Goal: Task Accomplishment & Management: Use online tool/utility

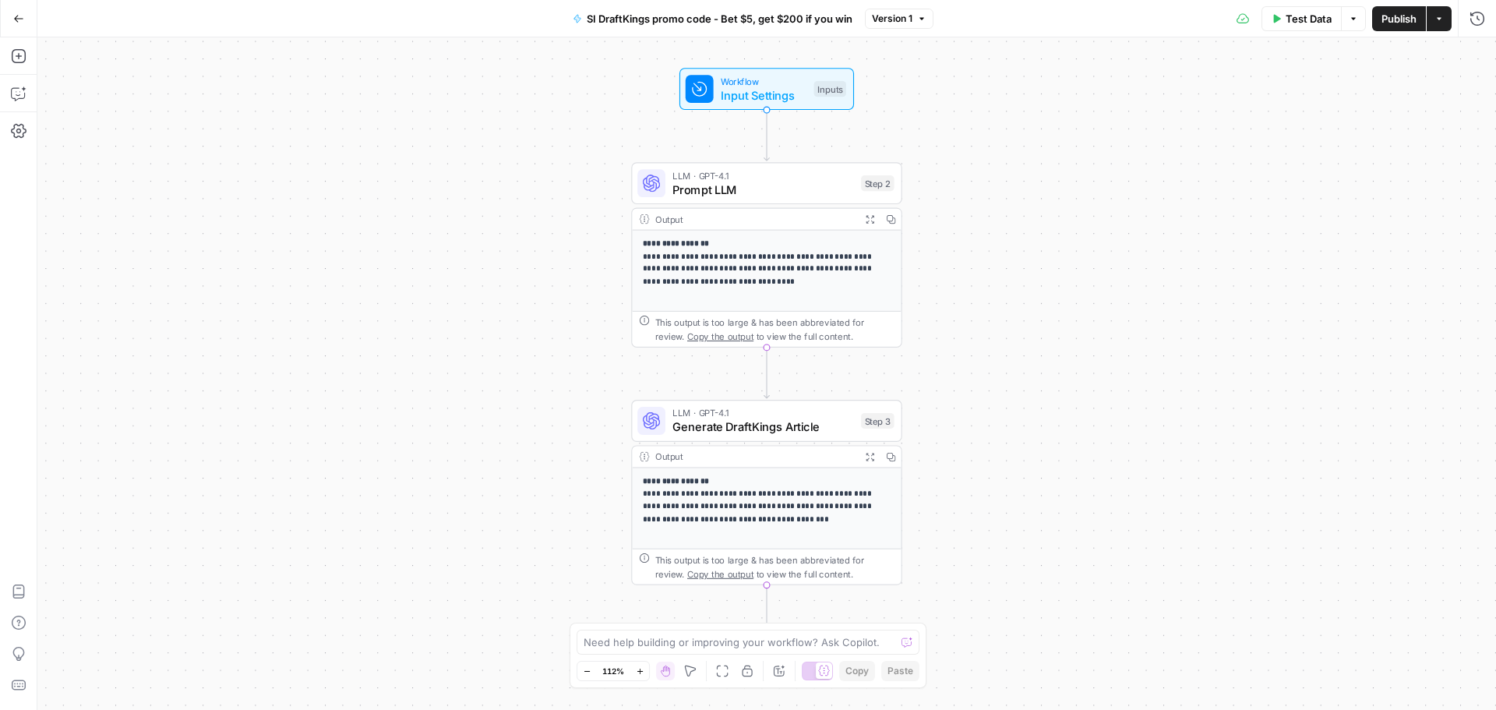
click at [21, 23] on icon "button" at bounding box center [18, 18] width 11 height 11
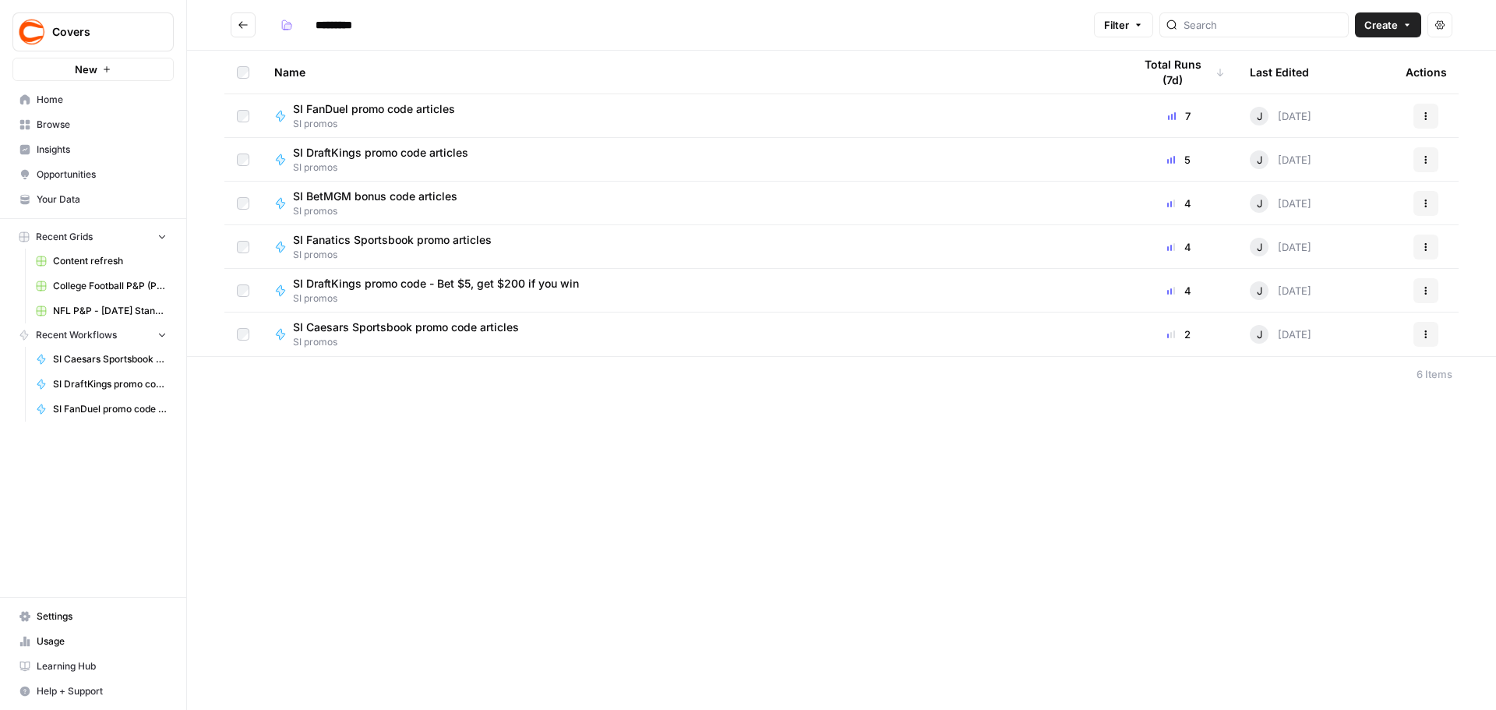
click at [441, 108] on span "SI FanDuel promo code articles" at bounding box center [374, 109] width 162 height 16
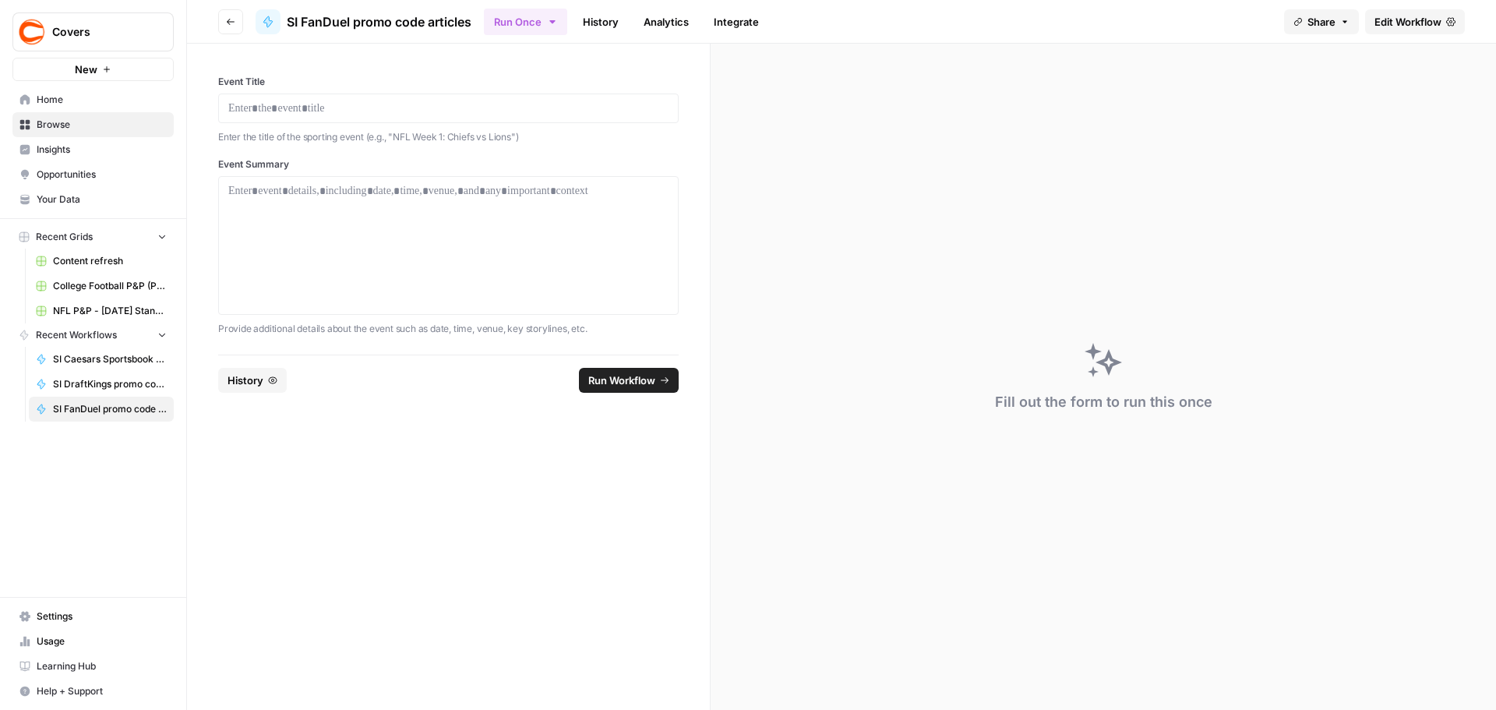
click at [1382, 20] on span "Edit Workflow" at bounding box center [1407, 22] width 67 height 16
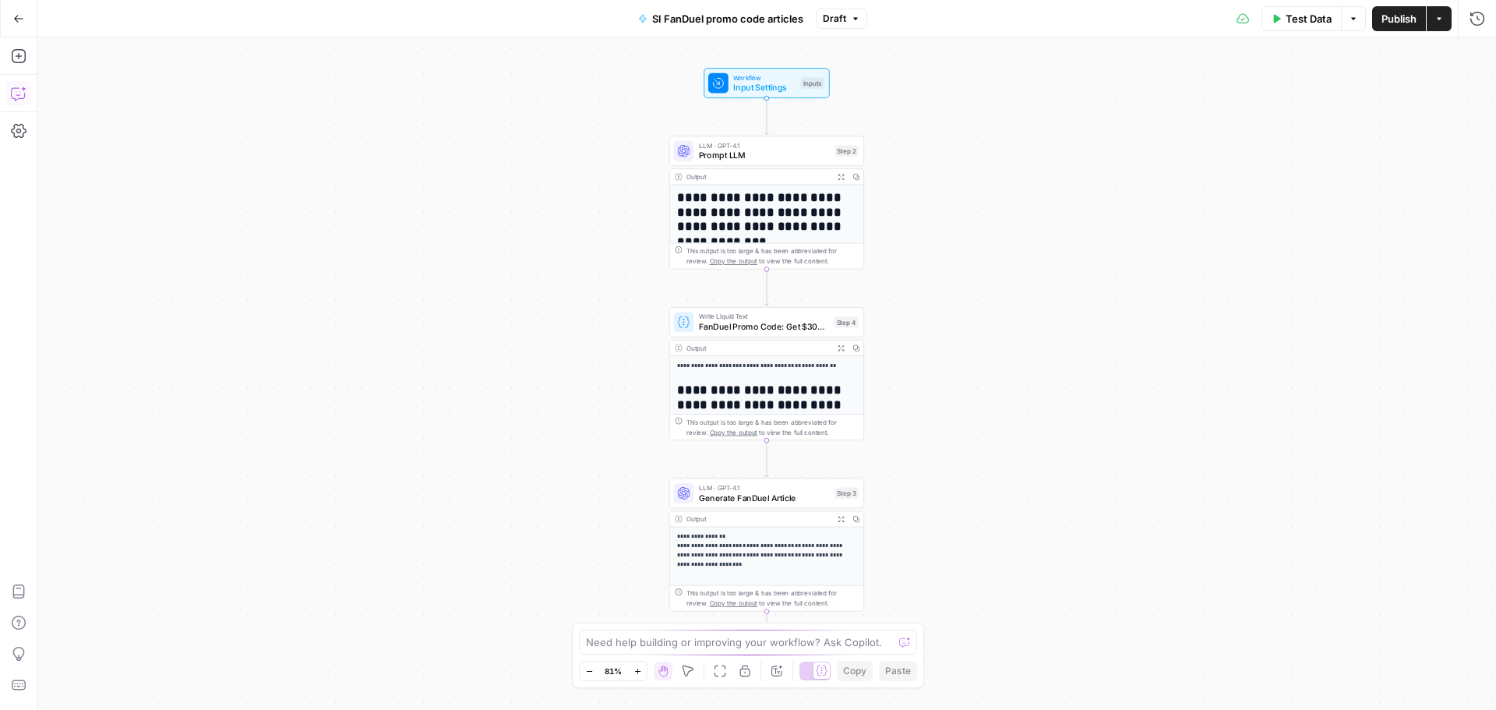
click at [16, 91] on icon "button" at bounding box center [19, 94] width 16 height 16
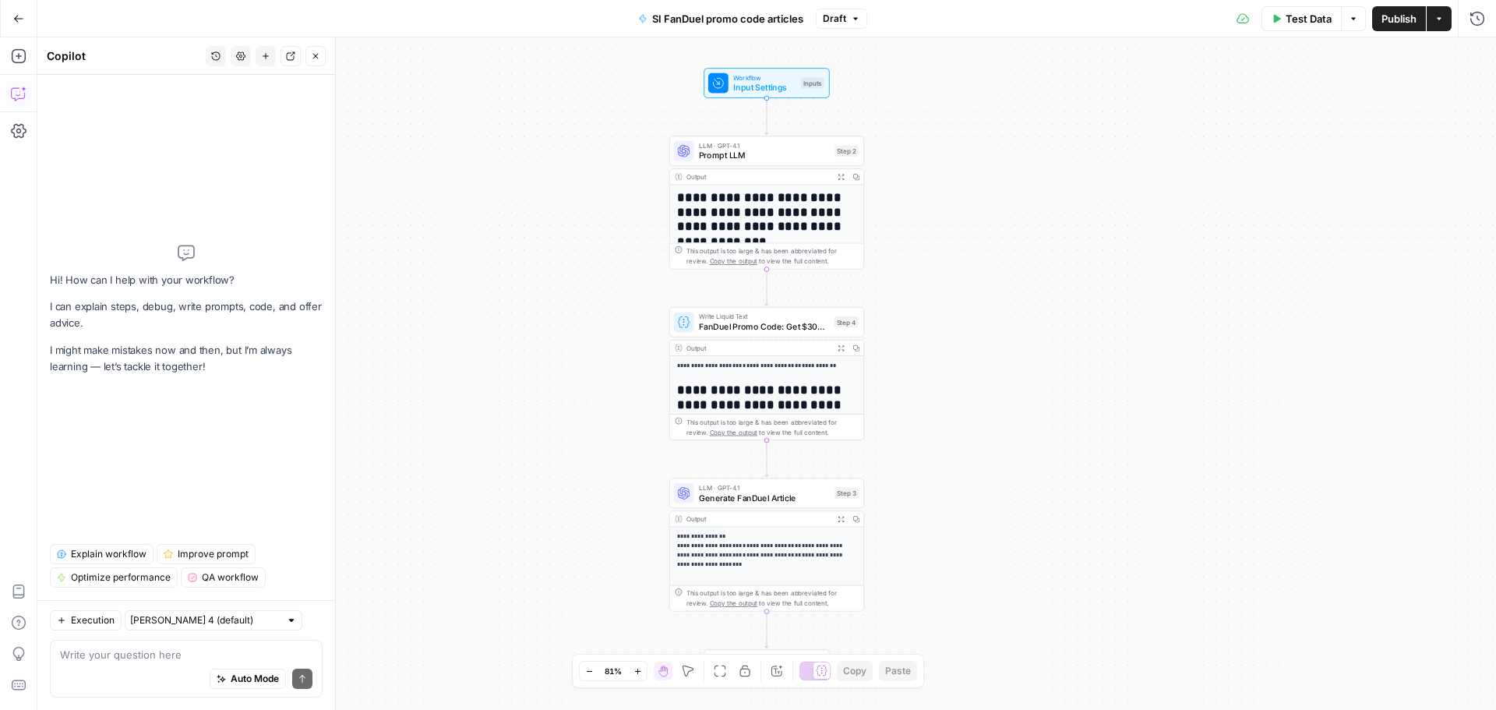
click at [101, 658] on textarea at bounding box center [186, 655] width 252 height 16
type textarea "Don't use the same intro for every article."
click at [307, 676] on button "Send" at bounding box center [302, 678] width 20 height 20
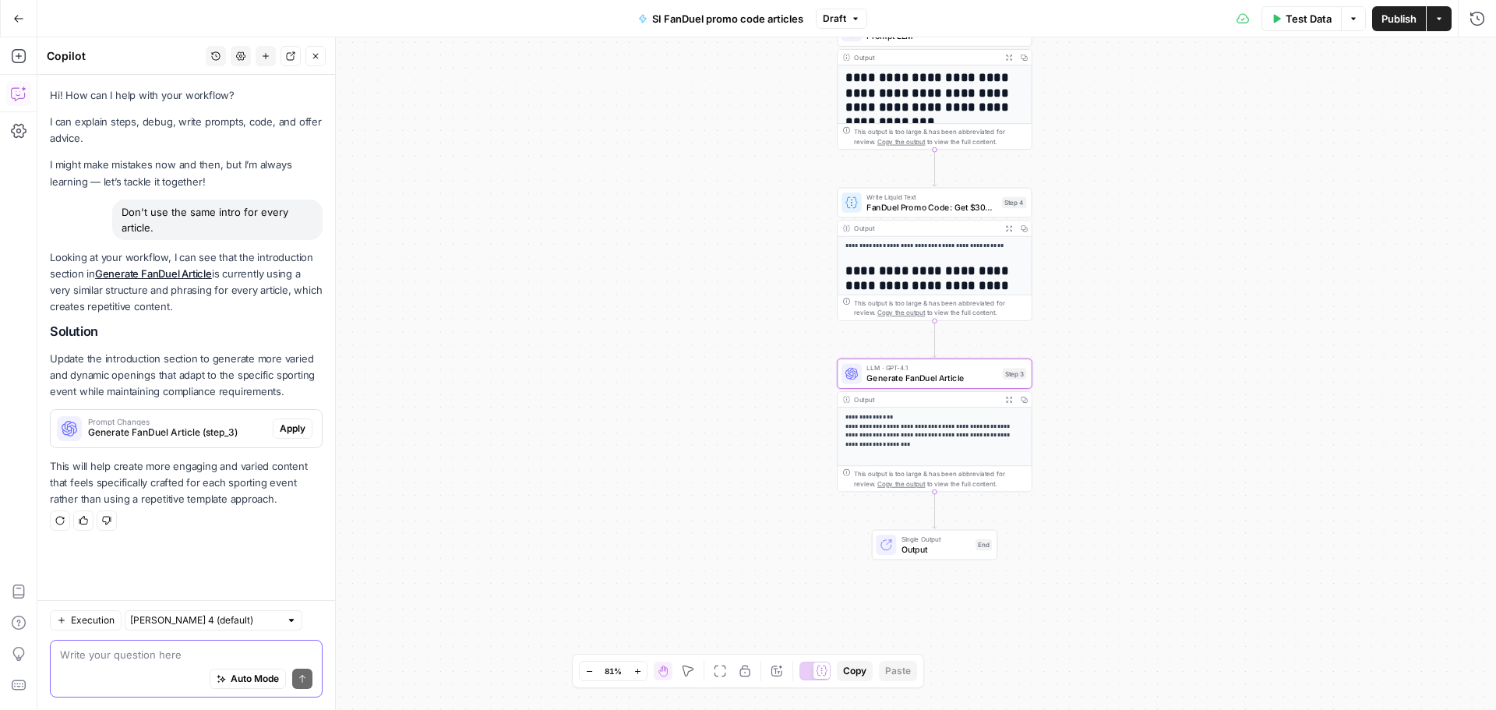
click at [295, 428] on span "Apply" at bounding box center [293, 428] width 26 height 14
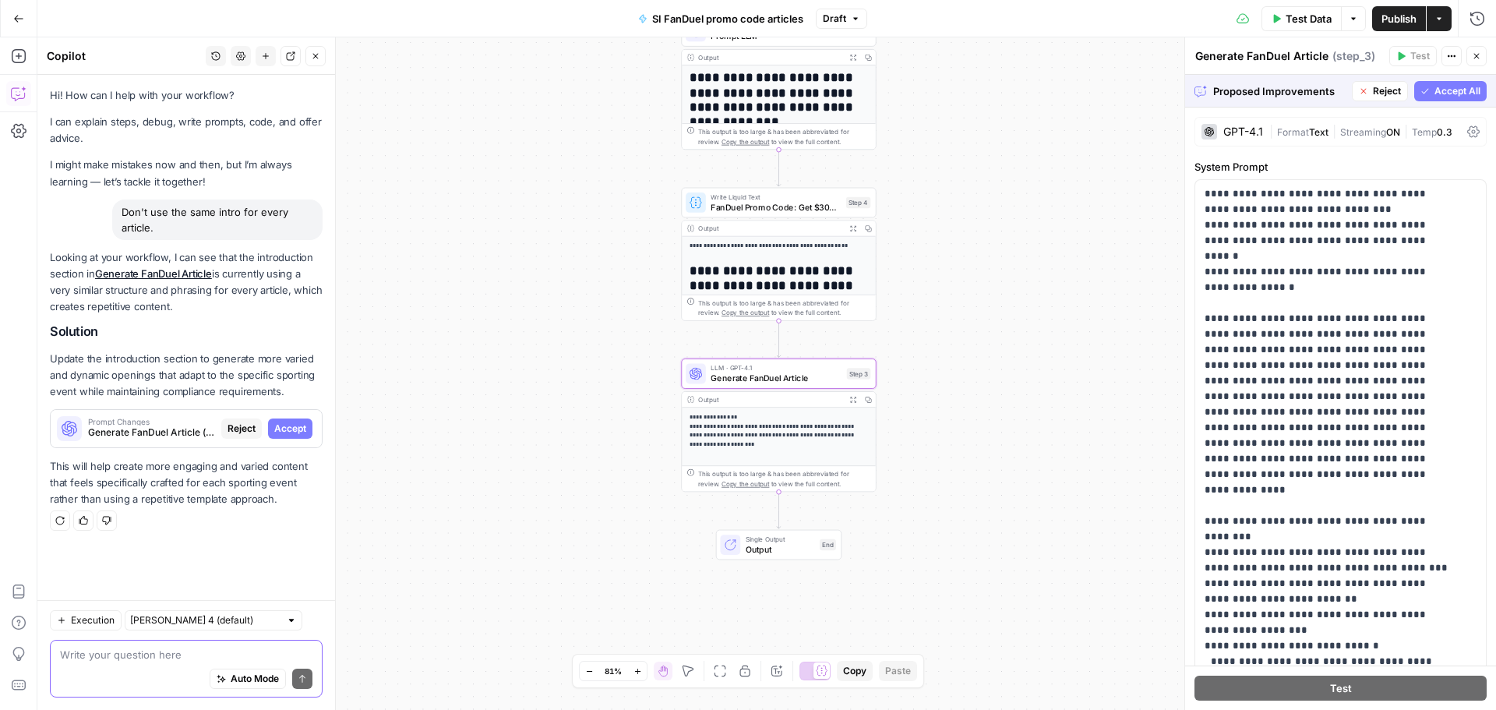
click at [281, 432] on span "Accept" at bounding box center [290, 428] width 32 height 14
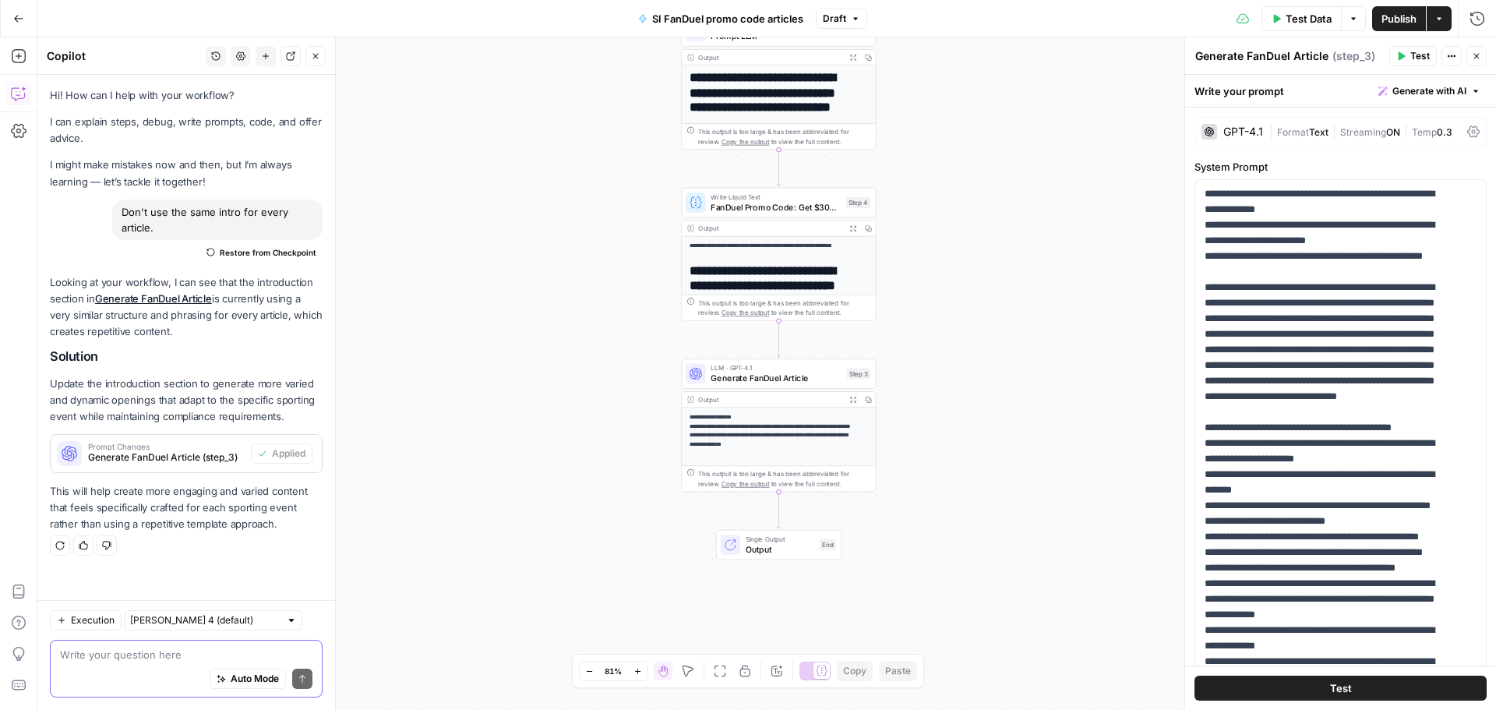
click at [130, 657] on textarea at bounding box center [186, 655] width 252 height 16
drag, startPoint x: 156, startPoint y: 227, endPoint x: 124, endPoint y: 222, distance: 32.4
click at [124, 222] on div "Don't use the same intro for every article." at bounding box center [217, 219] width 210 height 41
click at [131, 206] on div "Don't use the same intro for every article." at bounding box center [217, 219] width 210 height 41
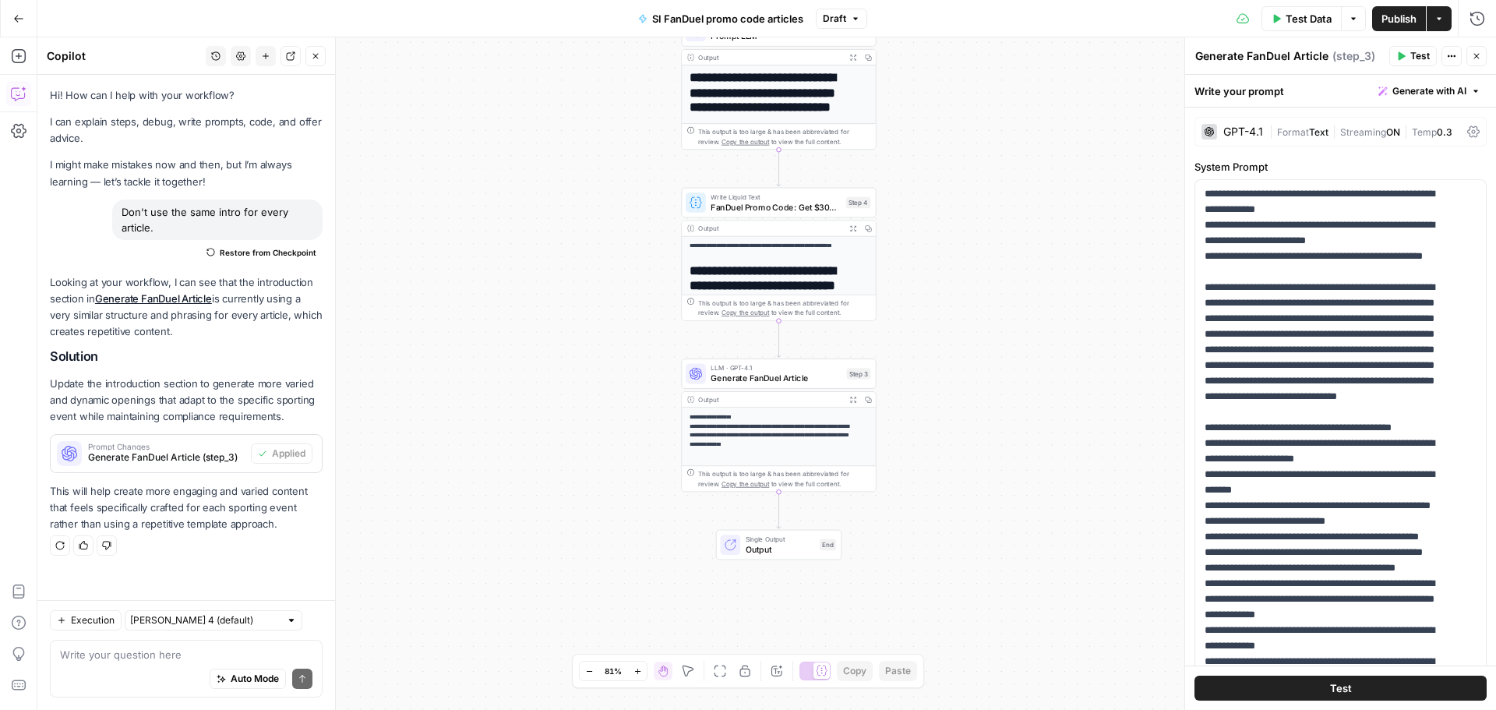
click at [131, 207] on div "Don't use the same intro for every article." at bounding box center [217, 219] width 210 height 41
click at [1309, 19] on span "Test Data" at bounding box center [1308, 19] width 46 height 16
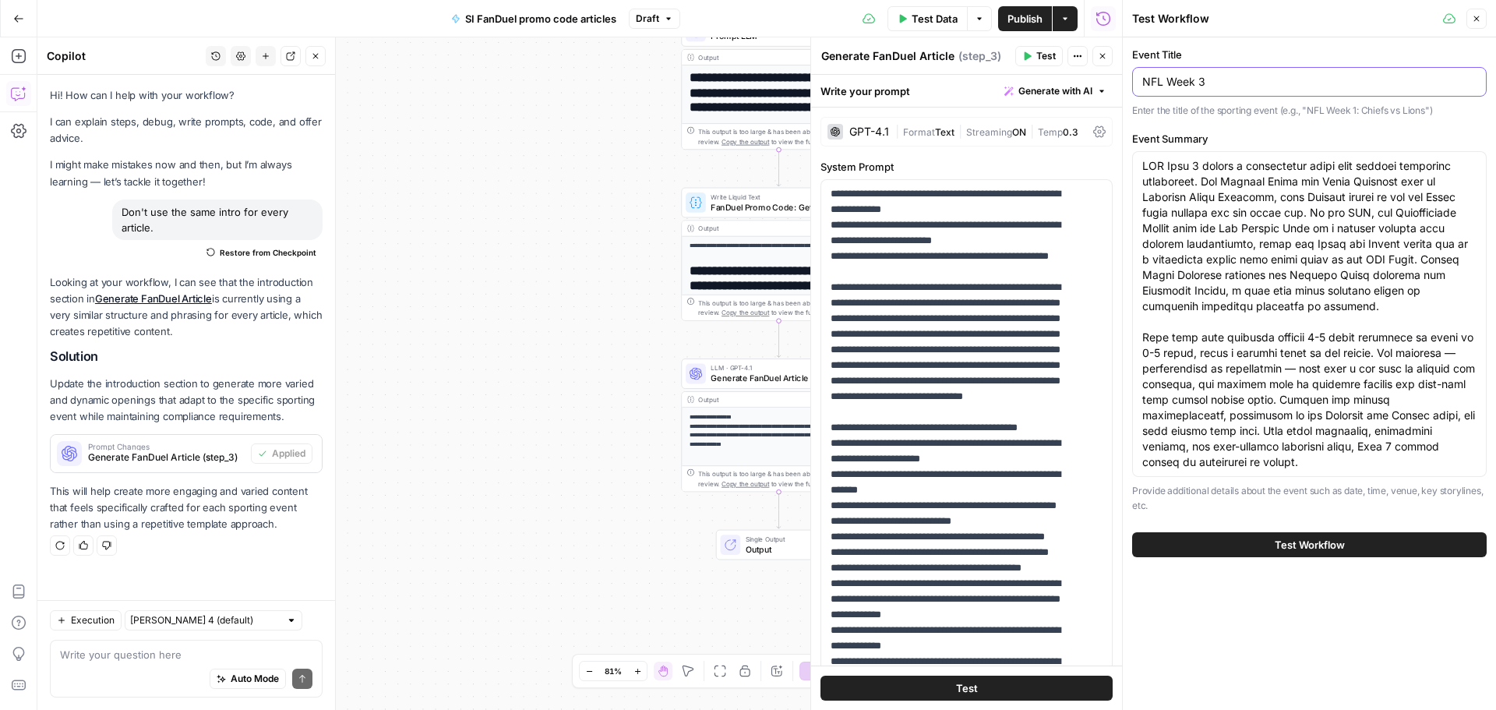
click at [1258, 84] on input "NFL Week 3" at bounding box center [1309, 82] width 334 height 16
type input "NFL Week 5"
drag, startPoint x: 1203, startPoint y: 467, endPoint x: 1142, endPoint y: 120, distance: 352.7
click at [1142, 120] on div "Event Title NFL Week 5 Enter the title of the sporting event (e.g., "NFL Week 1…" at bounding box center [1309, 280] width 354 height 467
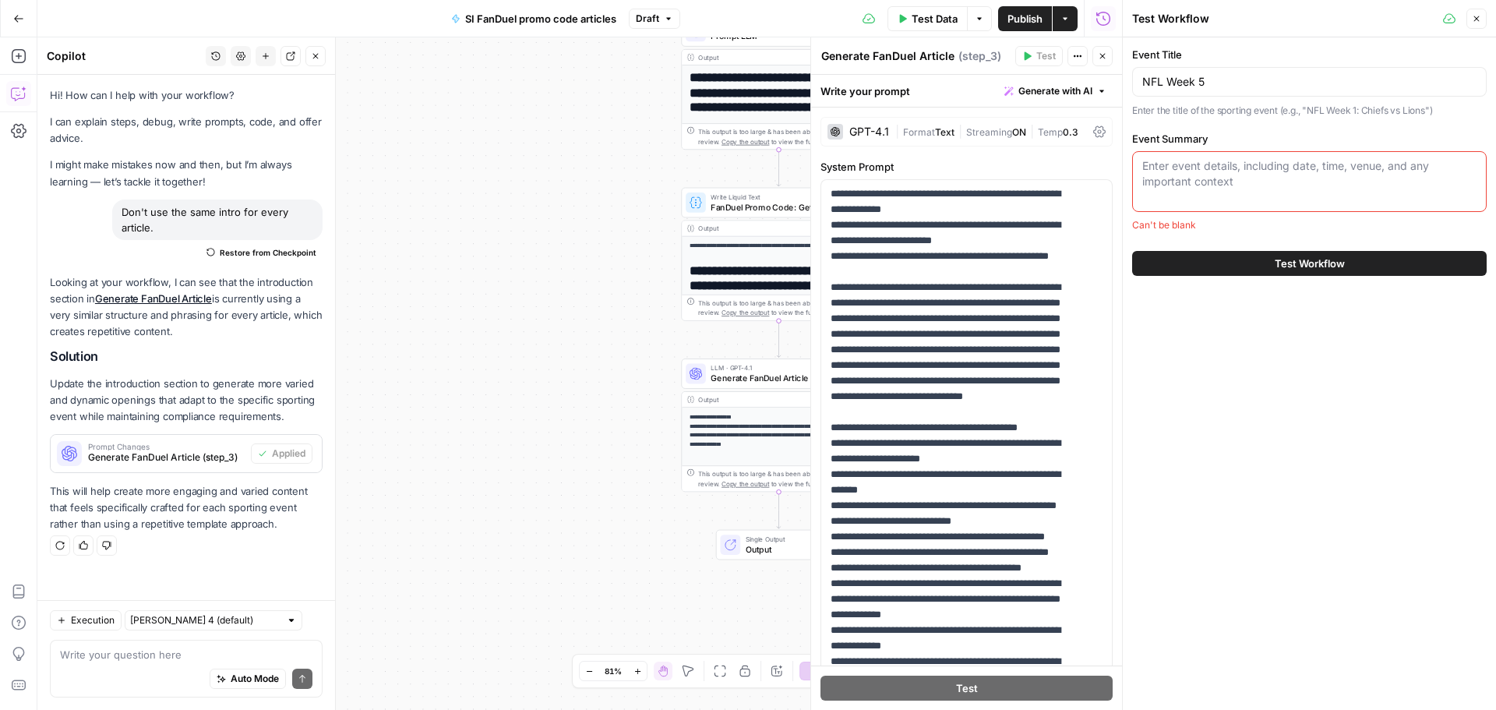
click at [1220, 182] on textarea "Event Summary" at bounding box center [1309, 173] width 334 height 31
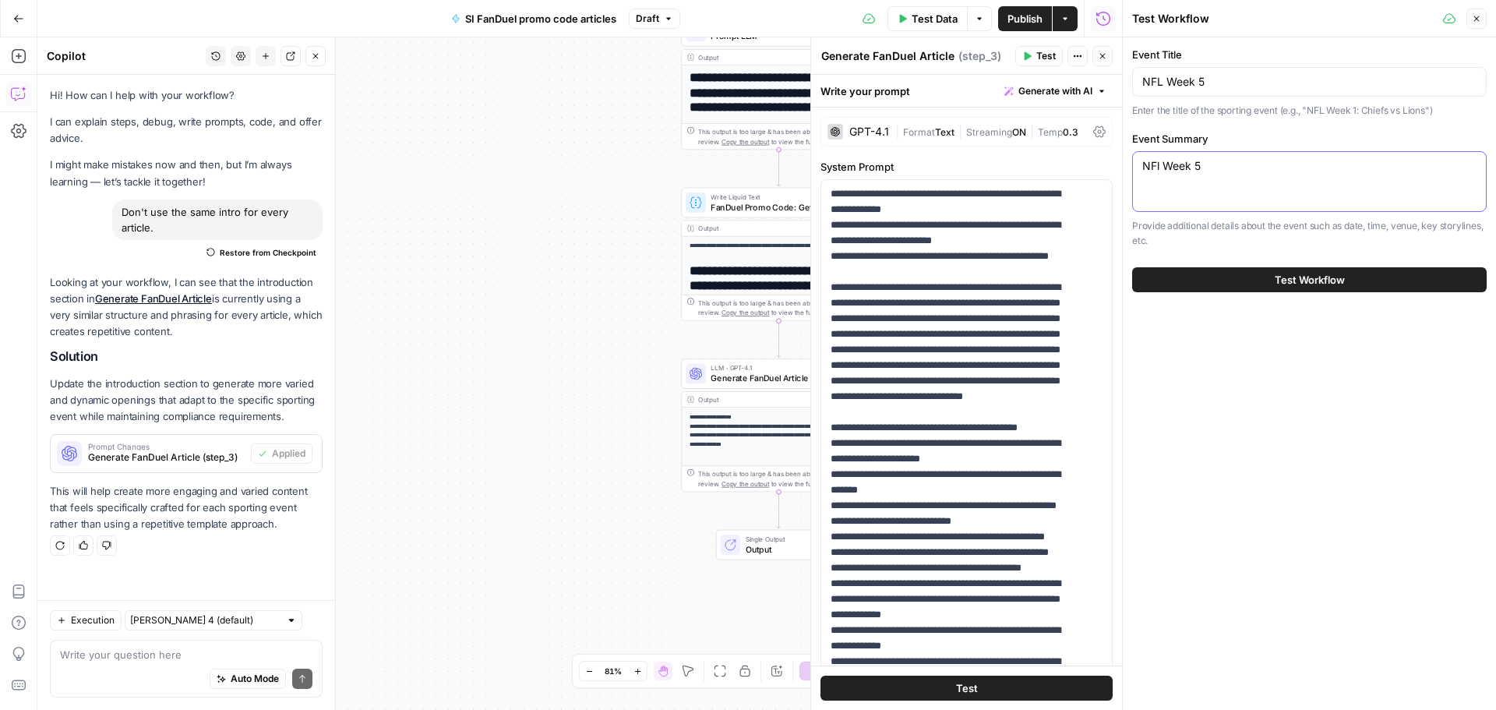
click at [1161, 169] on textarea "NFl Week 5" at bounding box center [1309, 166] width 334 height 16
click at [1136, 156] on div "NFL Week 5 NFL Week 5" at bounding box center [1309, 181] width 354 height 61
click at [1144, 171] on textarea "NFL Week 5" at bounding box center [1309, 166] width 334 height 16
drag, startPoint x: 1361, startPoint y: 177, endPoint x: 1360, endPoint y: 168, distance: 8.6
click at [1360, 168] on div "Lots of great matchups for NFL Week 5 Lots of great matchups for NFL Week 5" at bounding box center [1309, 181] width 354 height 61
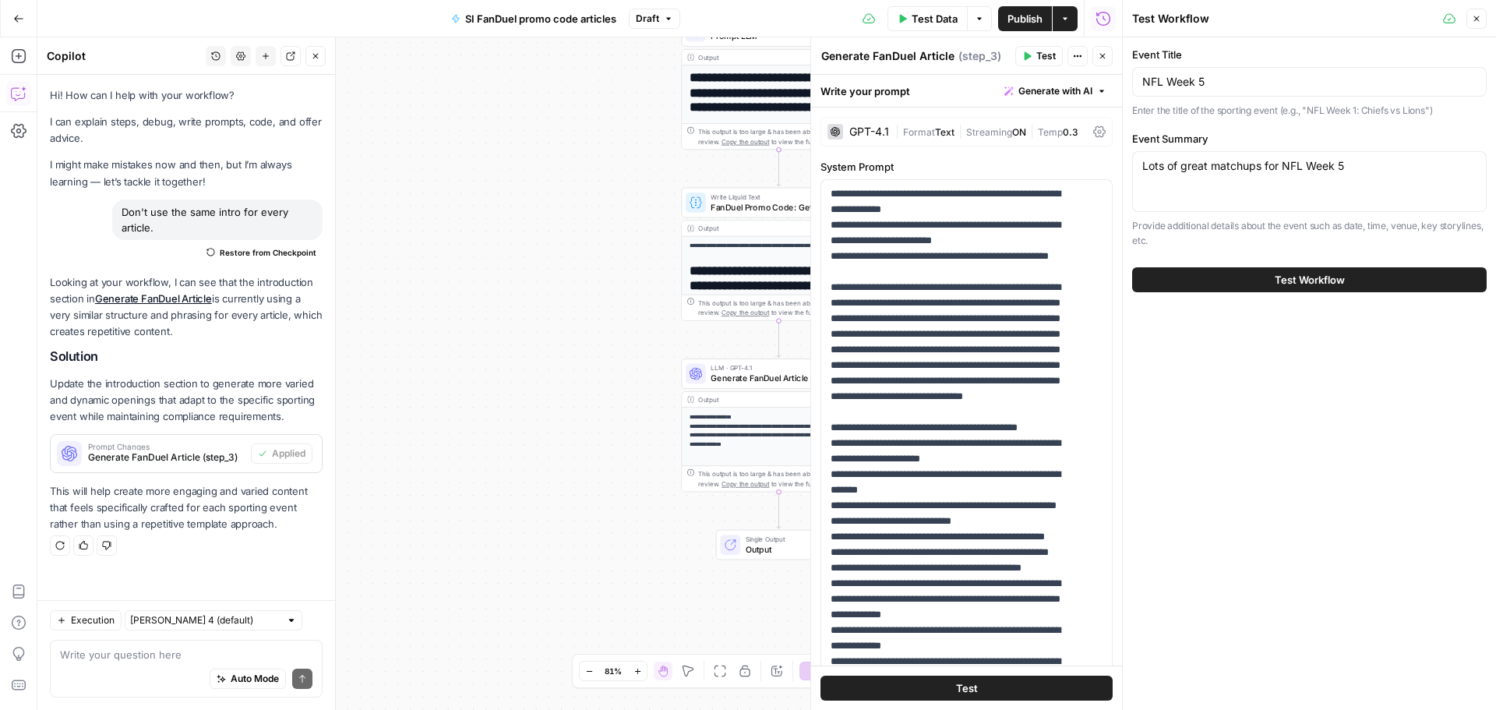
click at [1372, 192] on div "Lots of great matchups for NFL Week 5 Lots of great matchups for NFL Week 5" at bounding box center [1309, 181] width 354 height 61
click at [1369, 180] on div "Lots of great matchups for NFL Week 5 Lots of great matchups for NFL Week 5" at bounding box center [1309, 181] width 354 height 61
click at [1145, 169] on textarea "Lots of great matchups for NFL Week 5" at bounding box center [1309, 166] width 334 height 16
click at [1407, 166] on textarea "There are lots of great matchups for NFL Week 5" at bounding box center [1309, 166] width 334 height 16
type textarea "There are lots of great matchups for NFL Week 5."
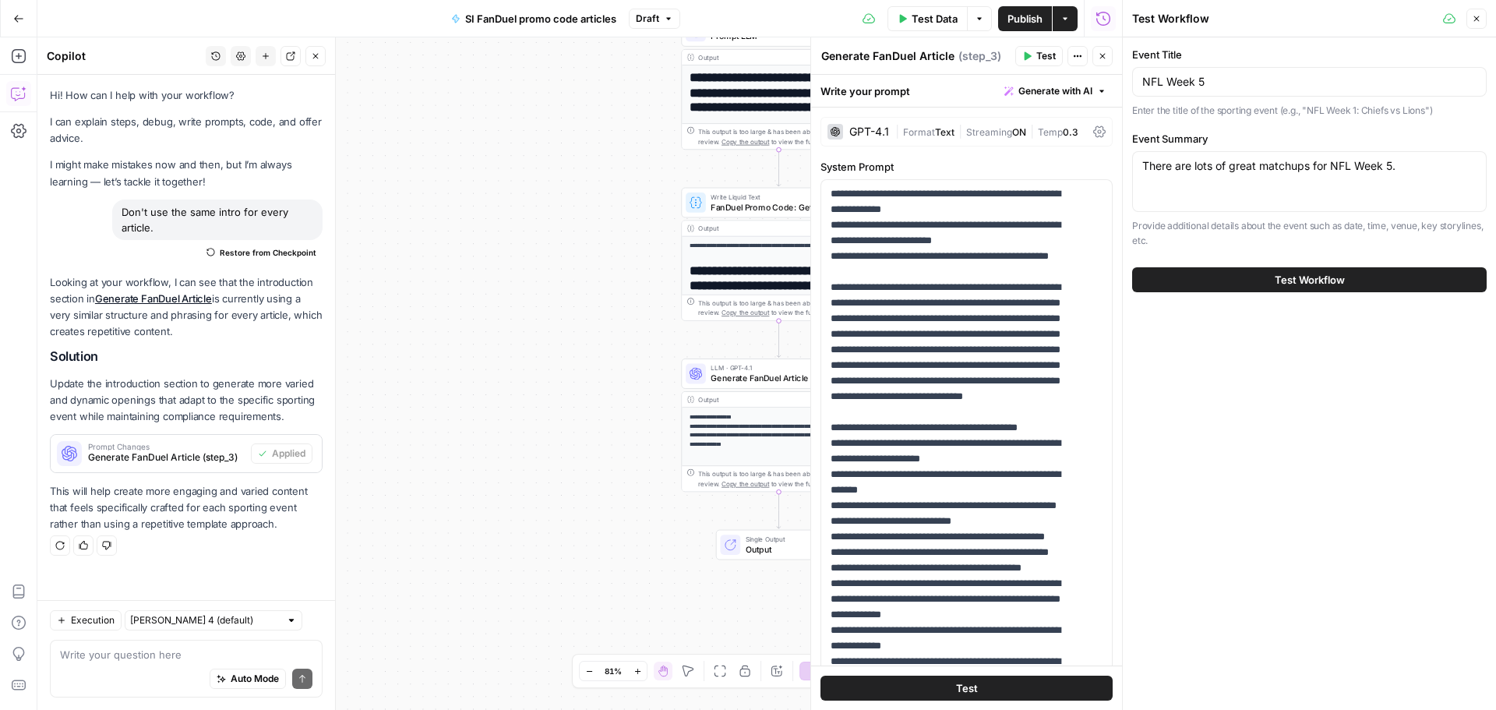
click at [1372, 281] on button "Test Workflow" at bounding box center [1309, 279] width 354 height 25
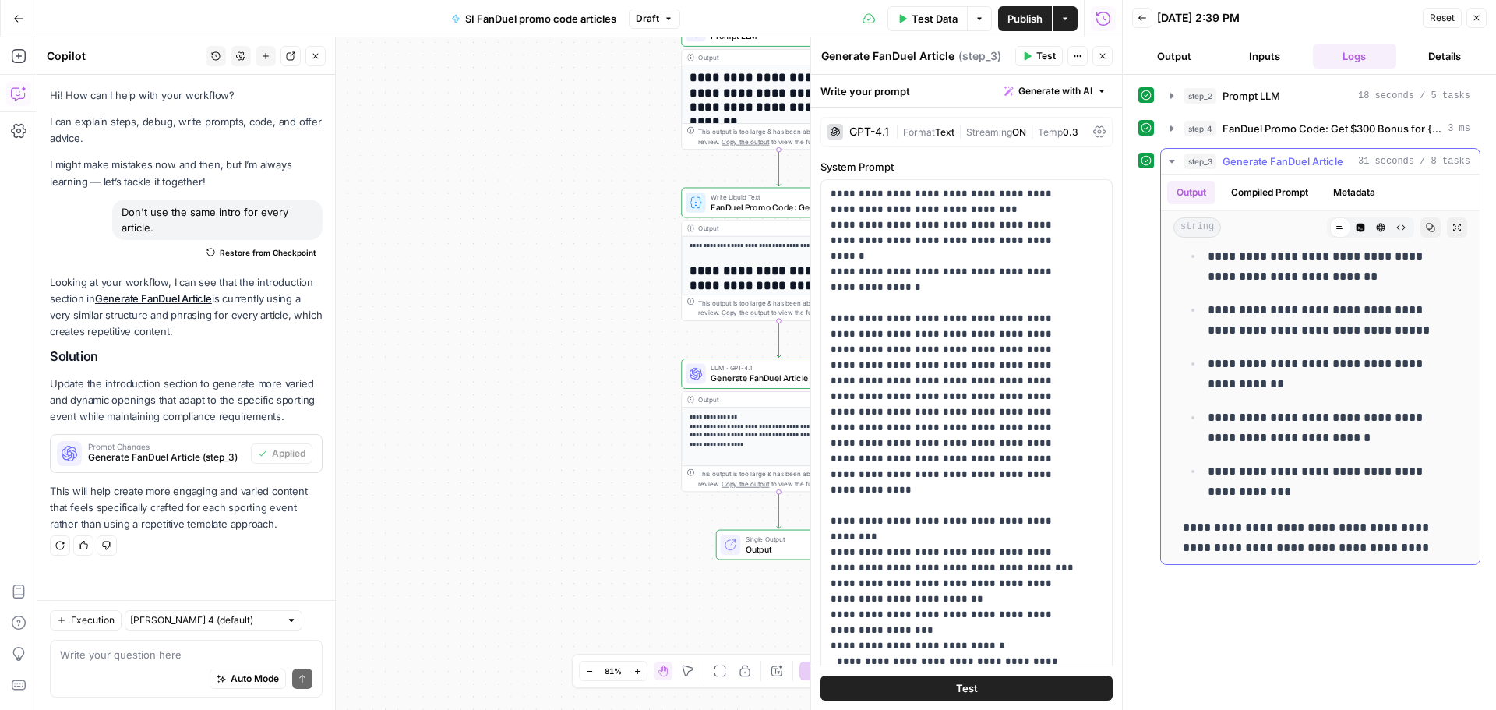
scroll to position [1013, 0]
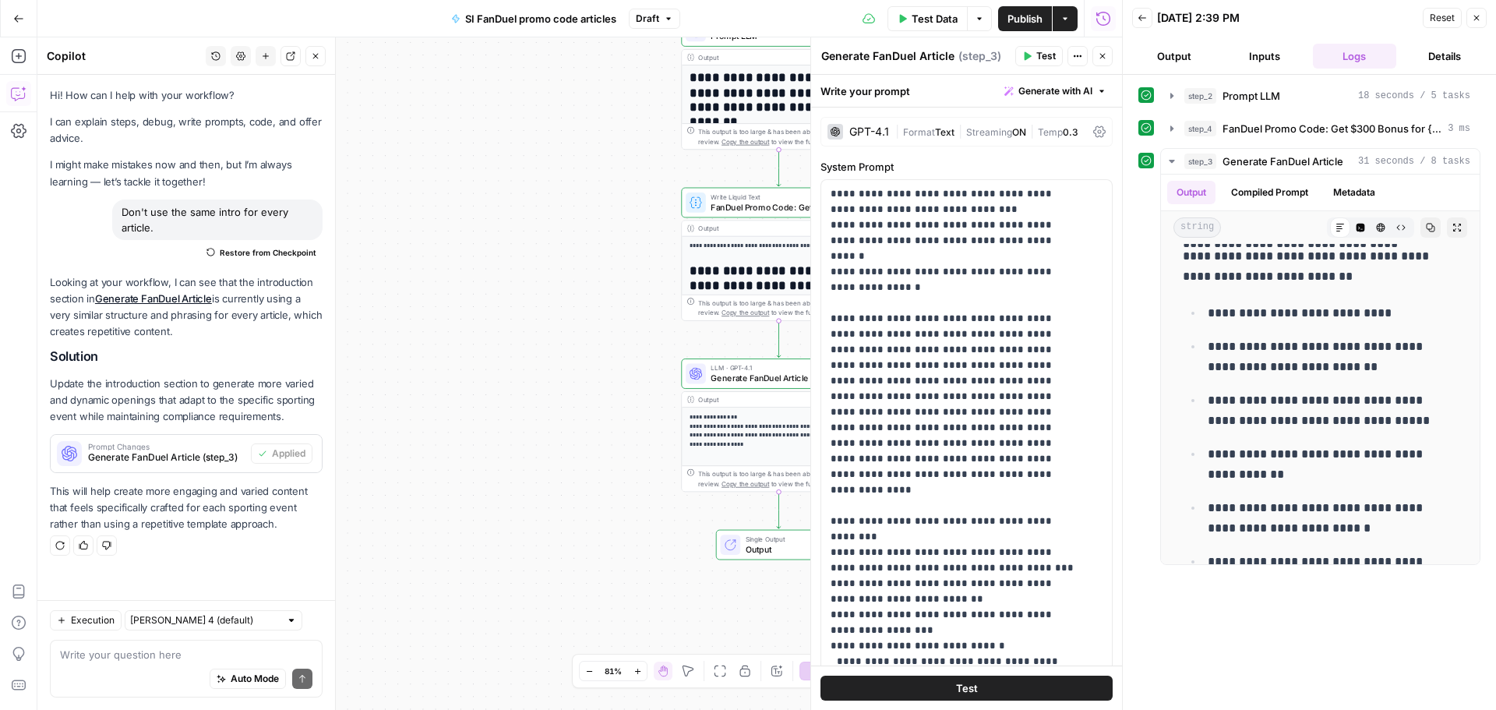
click at [104, 668] on div "Auto Mode Send" at bounding box center [186, 679] width 252 height 34
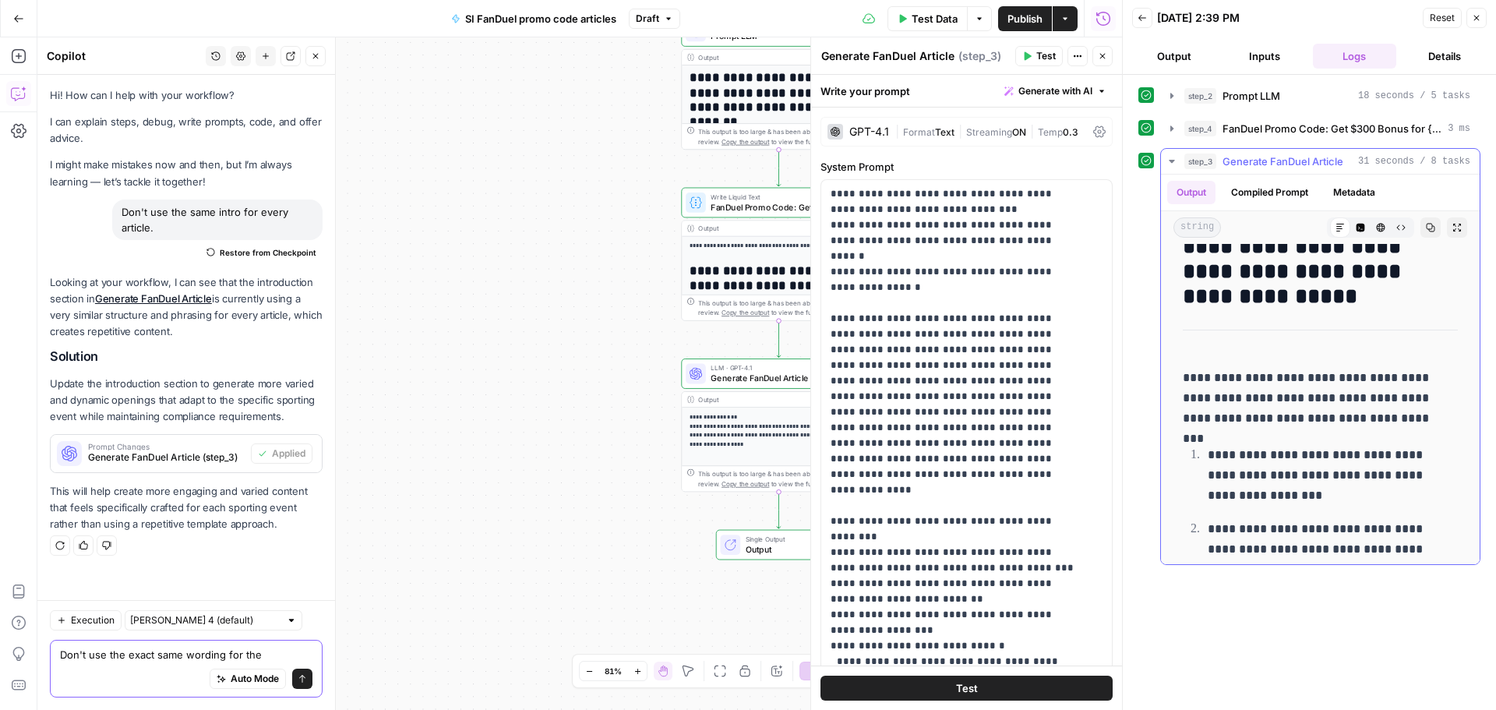
scroll to position [1714, 0]
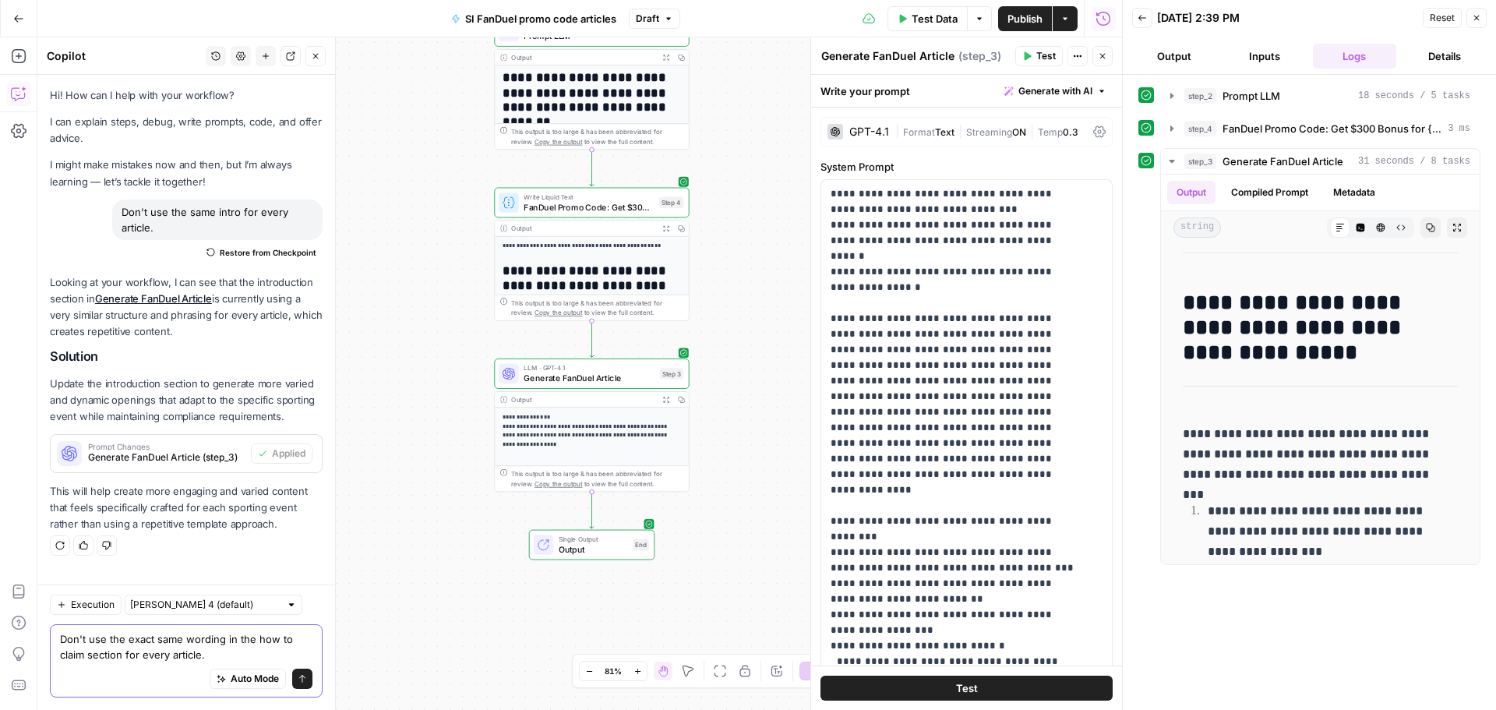
type textarea "Don't use the exact same wording in the how to claim section for every article."
click at [298, 685] on button "Send" at bounding box center [302, 678] width 20 height 20
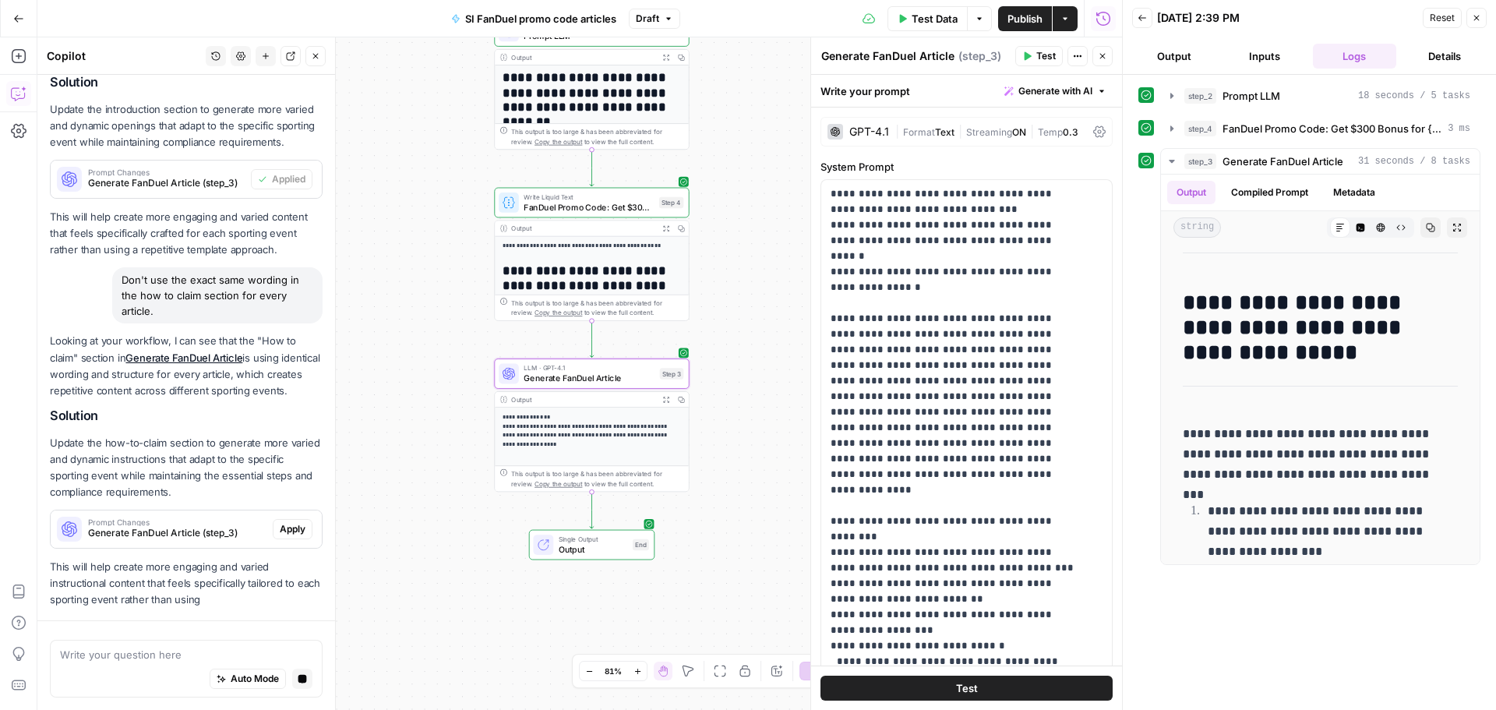
scroll to position [299, 0]
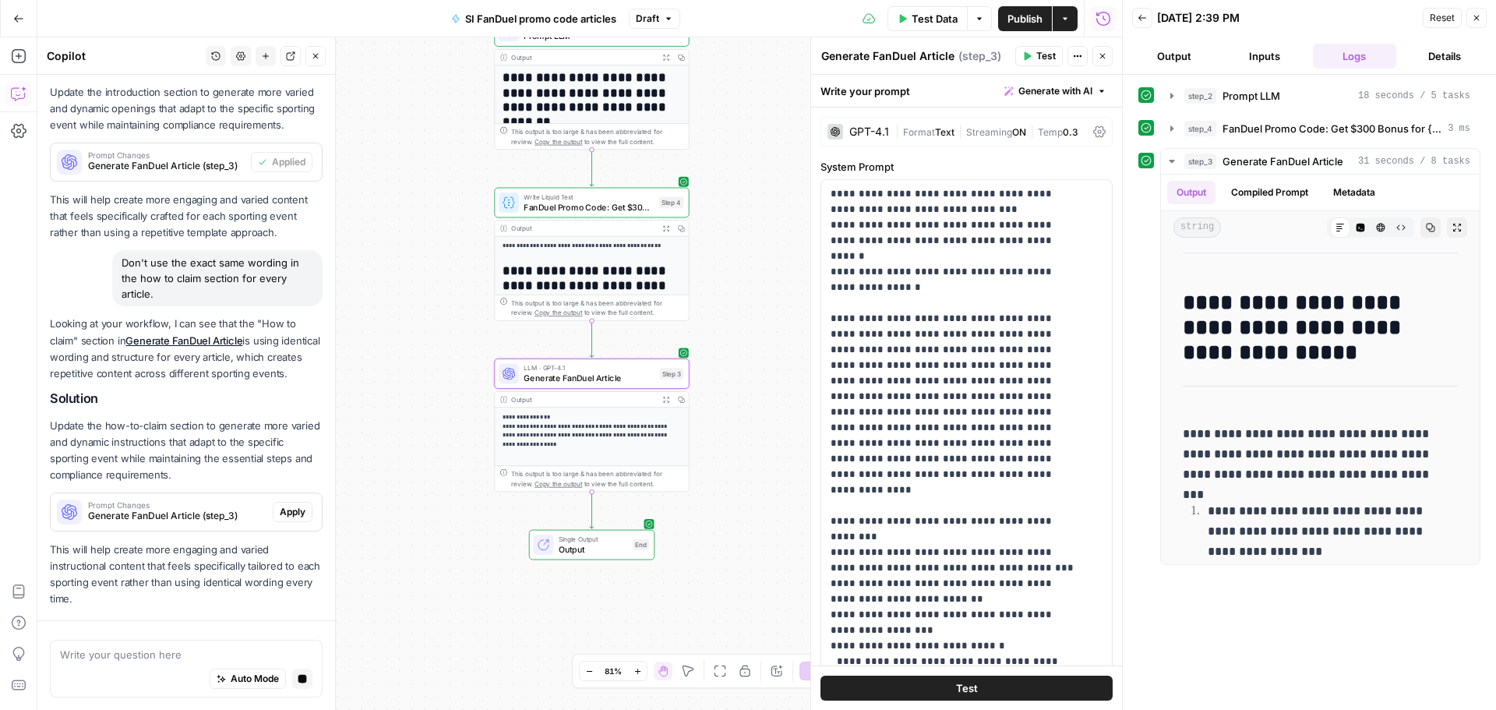
click at [295, 512] on button "Apply" at bounding box center [293, 512] width 40 height 20
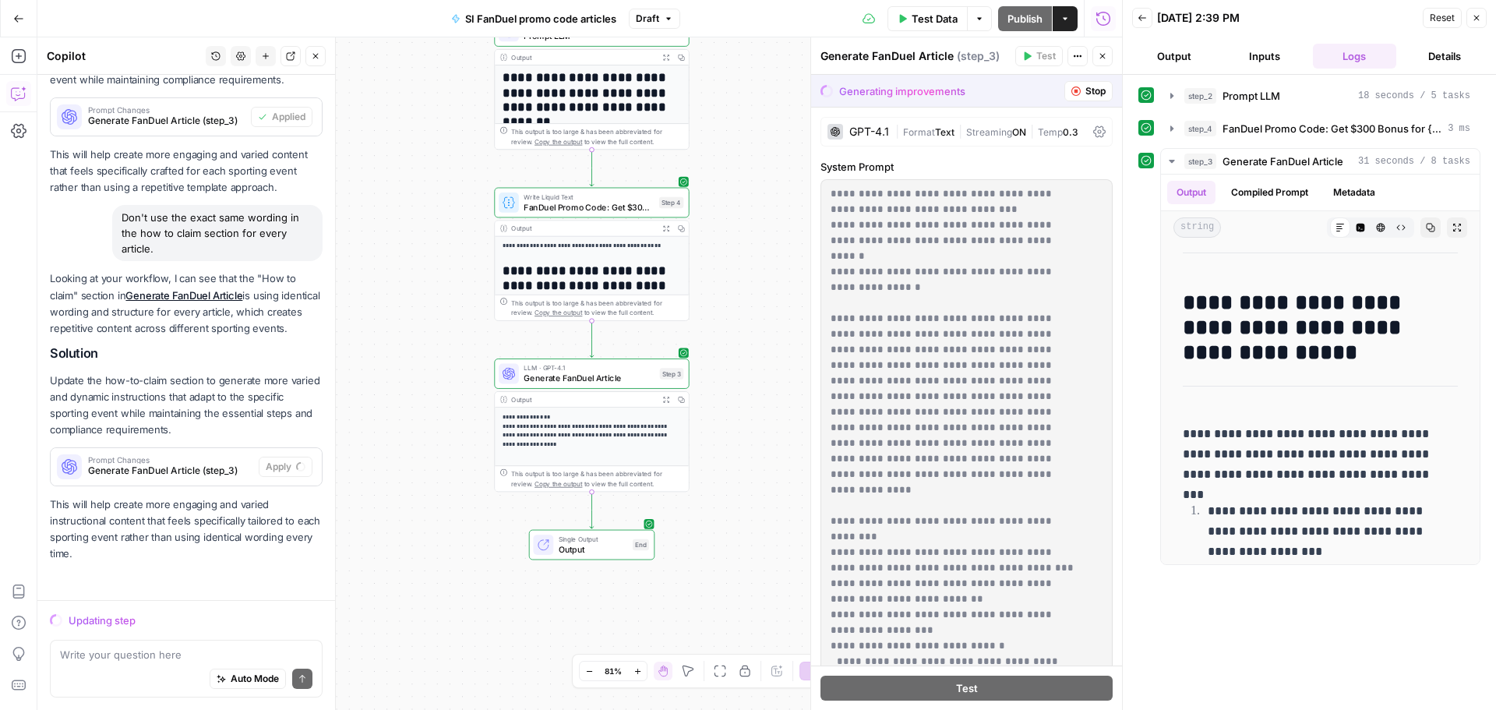
scroll to position [344, 0]
click at [203, 218] on div "Don't use the exact same wording in the how to claim section for every article." at bounding box center [217, 233] width 210 height 56
click at [206, 217] on div "Don't use the exact same wording in the how to claim section for every article." at bounding box center [217, 233] width 210 height 56
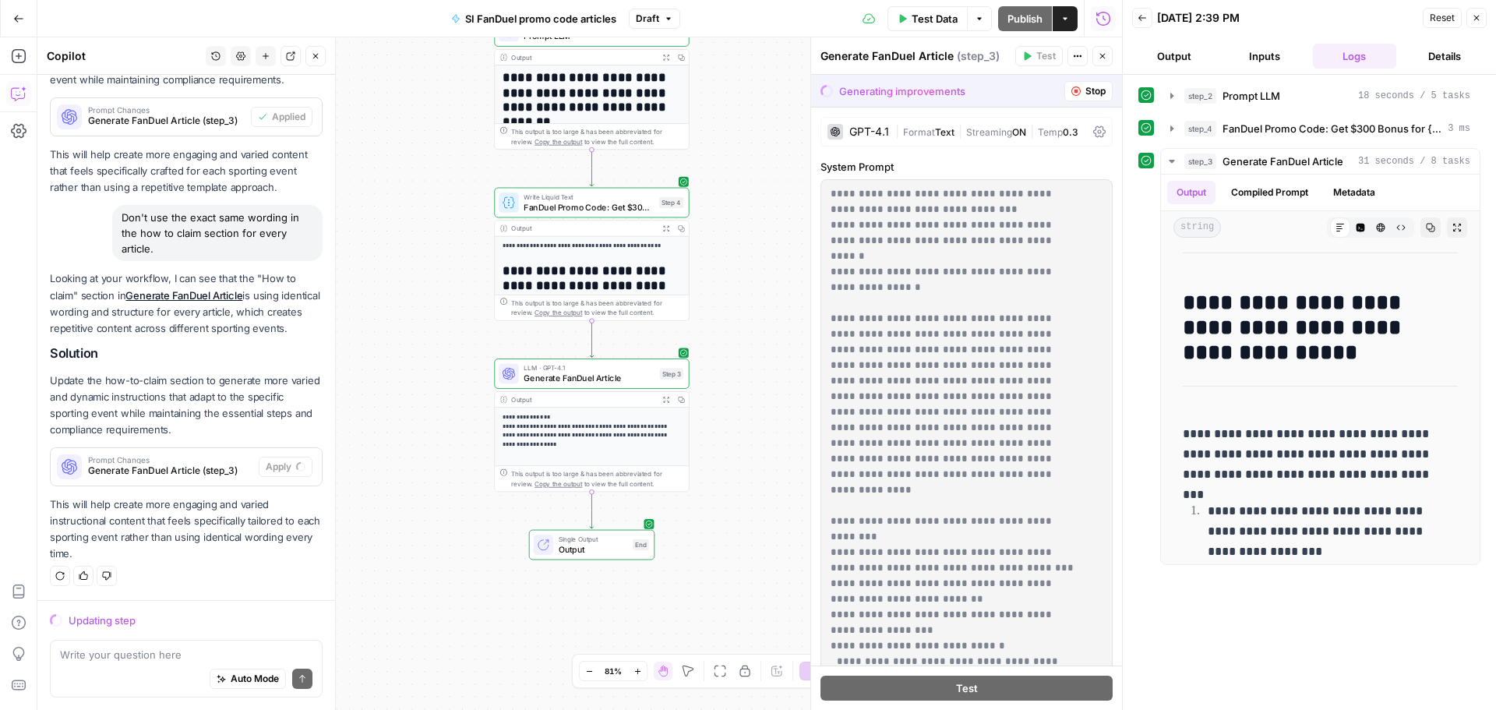
click at [207, 217] on div "Don't use the exact same wording in the how to claim section for every article." at bounding box center [217, 233] width 210 height 56
click at [208, 217] on div "Don't use the exact same wording in the how to claim section for every article." at bounding box center [217, 233] width 210 height 56
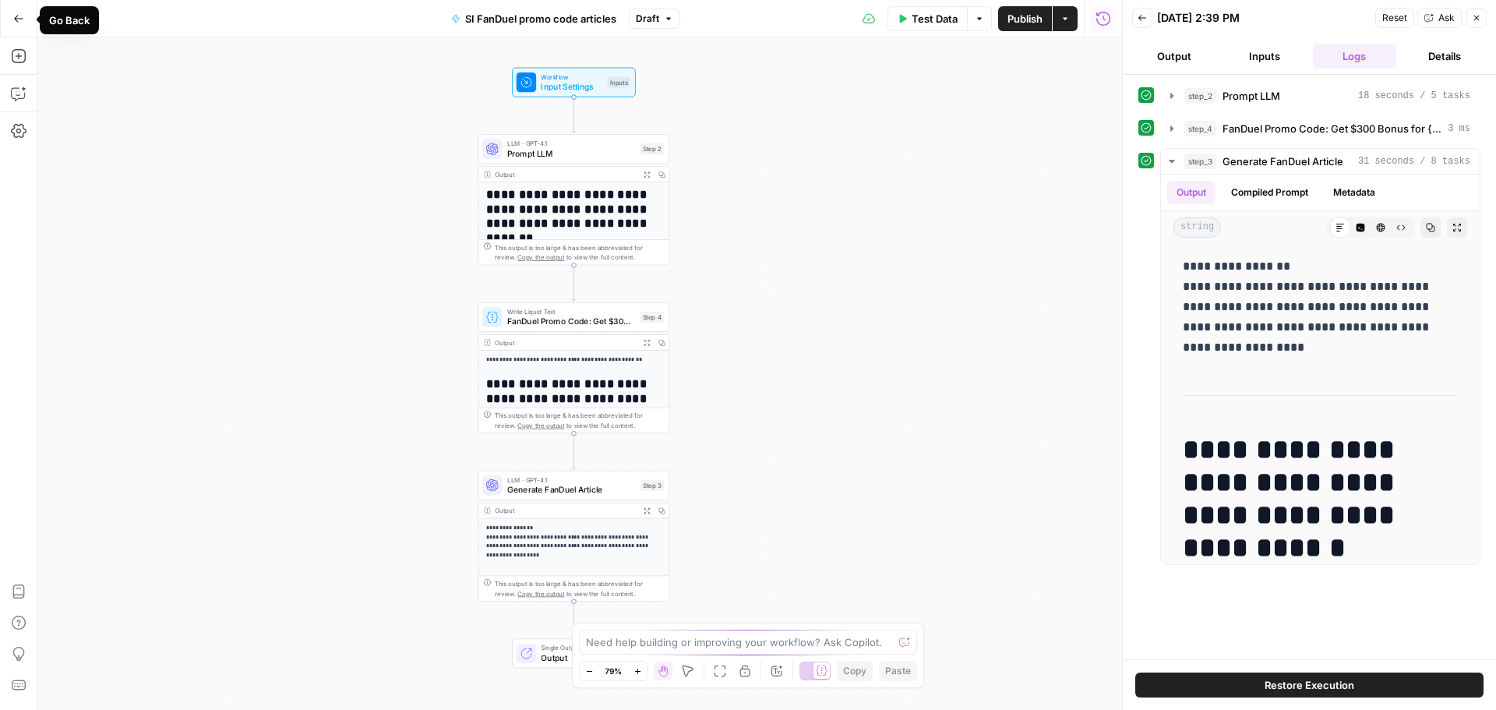
click at [11, 10] on button "Go Back" at bounding box center [19, 19] width 28 height 28
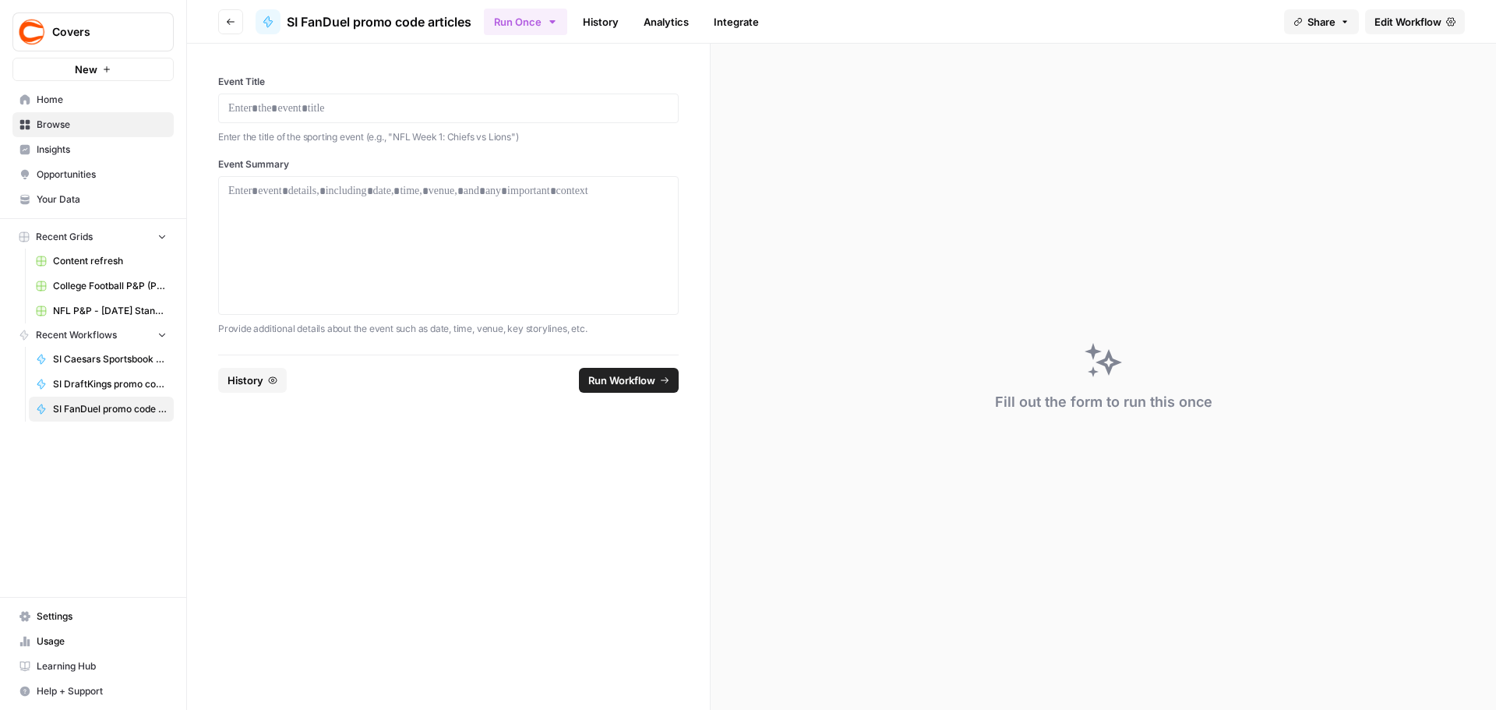
click at [79, 122] on span "Browse" at bounding box center [102, 125] width 130 height 14
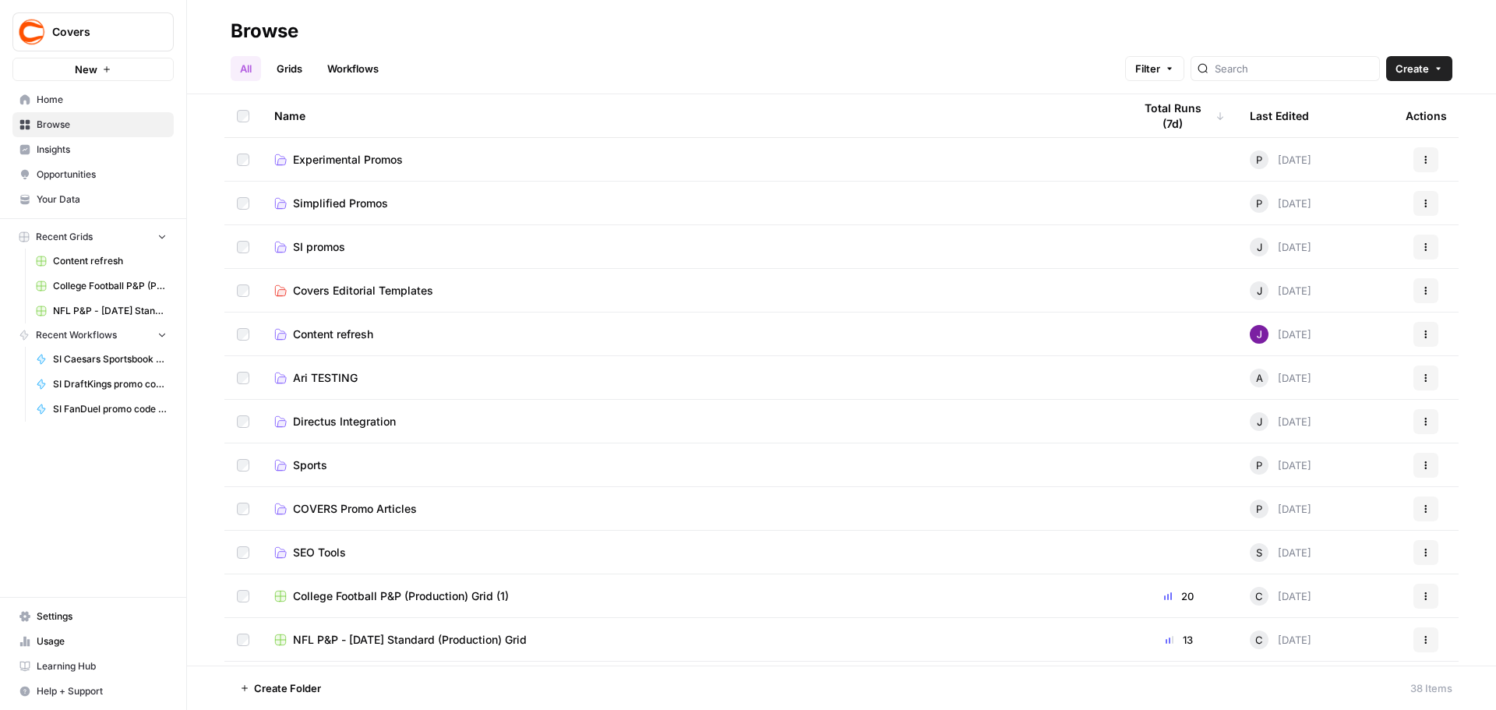
click at [330, 252] on span "SI promos" at bounding box center [319, 247] width 52 height 16
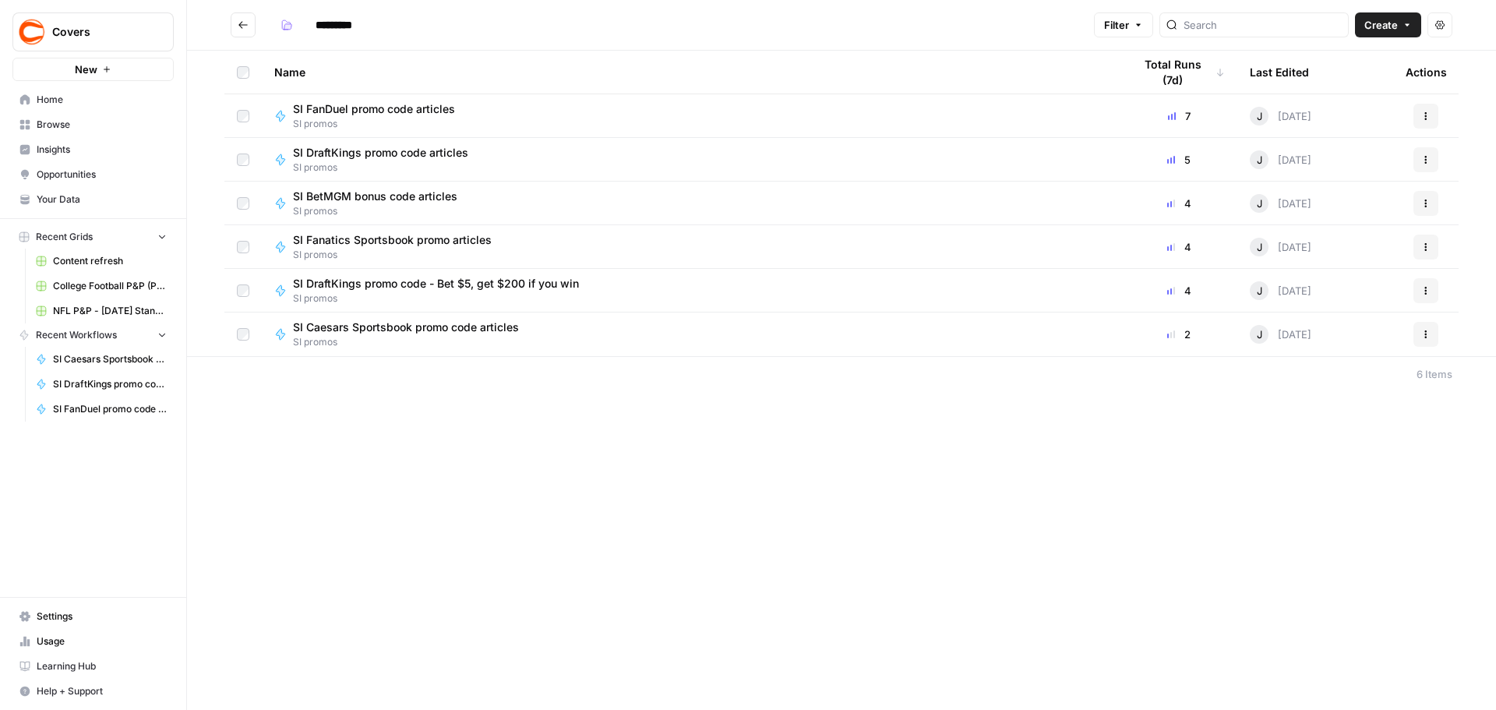
click at [374, 241] on span "SI Fanatics Sportsbook promo articles" at bounding box center [392, 240] width 199 height 16
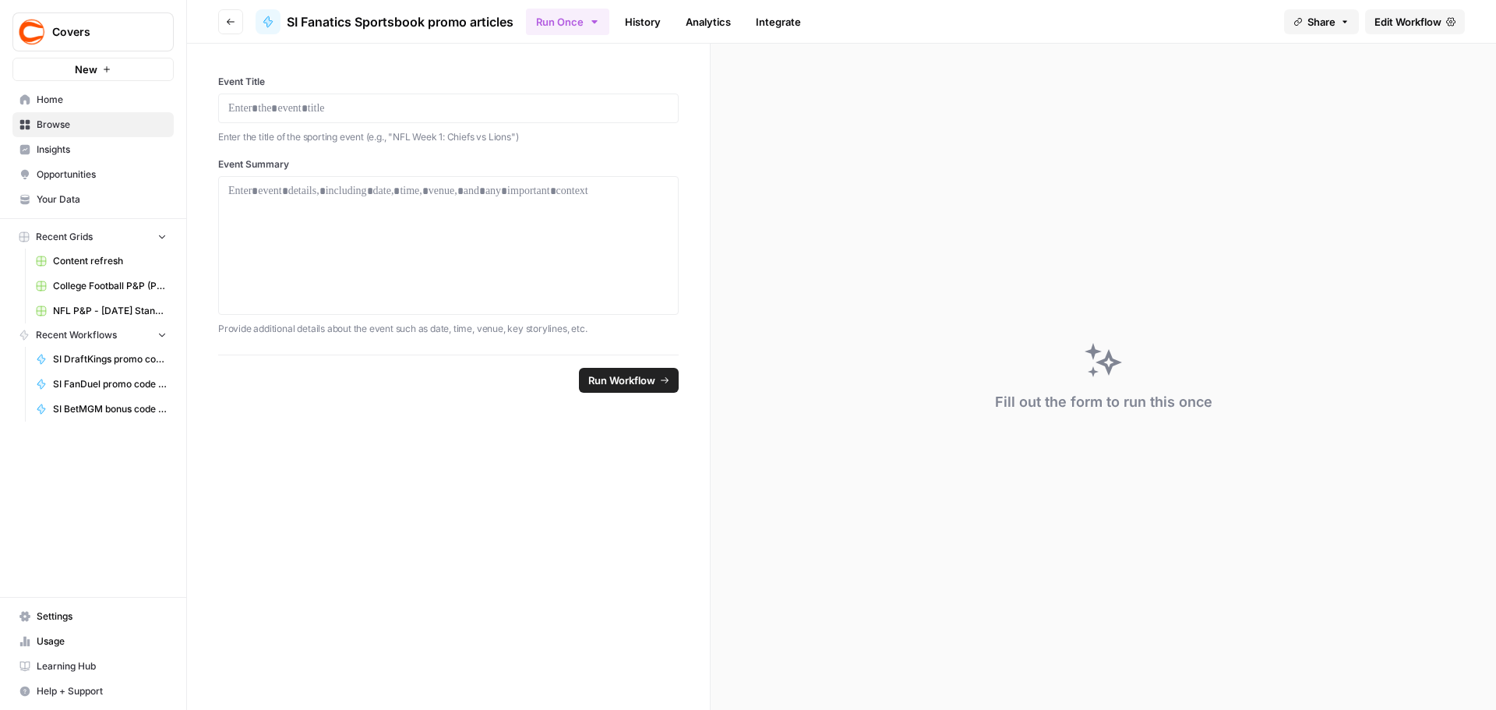
click at [429, 133] on p "Enter the title of the sporting event (e.g., "NFL Week 1: Chiefs vs Lions")" at bounding box center [448, 137] width 460 height 16
click at [426, 121] on div at bounding box center [448, 108] width 460 height 30
click at [445, 109] on p at bounding box center [448, 108] width 440 height 16
click at [327, 230] on div at bounding box center [448, 245] width 440 height 125
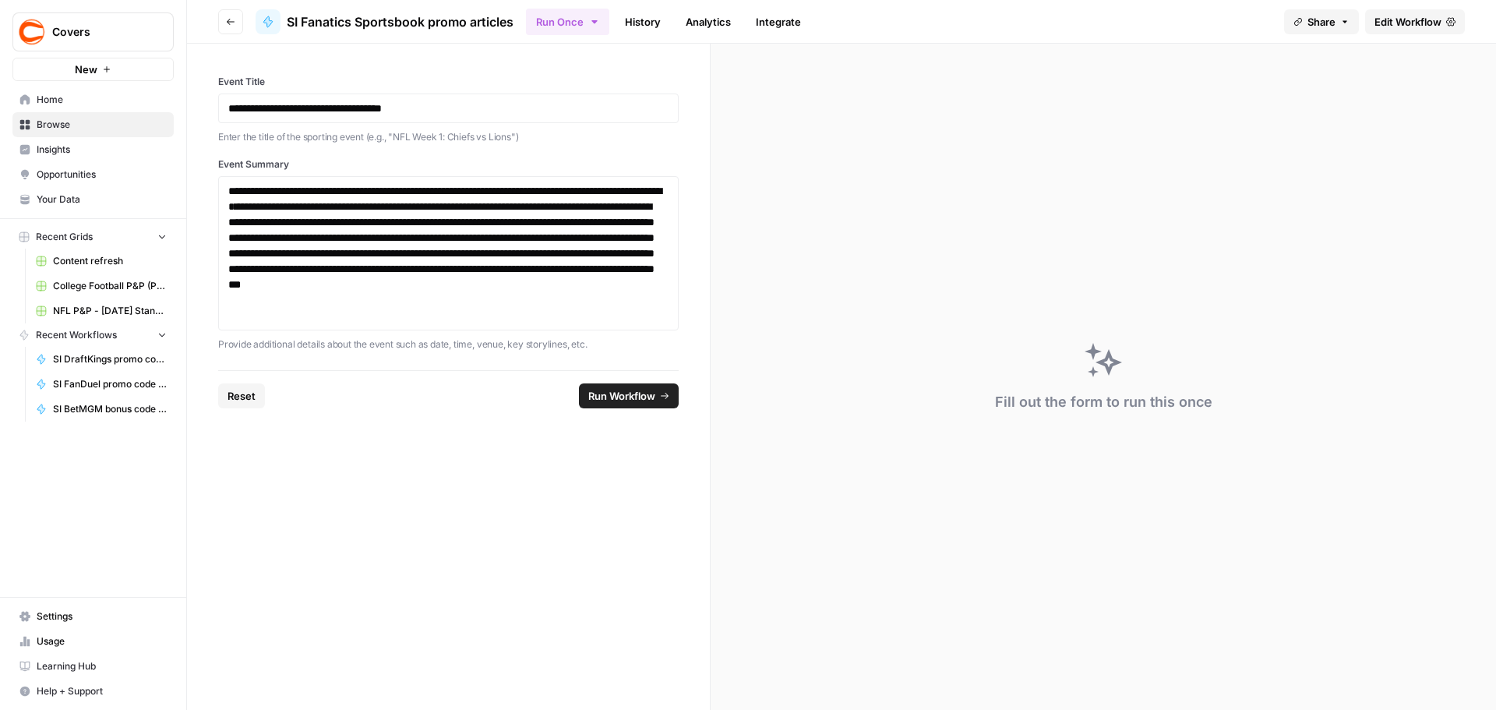
click at [637, 382] on footer "Reset Run Workflow" at bounding box center [448, 395] width 460 height 51
click at [635, 392] on span "Run Workflow" at bounding box center [621, 396] width 67 height 16
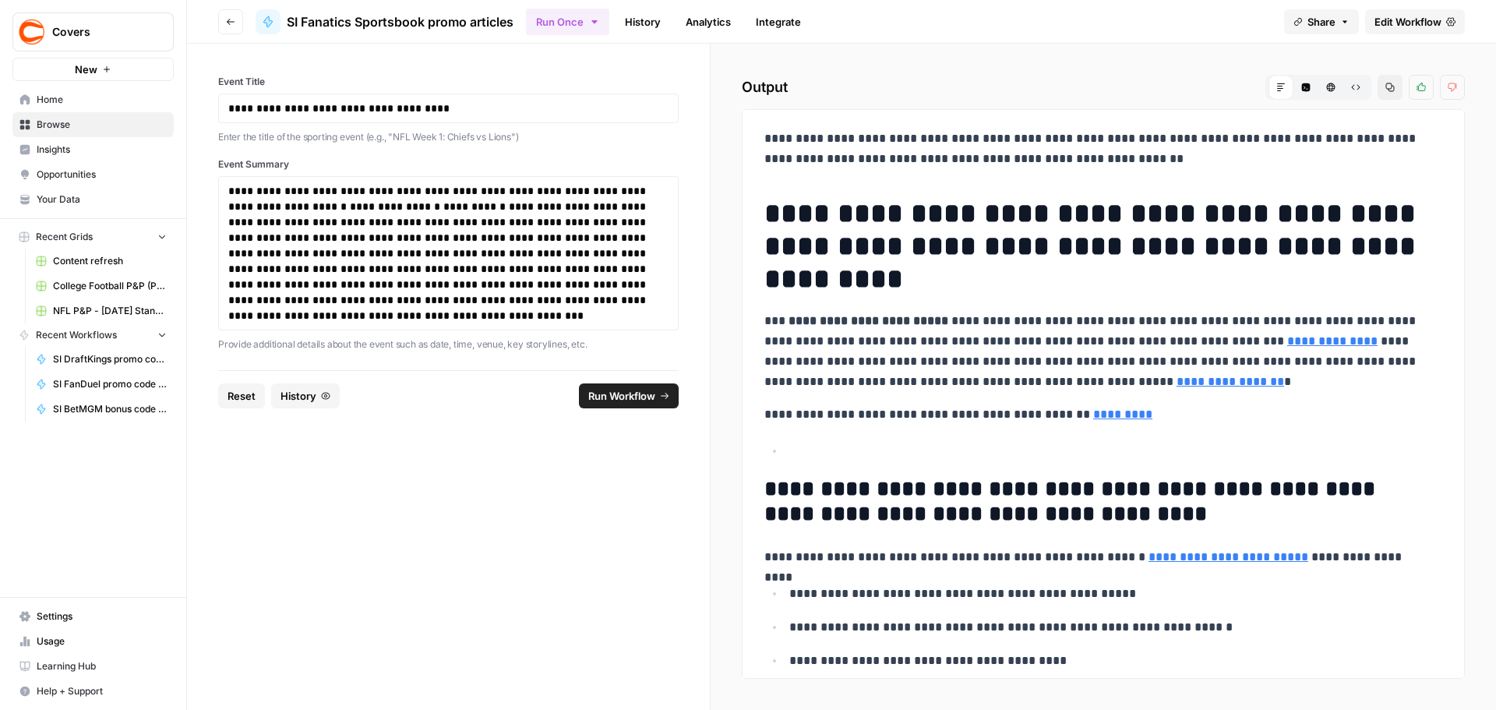
click at [1385, 25] on span "Edit Workflow" at bounding box center [1407, 22] width 67 height 16
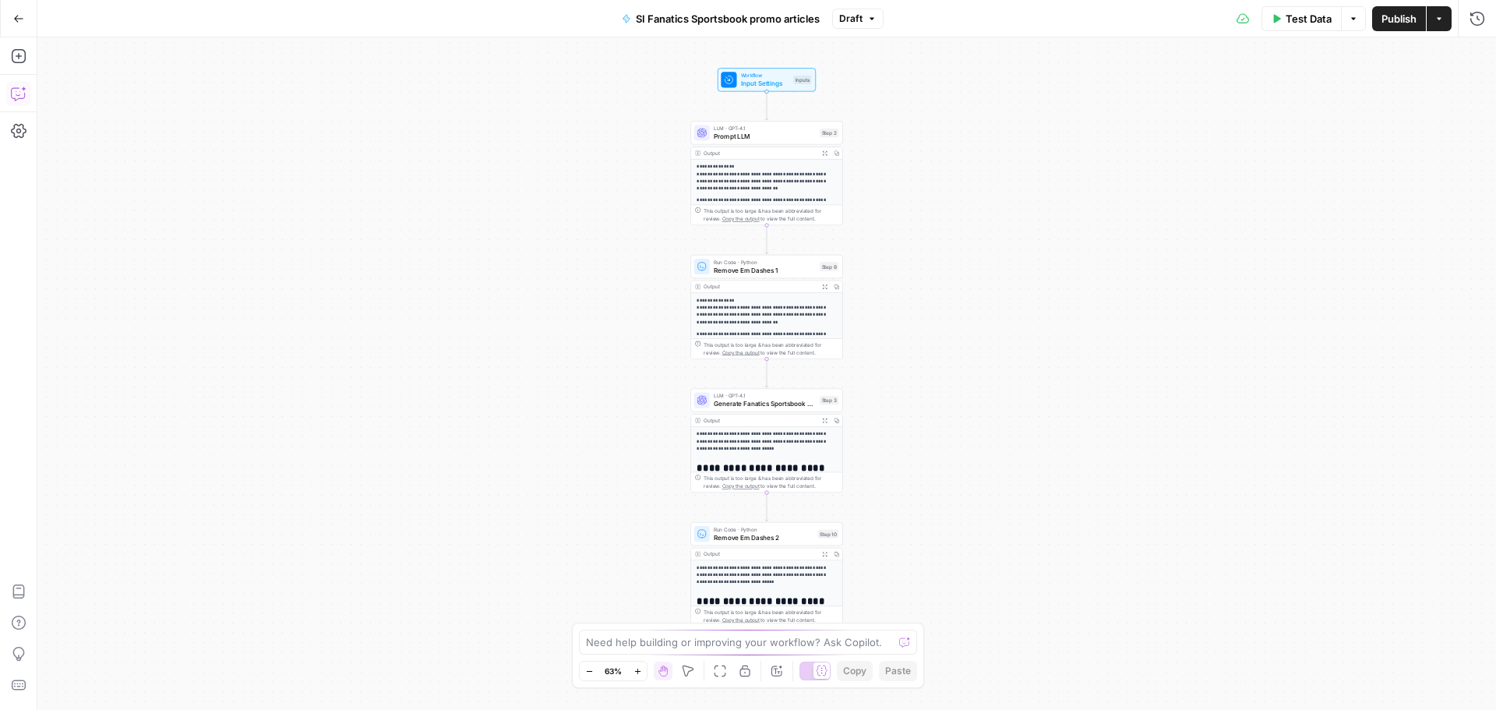
click at [16, 99] on icon "button" at bounding box center [19, 94] width 16 height 16
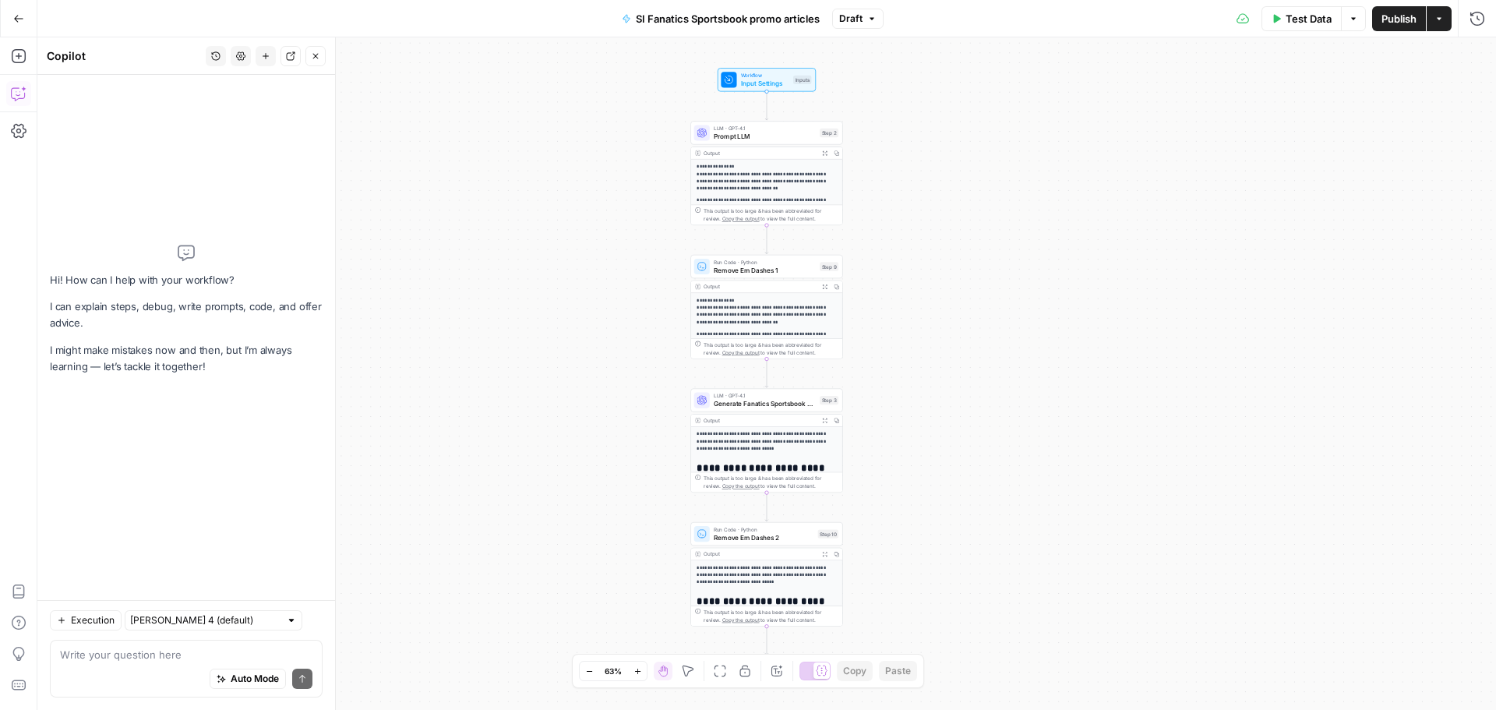
click at [115, 657] on textarea at bounding box center [186, 655] width 252 height 16
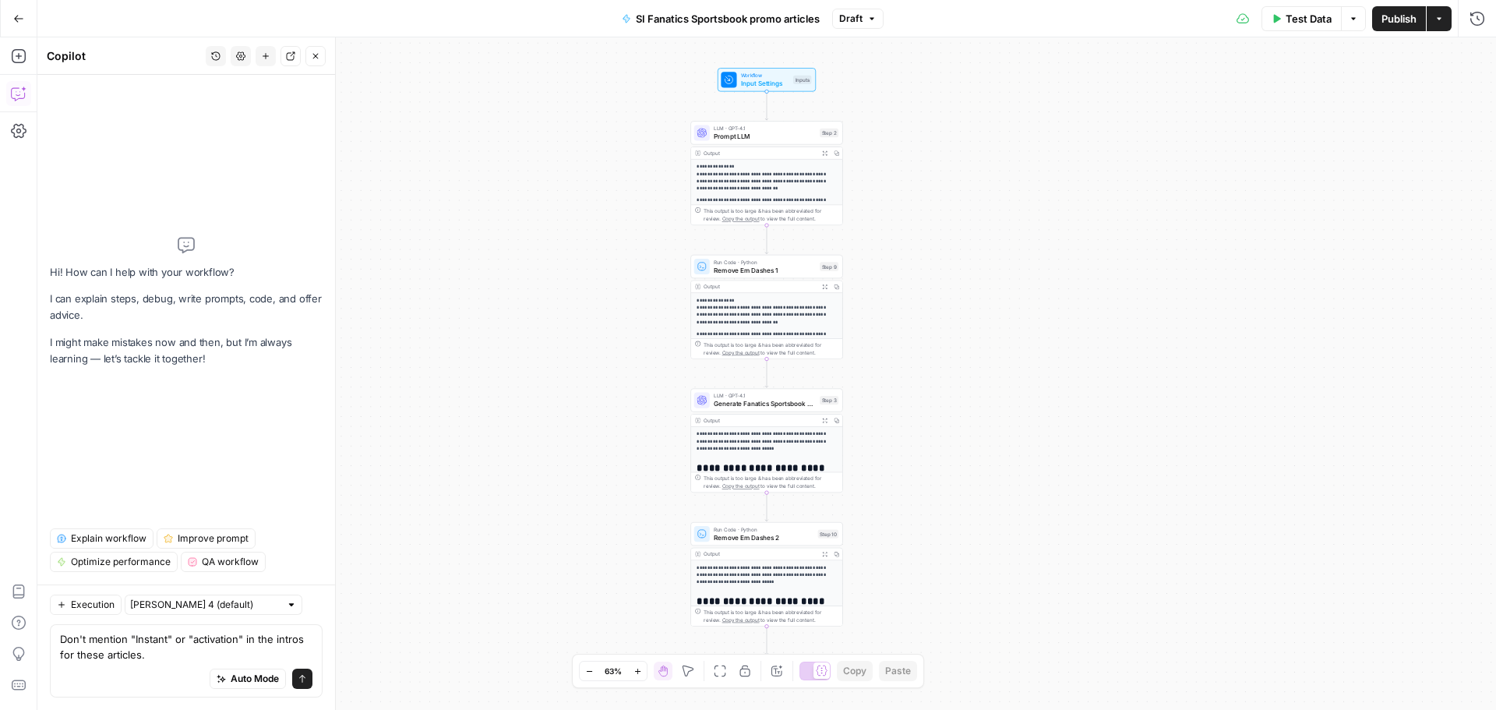
type textarea "Don't mention "Instant" or "activation" in the intros for these articles."
click at [305, 686] on button "Send" at bounding box center [302, 678] width 20 height 20
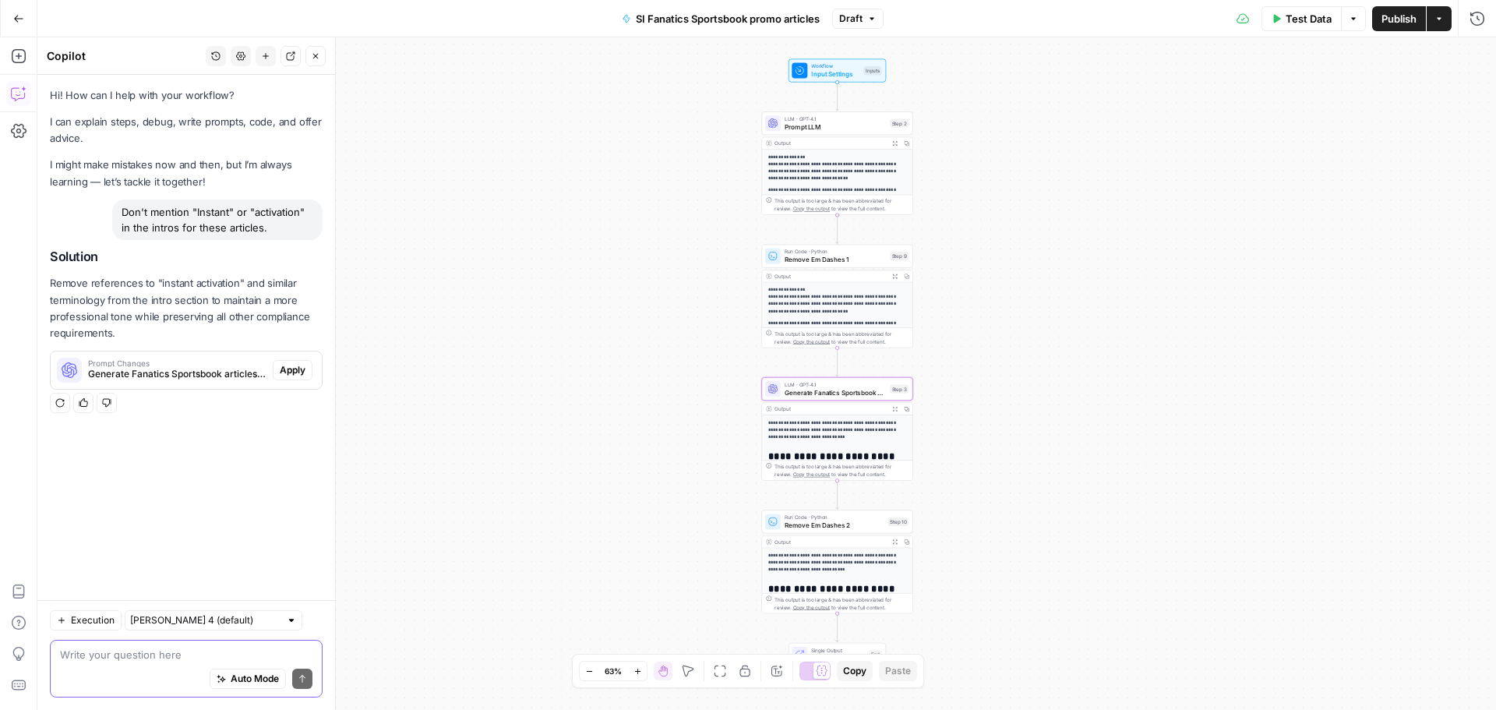
drag, startPoint x: 298, startPoint y: 372, endPoint x: 298, endPoint y: 359, distance: 12.5
click at [298, 371] on span "Apply" at bounding box center [293, 370] width 26 height 14
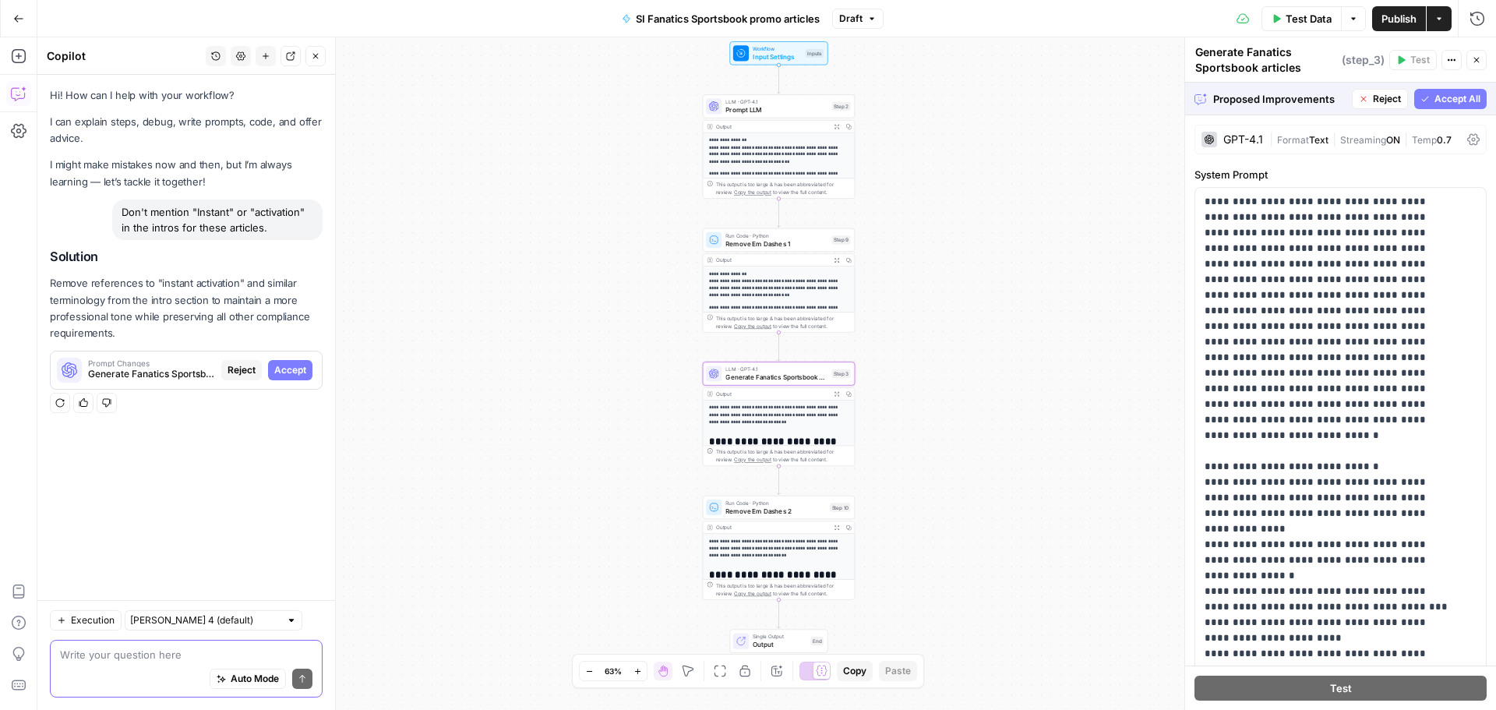
click at [299, 369] on span "Accept" at bounding box center [290, 370] width 32 height 14
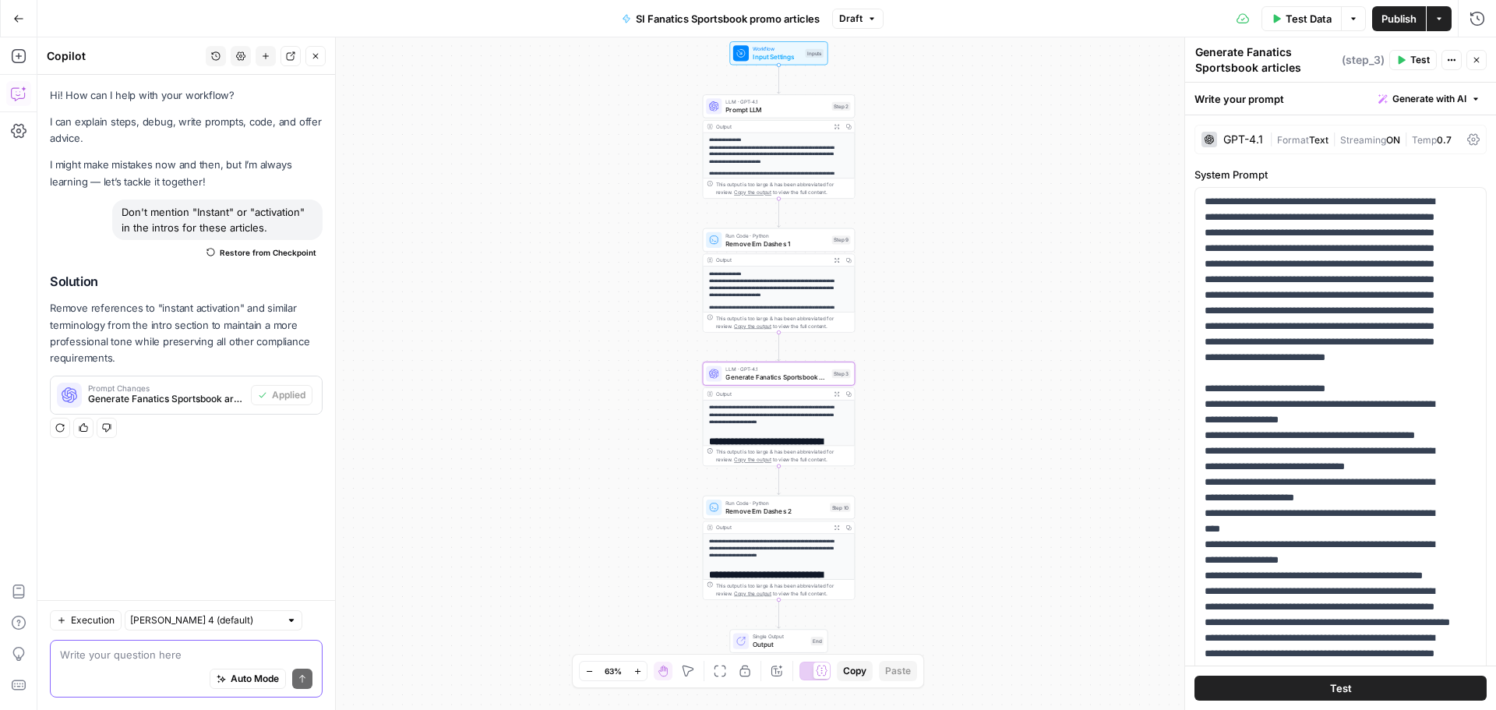
click at [1299, 23] on span "Test Data" at bounding box center [1308, 19] width 46 height 16
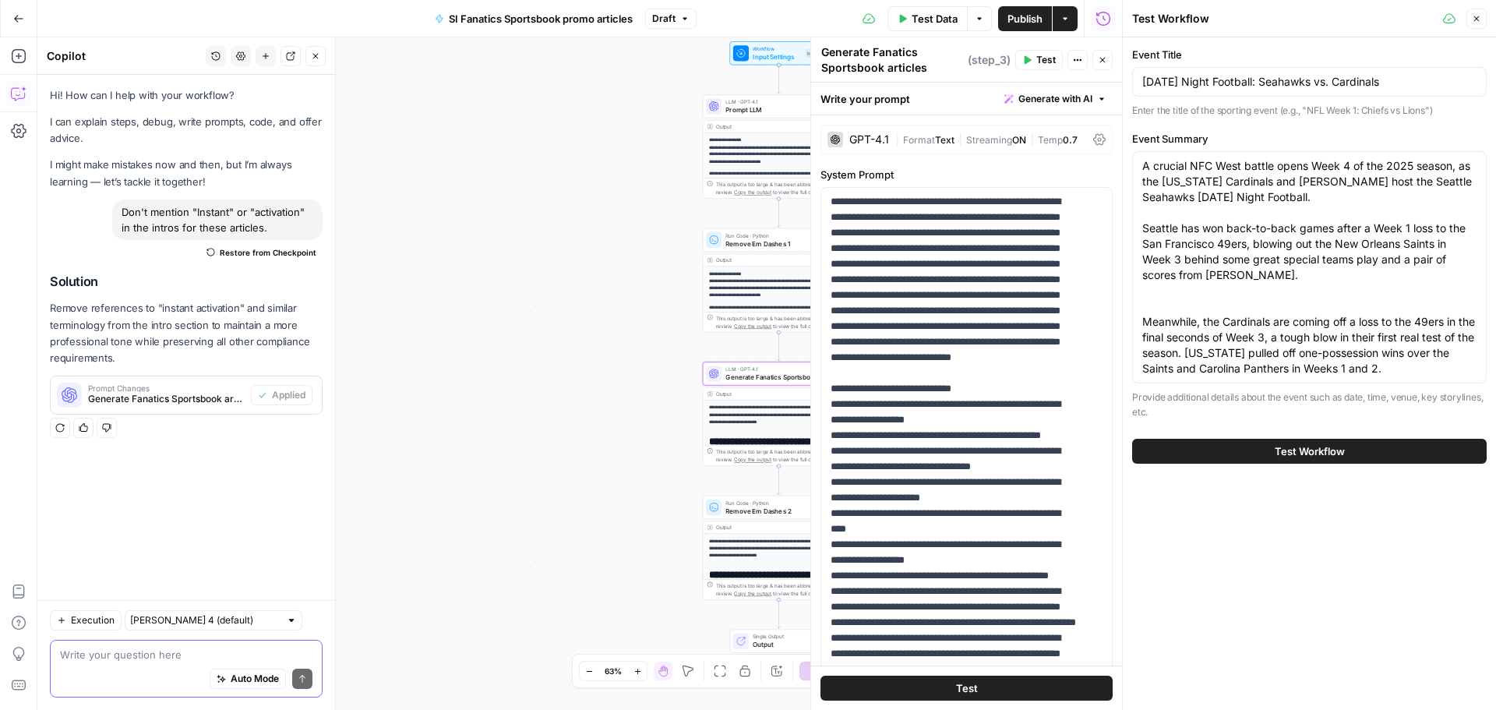
click at [1297, 445] on span "Test Workflow" at bounding box center [1309, 451] width 70 height 16
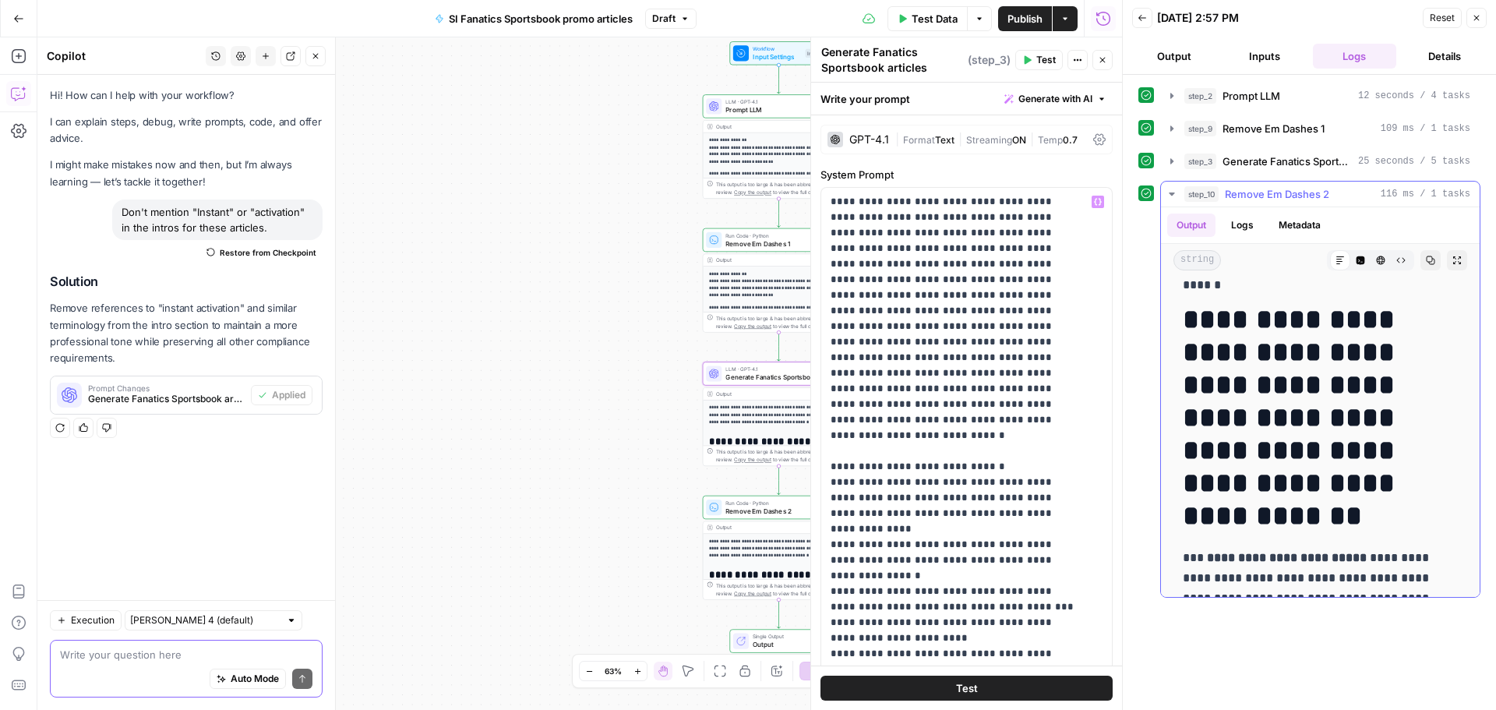
scroll to position [234, 0]
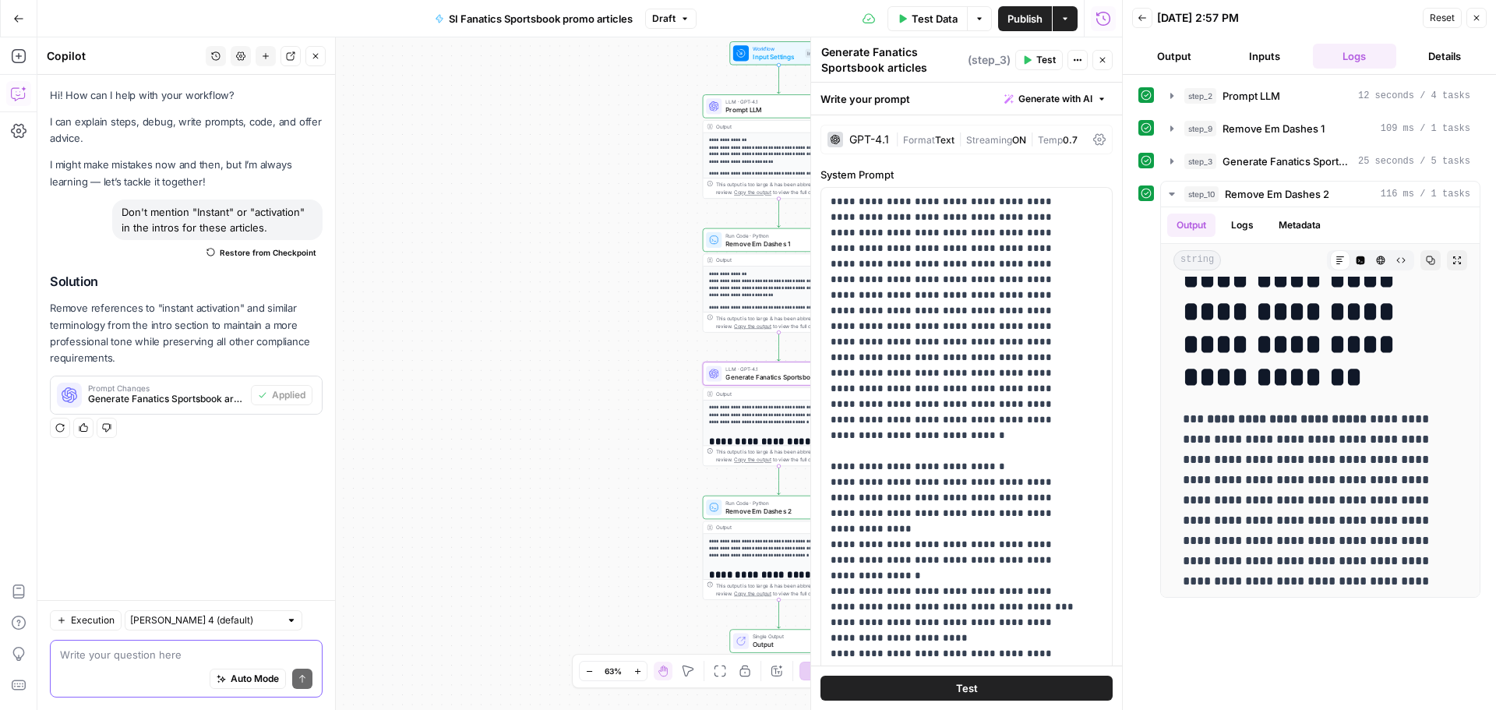
click at [152, 661] on textarea at bounding box center [186, 655] width 252 height 16
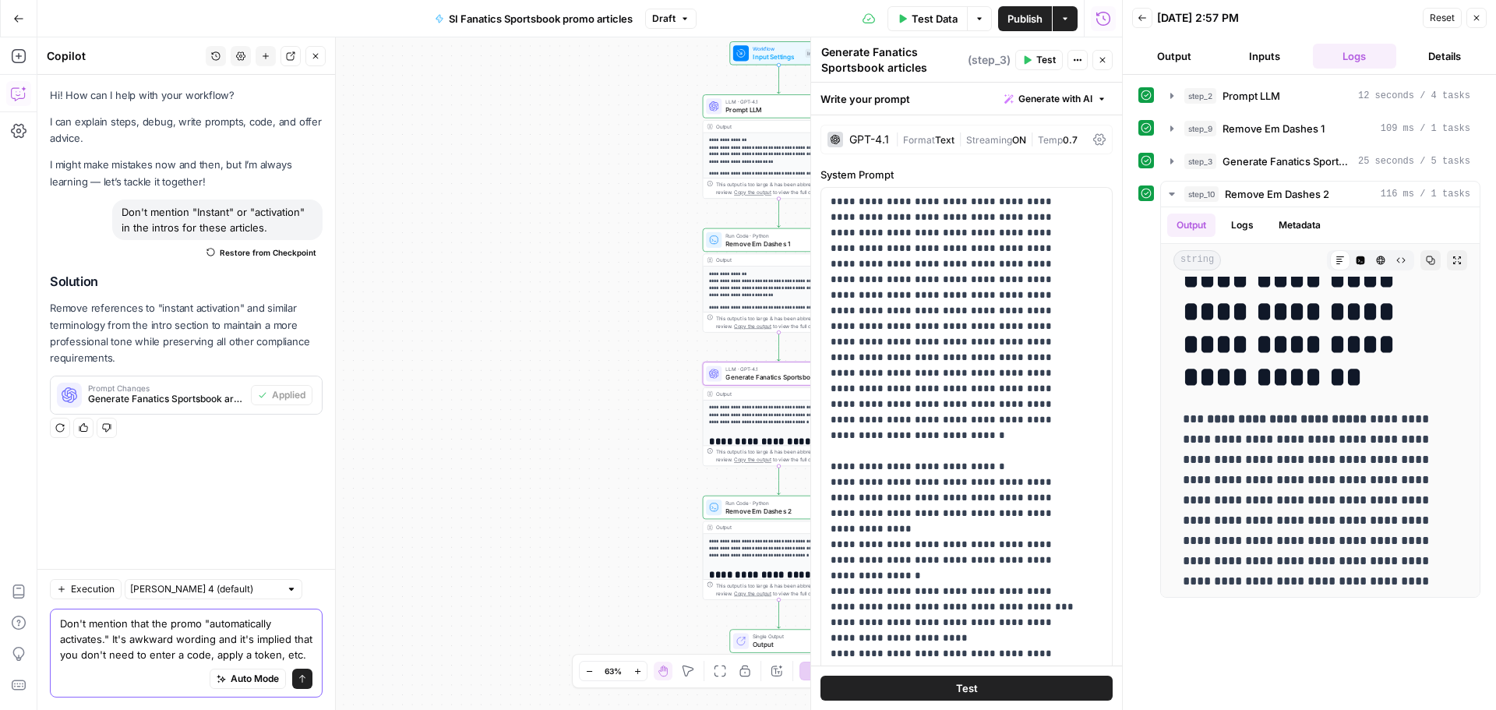
type textarea "Don't mention that the promo "automatically activates." It's awkward wording an…"
click at [306, 671] on button "Send" at bounding box center [302, 678] width 20 height 20
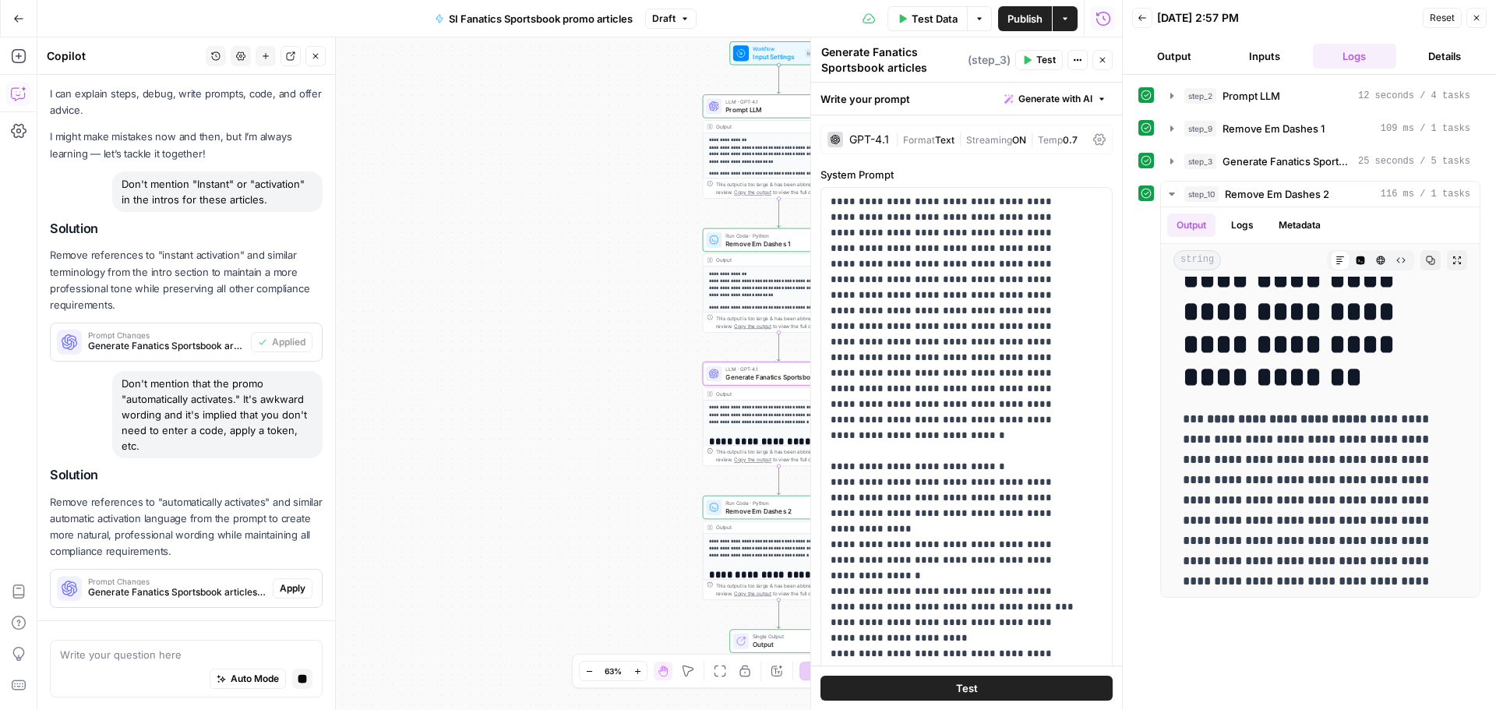
scroll to position [114, 0]
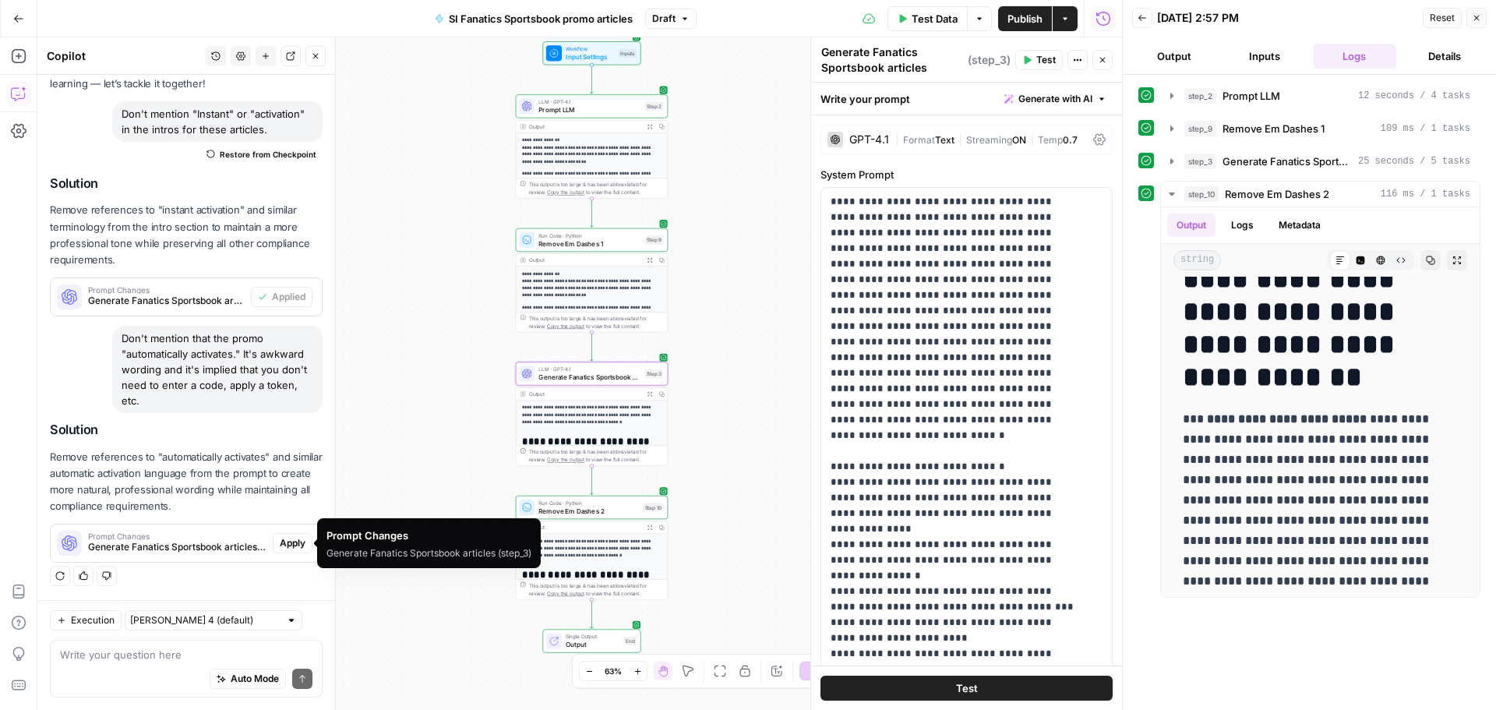
click at [280, 537] on span "Apply" at bounding box center [293, 543] width 26 height 14
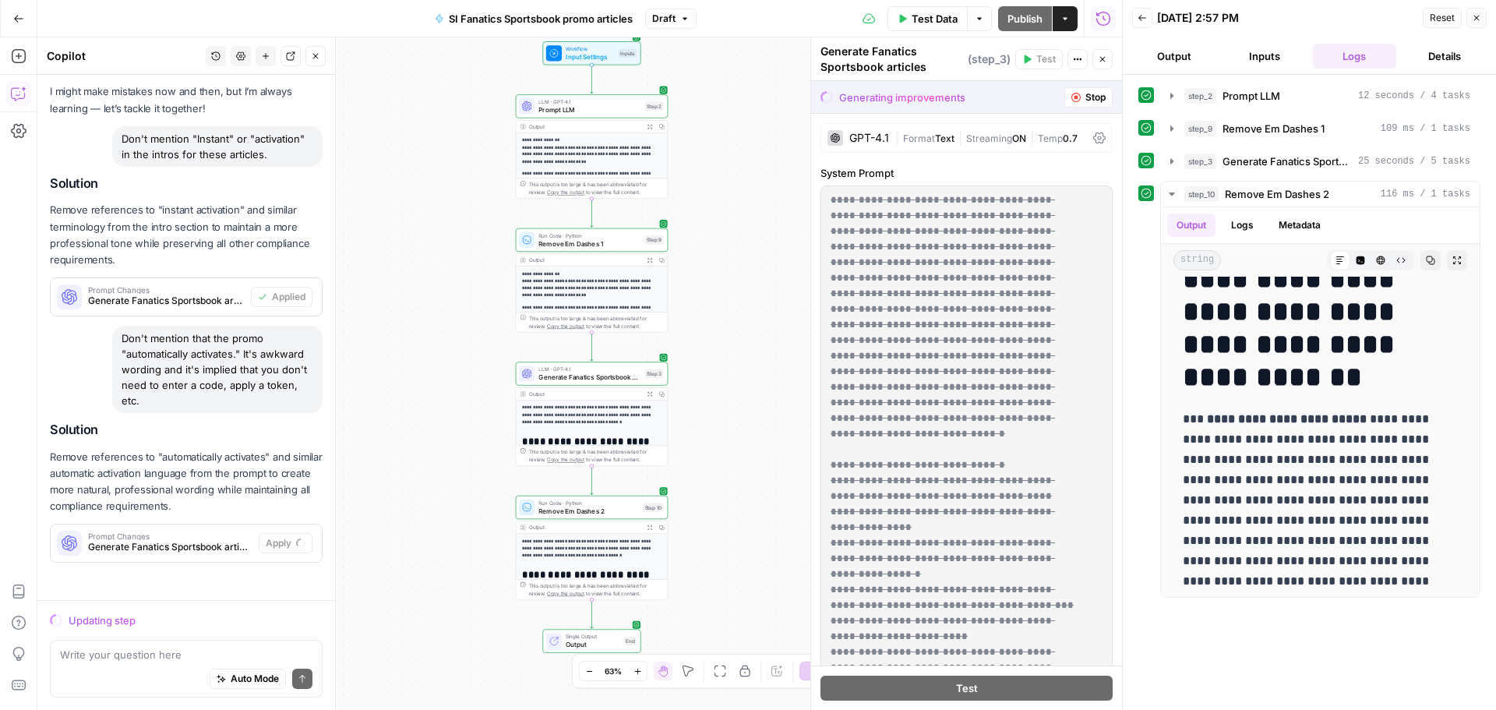
scroll to position [89, 0]
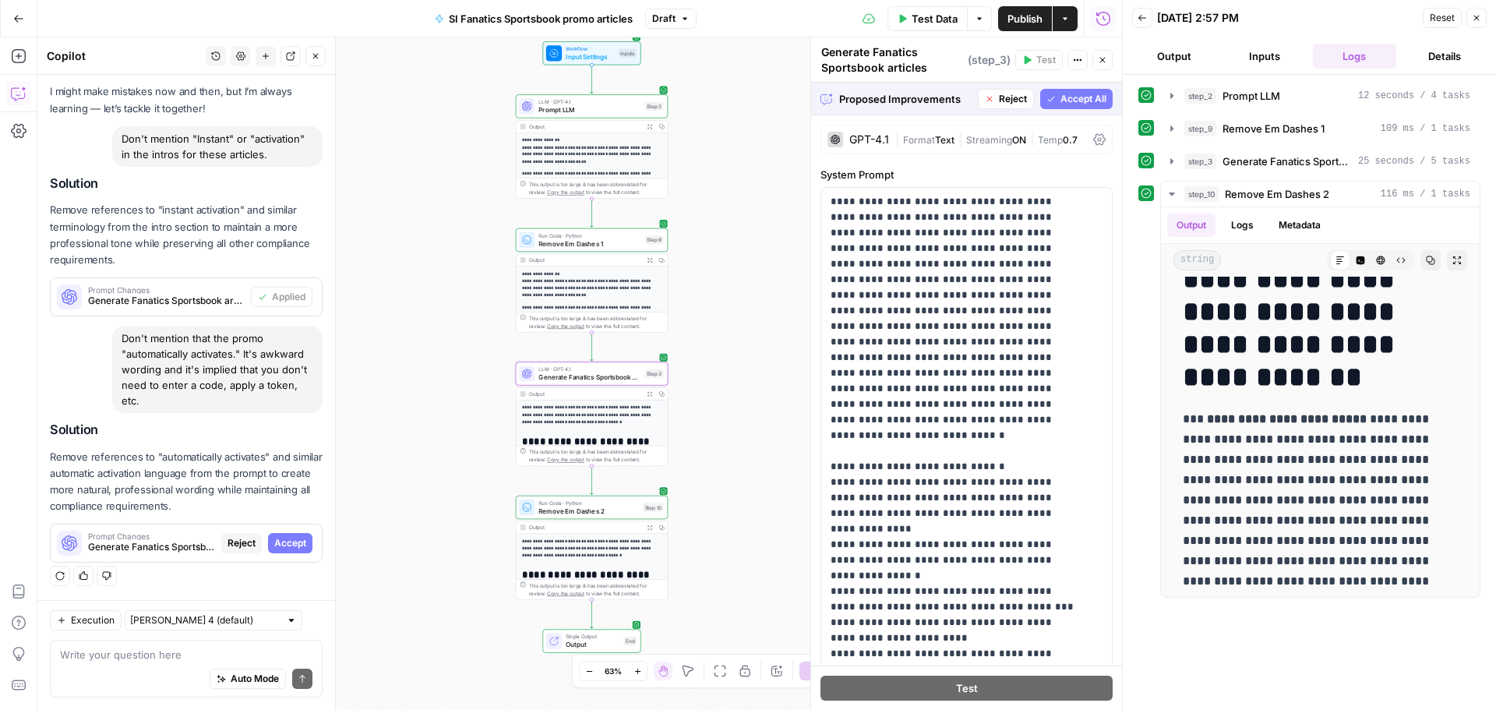
click at [308, 536] on div "Prompt Changes Generate Fanatics Sportsbook articles (step_3) Reject Accept" at bounding box center [186, 542] width 271 height 25
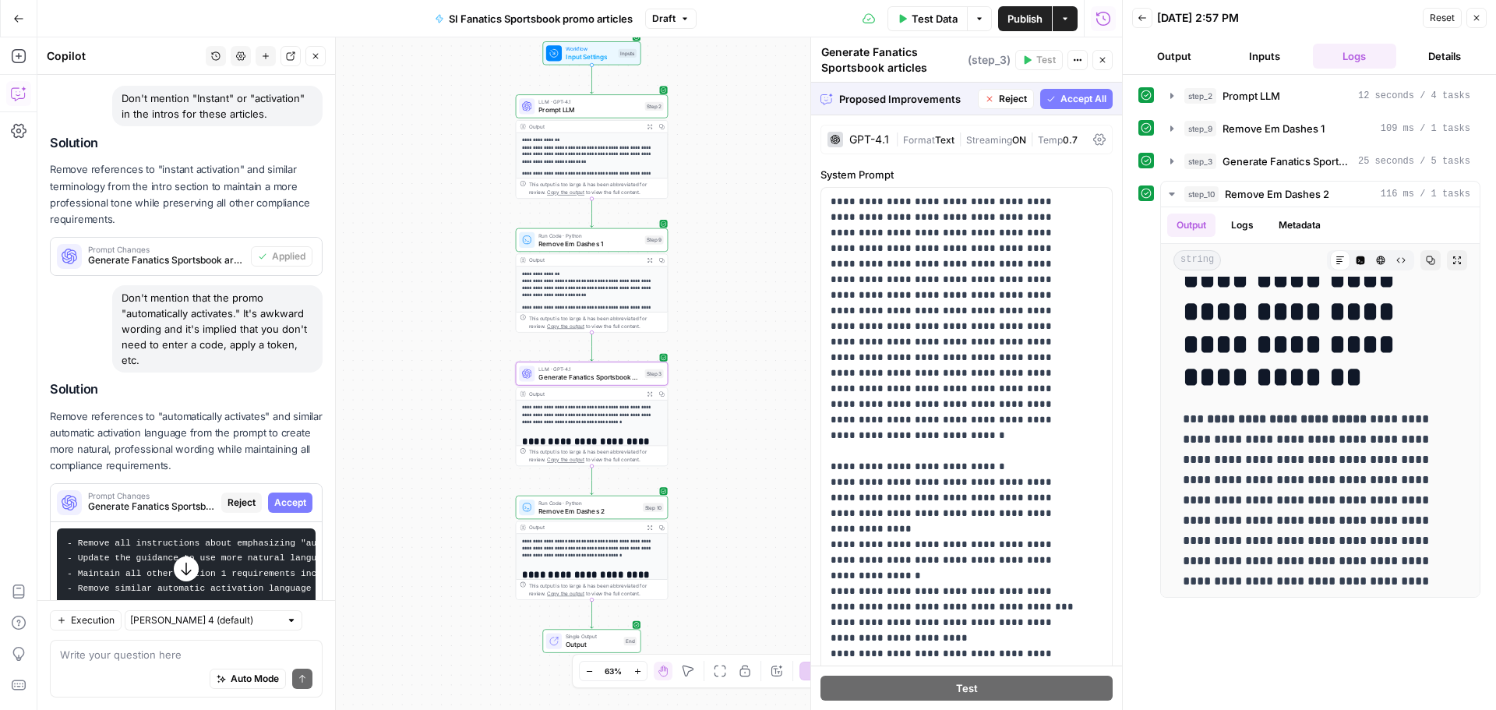
click at [290, 509] on span "Accept" at bounding box center [290, 502] width 32 height 14
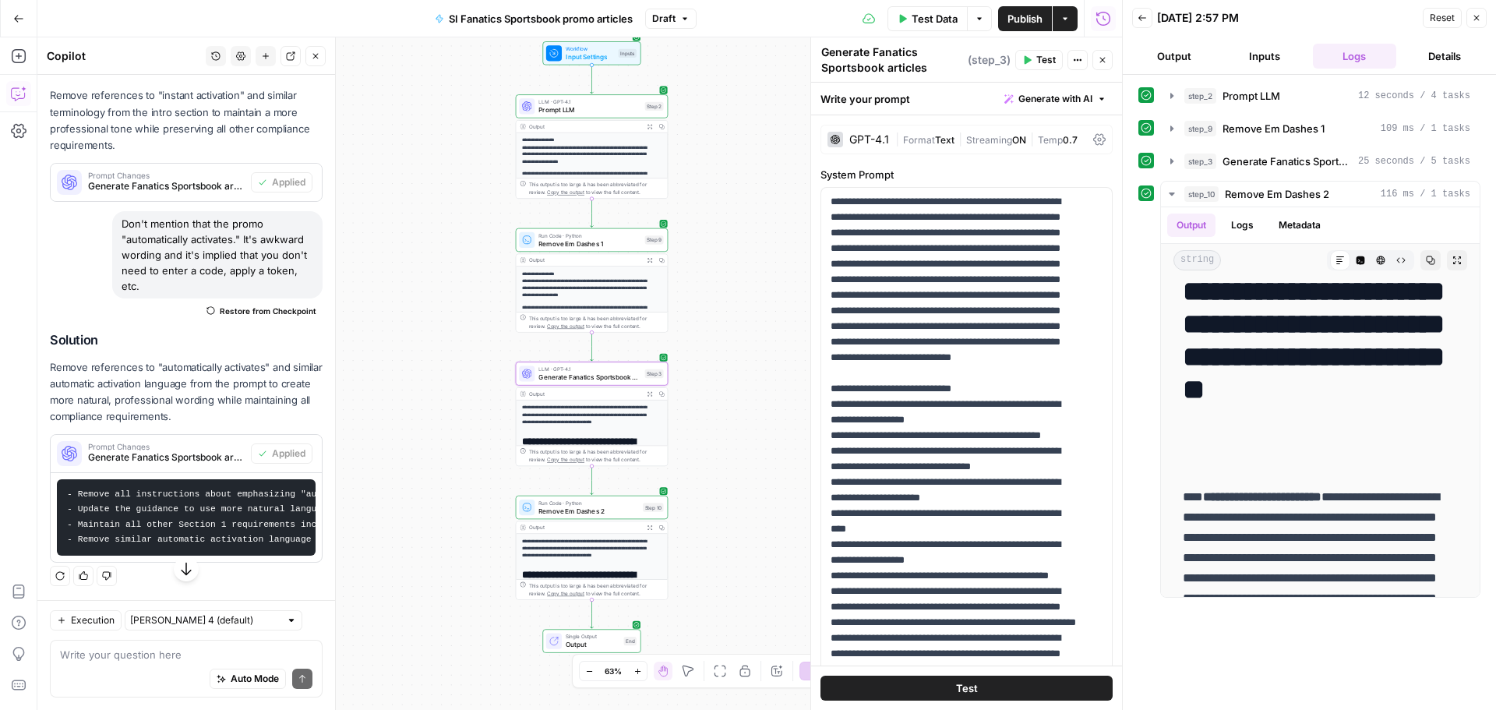
scroll to position [240, 0]
click at [945, 15] on span "Test Data" at bounding box center [934, 19] width 46 height 16
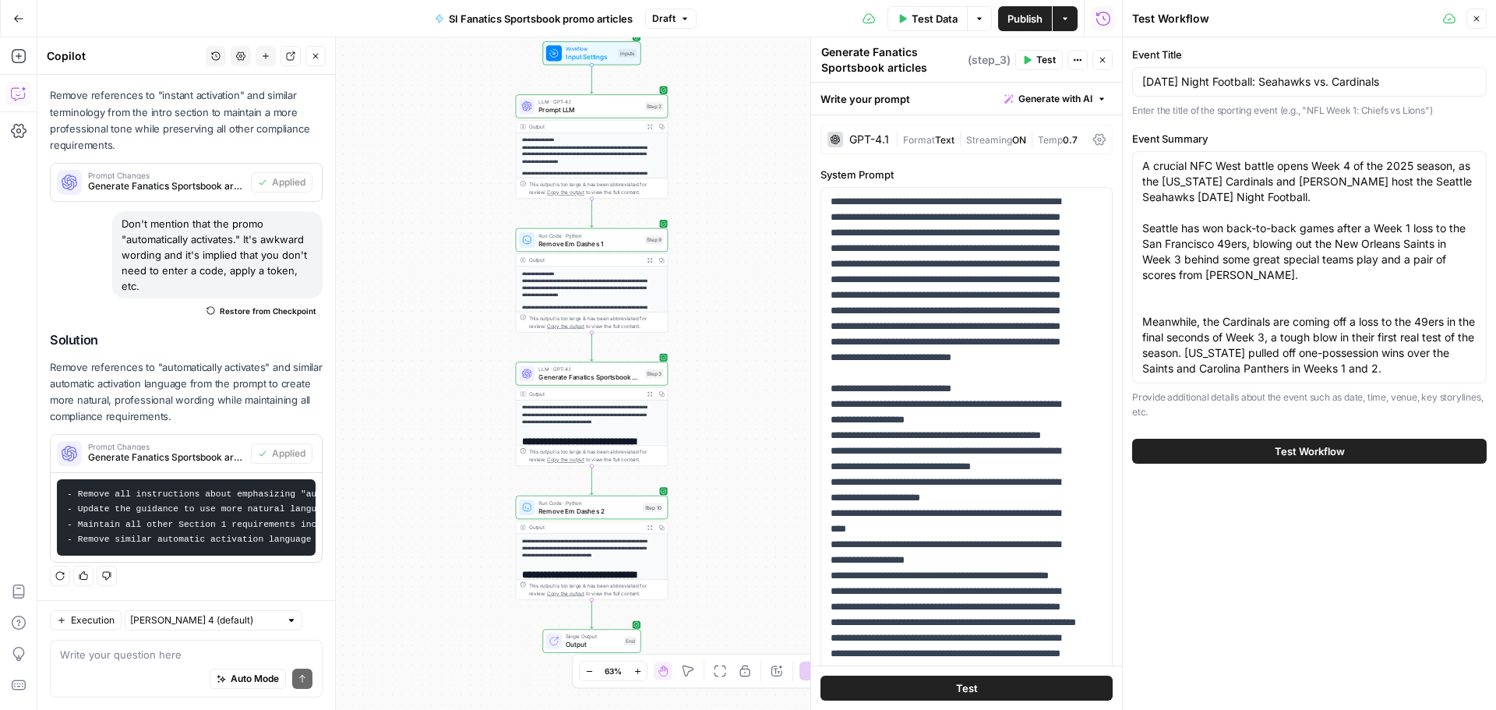
click at [1298, 450] on span "Test Workflow" at bounding box center [1309, 451] width 70 height 16
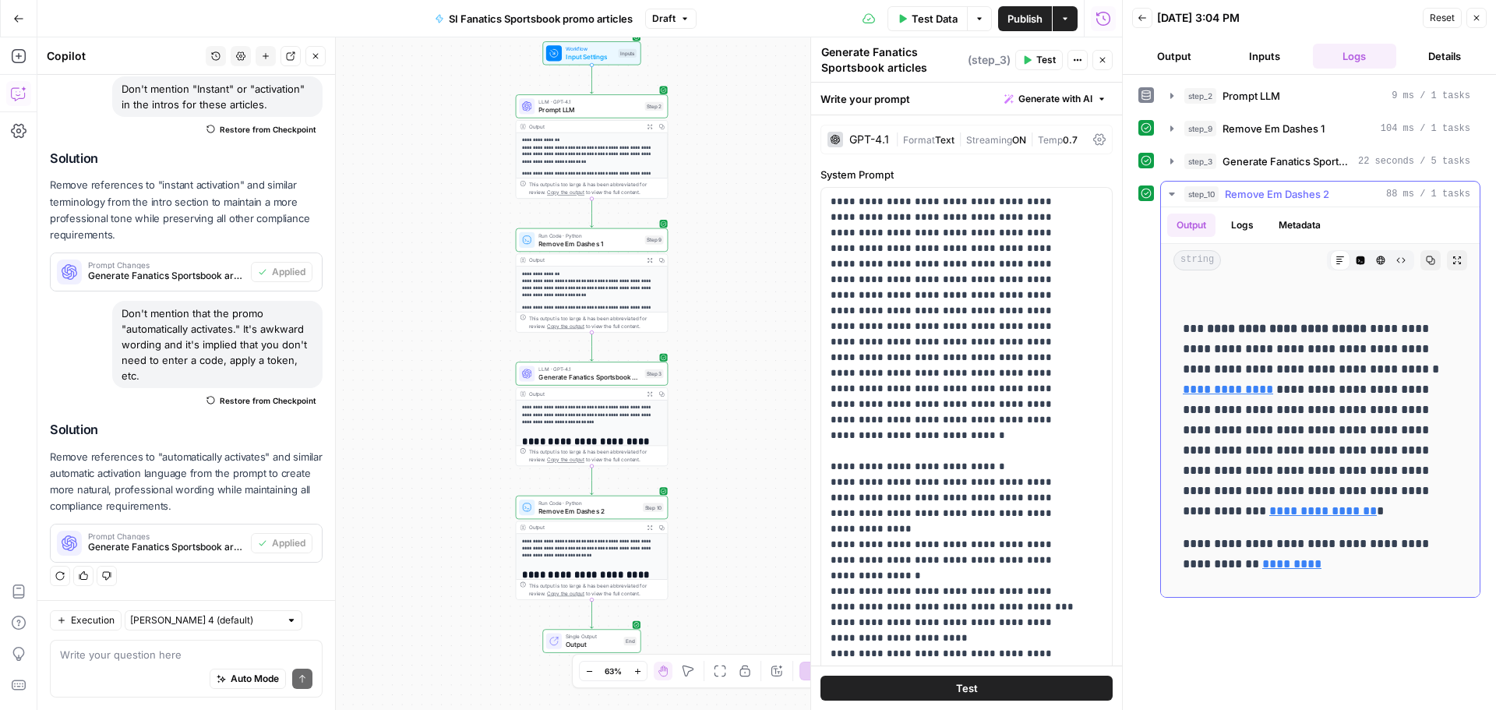
scroll to position [312, 0]
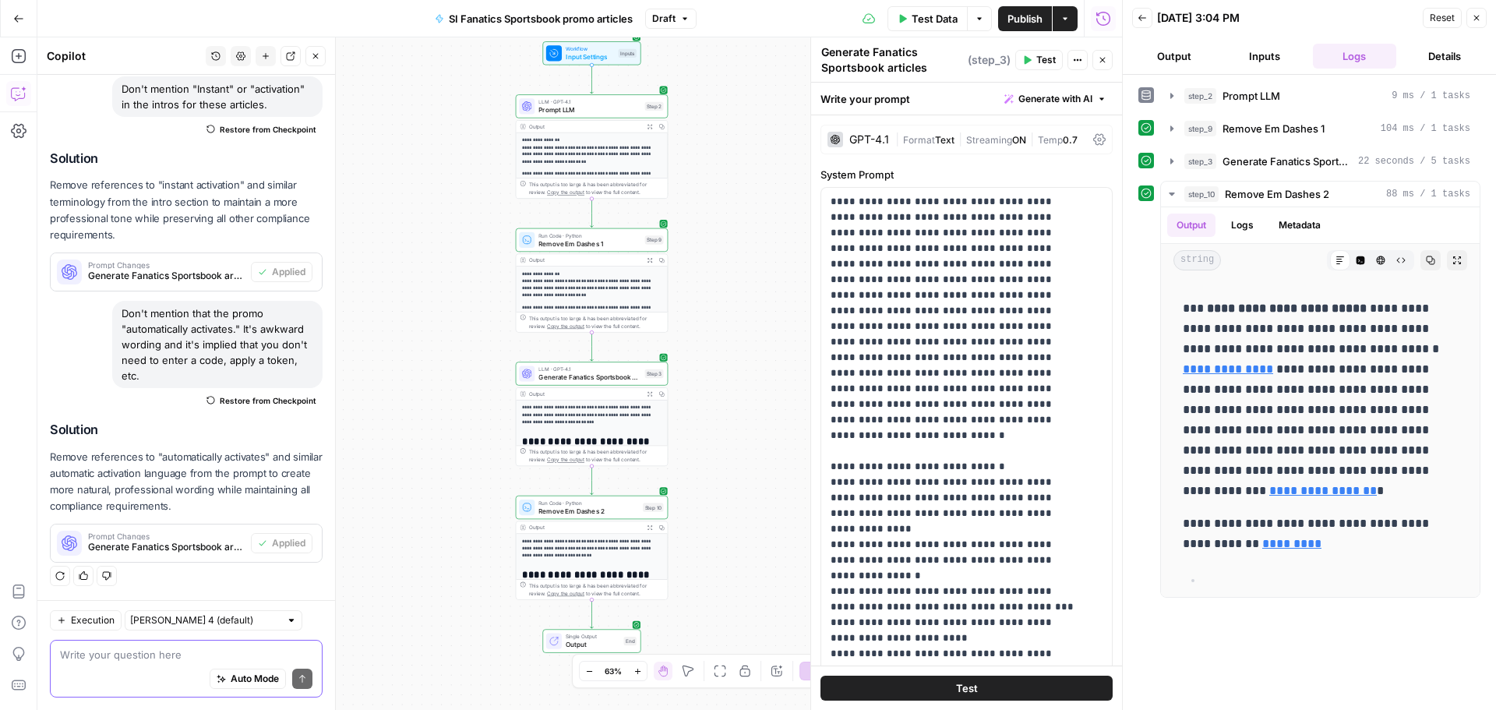
click at [71, 653] on textarea at bounding box center [186, 655] width 252 height 16
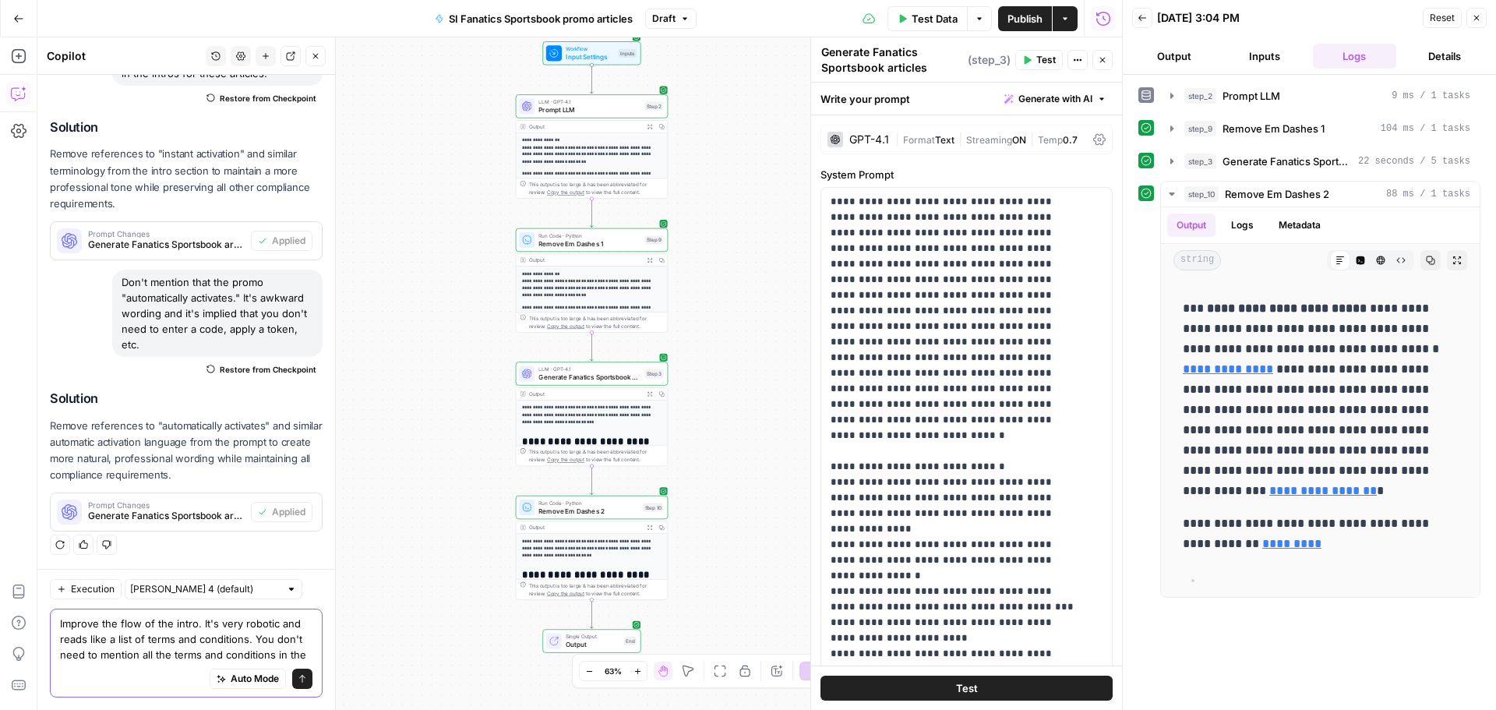
scroll to position [185, 0]
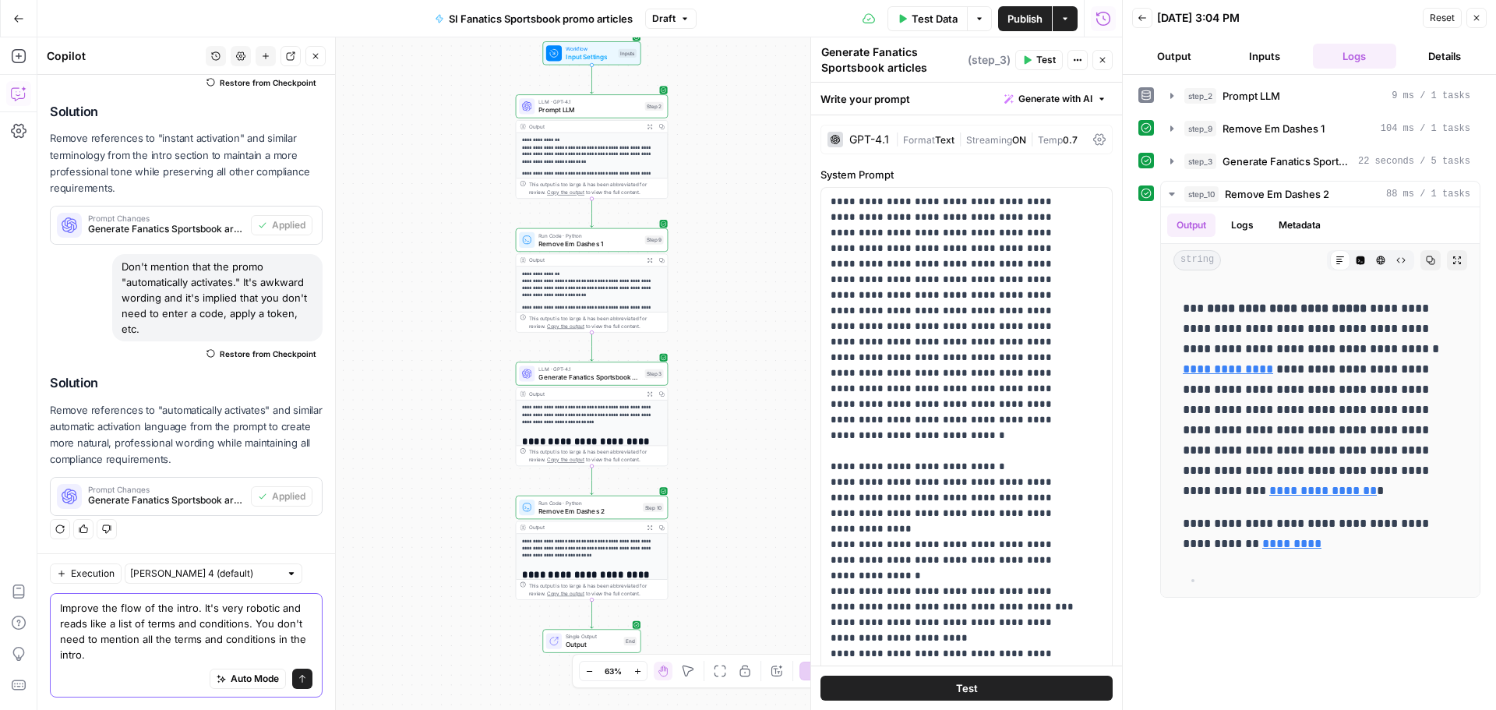
type textarea "Improve the flow of the intro. It's very robotic and reads like a list of terms…"
click at [292, 681] on button "Send" at bounding box center [302, 678] width 20 height 20
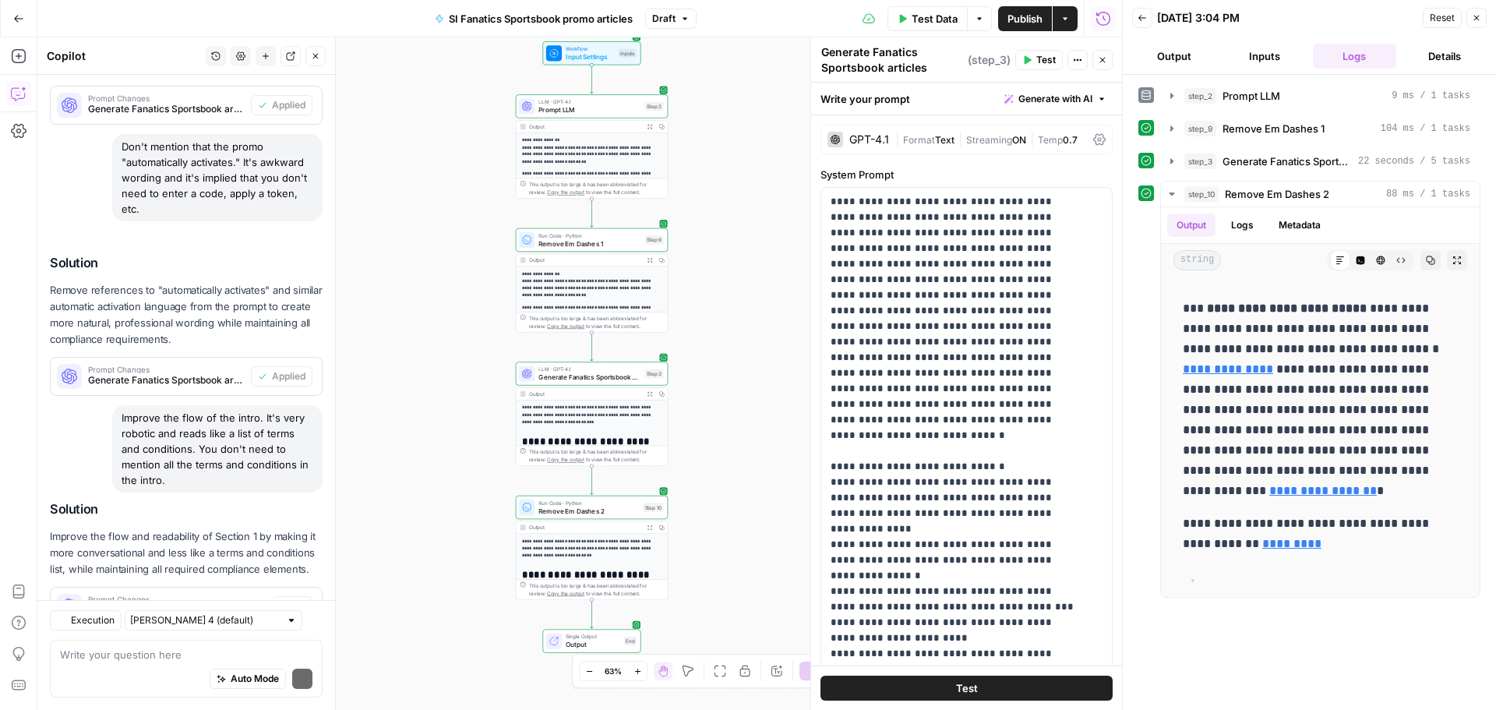
scroll to position [385, 0]
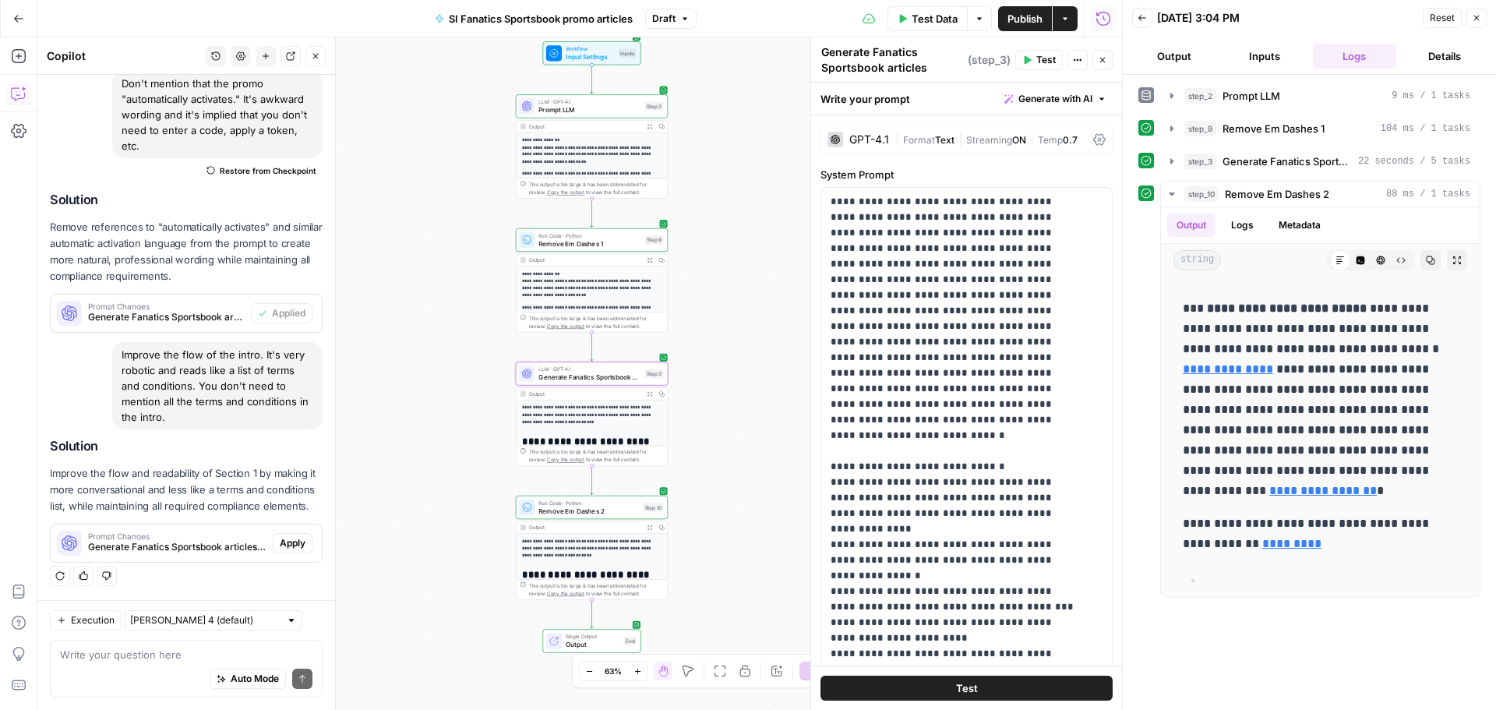
click at [299, 541] on button "Apply" at bounding box center [293, 543] width 40 height 20
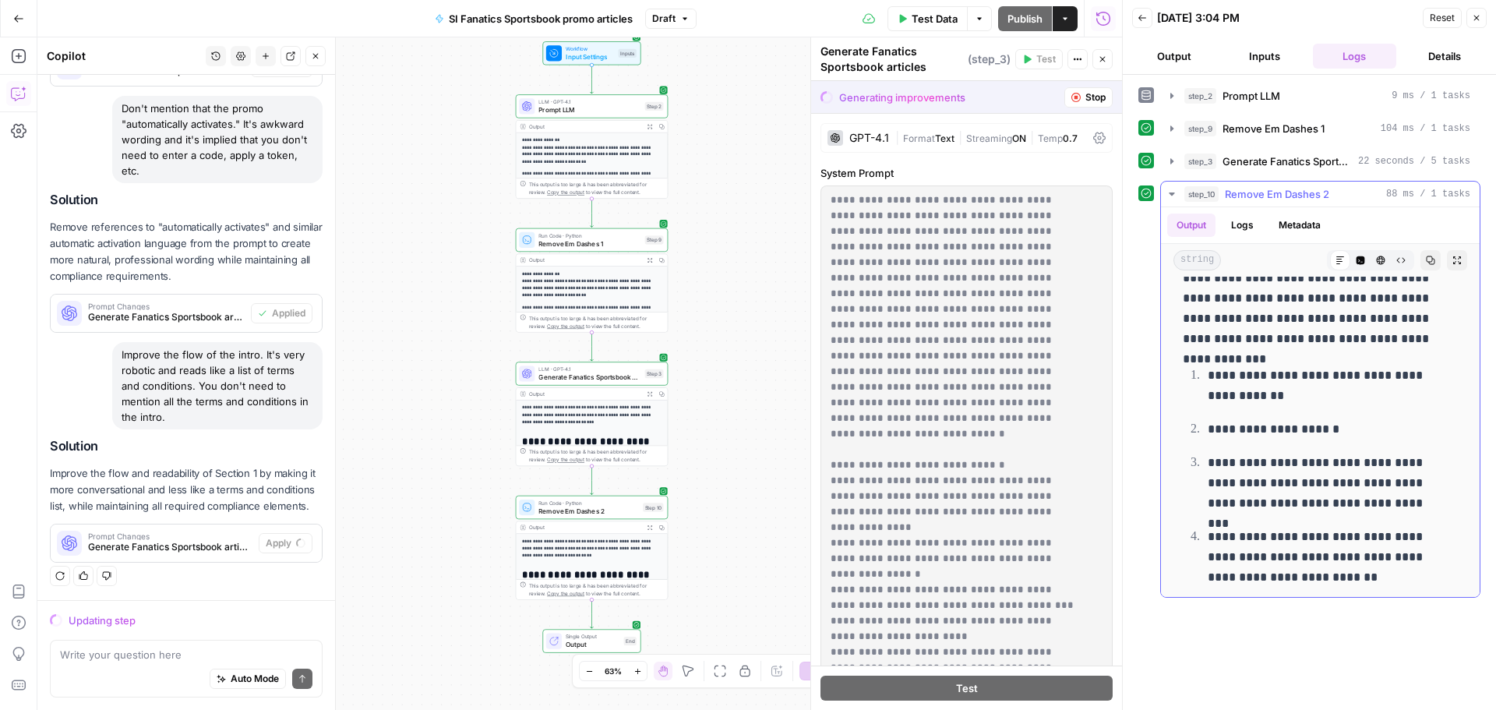
scroll to position [1792, 0]
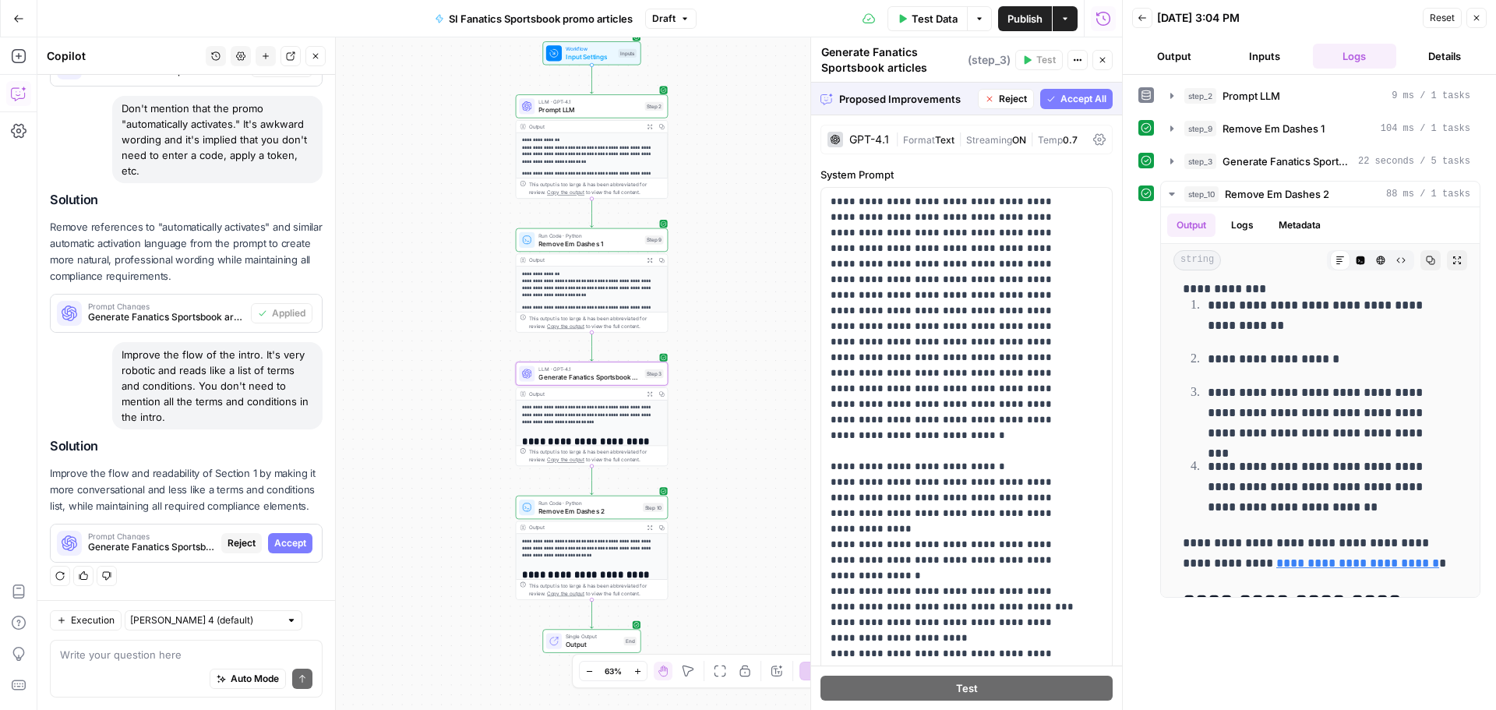
click at [277, 547] on span "Accept" at bounding box center [290, 543] width 32 height 14
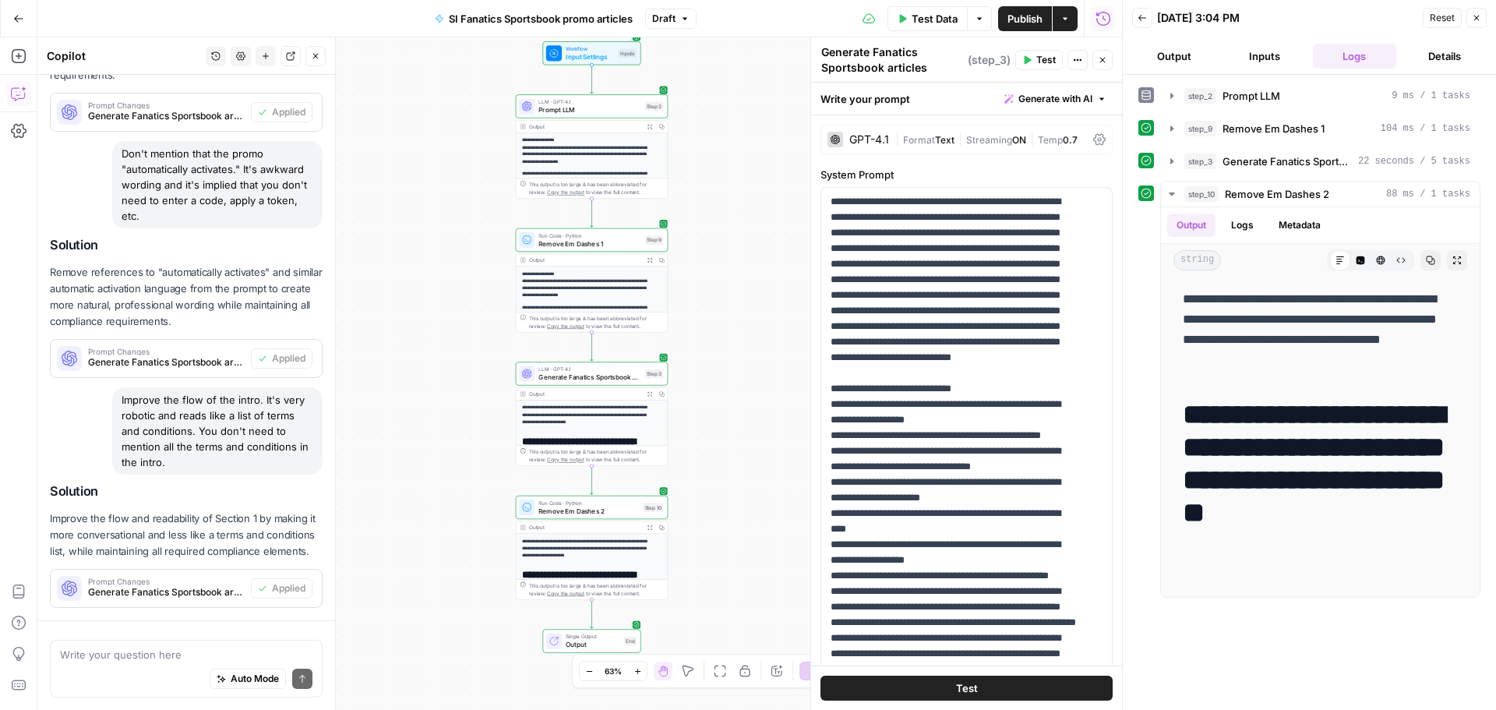
scroll to position [410, 0]
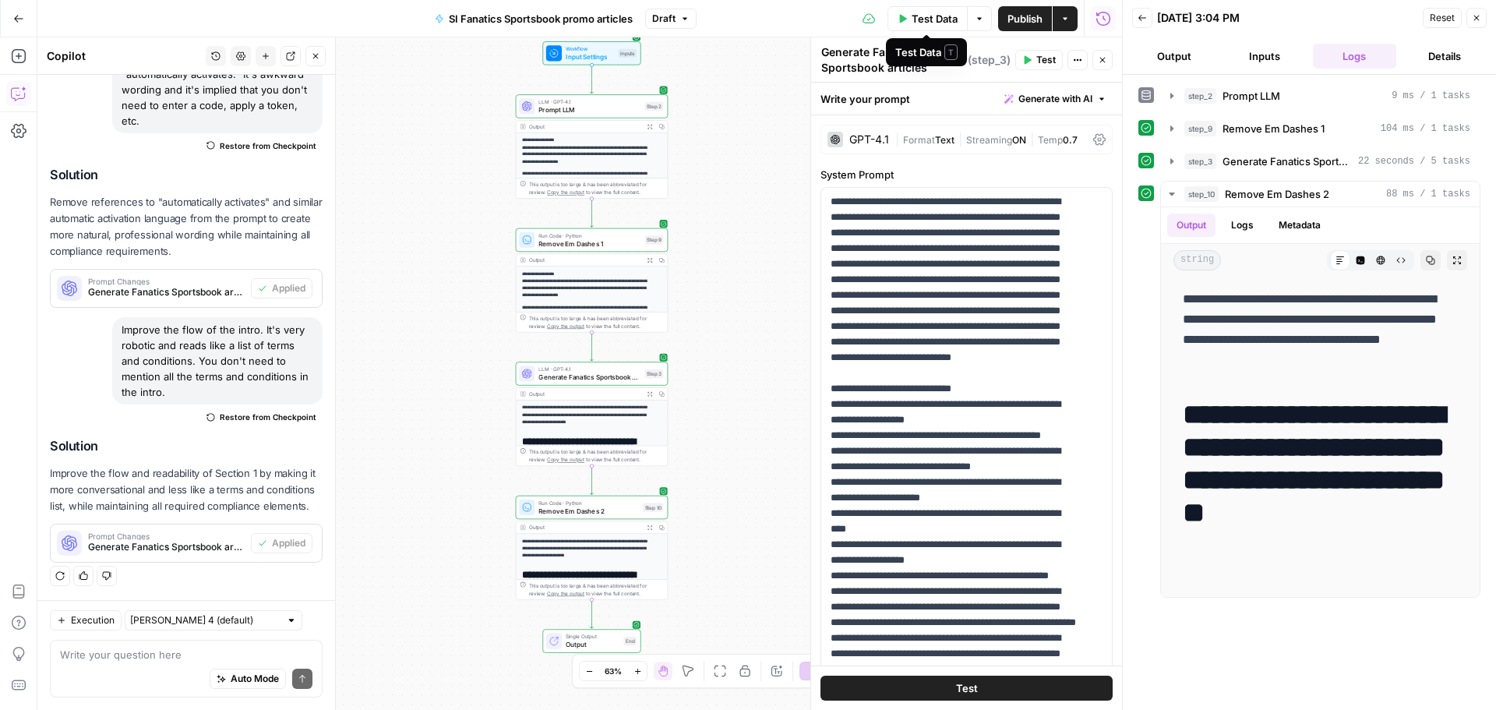
click at [934, 19] on span "Test Data" at bounding box center [934, 19] width 46 height 16
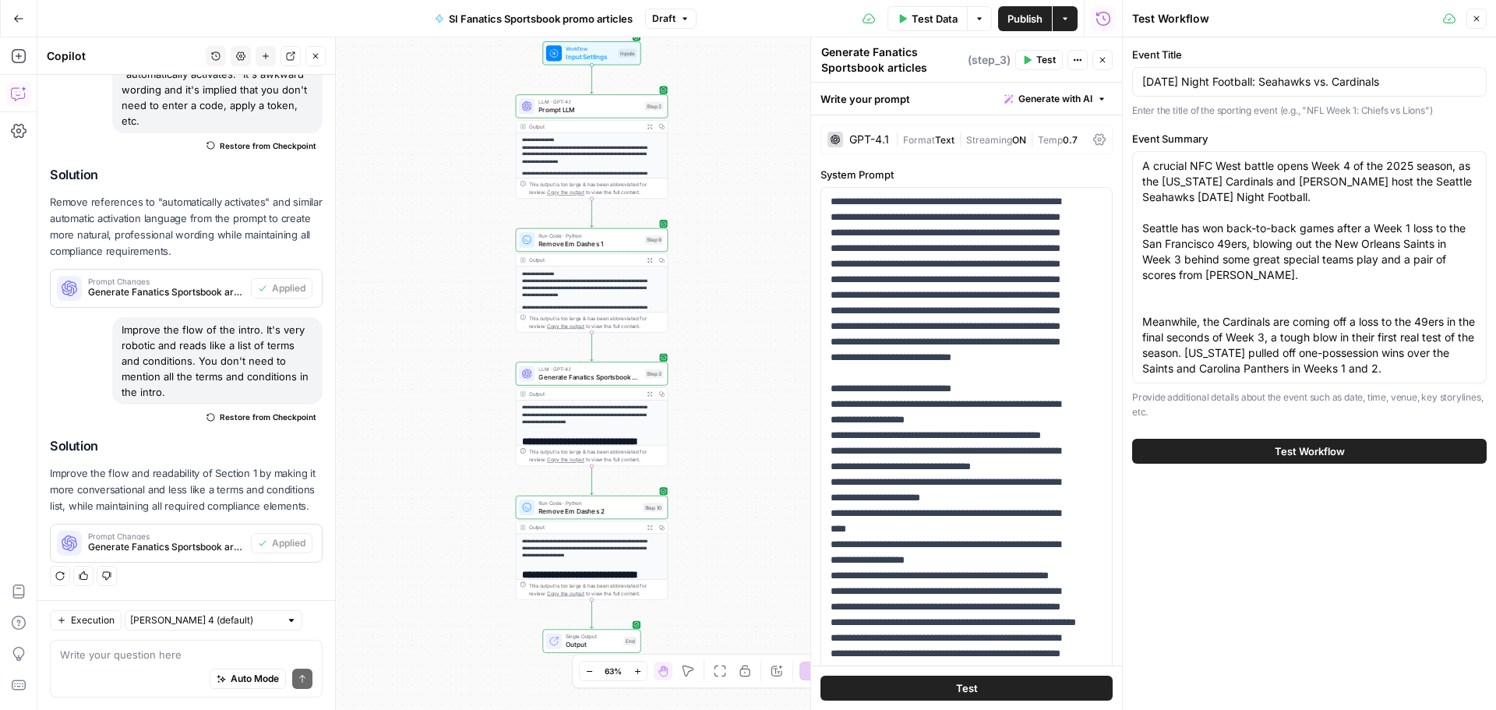
click at [1346, 446] on button "Test Workflow" at bounding box center [1309, 451] width 354 height 25
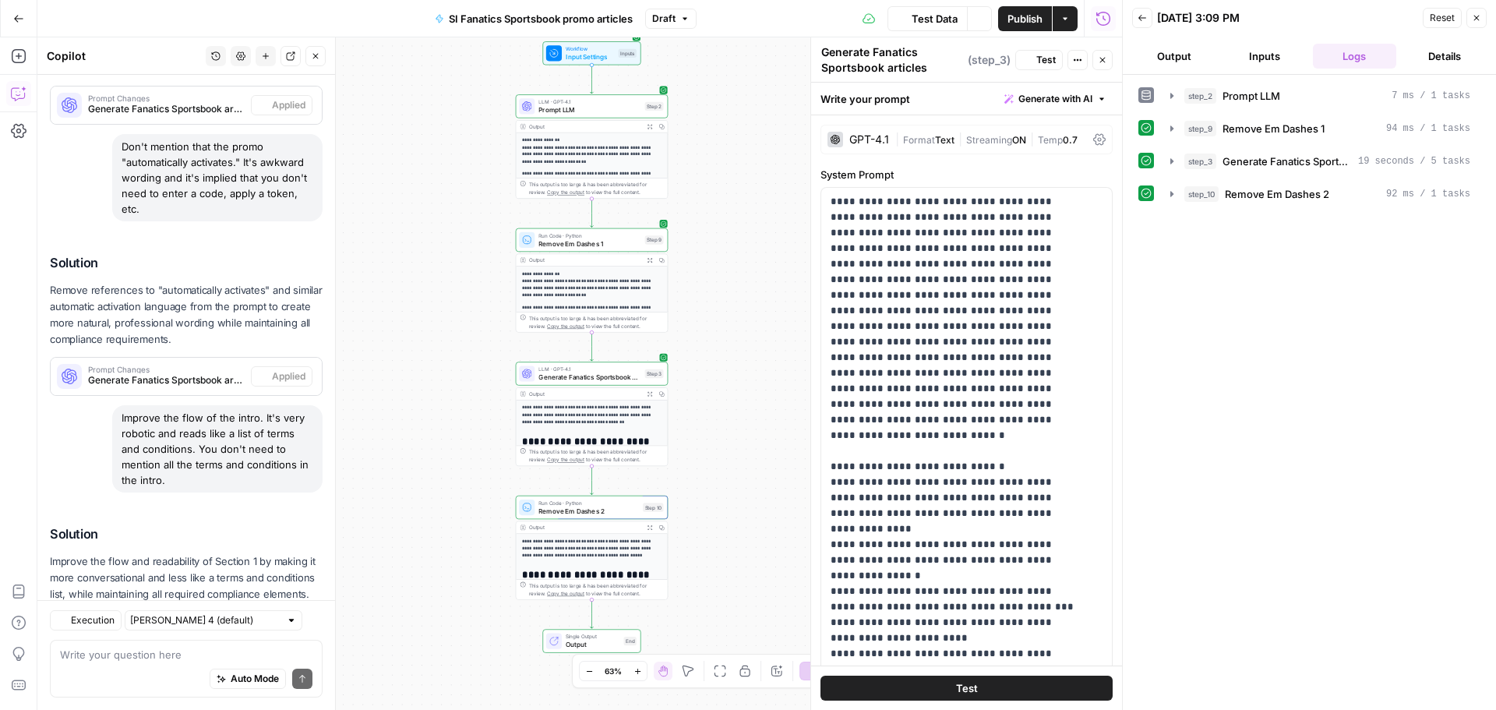
scroll to position [410, 0]
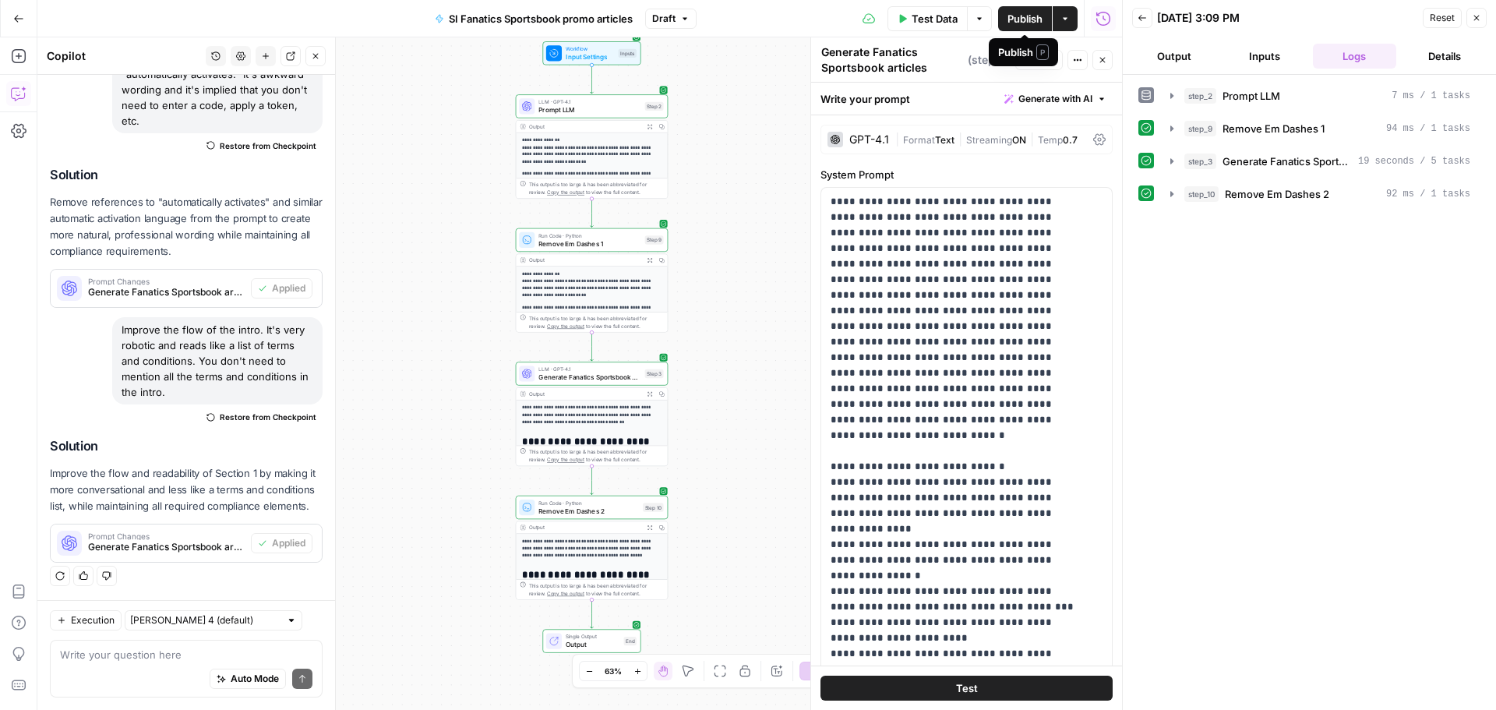
click at [1168, 56] on button "Output" at bounding box center [1174, 56] width 84 height 25
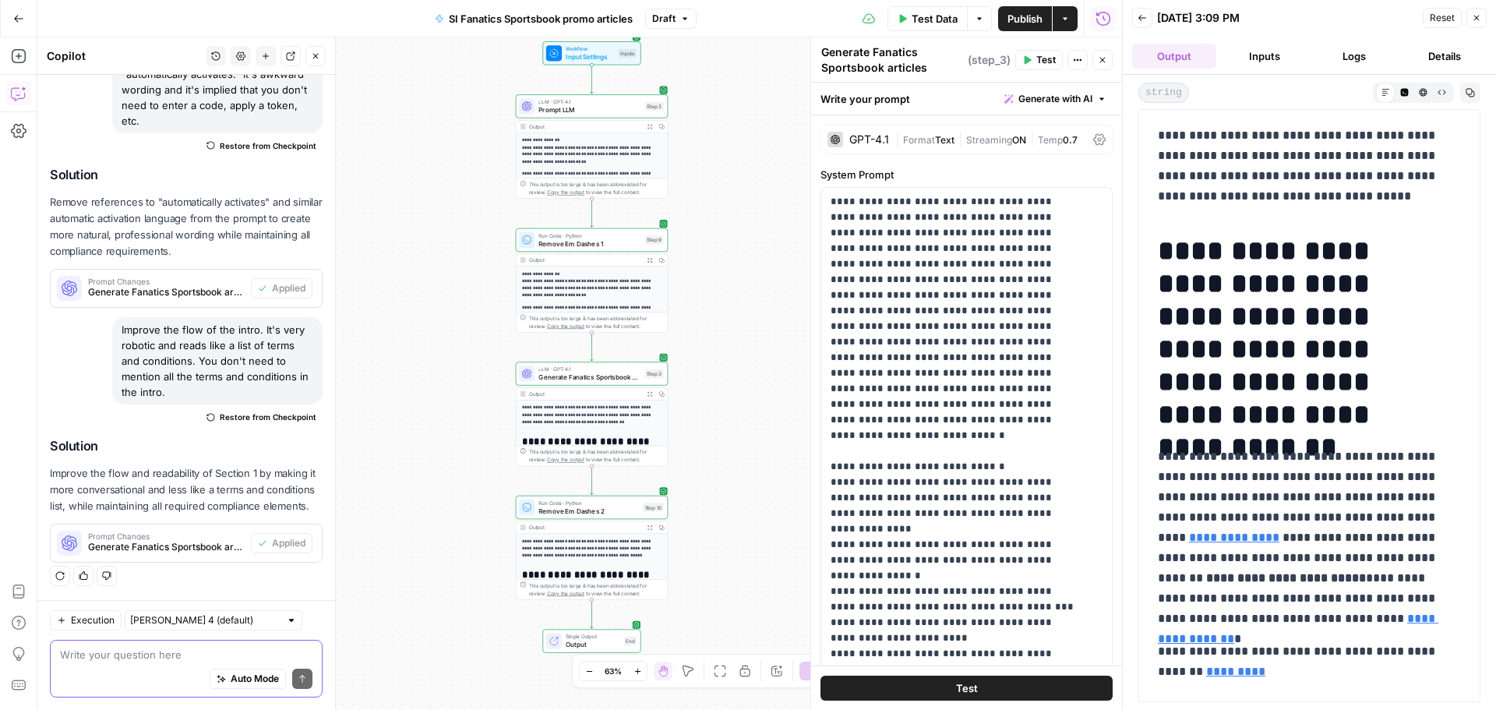
click at [186, 661] on textarea at bounding box center [186, 655] width 252 height 16
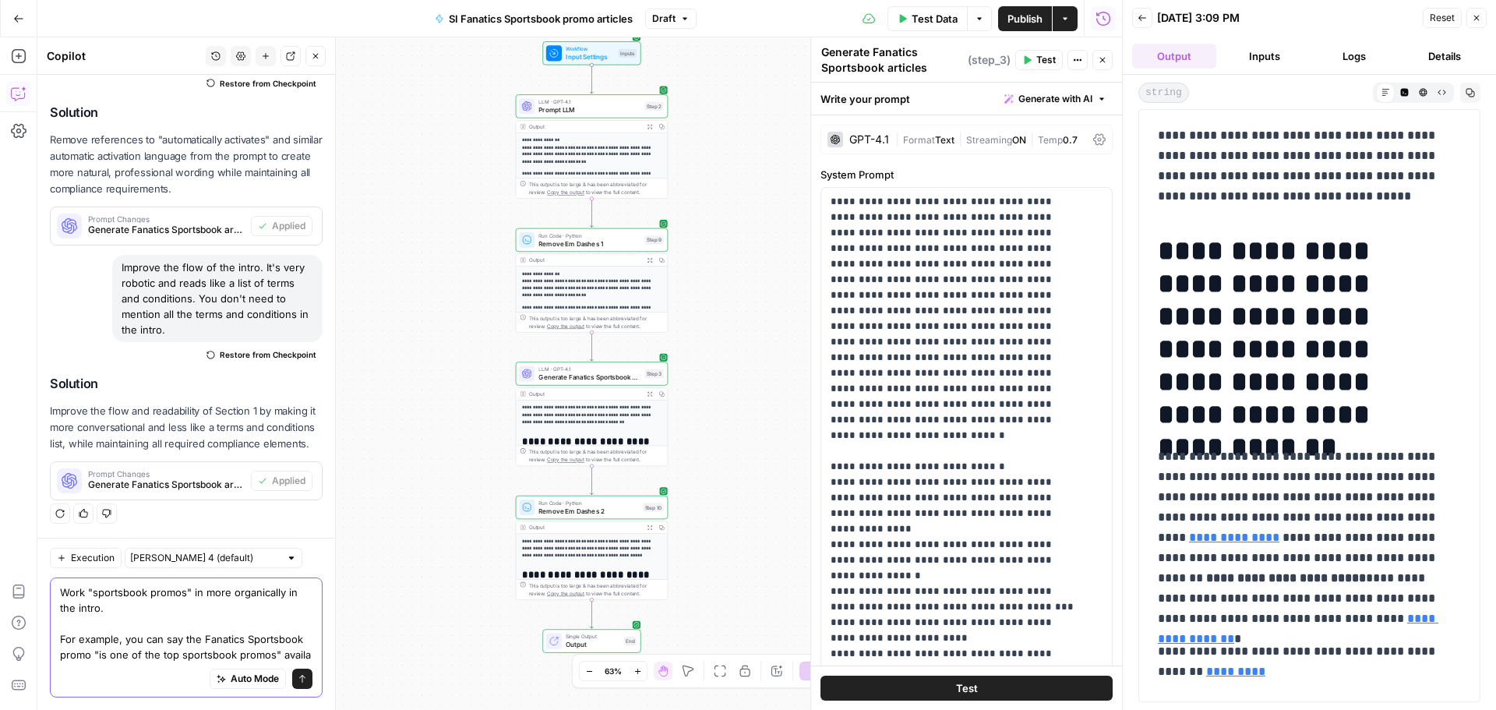
scroll to position [488, 0]
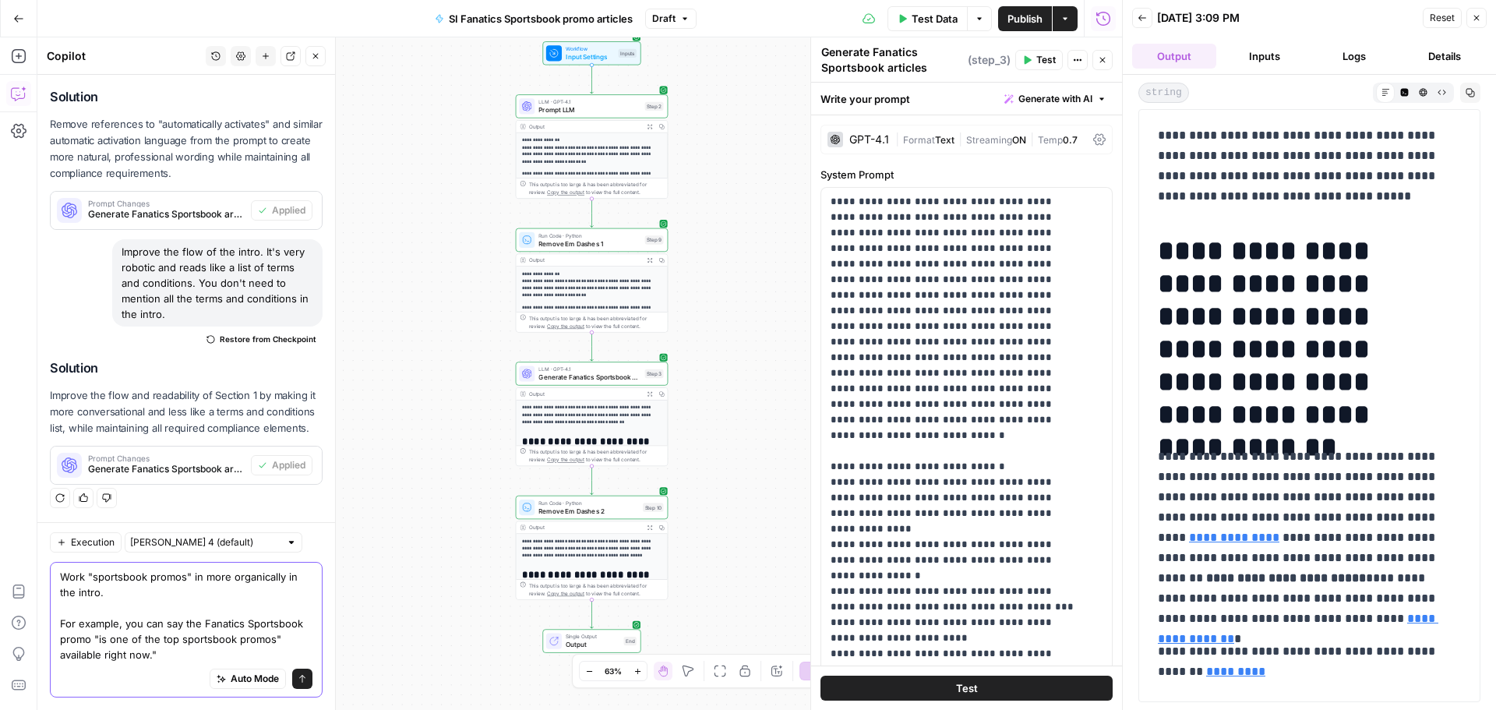
click at [298, 634] on textarea "Work "sportsbook promos" in more organically in the intro. For example, you can…" at bounding box center [186, 615] width 252 height 93
type textarea "Work "sportsbook promos" in more organically in the intro. For example, you can…"
click at [298, 675] on icon "submit" at bounding box center [302, 678] width 9 height 9
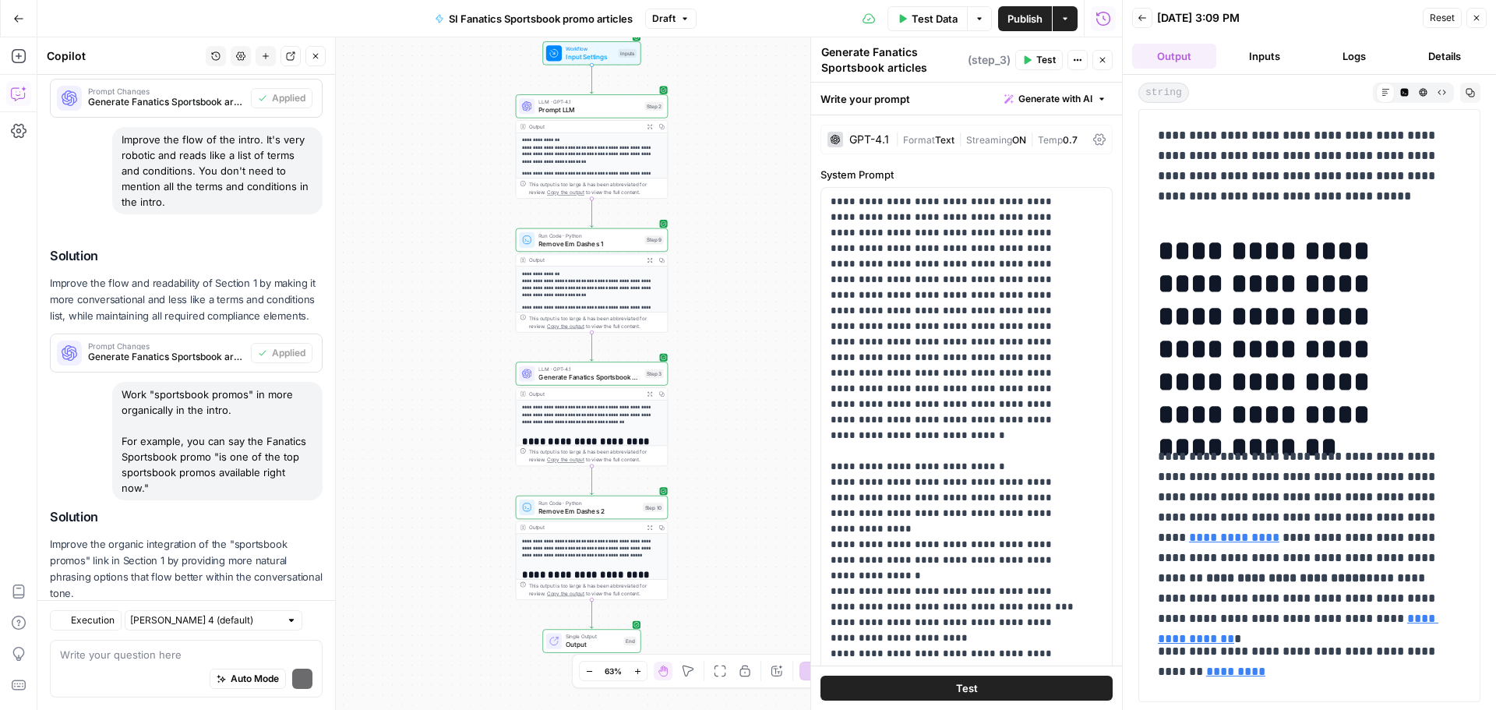
scroll to position [688, 0]
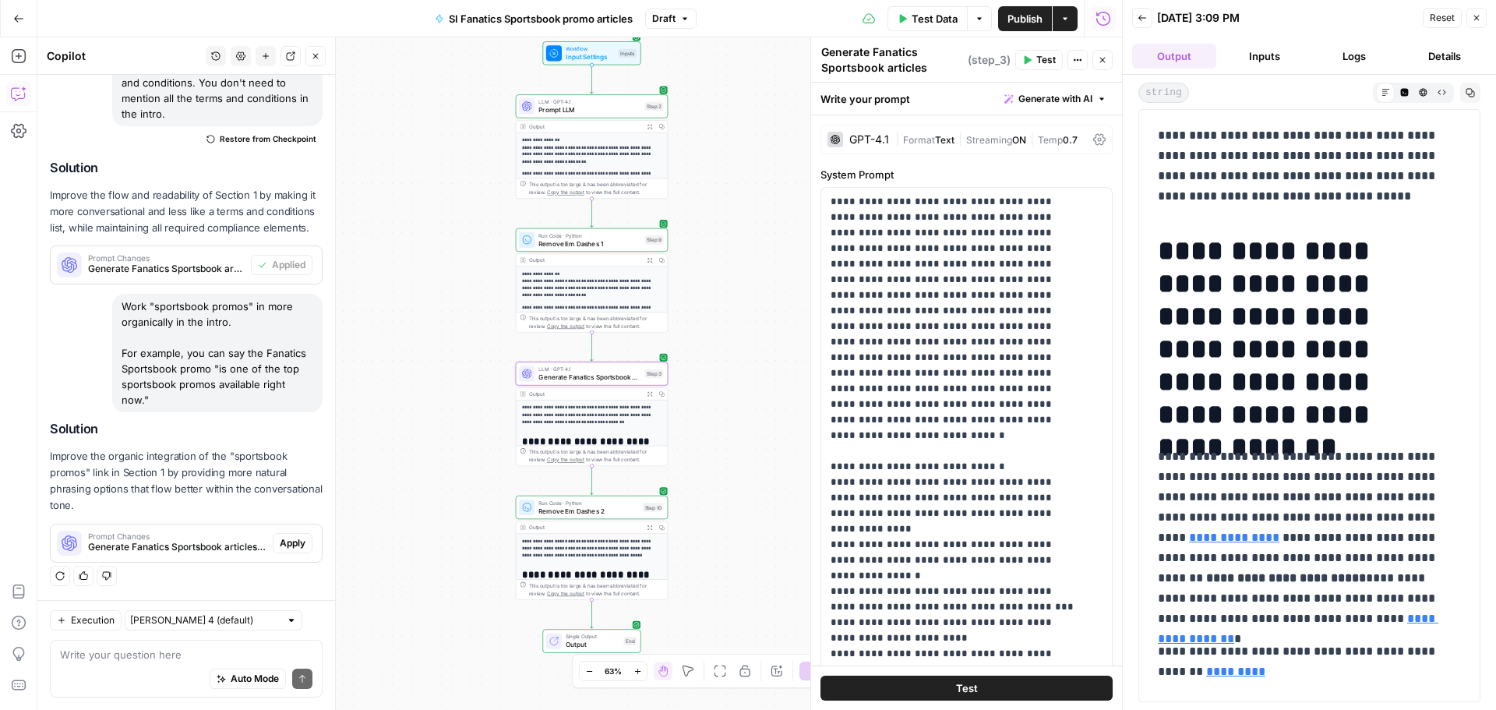
click at [280, 541] on span "Apply" at bounding box center [293, 543] width 26 height 14
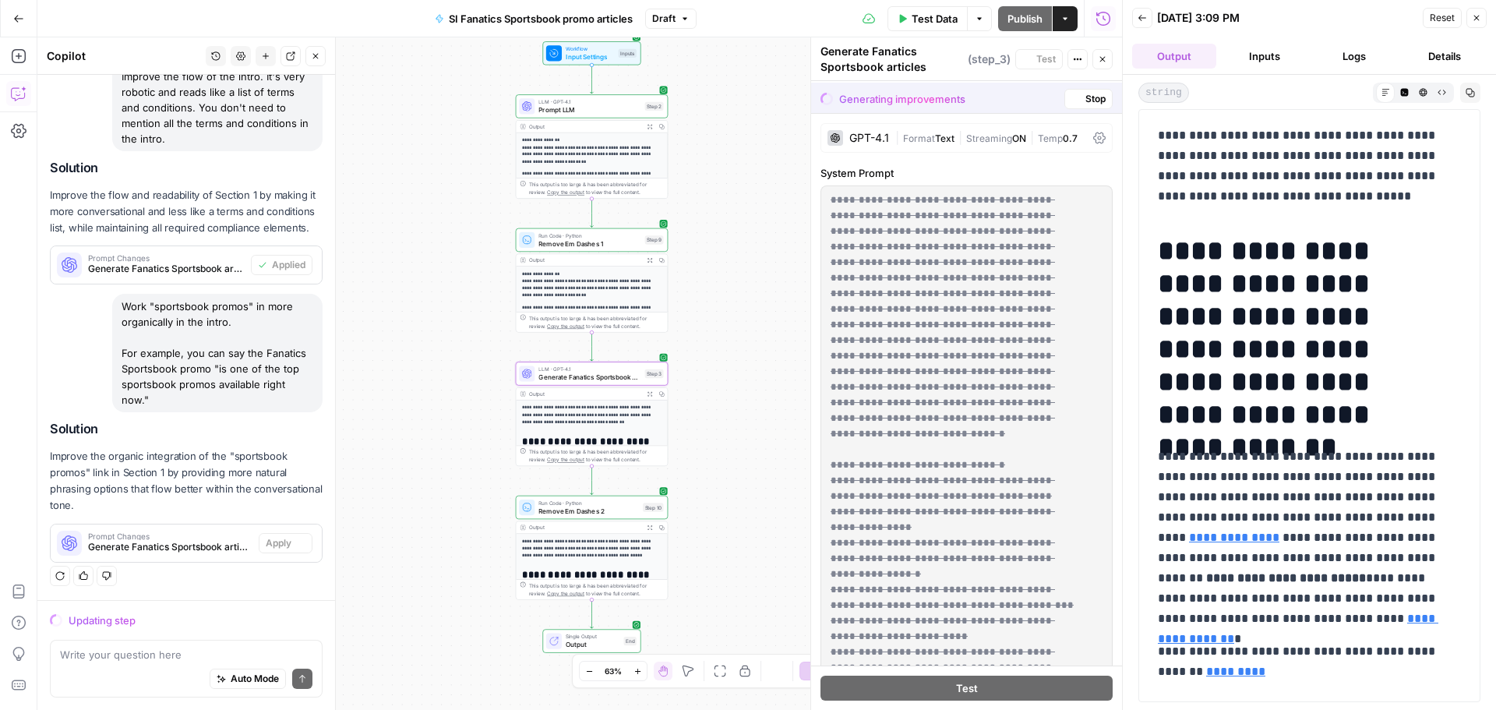
scroll to position [613, 0]
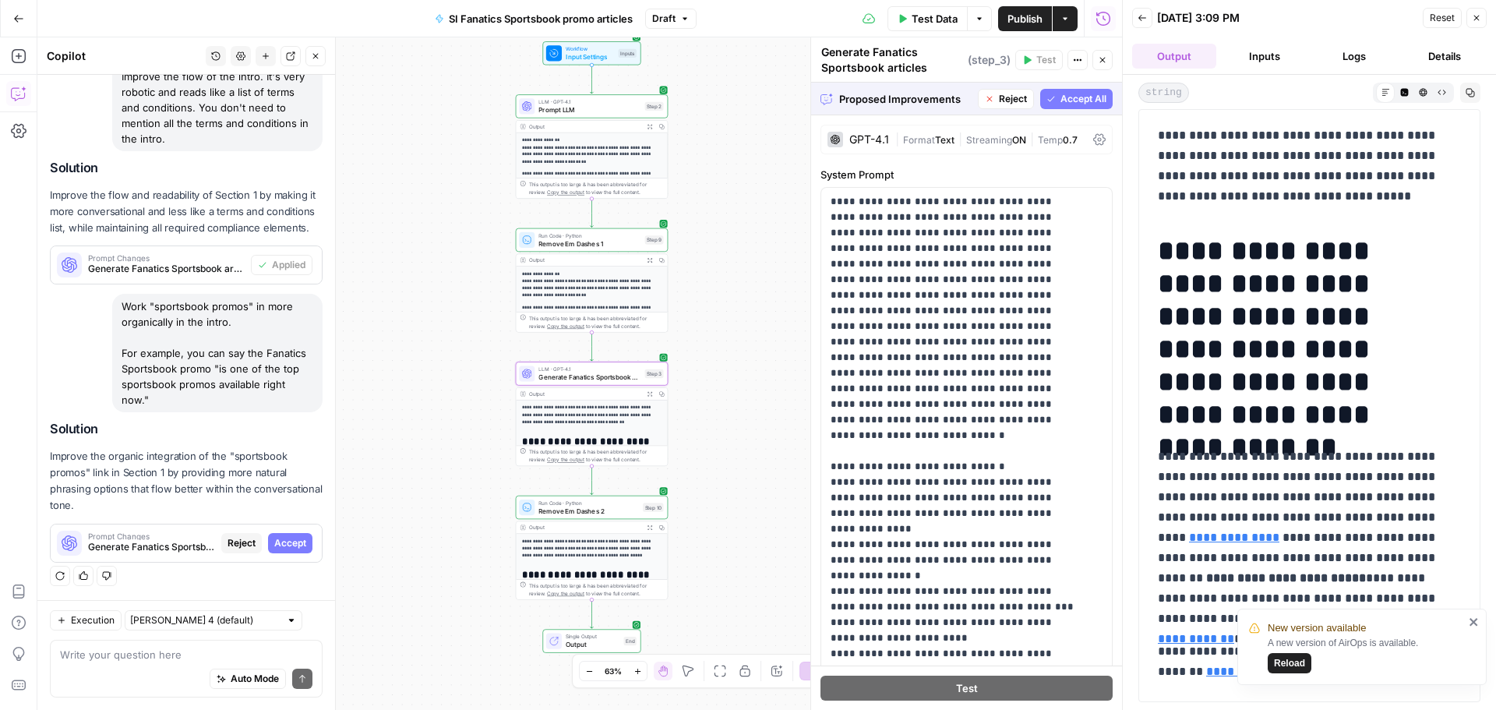
click at [276, 537] on span "Accept" at bounding box center [290, 543] width 32 height 14
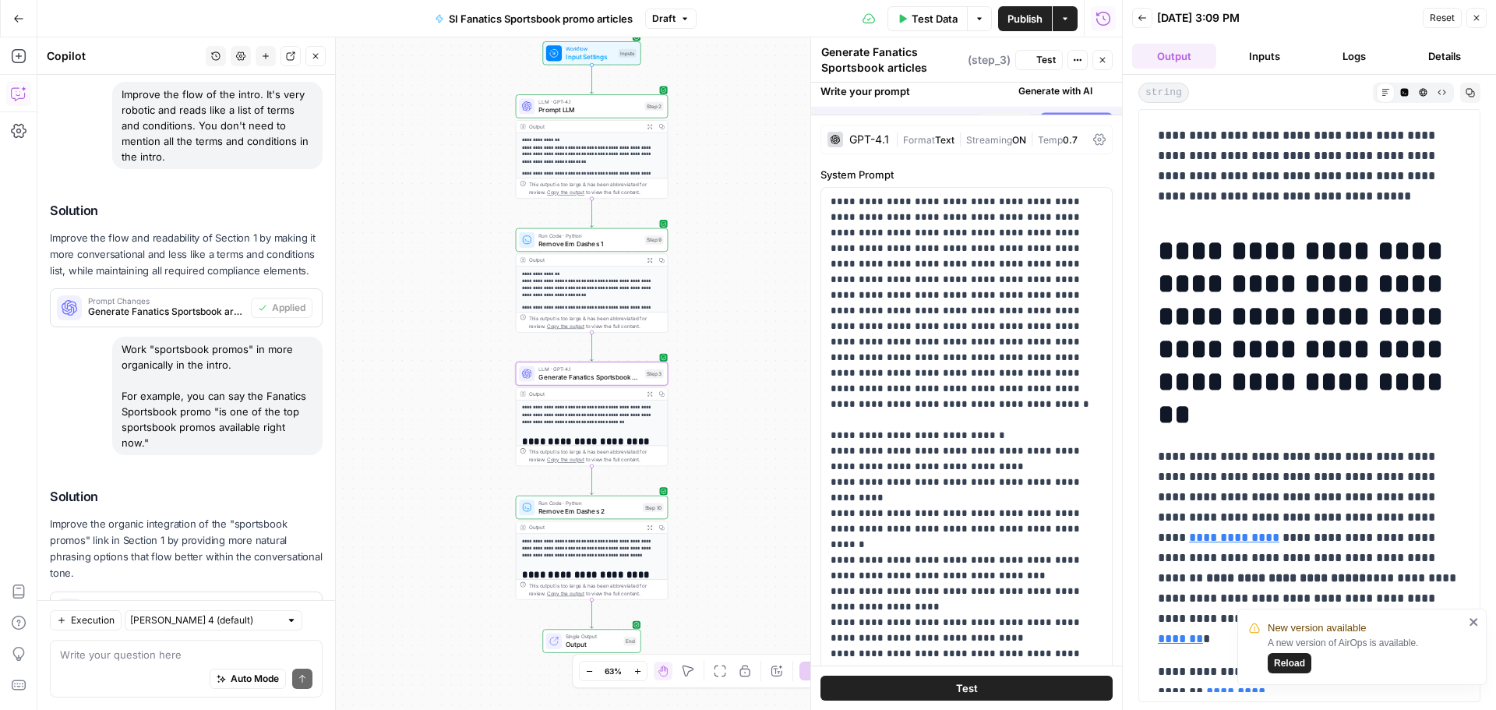
scroll to position [713, 0]
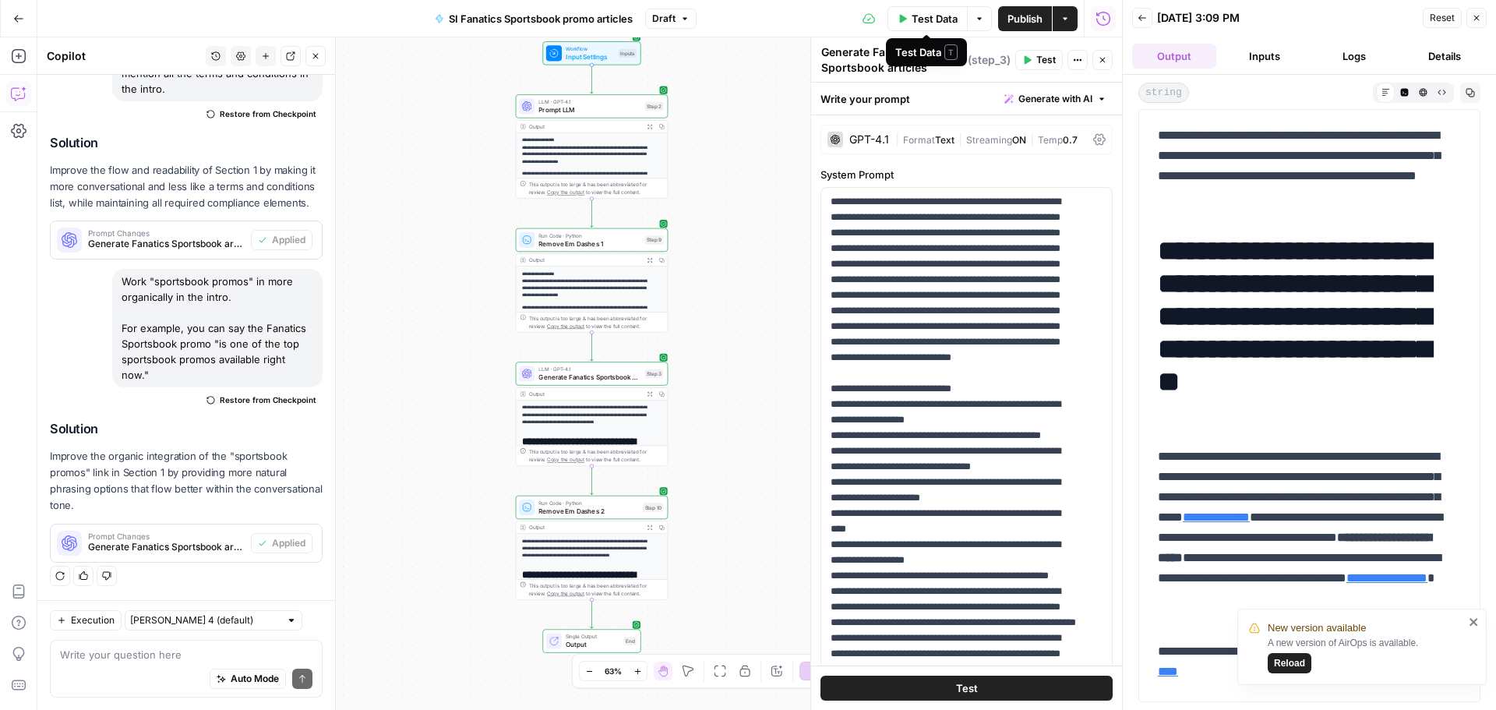
click at [943, 19] on span "Test Data" at bounding box center [934, 19] width 46 height 16
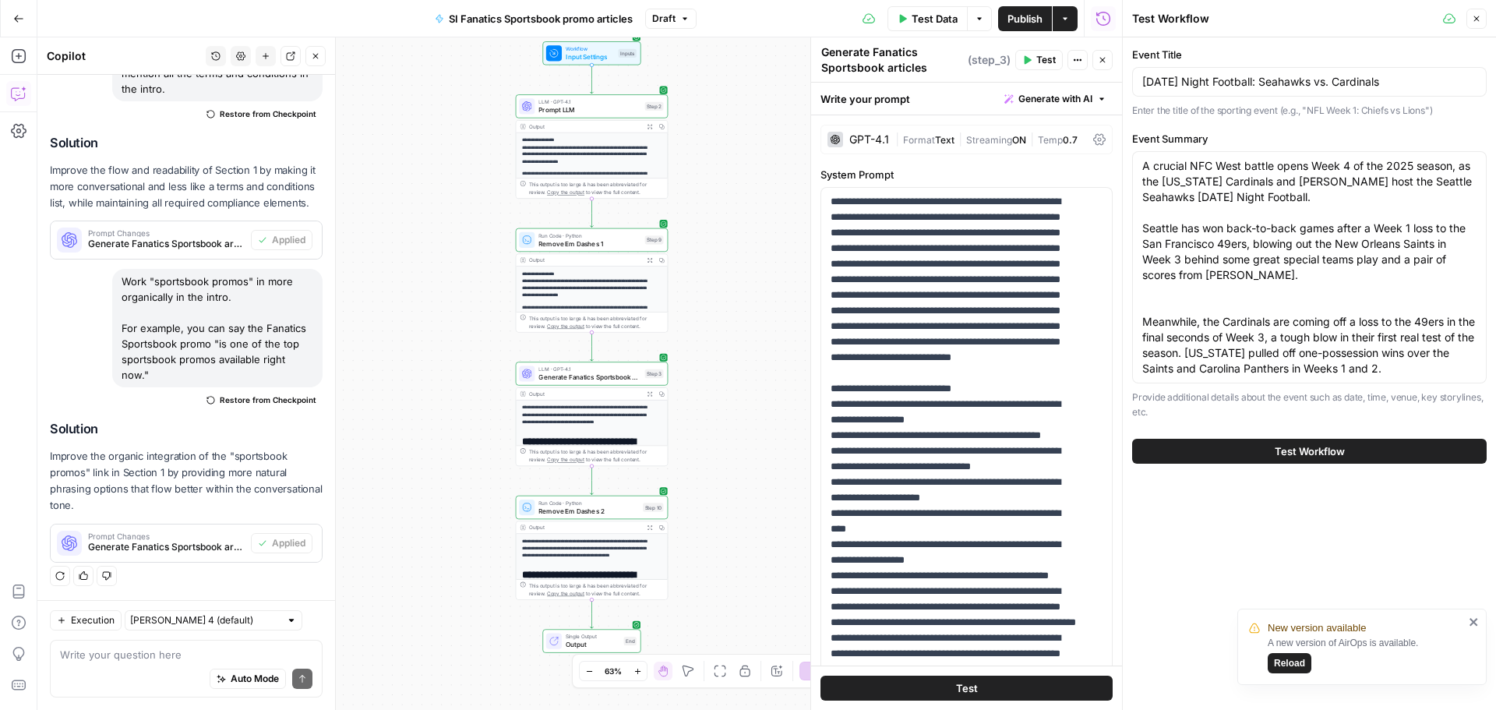
click at [1256, 448] on button "Test Workflow" at bounding box center [1309, 451] width 354 height 25
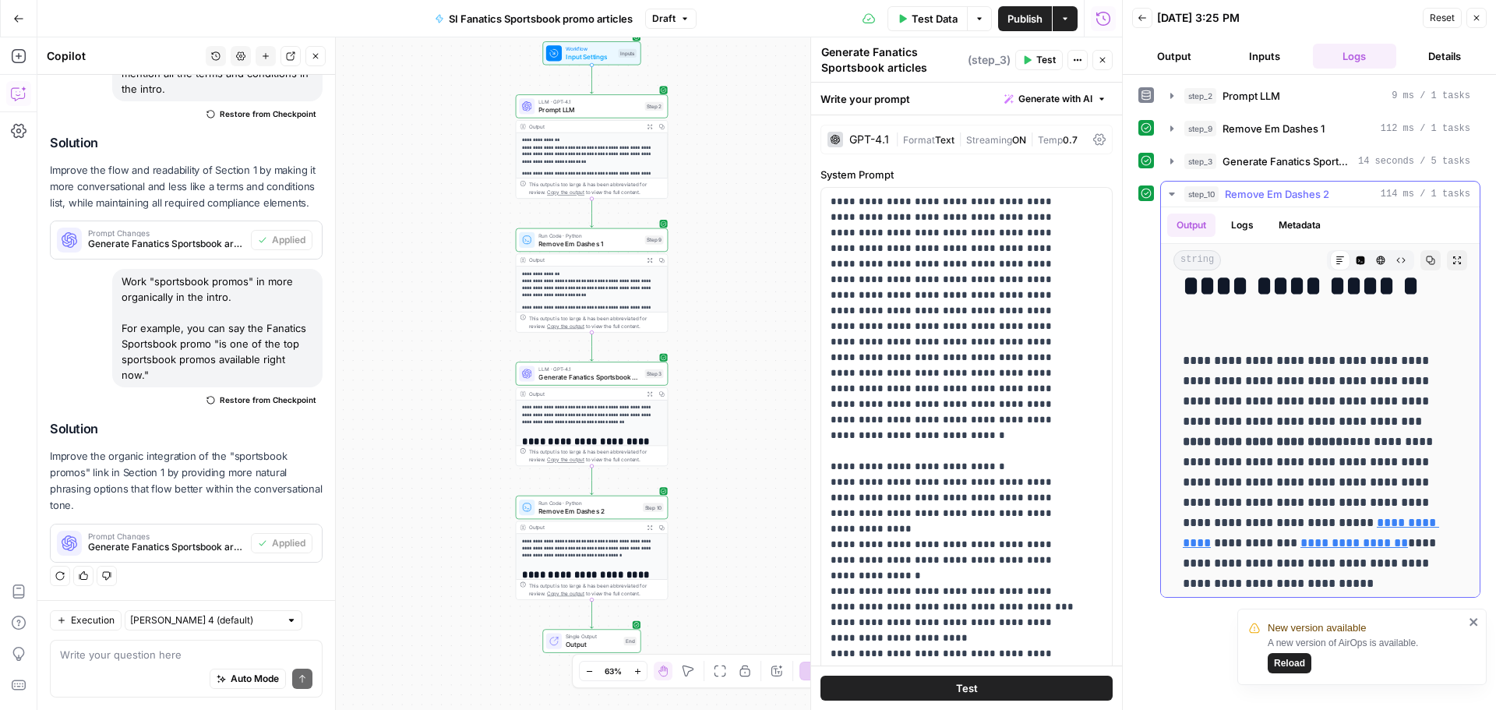
scroll to position [312, 0]
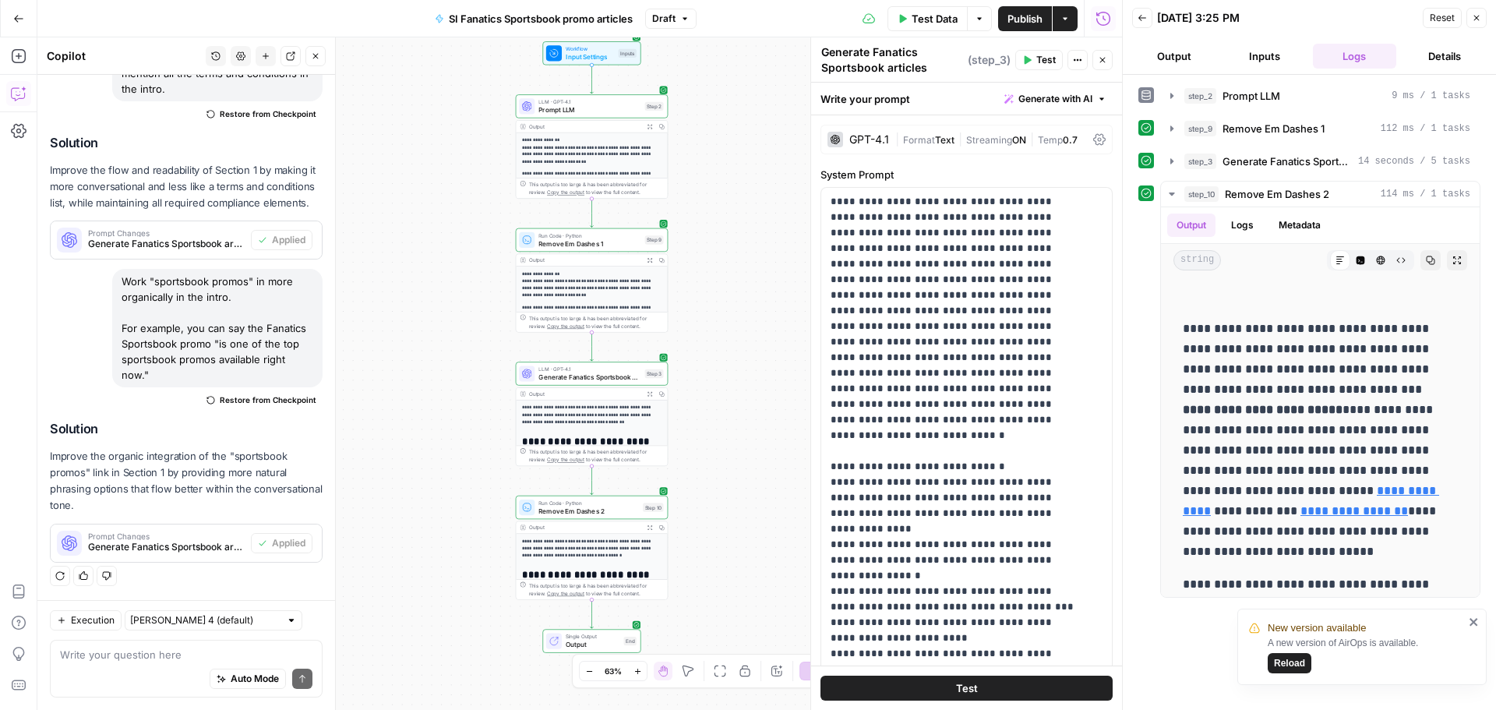
click at [160, 662] on div "Auto Mode Send" at bounding box center [186, 679] width 252 height 34
drag, startPoint x: 1363, startPoint y: 452, endPoint x: 1377, endPoint y: 511, distance: 60.8
click at [1377, 511] on p "**********" at bounding box center [1313, 440] width 263 height 243
copy p "**********"
click at [157, 663] on div "Auto Mode Send" at bounding box center [186, 679] width 252 height 34
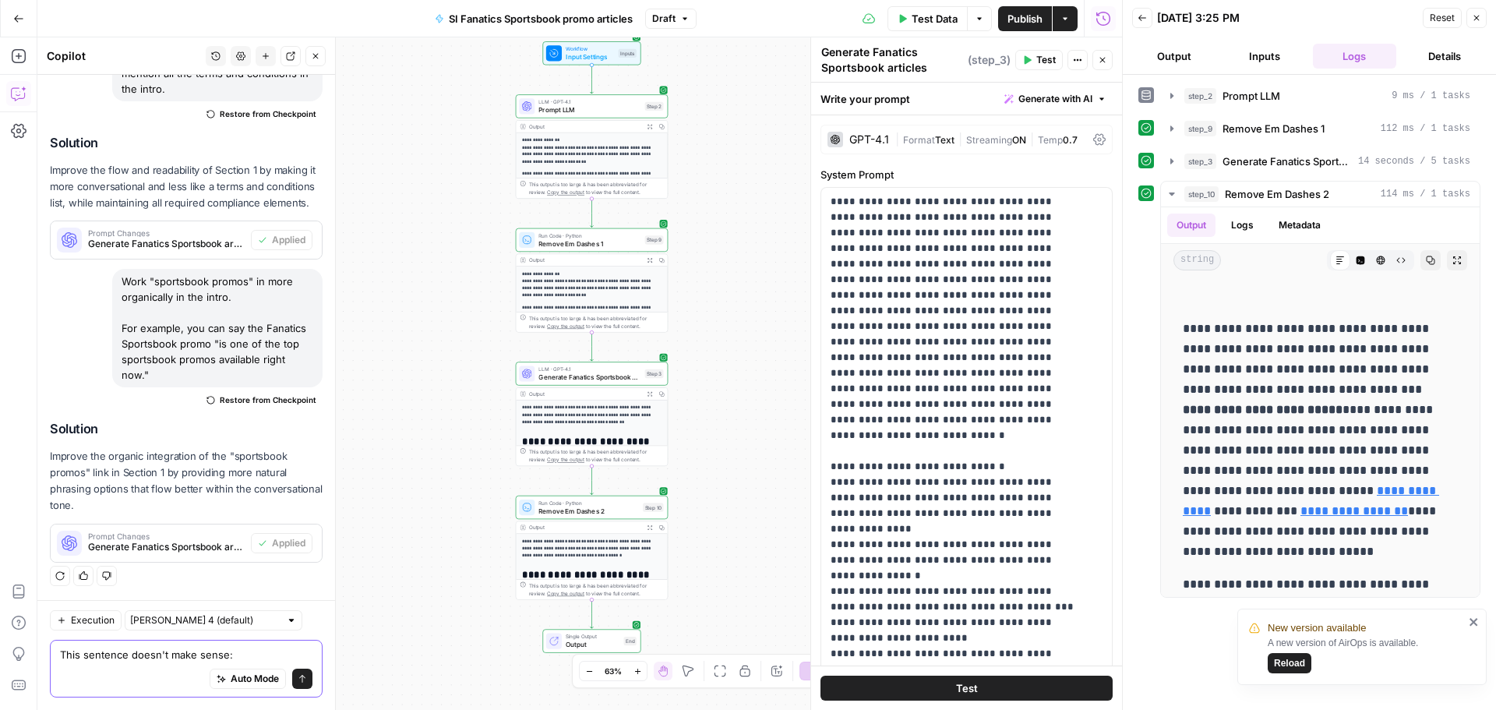
paste textarea "With $50 in FanCash available each day, this offer stands out among today’s lea…"
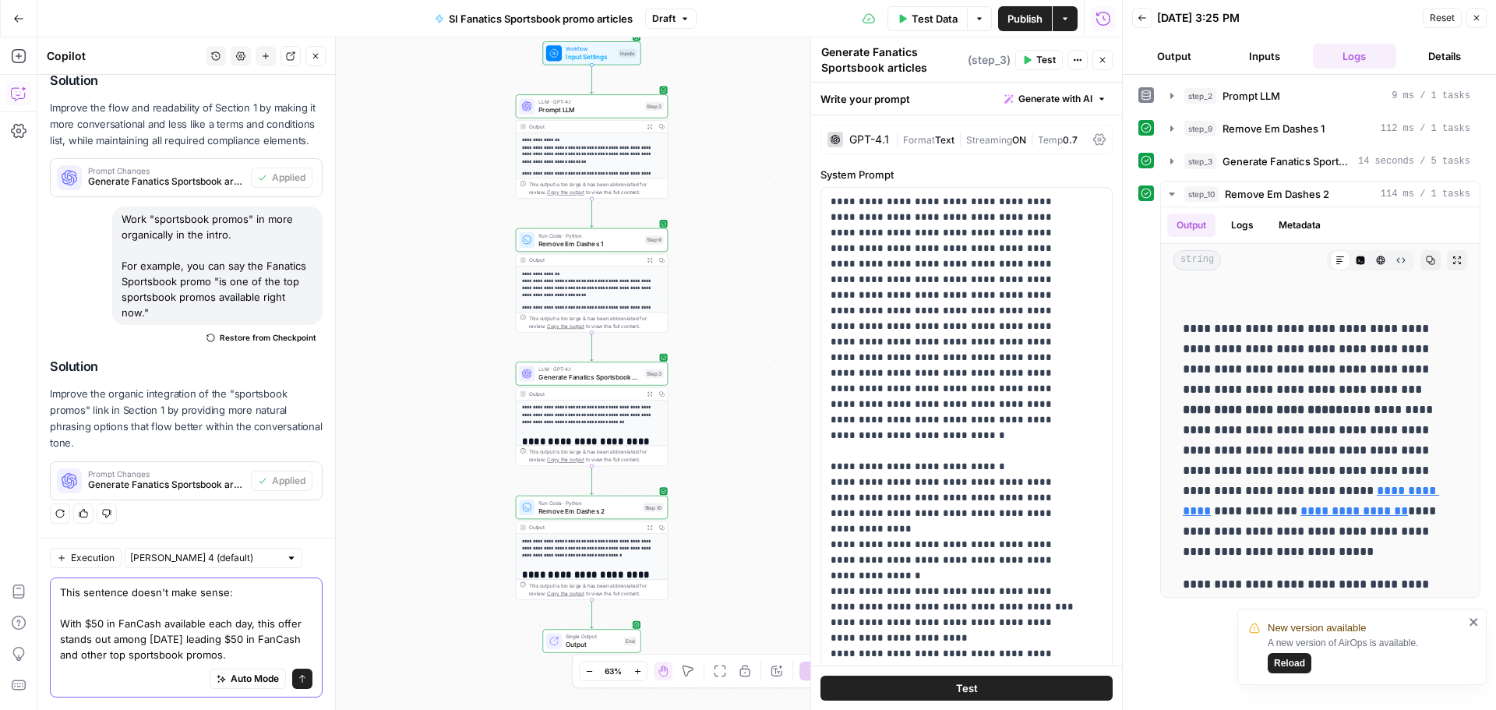
scroll to position [791, 0]
click at [64, 608] on textarea "This sentence doesn't make sense: With $50 in FanCash available each day, this …" at bounding box center [186, 623] width 252 height 78
click at [284, 651] on textarea "This sentence doesn't make sense: "With $50 in FanCash available each day, this…" at bounding box center [186, 623] width 252 height 78
click at [286, 641] on textarea "This sentence doesn't make sense: "With $50 in FanCash available each day, this…" at bounding box center [186, 623] width 252 height 78
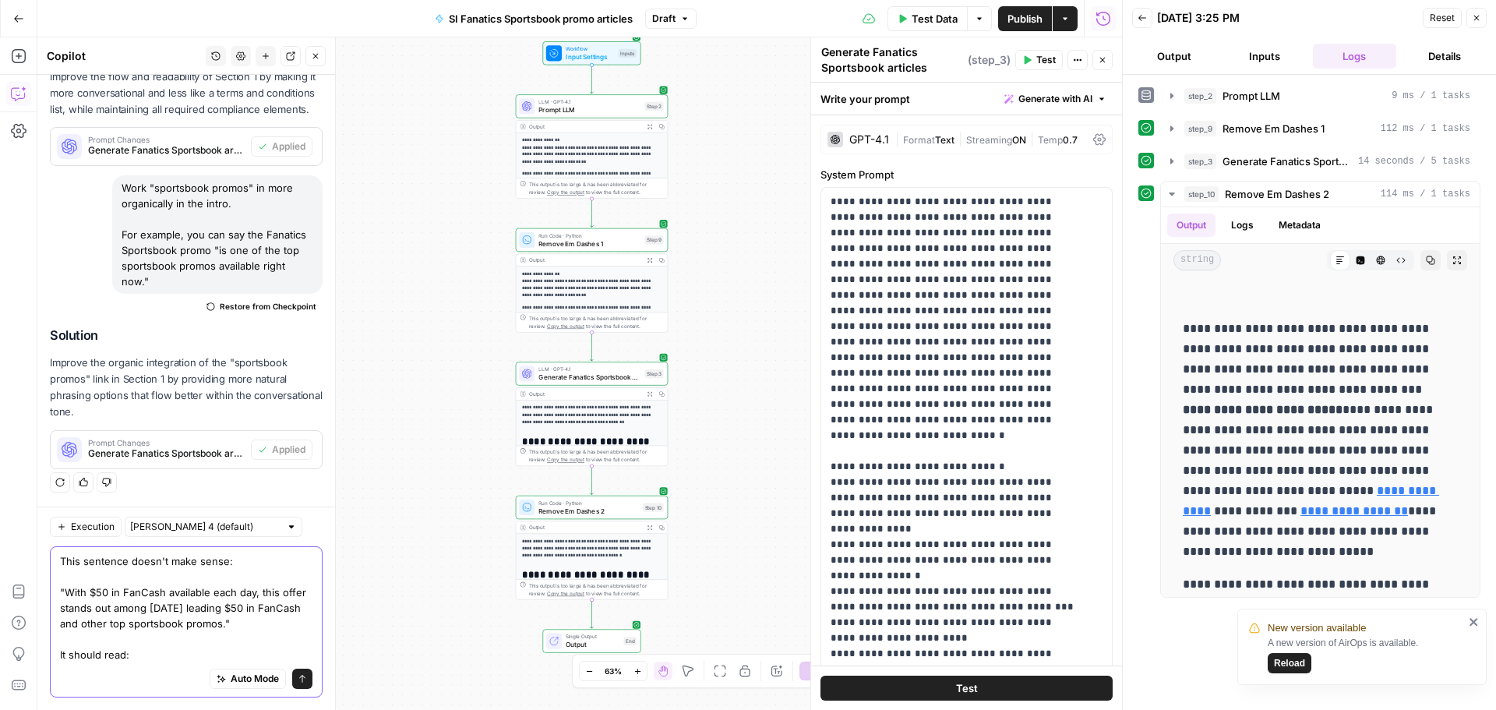
scroll to position [853, 0]
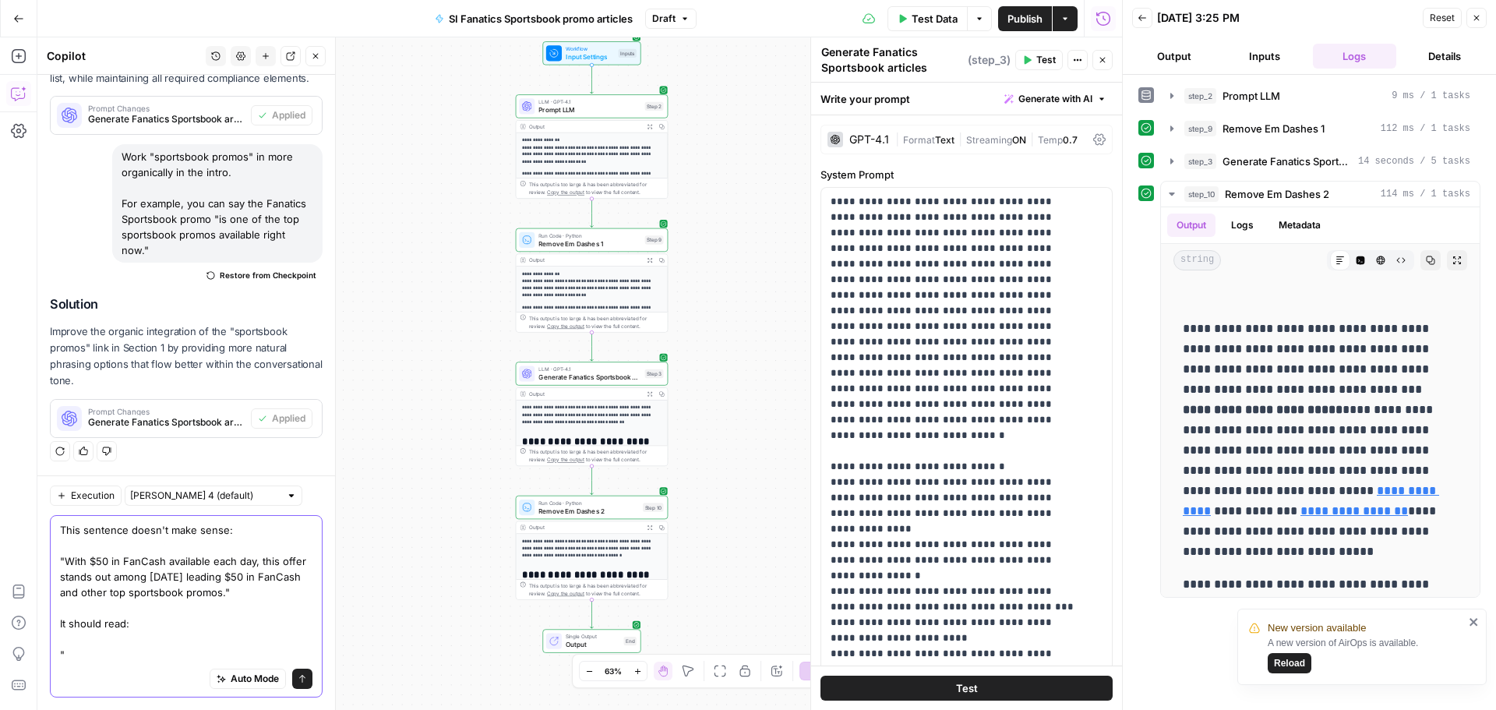
click at [143, 560] on textarea "This sentence doesn't make sense: "With $50 in FanCash available each day, this…" at bounding box center [186, 592] width 252 height 140
click at [89, 643] on textarea "This sentence doesn't make sense: "With $50 in FanCash available each day, this…" at bounding box center [186, 592] width 252 height 140
paste textarea ""With $50 in FanCash available each day, this offer stands out among today’s le…"
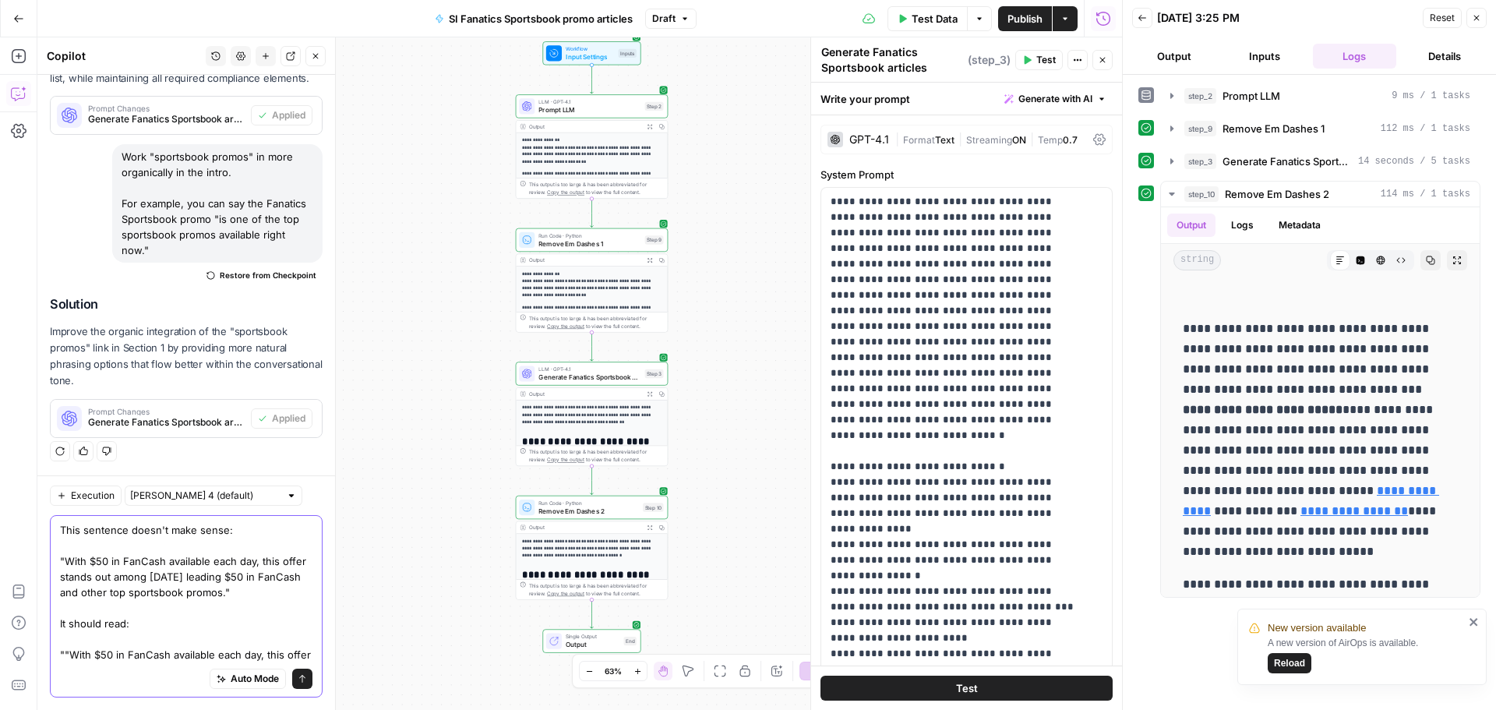
scroll to position [900, 0]
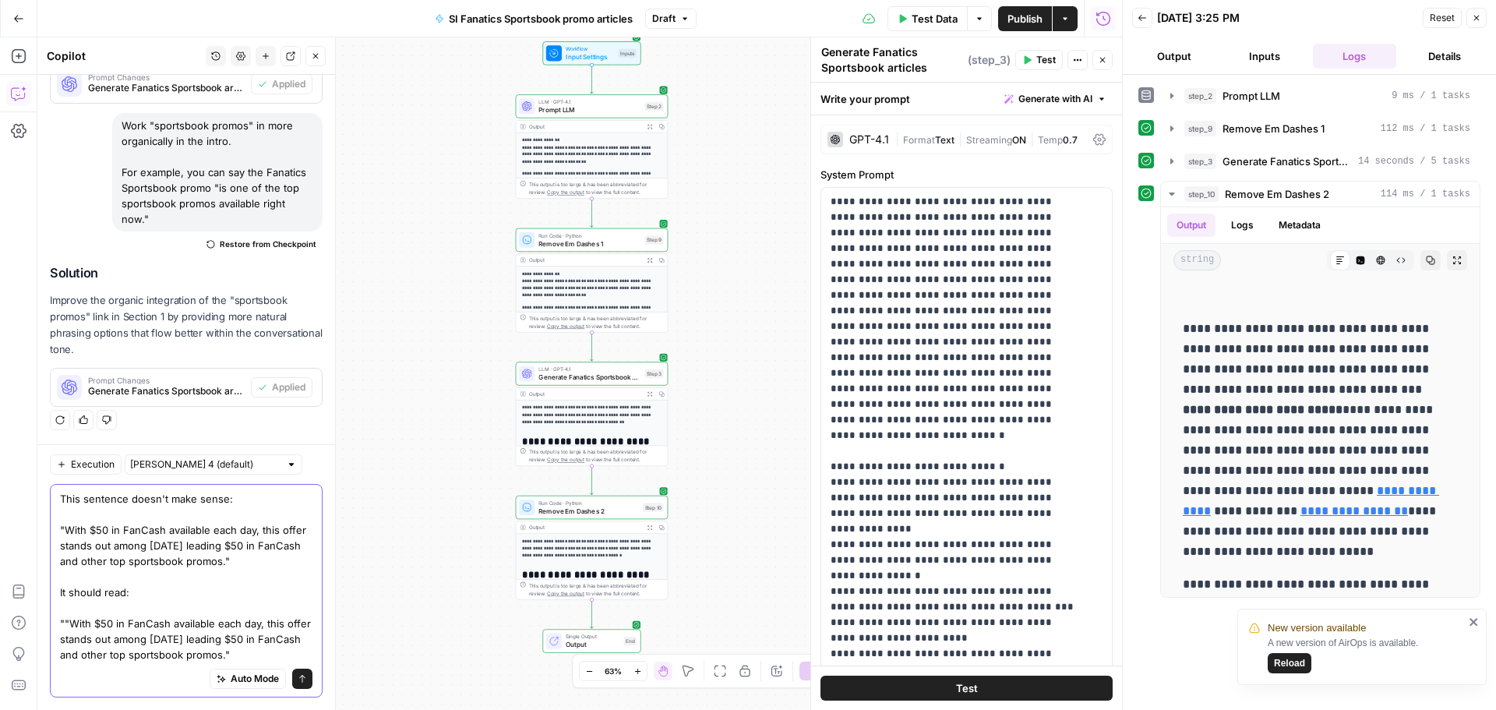
click at [70, 590] on textarea "This sentence doesn't make sense: "With $50 in FanCash available each day, this…" at bounding box center [186, 576] width 252 height 171
drag, startPoint x: 139, startPoint y: 612, endPoint x: 155, endPoint y: 613, distance: 15.6
click at [155, 613] on textarea "This sentence doesn't make sense: "With $50 in FanCash available each day, this…" at bounding box center [186, 576] width 252 height 171
click at [165, 613] on textarea "This sentence doesn't make sense: "With $50 in FanCash available each day, this…" at bounding box center [186, 576] width 252 height 171
drag, startPoint x: 173, startPoint y: 610, endPoint x: 150, endPoint y: 625, distance: 27.7
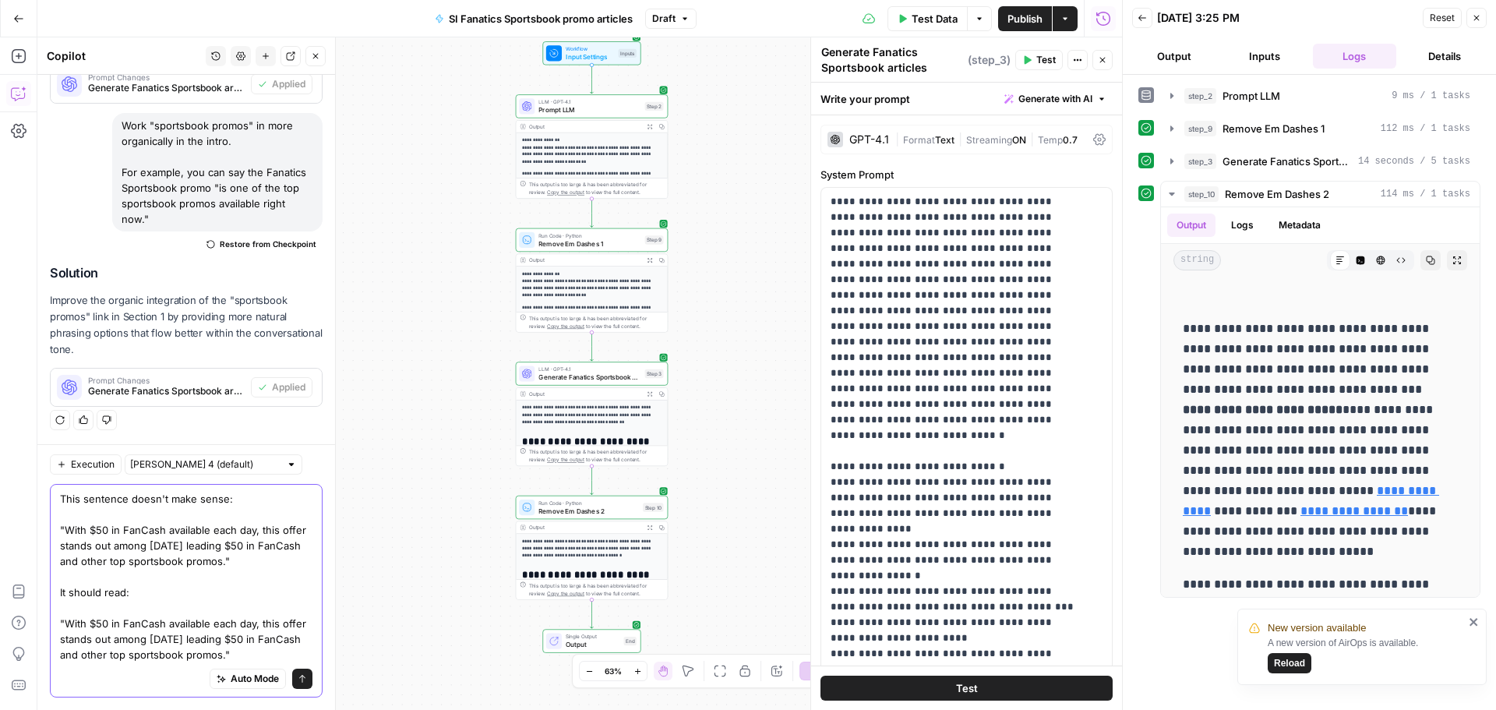
click at [150, 625] on textarea "This sentence doesn't make sense: "With $50 in FanCash available each day, this…" at bounding box center [186, 576] width 252 height 171
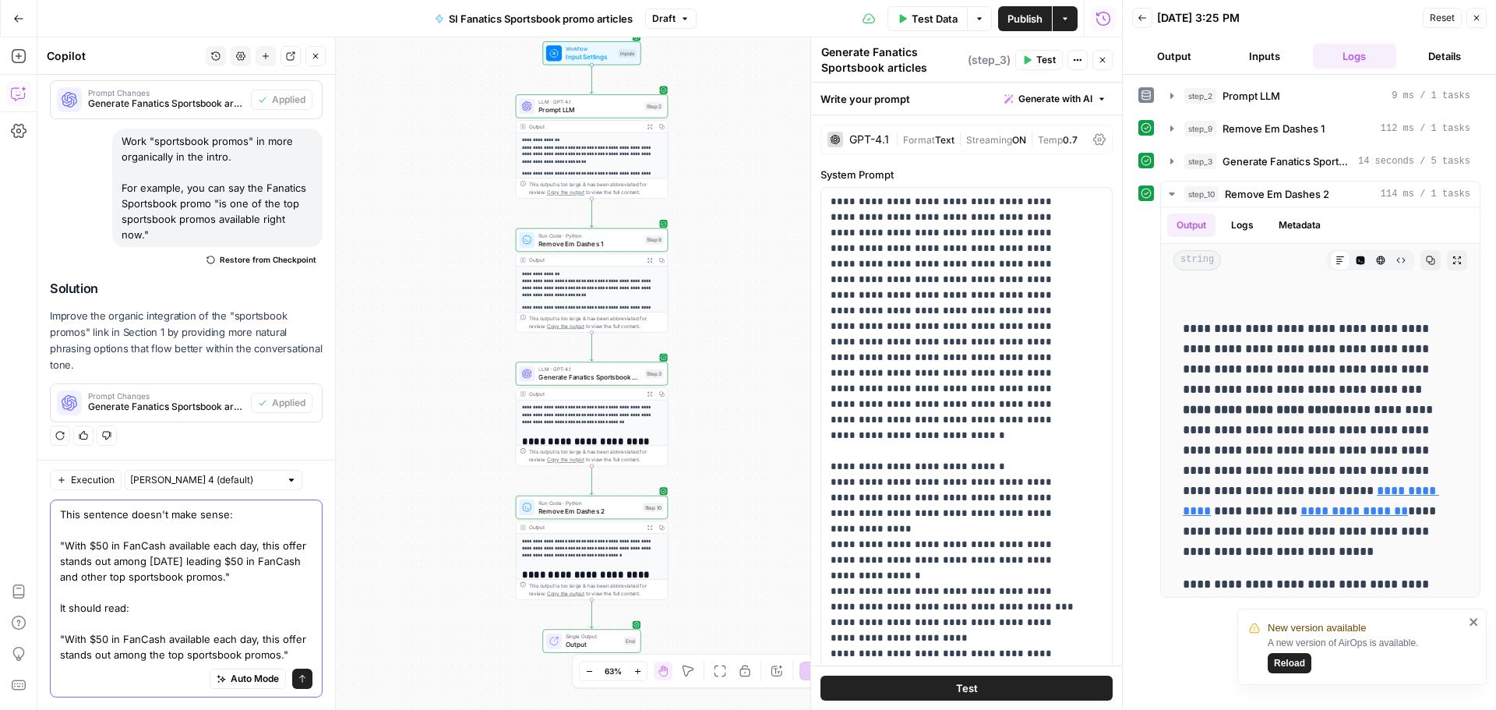
click at [97, 625] on textarea "This sentence doesn't make sense: "With $50 in FanCash available each day, this…" at bounding box center [186, 584] width 252 height 156
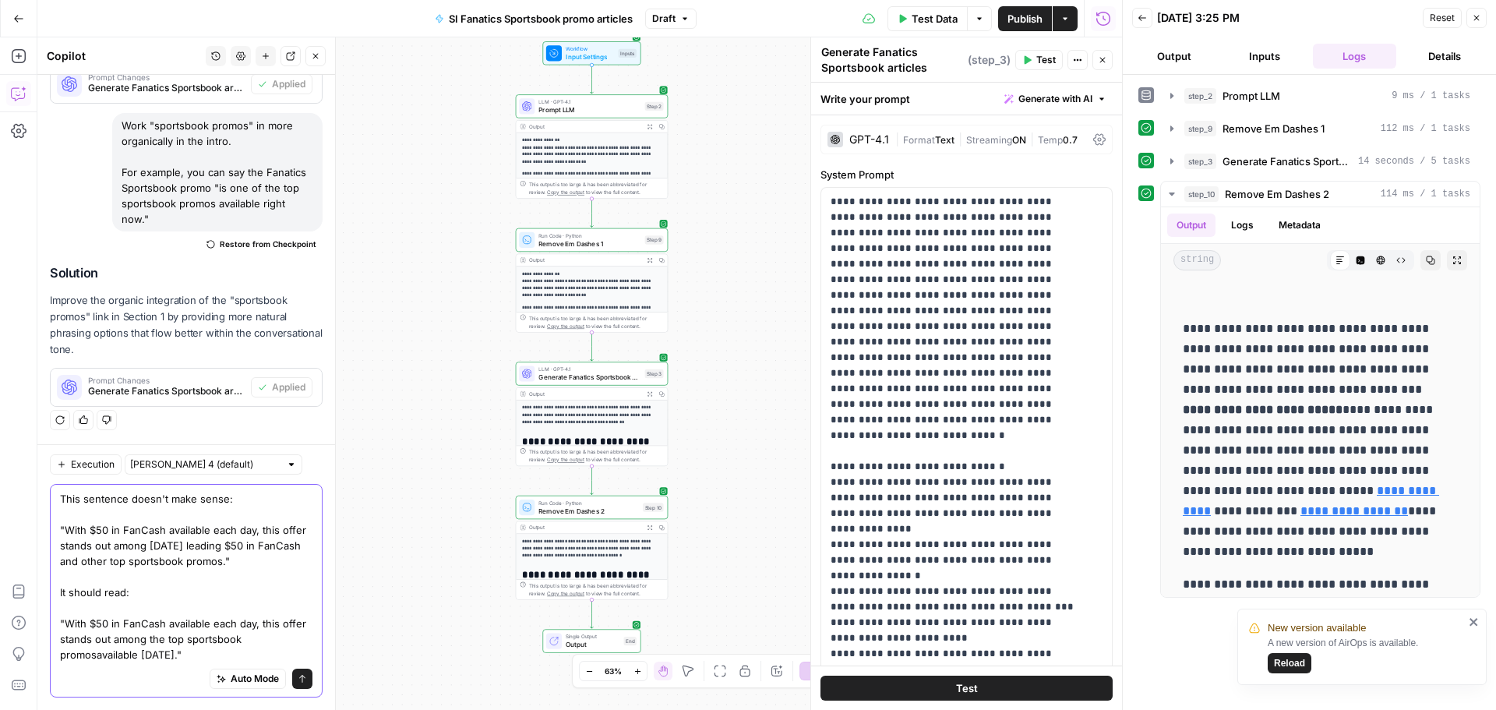
click at [96, 624] on textarea "This sentence doesn't make sense: "With $50 in FanCash available each day, this…" at bounding box center [186, 576] width 252 height 171
click at [155, 624] on textarea "This sentence doesn't make sense: "With $50 in FanCash available each day, this…" at bounding box center [186, 576] width 252 height 171
click at [160, 623] on textarea "This sentence doesn't make sense: "With $50 in FanCash available each day, this…" at bounding box center [186, 576] width 252 height 171
click at [161, 623] on textarea "This sentence doesn't make sense: "With $50 in FanCash available each day, this…" at bounding box center [186, 576] width 252 height 171
click at [163, 623] on textarea "This sentence doesn't make sense: "With $50 in FanCash available each day, this…" at bounding box center [186, 576] width 252 height 171
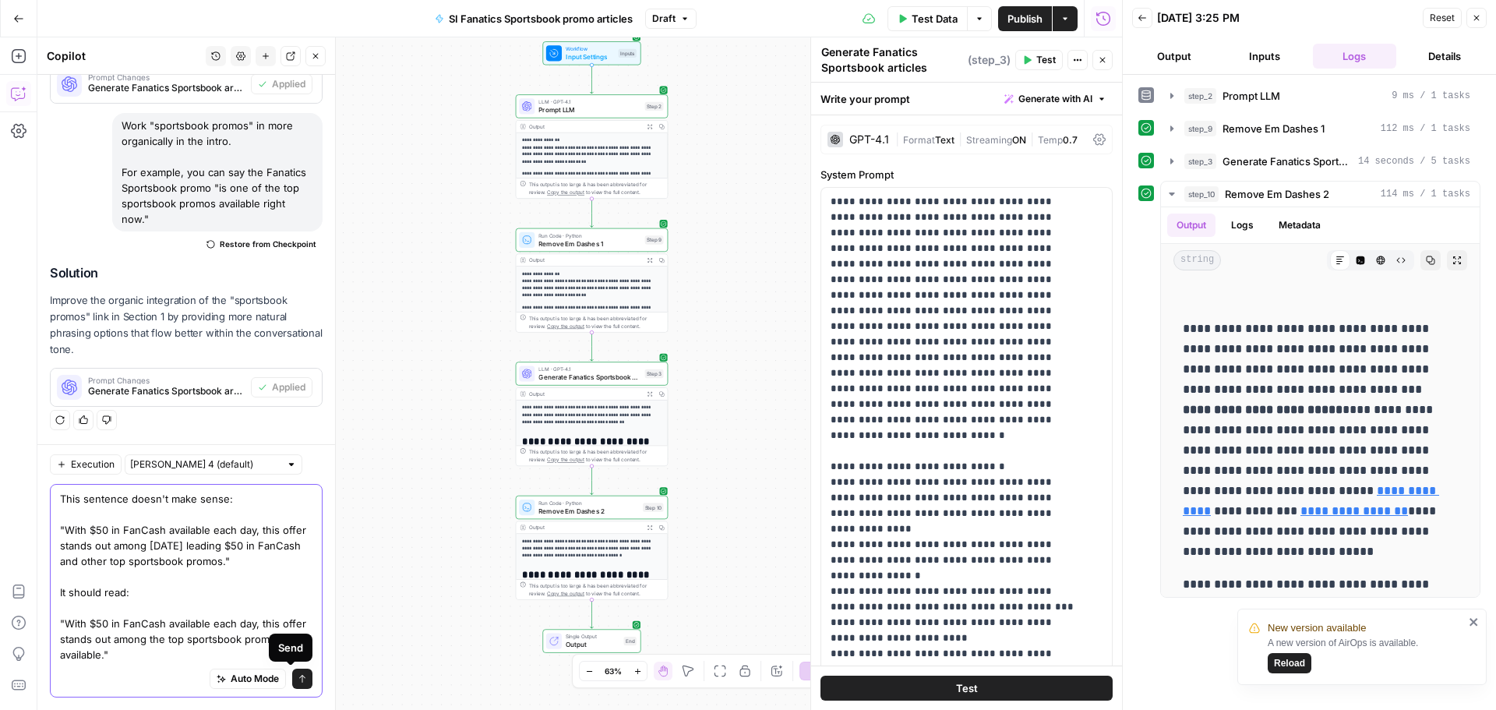
type textarea "This sentence doesn't make sense: "With $50 in FanCash available each day, this…"
click at [292, 675] on button "Send" at bounding box center [302, 678] width 20 height 20
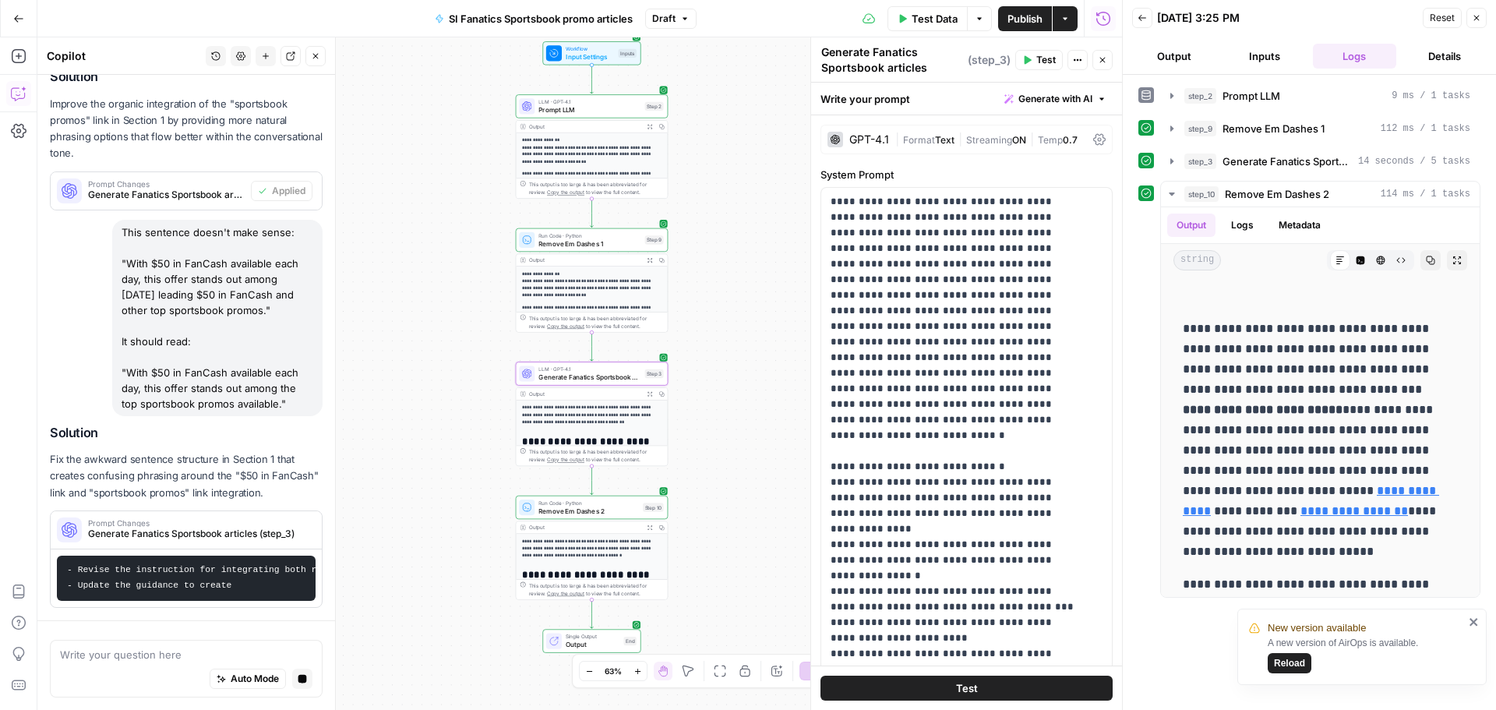
scroll to position [1008, 0]
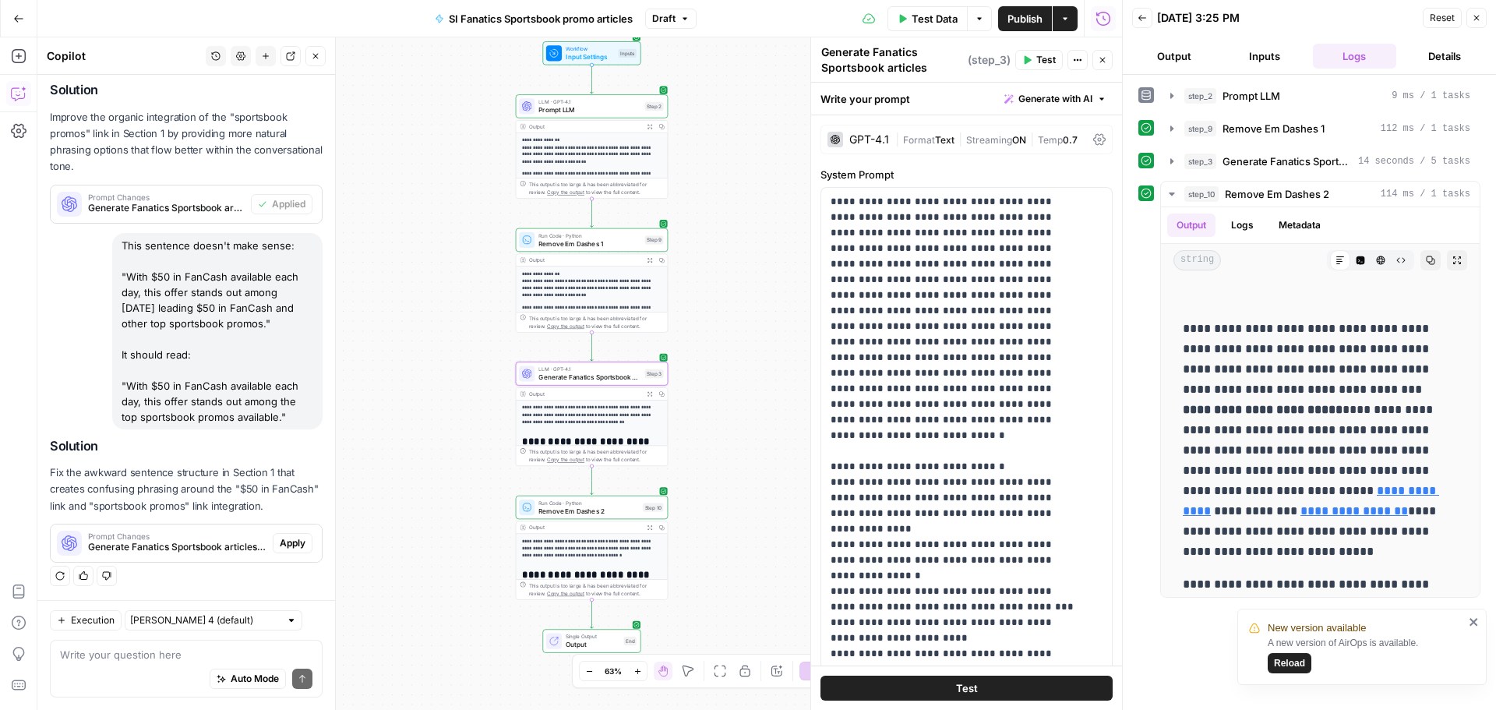
click at [284, 542] on span "Apply" at bounding box center [293, 543] width 26 height 14
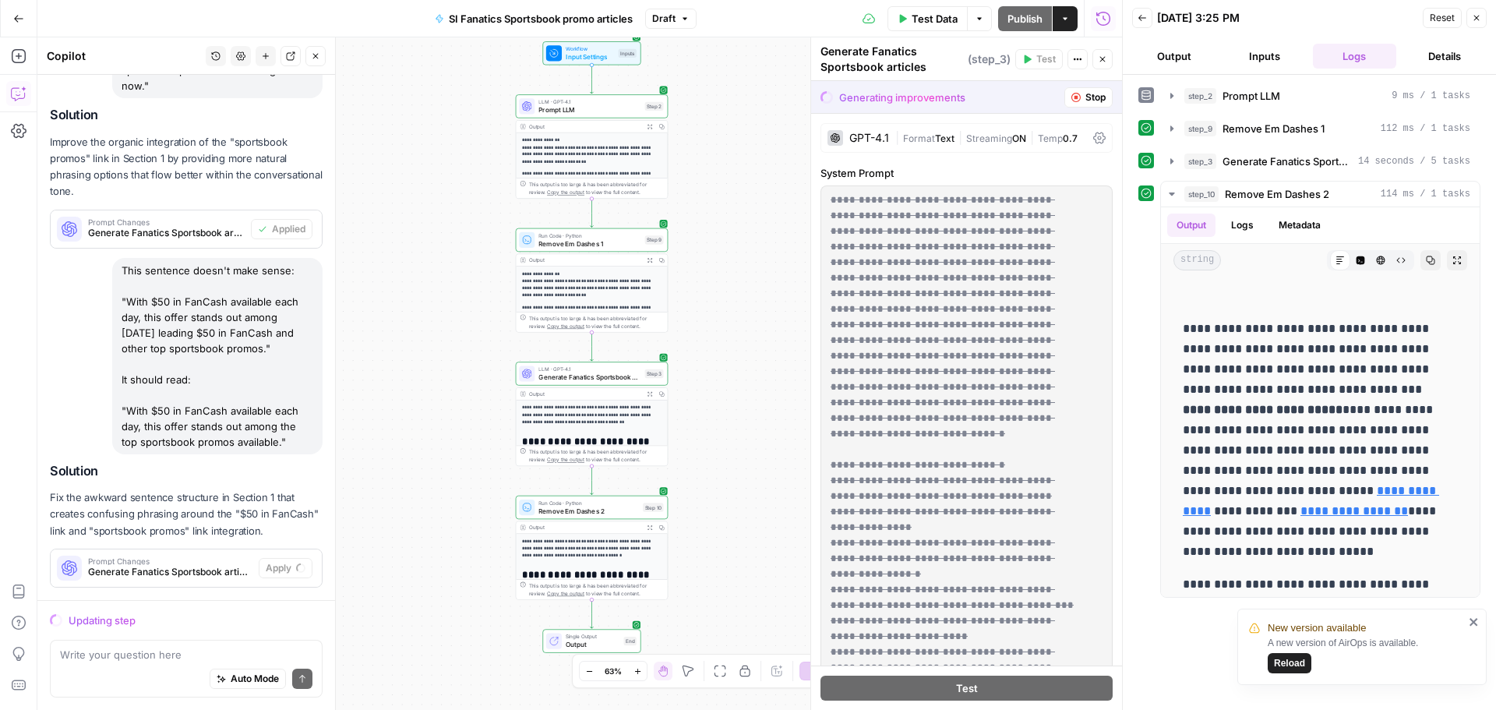
scroll to position [983, 0]
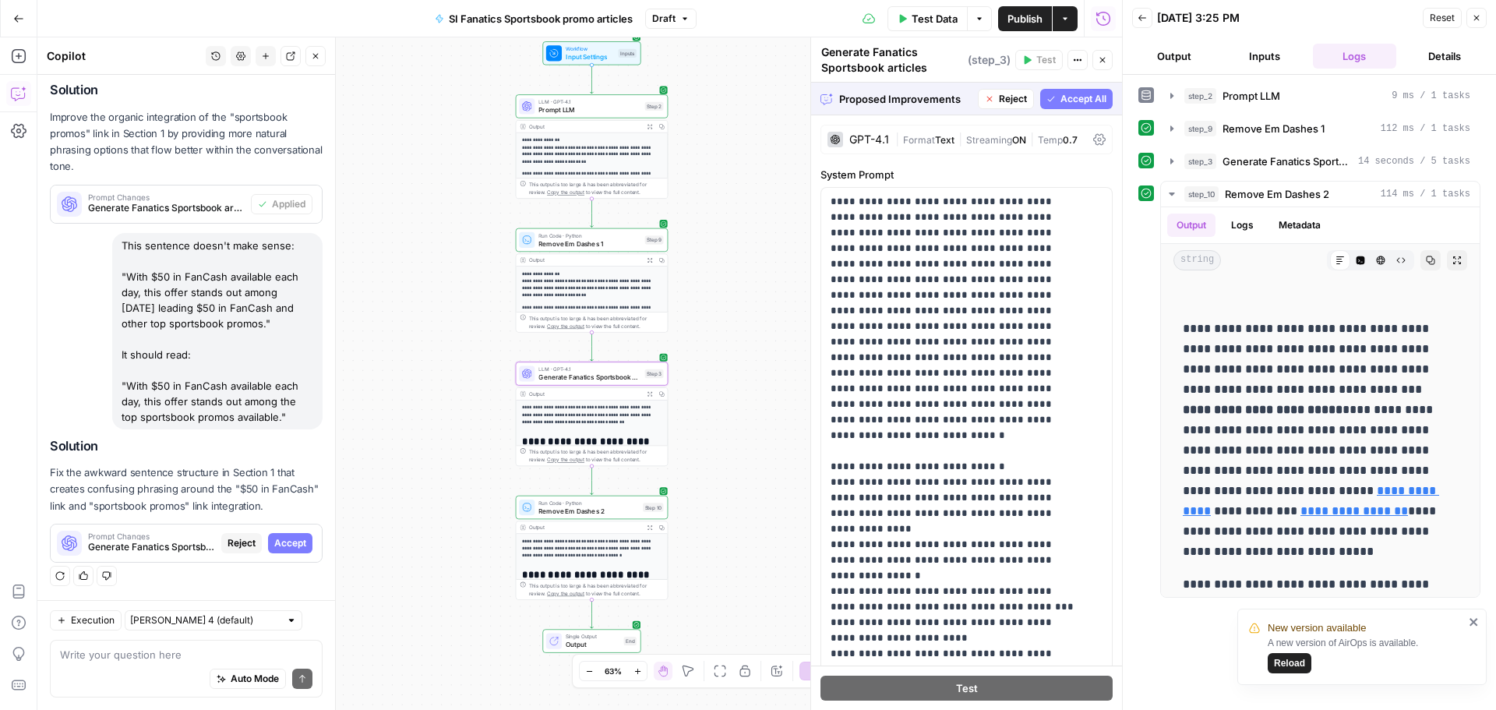
click at [298, 544] on button "Accept" at bounding box center [290, 543] width 44 height 20
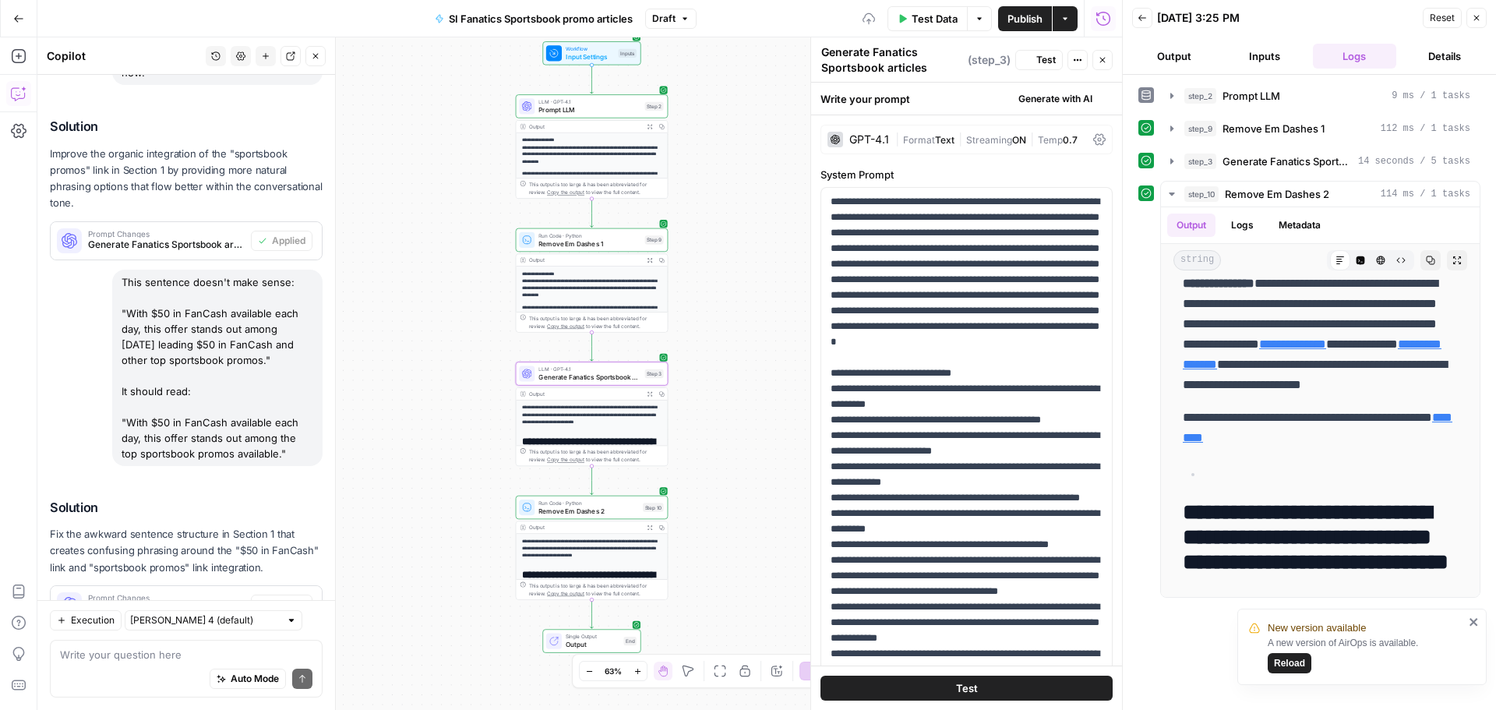
scroll to position [0, 0]
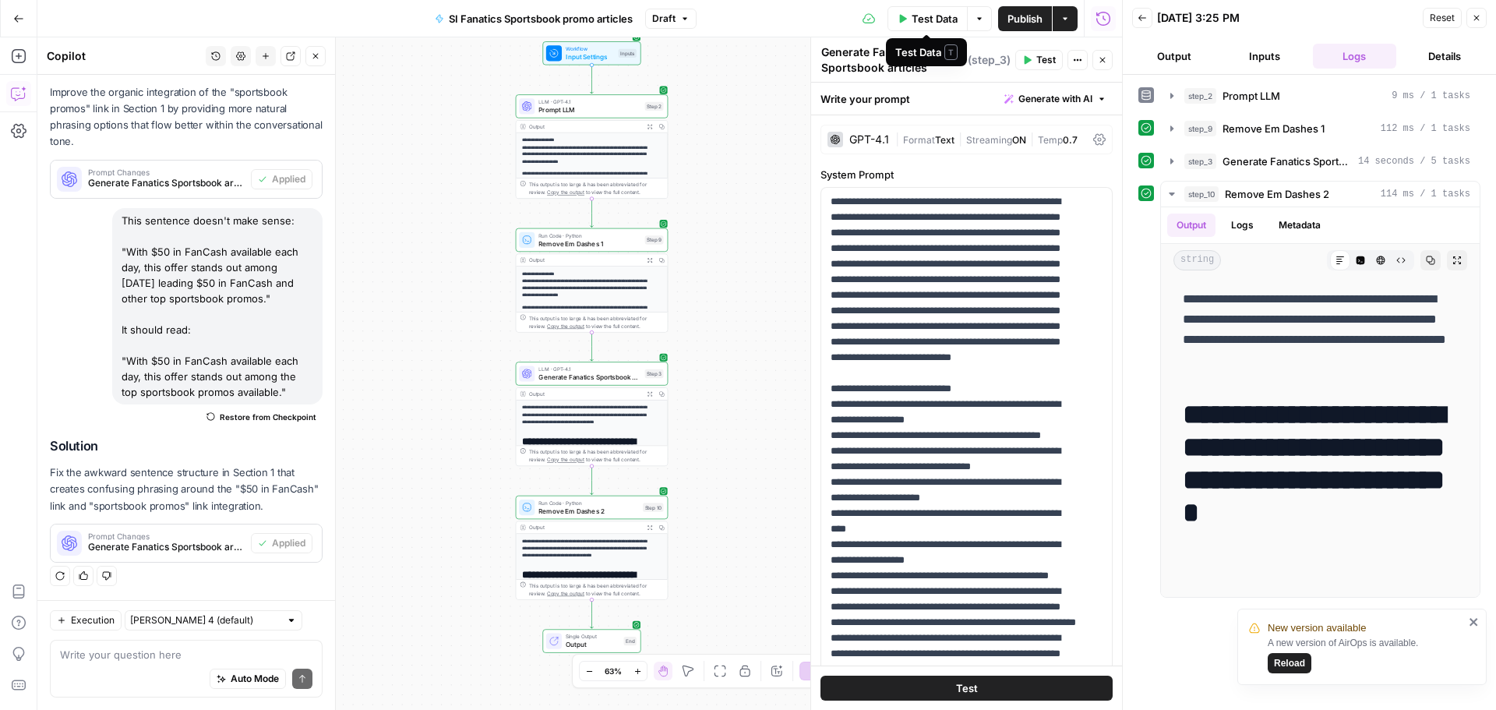
click at [939, 18] on span "Test Data" at bounding box center [934, 19] width 46 height 16
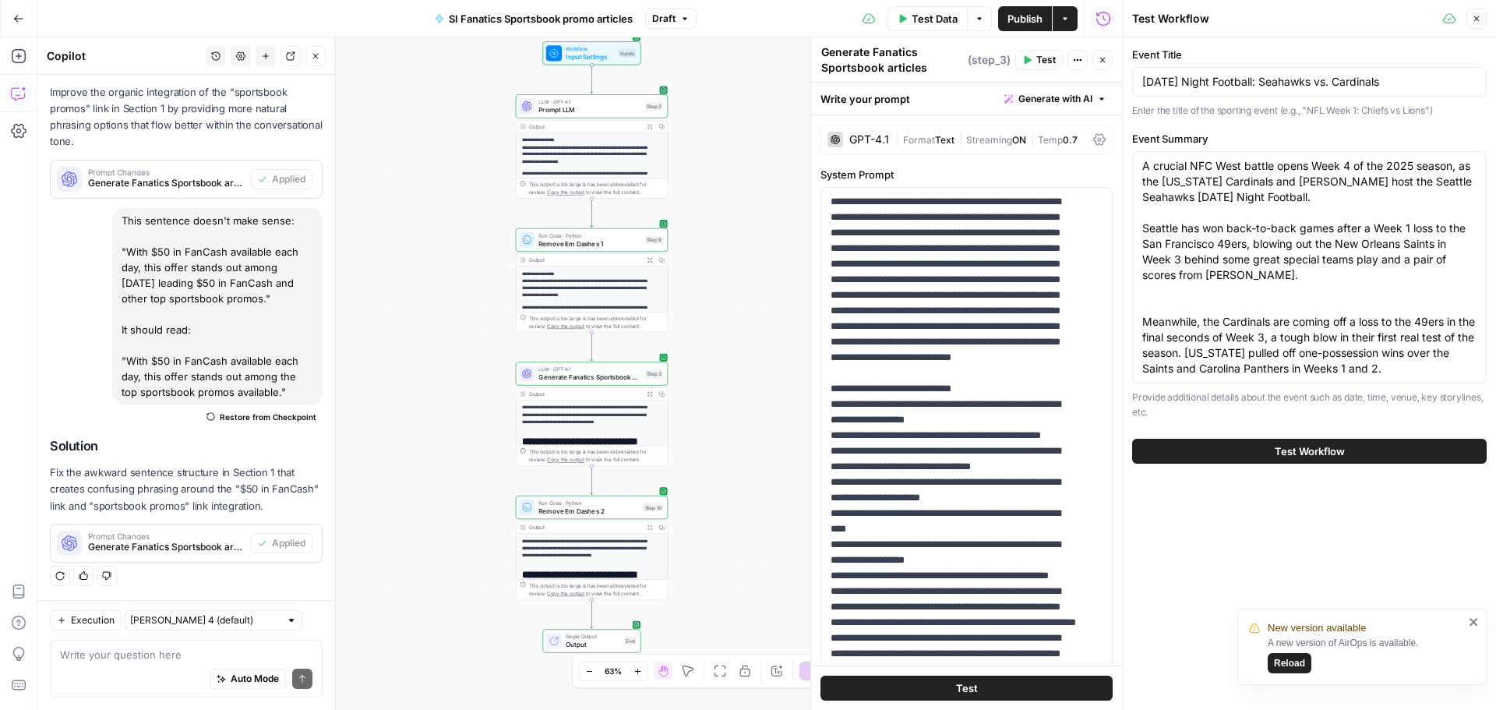
click at [1263, 452] on button "Test Workflow" at bounding box center [1309, 451] width 354 height 25
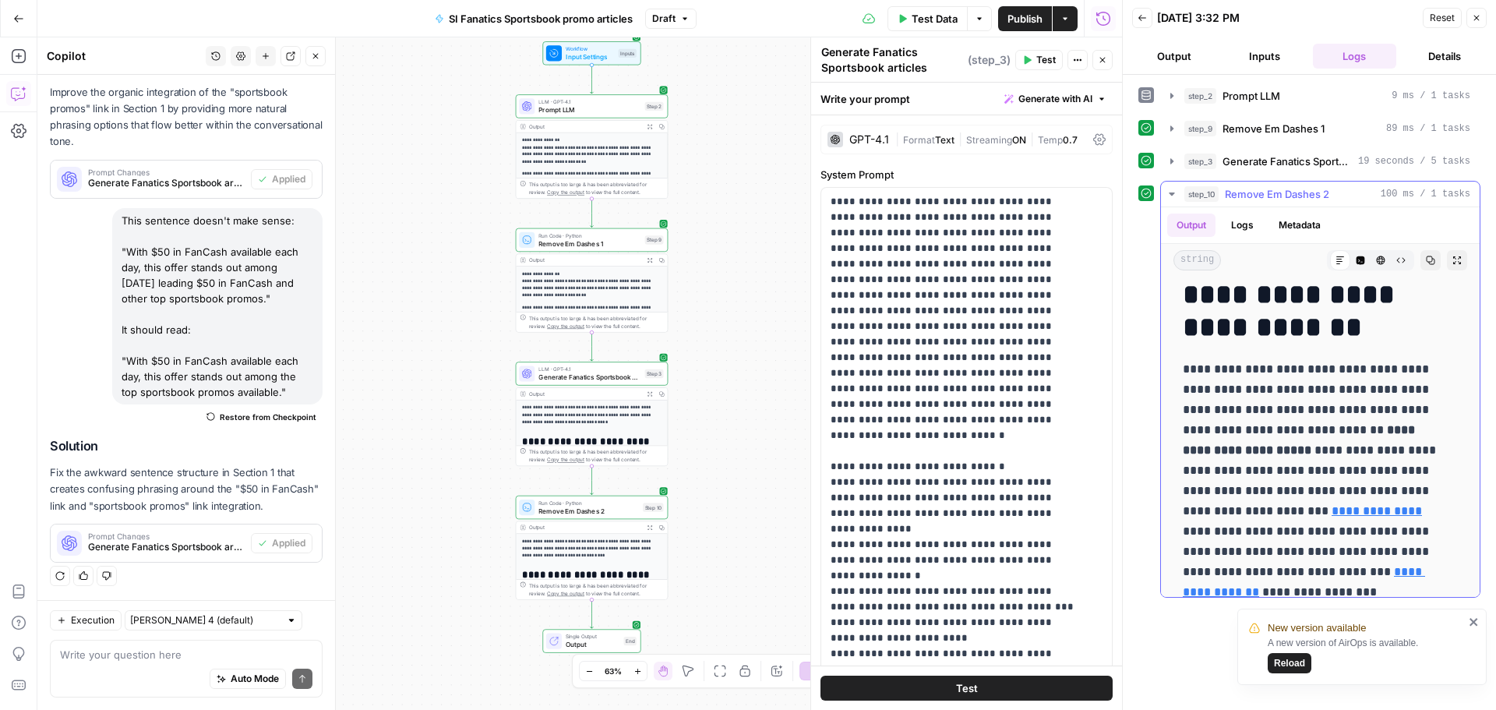
scroll to position [312, 0]
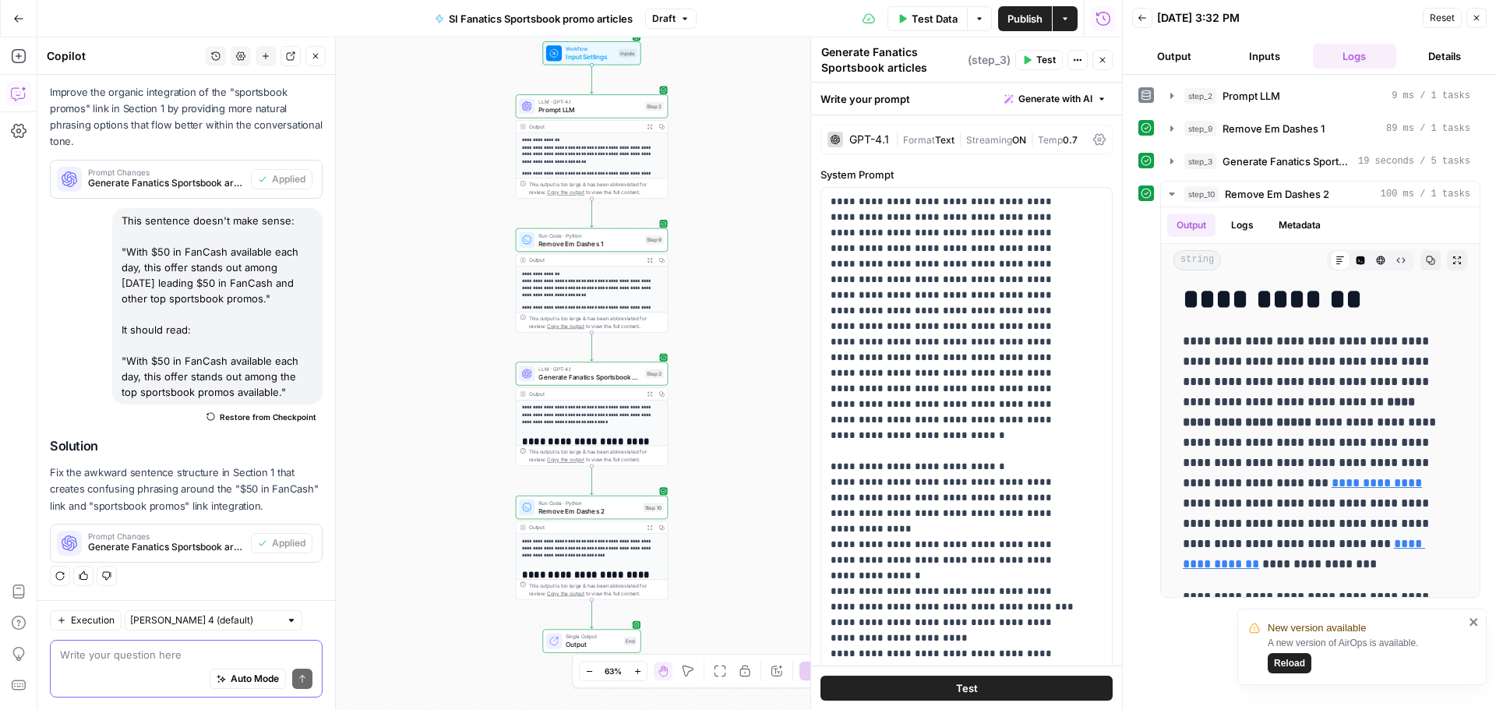
click at [120, 647] on textarea at bounding box center [186, 655] width 252 height 16
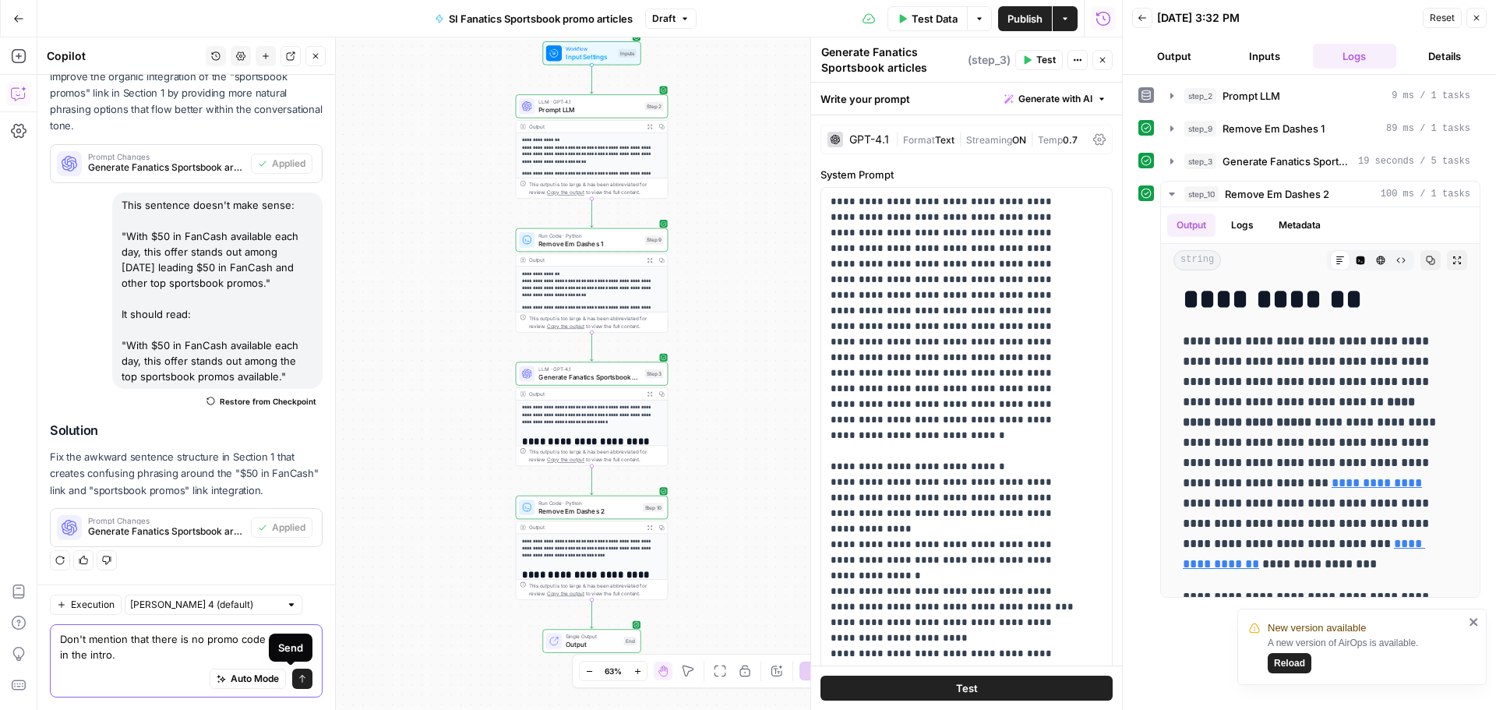
type textarea "Don't mention that there is no promo code required in the intro."
click at [298, 681] on icon "submit" at bounding box center [302, 678] width 9 height 9
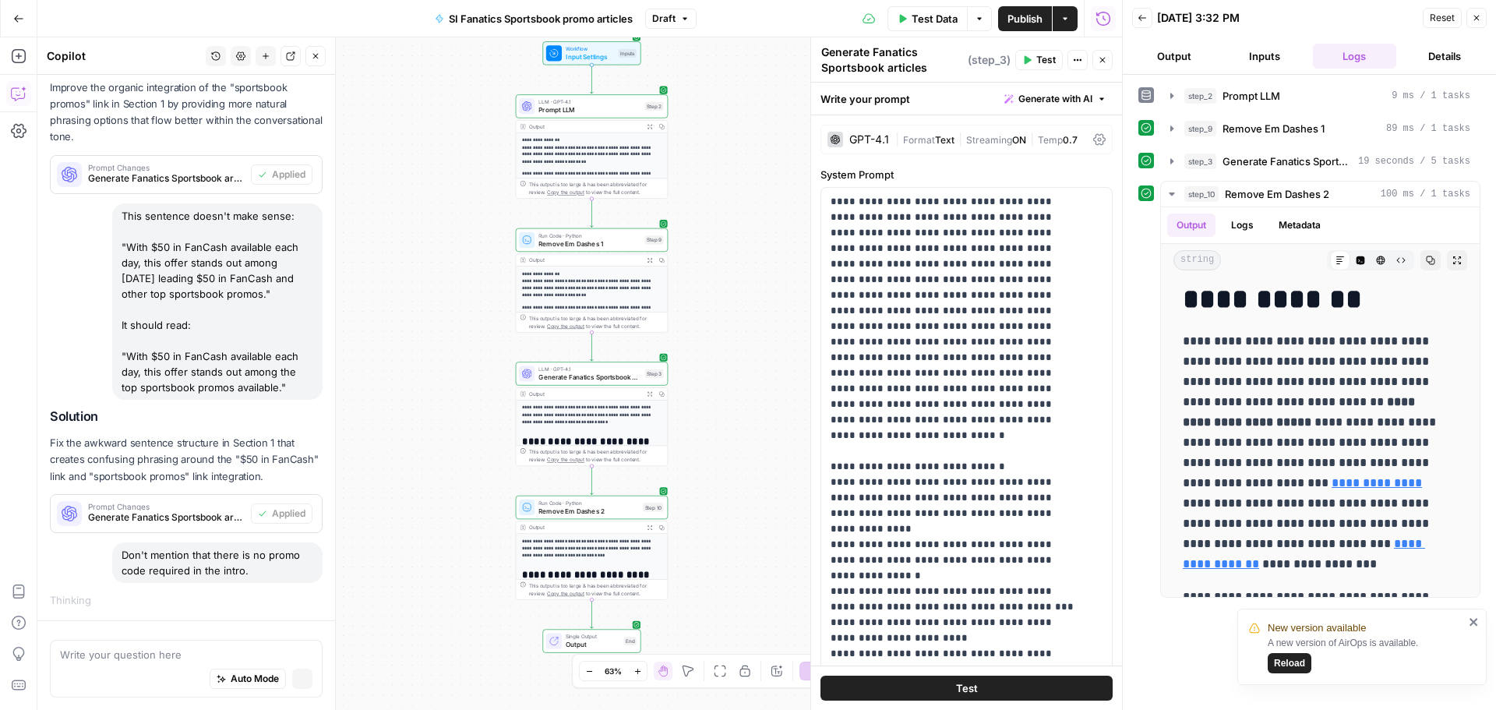
scroll to position [1013, 0]
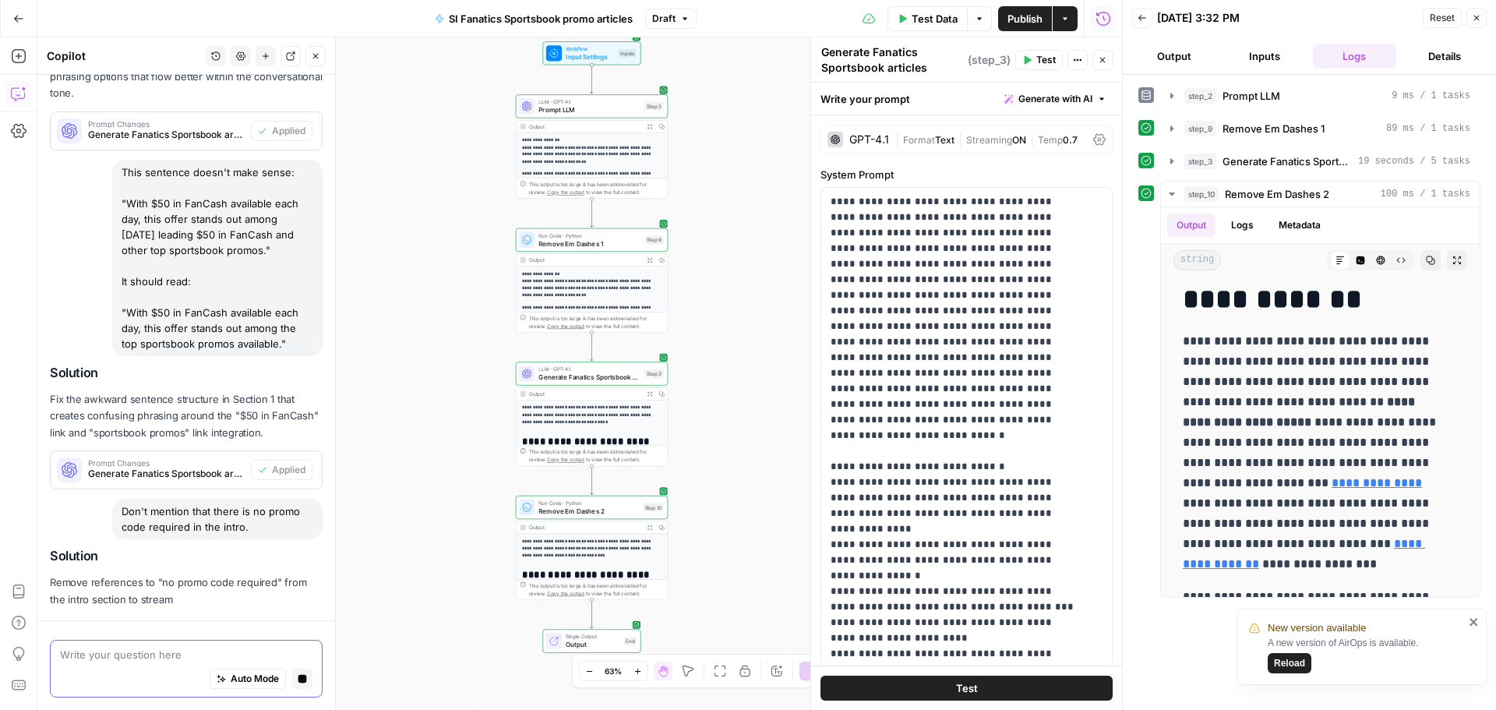
click at [100, 653] on textarea at bounding box center [186, 655] width 252 height 16
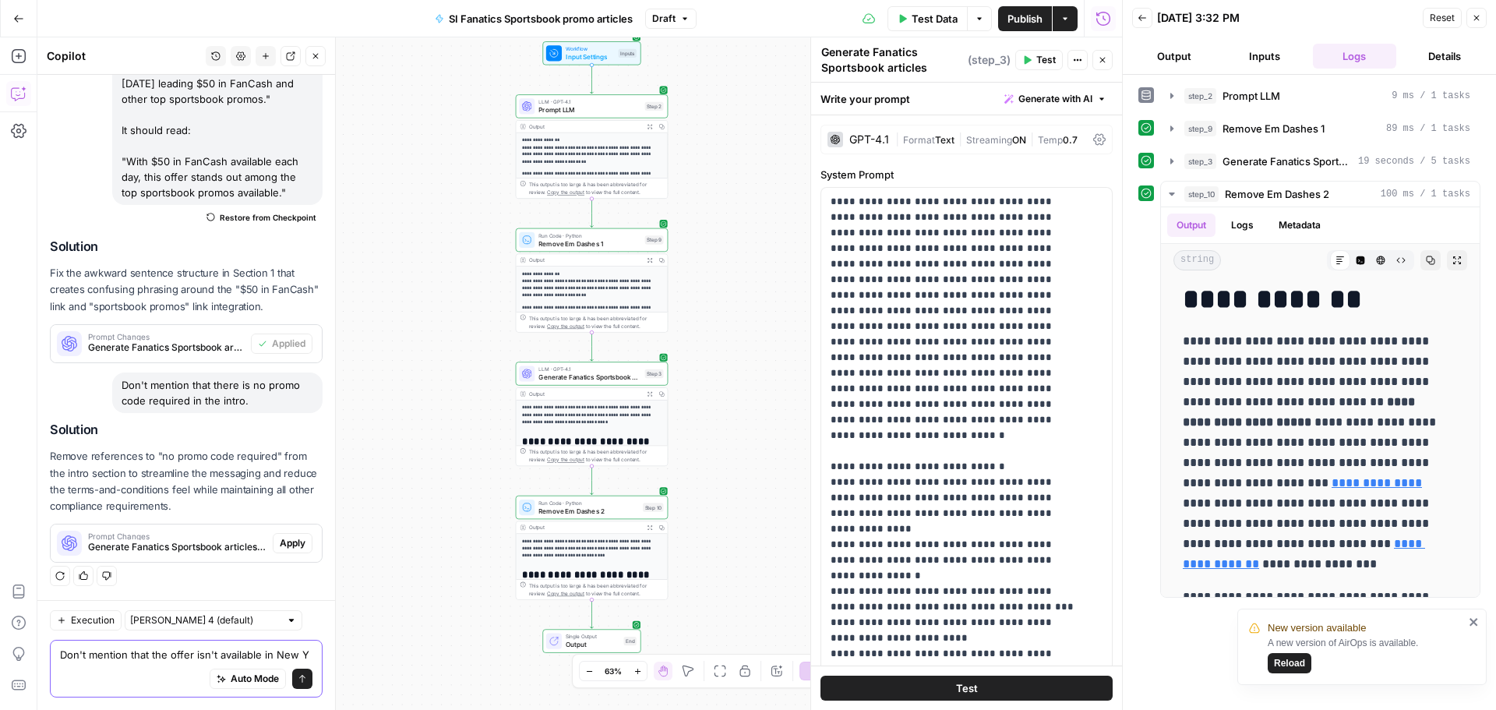
scroll to position [1323, 0]
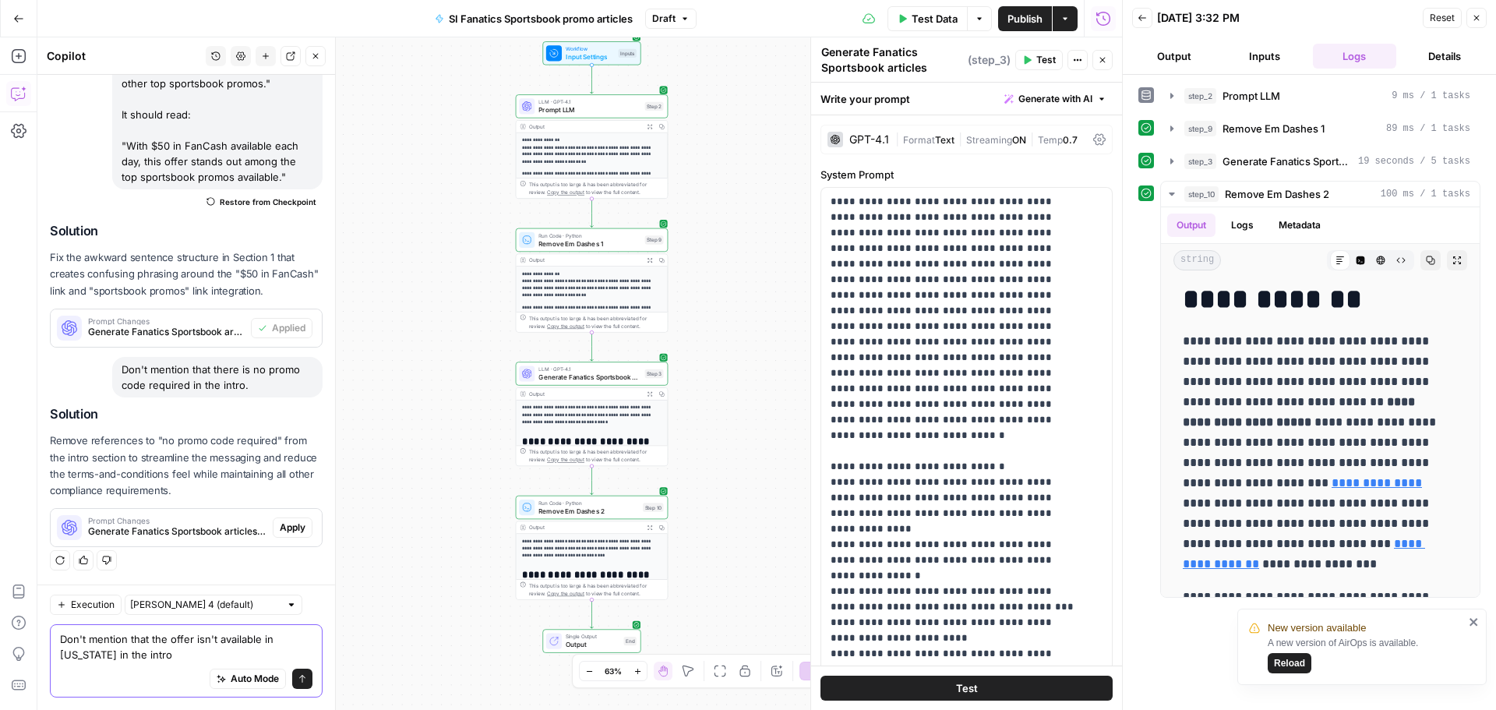
type textarea "Don't mention that the offer isn't available in [US_STATE] in the intro."
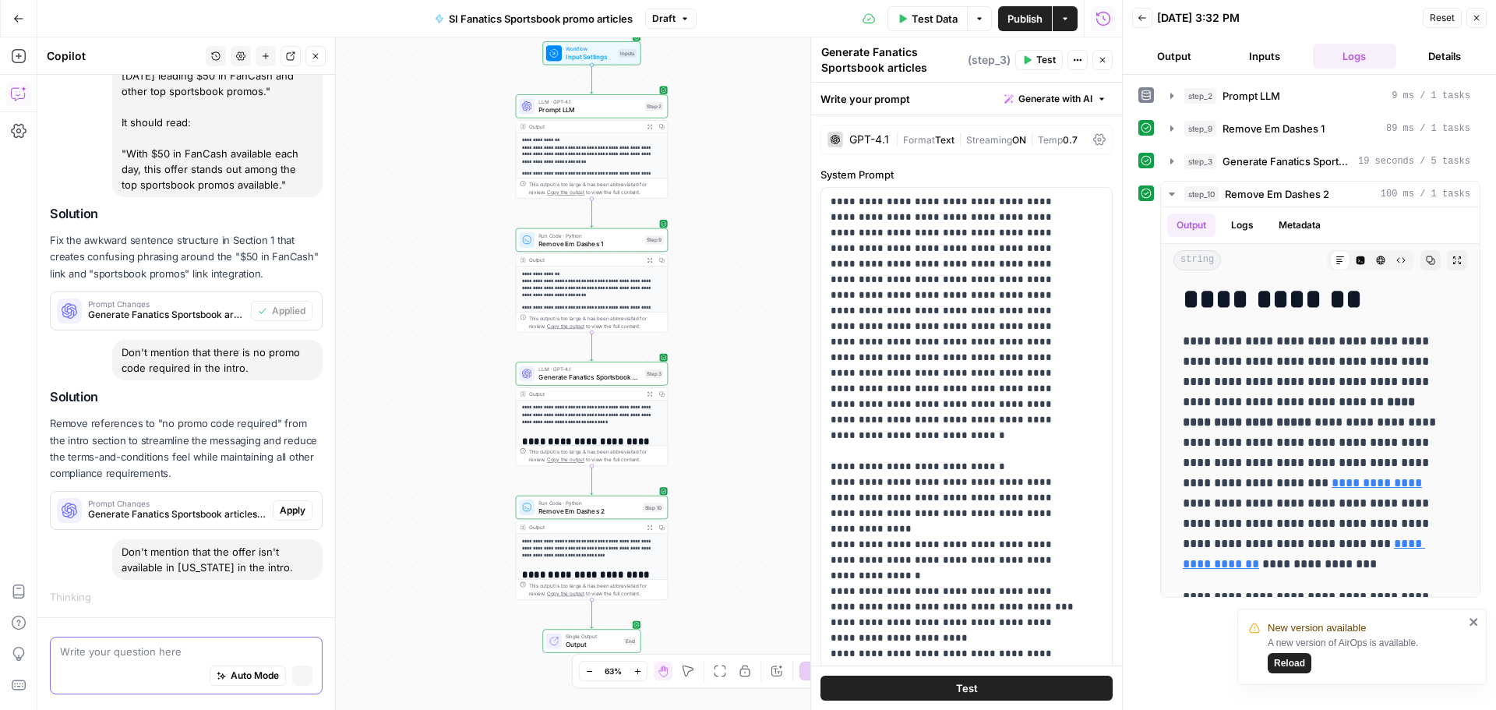
scroll to position [1212, 0]
click at [280, 509] on span "Apply" at bounding box center [293, 513] width 26 height 14
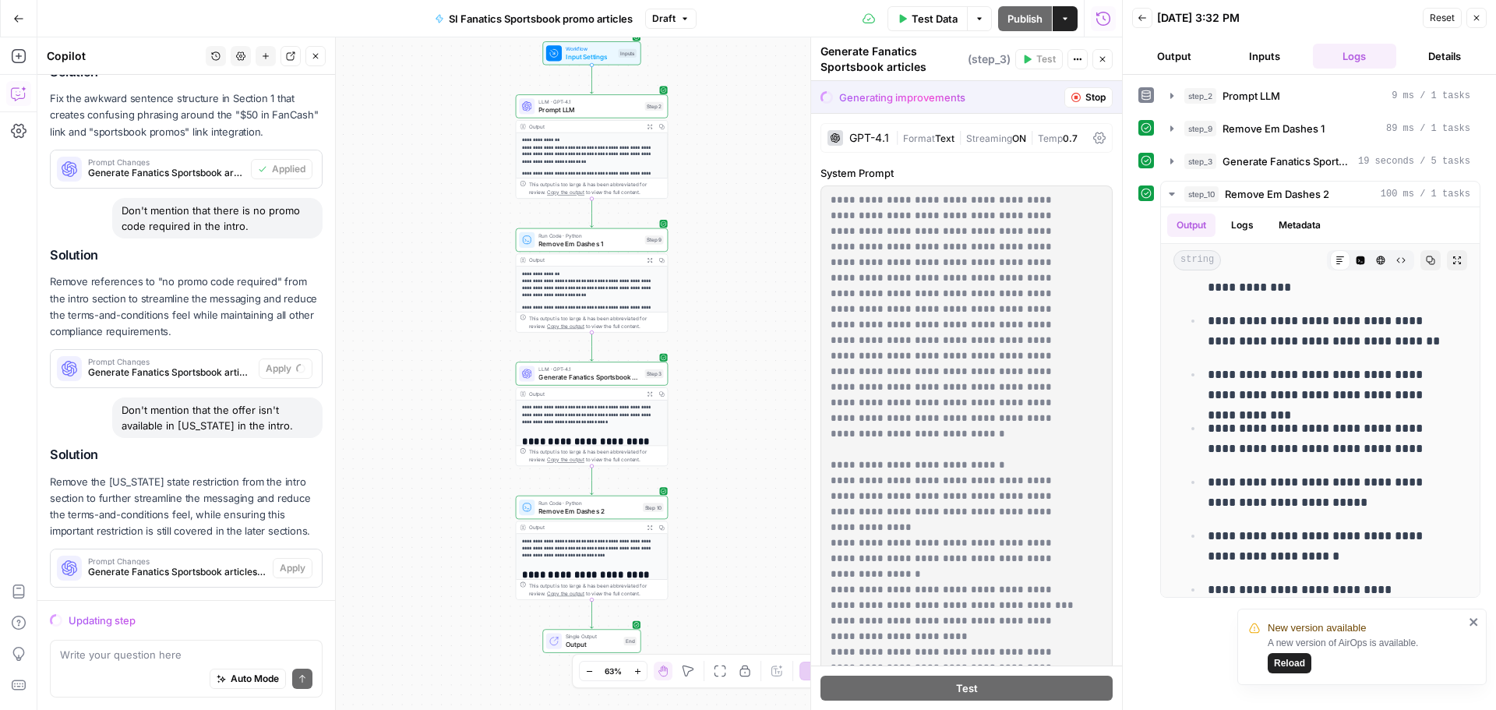
scroll to position [1382, 0]
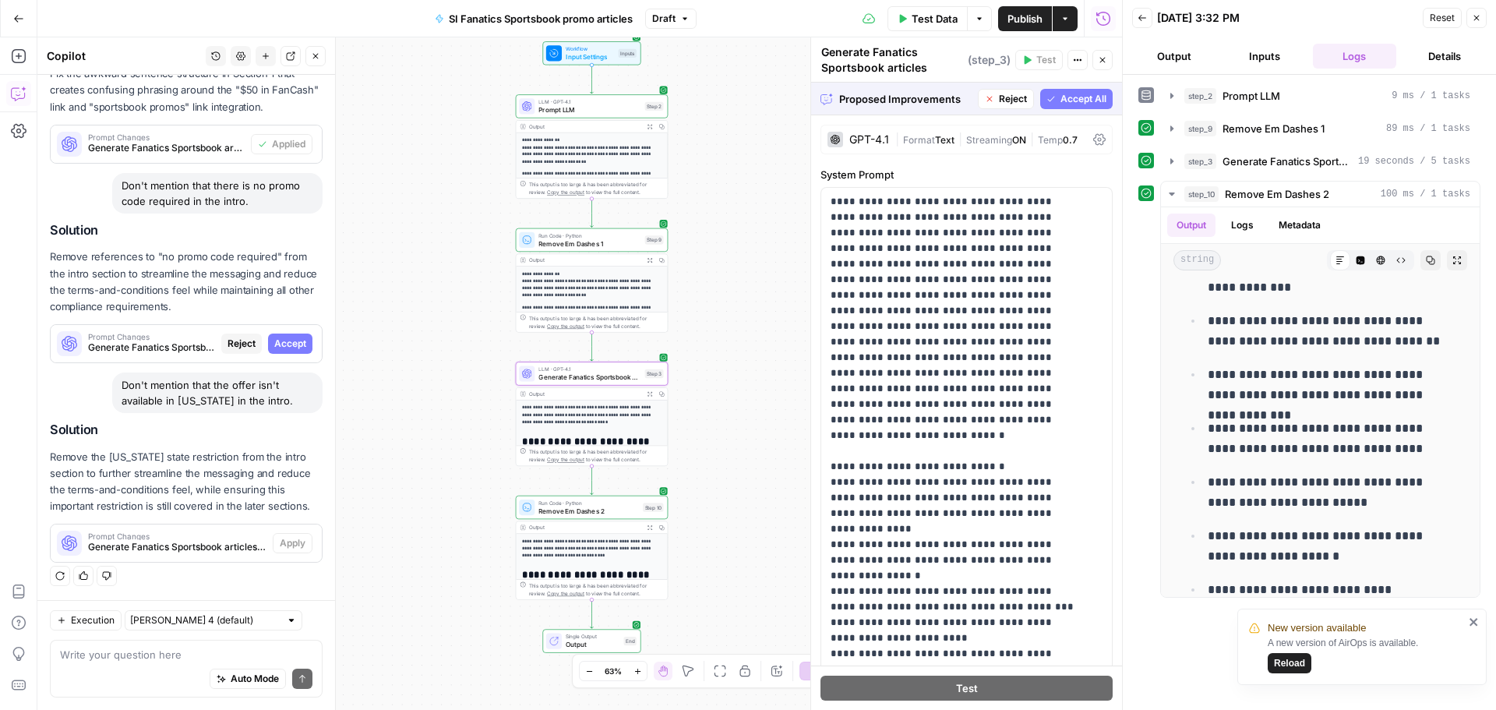
click at [277, 334] on button "Accept" at bounding box center [290, 343] width 44 height 20
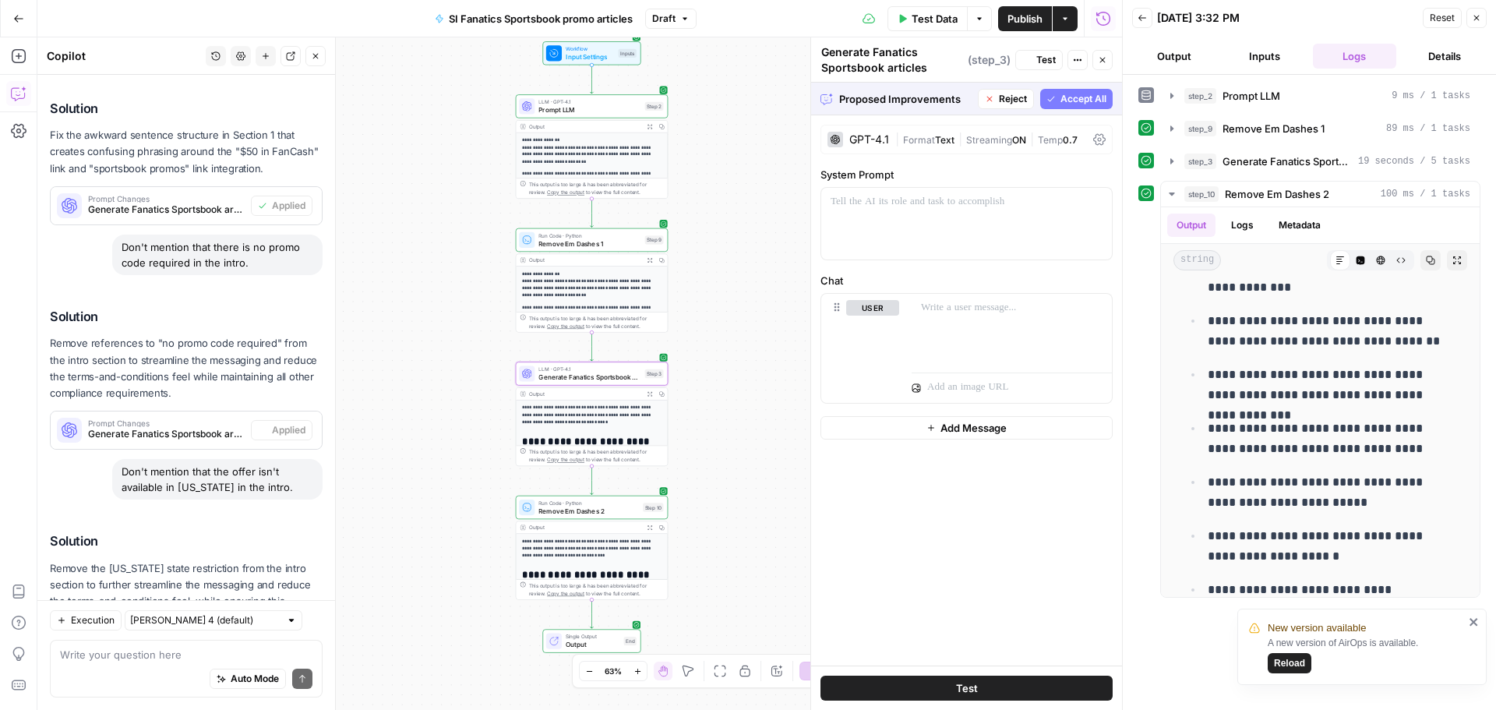
scroll to position [0, 0]
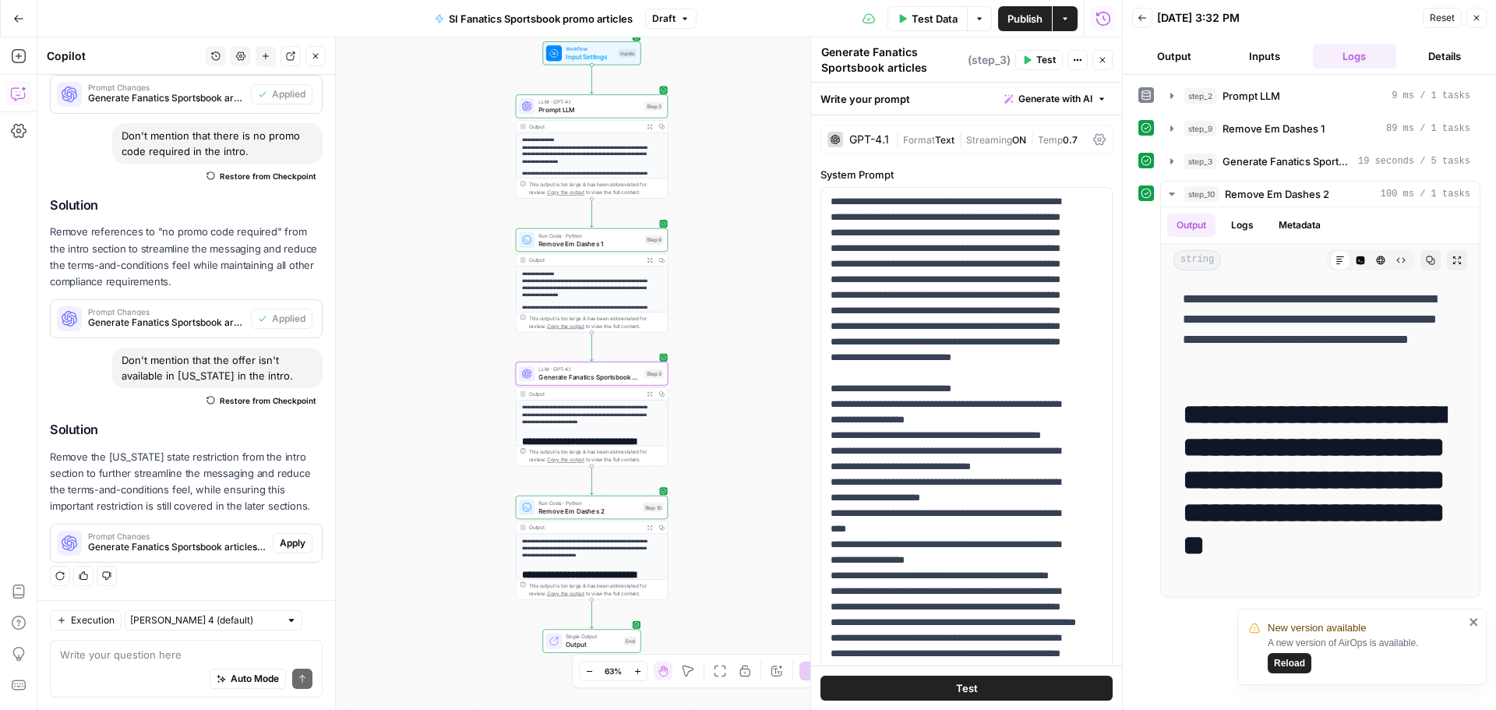
click at [292, 534] on button "Apply" at bounding box center [293, 543] width 40 height 20
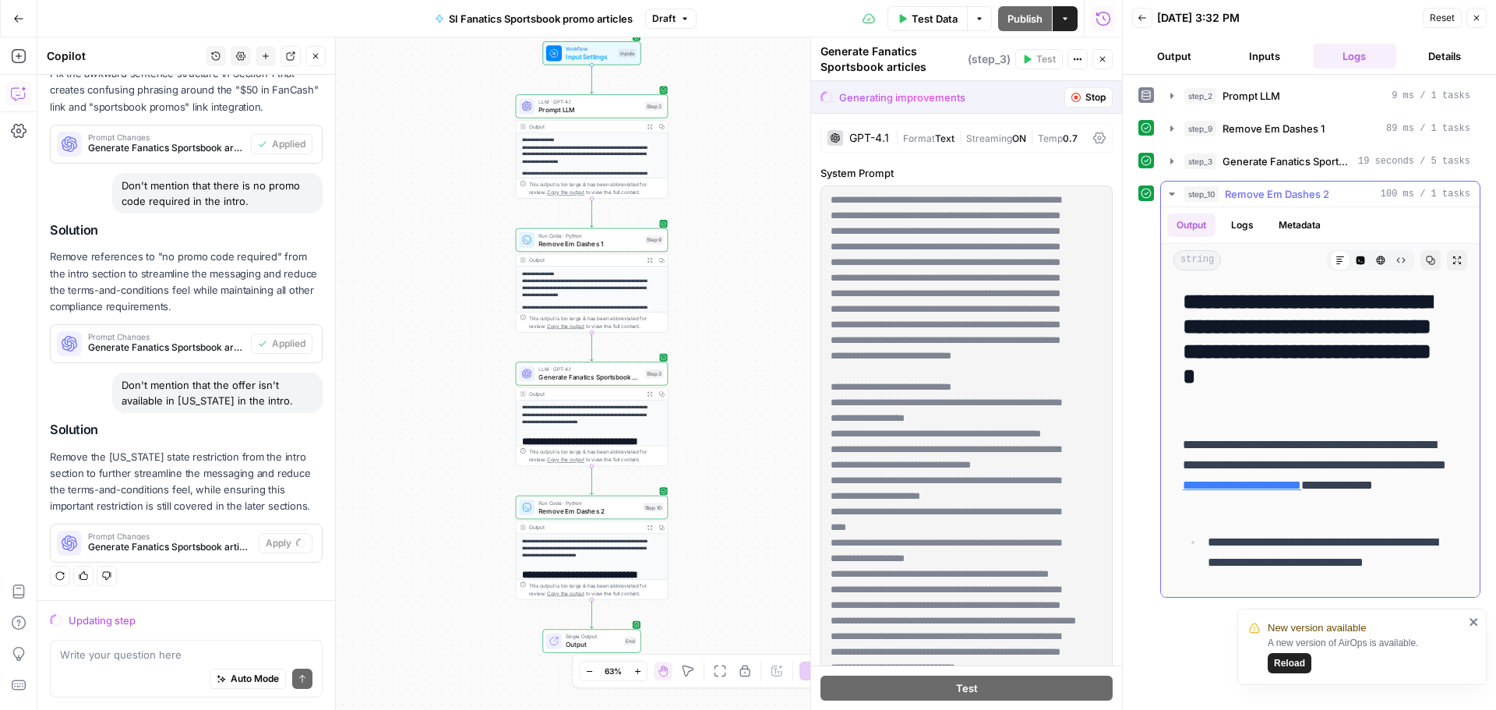
scroll to position [779, 0]
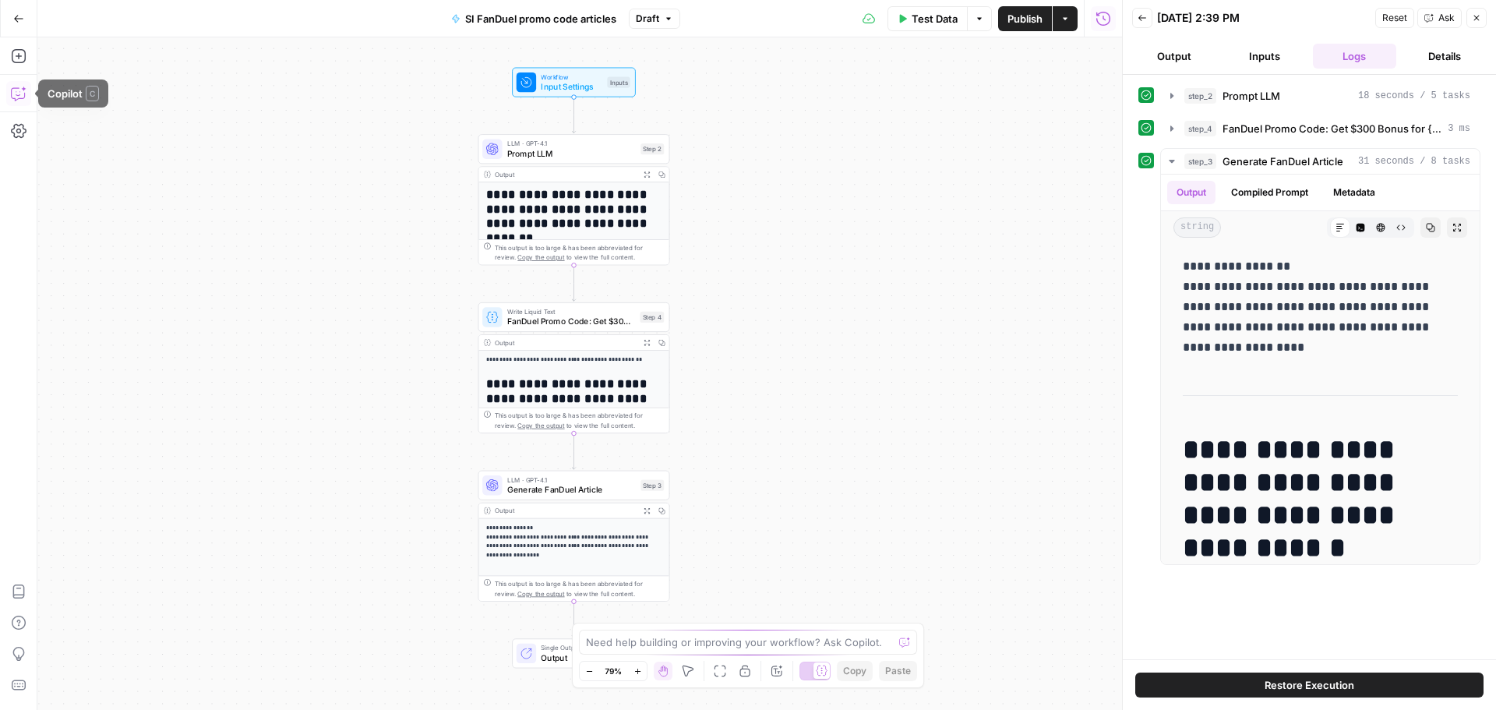
click at [18, 91] on icon "button" at bounding box center [19, 94] width 16 height 16
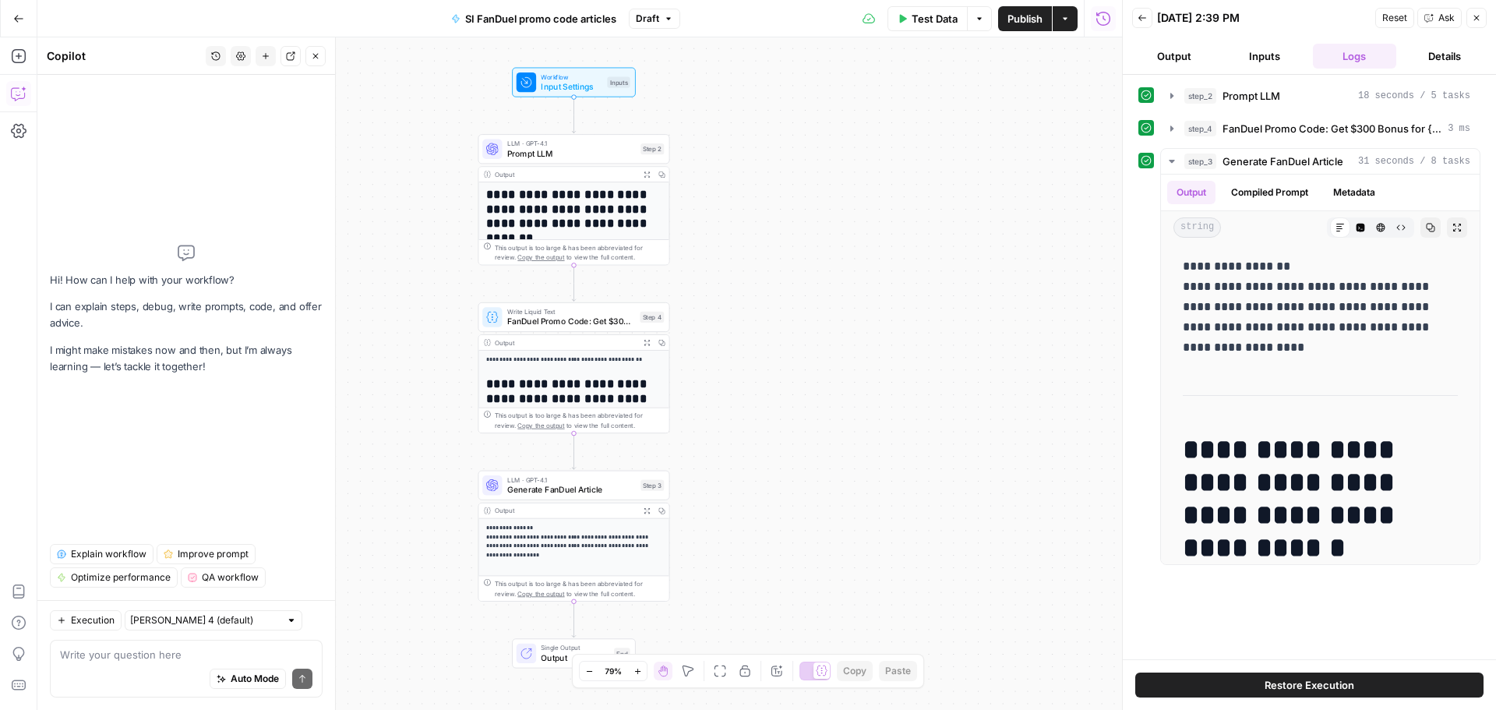
click at [154, 654] on textarea at bounding box center [186, 655] width 252 height 16
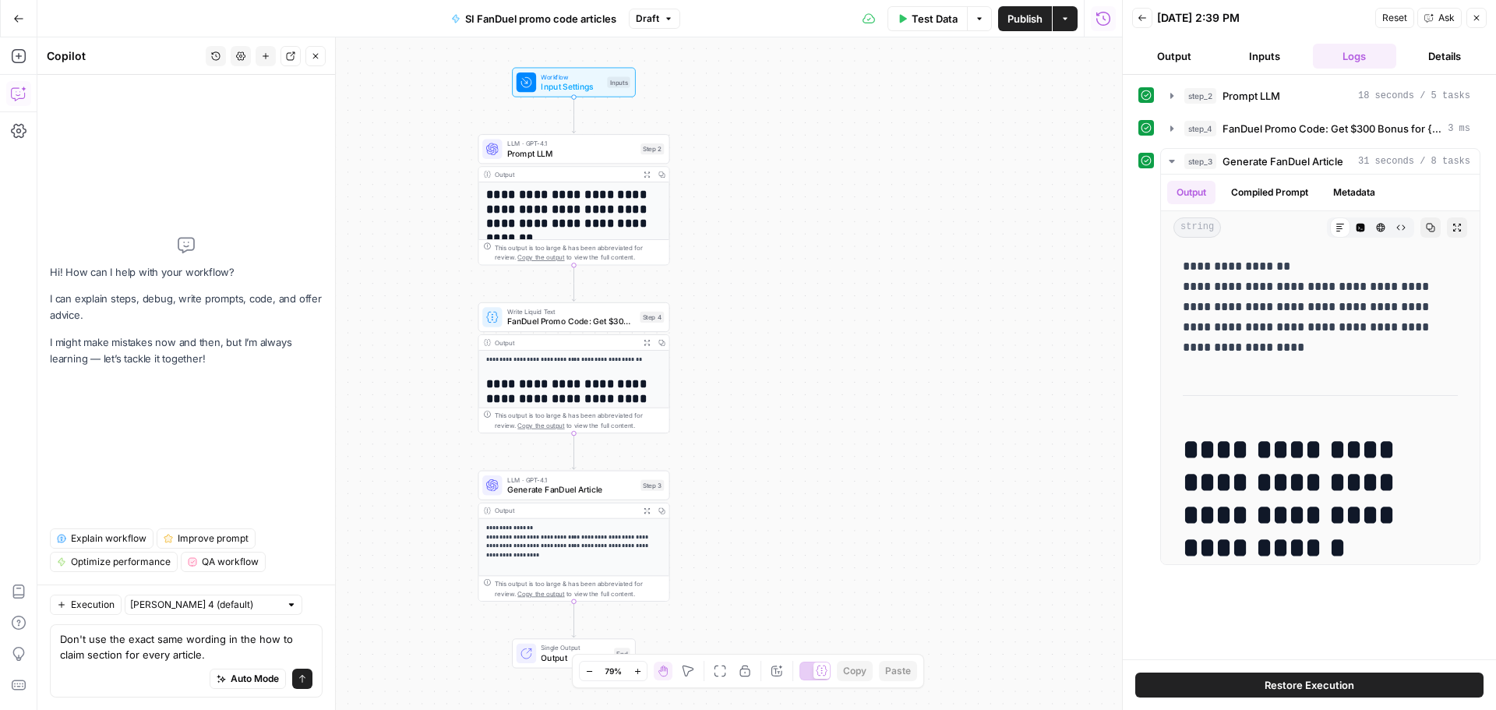
type textarea "Don't use the exact same wording in the how to claim section for every article."
click at [299, 675] on icon "submit" at bounding box center [302, 678] width 9 height 9
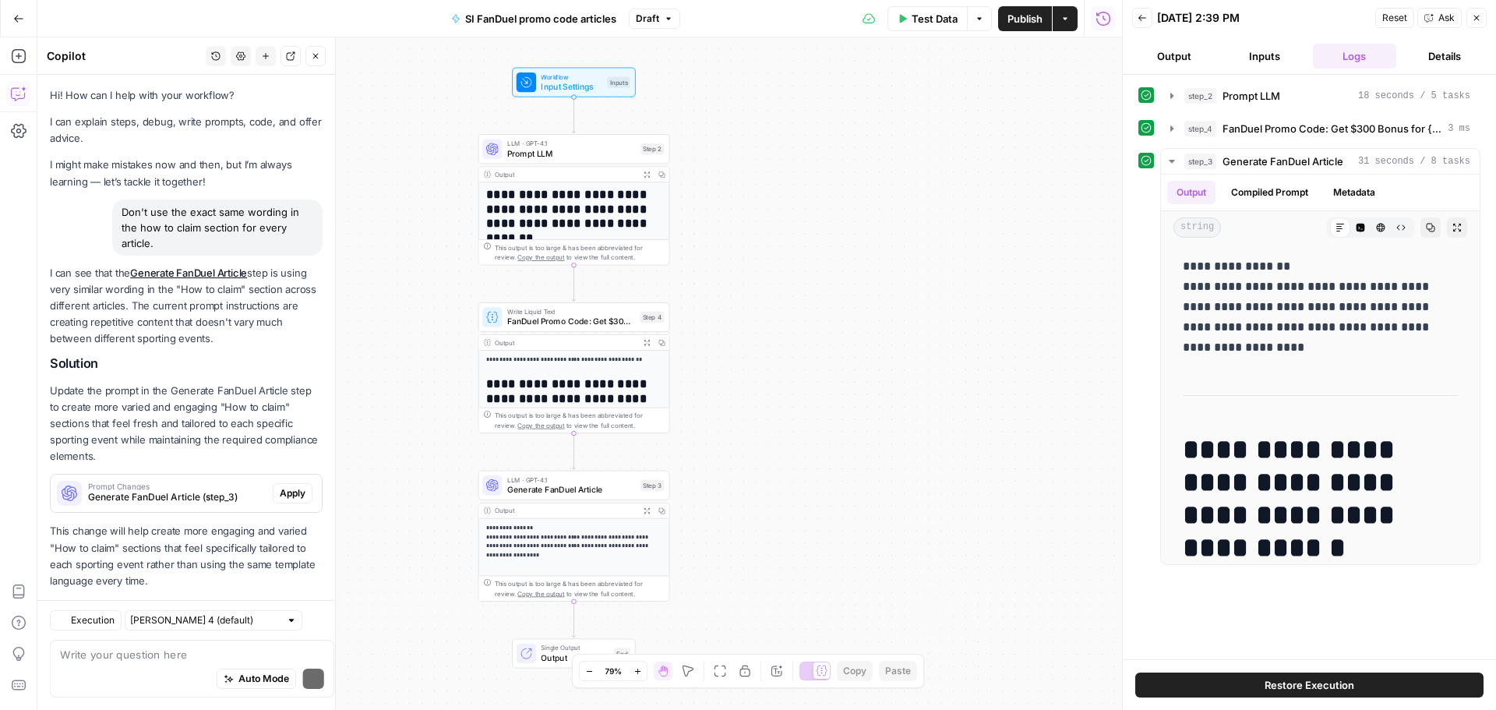
scroll to position [26, 0]
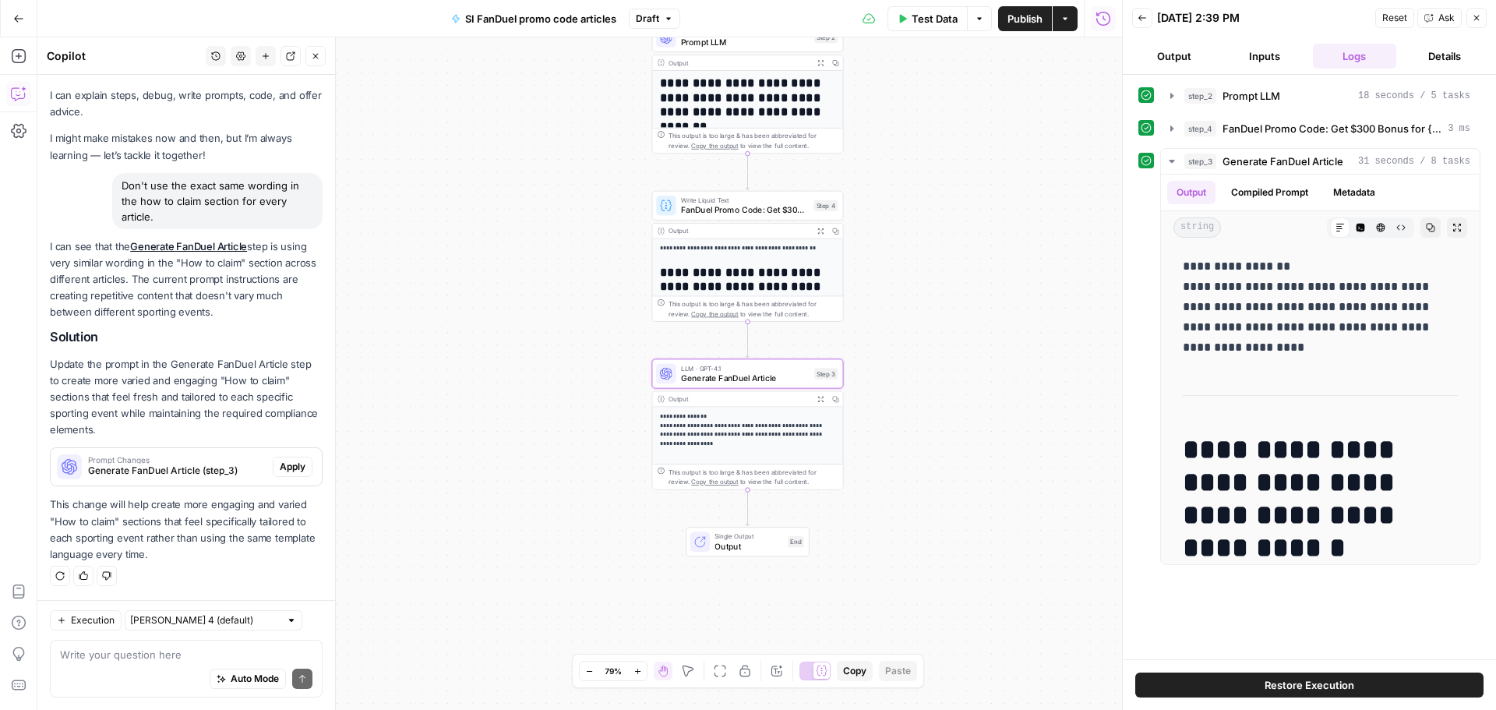
click at [280, 466] on span "Apply" at bounding box center [293, 467] width 26 height 14
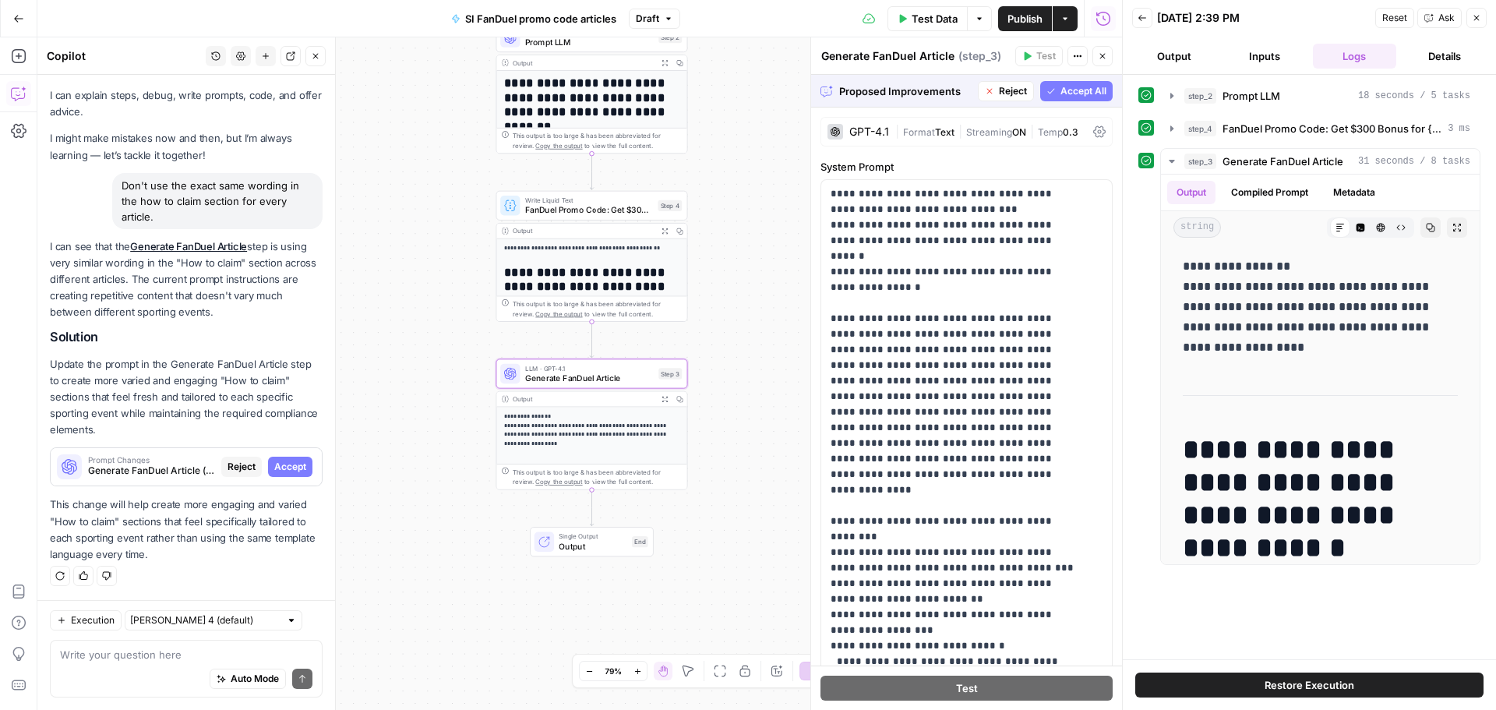
click at [277, 464] on span "Accept" at bounding box center [290, 467] width 32 height 14
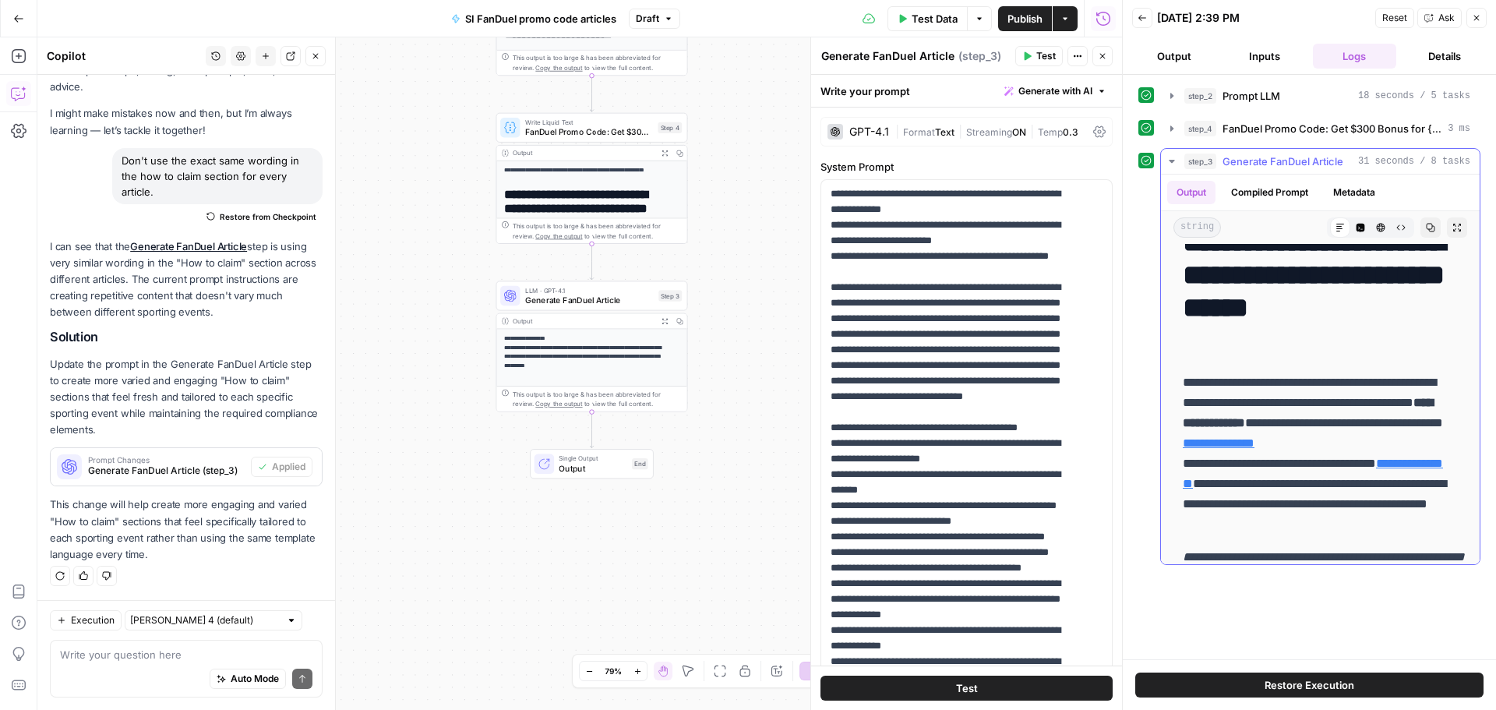
scroll to position [234, 0]
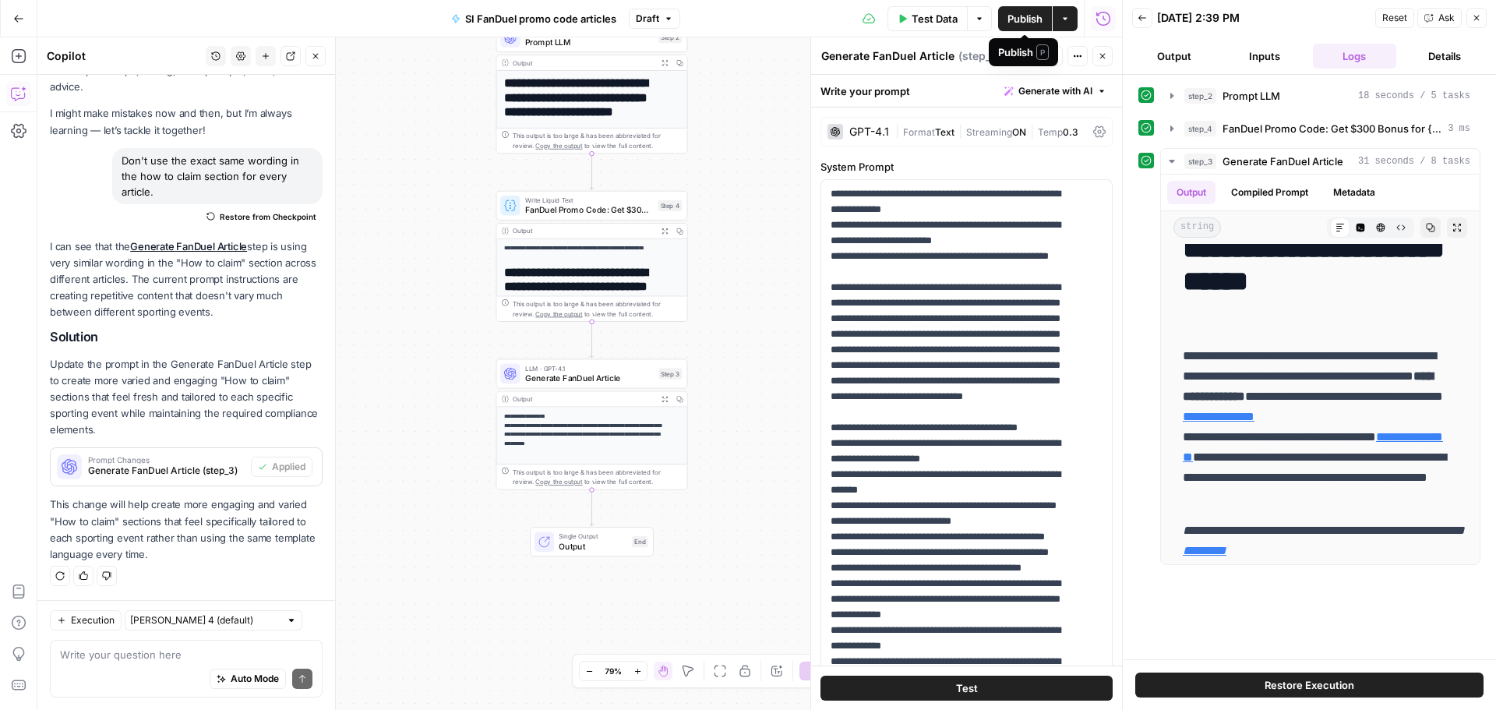
click at [1041, 23] on span "Publish" at bounding box center [1024, 19] width 35 height 16
click at [11, 24] on button "Go Back" at bounding box center [19, 19] width 28 height 28
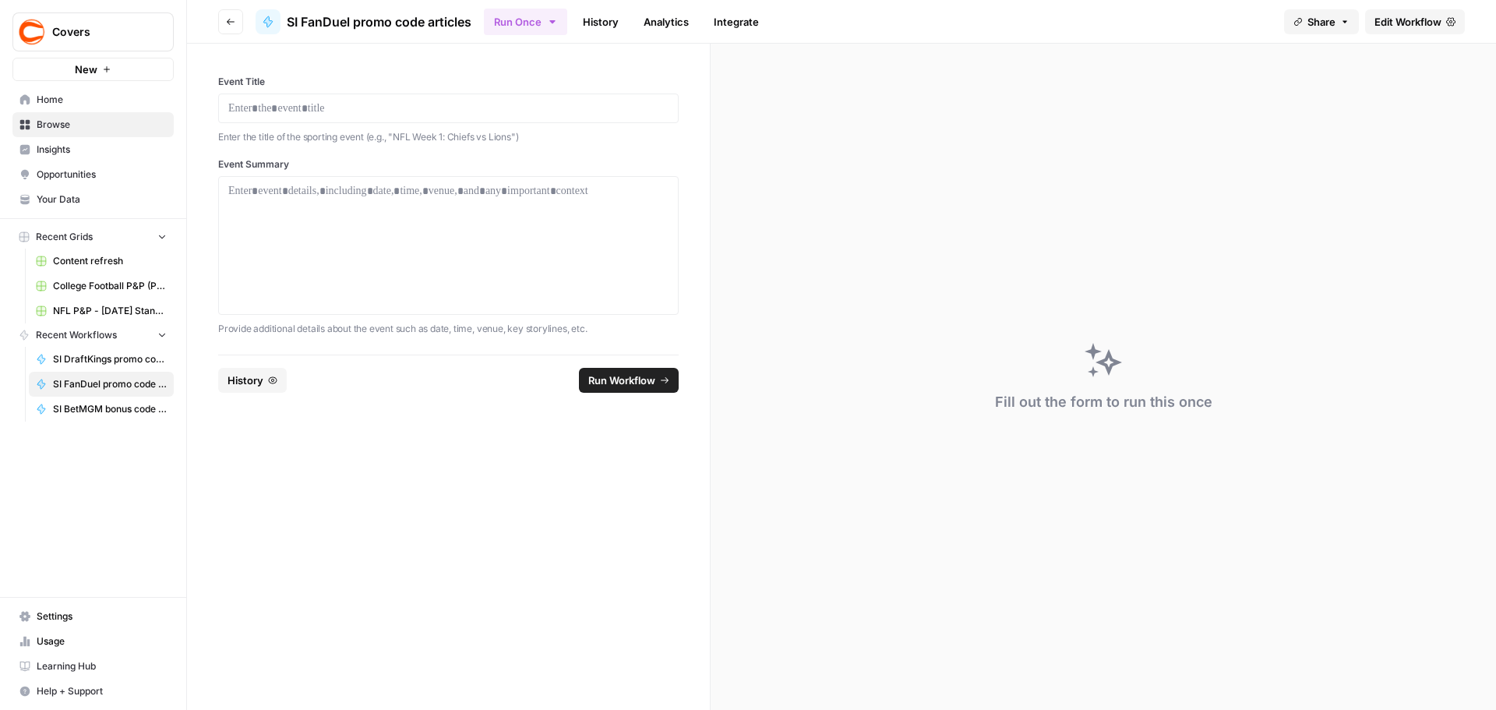
click at [62, 106] on span "Home" at bounding box center [102, 100] width 130 height 14
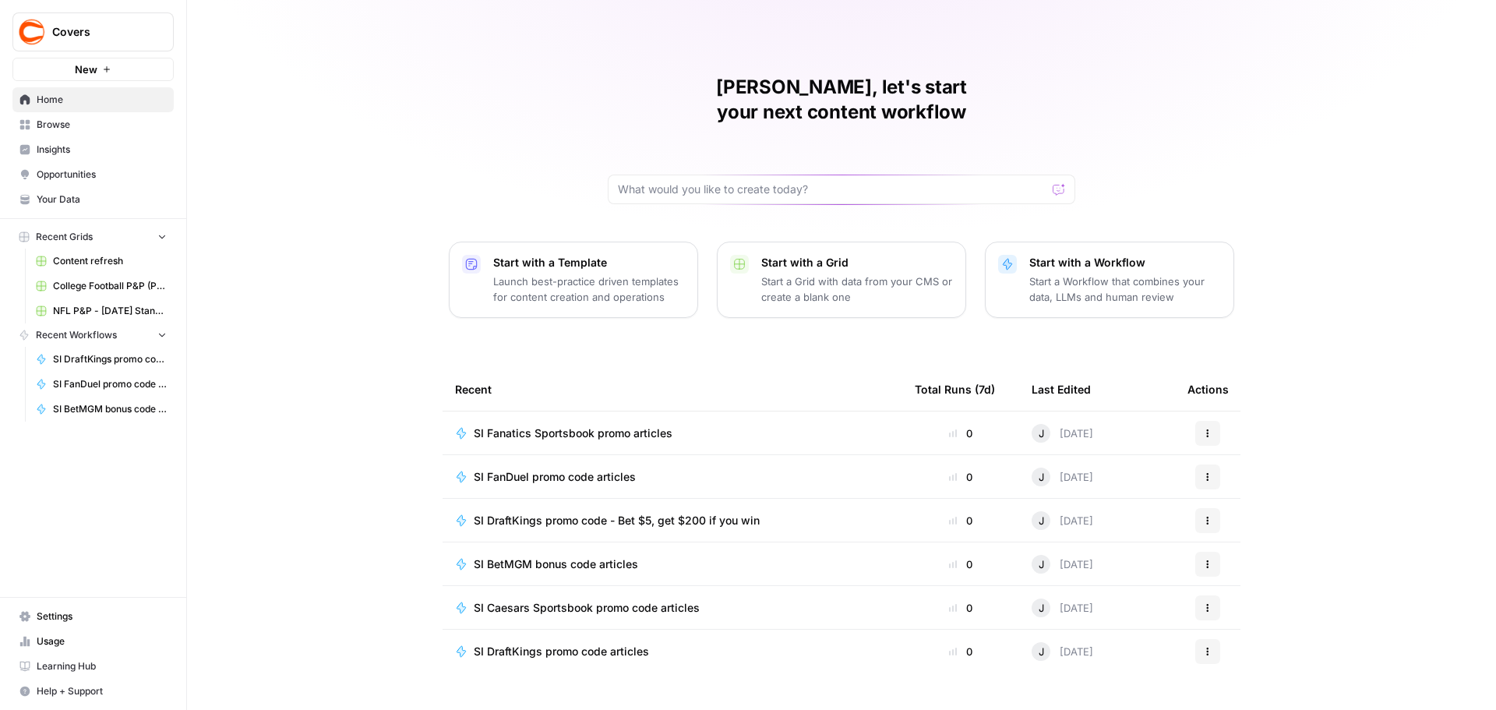
click at [590, 600] on span "SI Caesars Sportsbook promo code articles" at bounding box center [587, 608] width 226 height 16
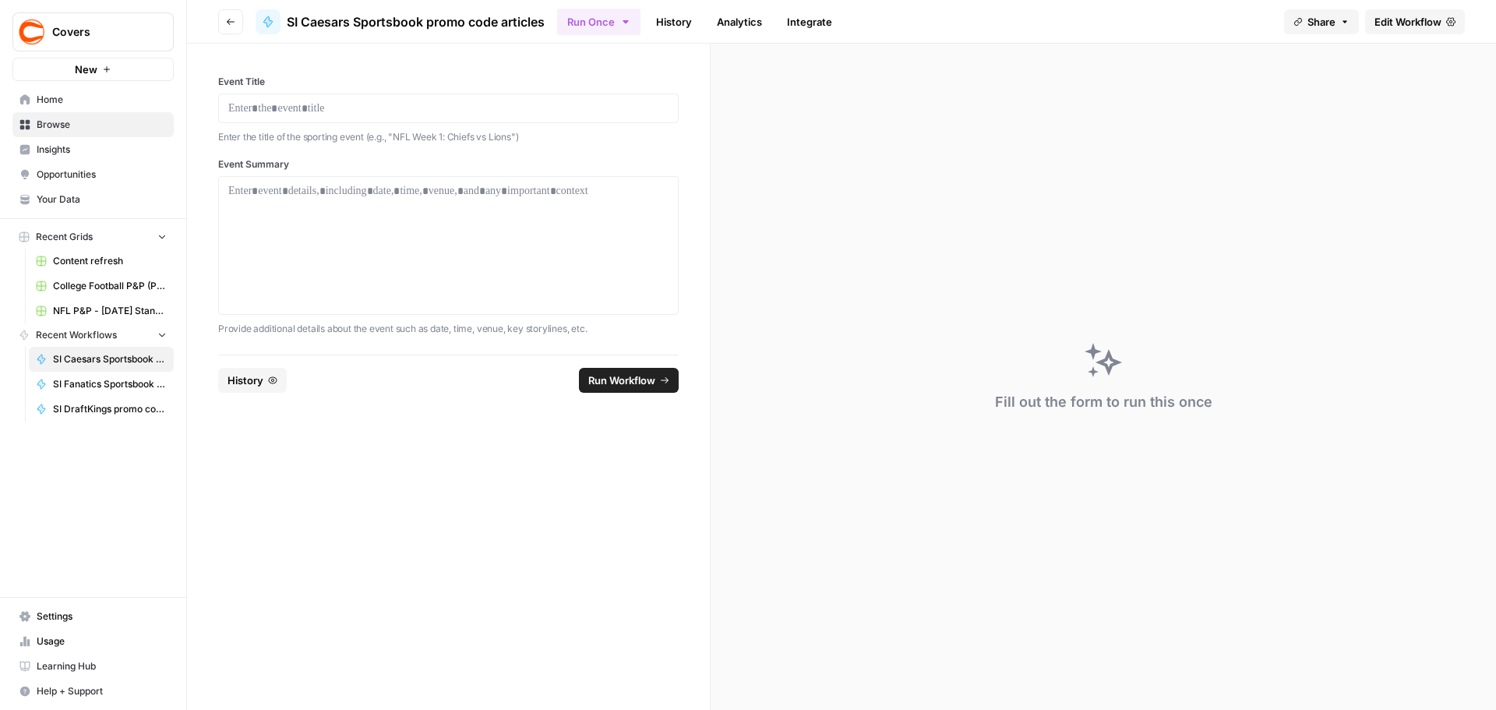
click at [1425, 18] on span "Edit Workflow" at bounding box center [1407, 22] width 67 height 16
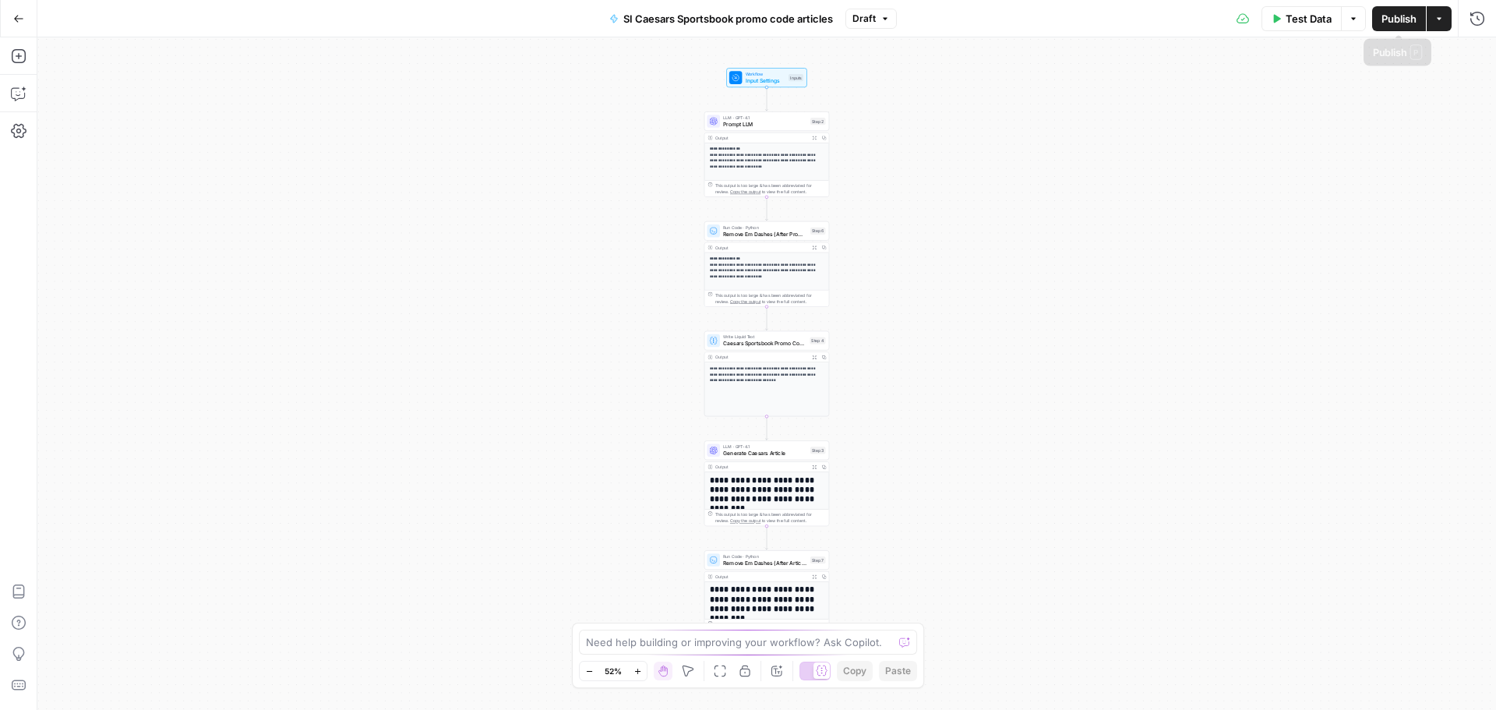
click at [1387, 19] on span "Publish" at bounding box center [1398, 19] width 35 height 16
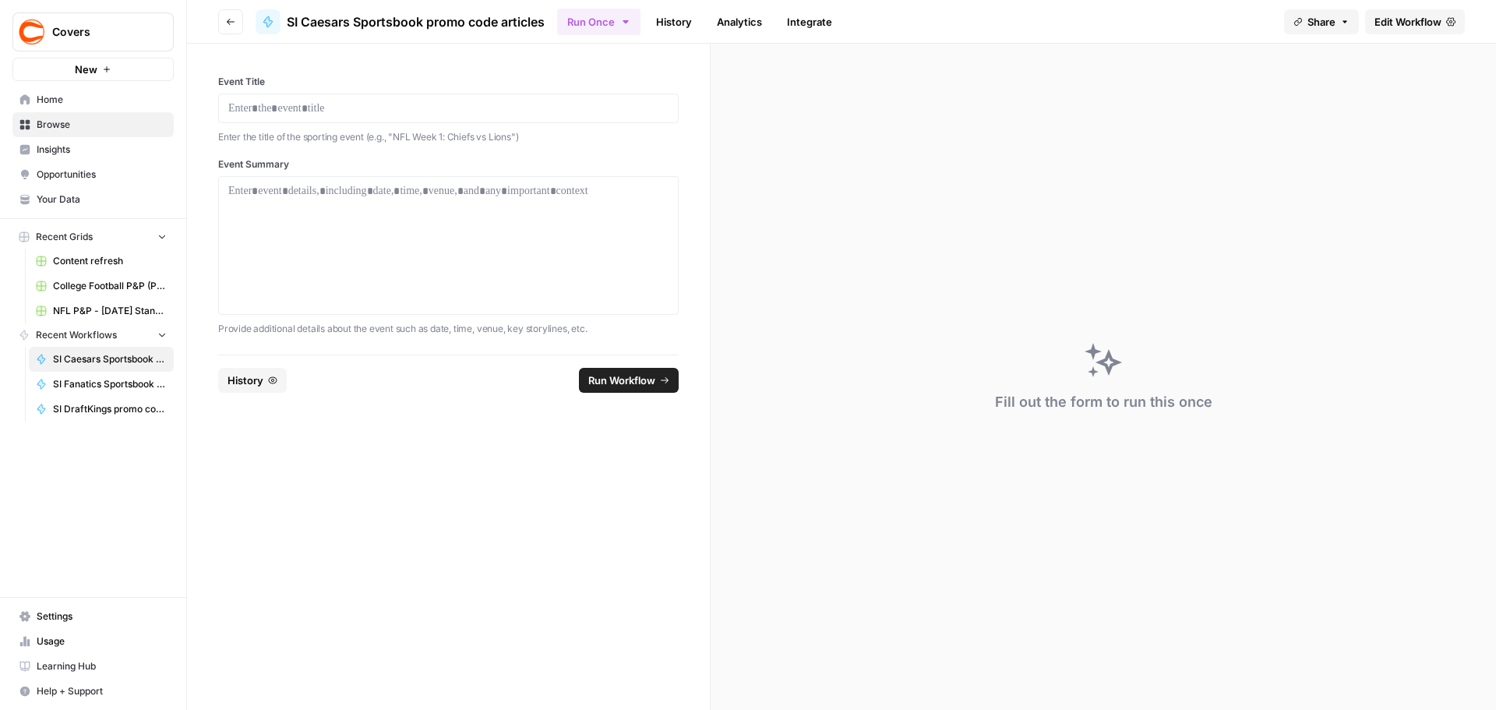
click at [55, 108] on link "Home" at bounding box center [92, 99] width 161 height 25
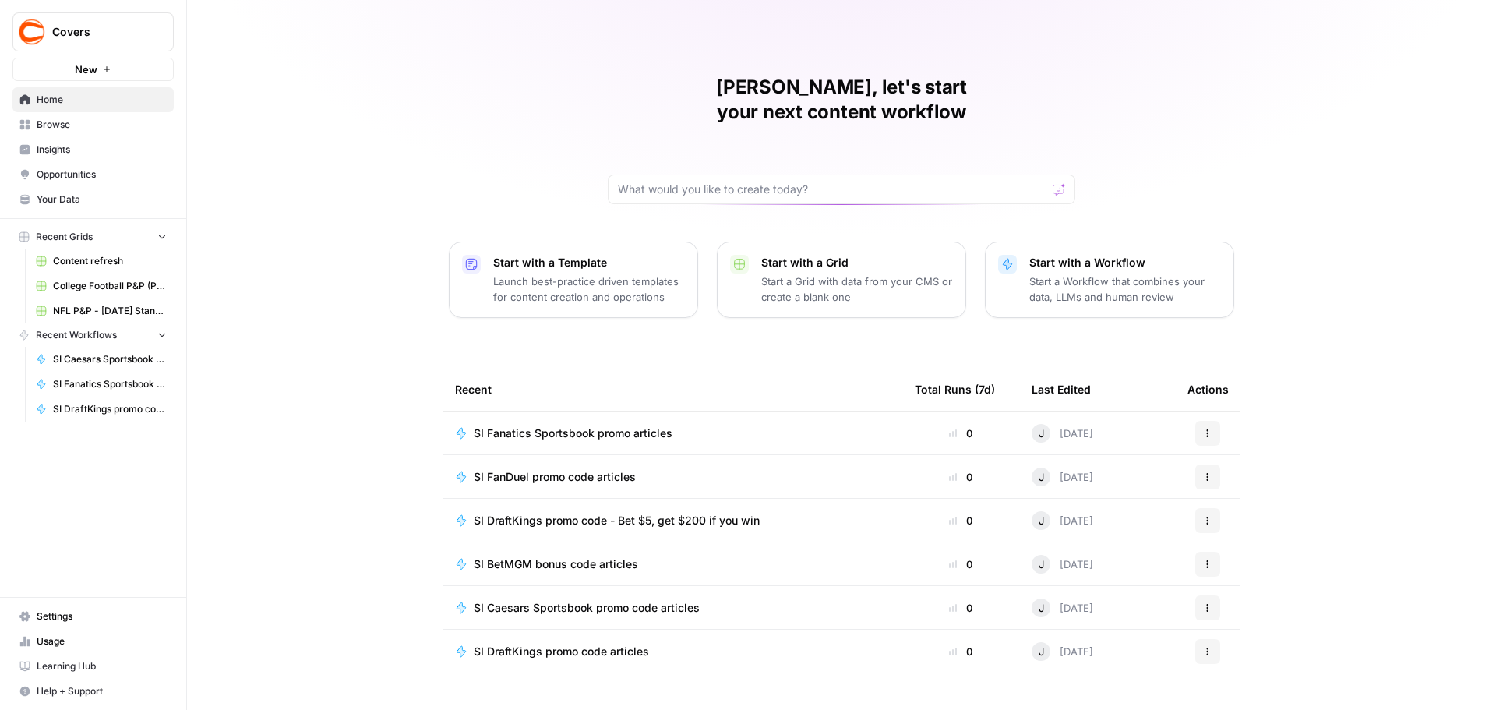
click at [62, 122] on span "Browse" at bounding box center [102, 125] width 130 height 14
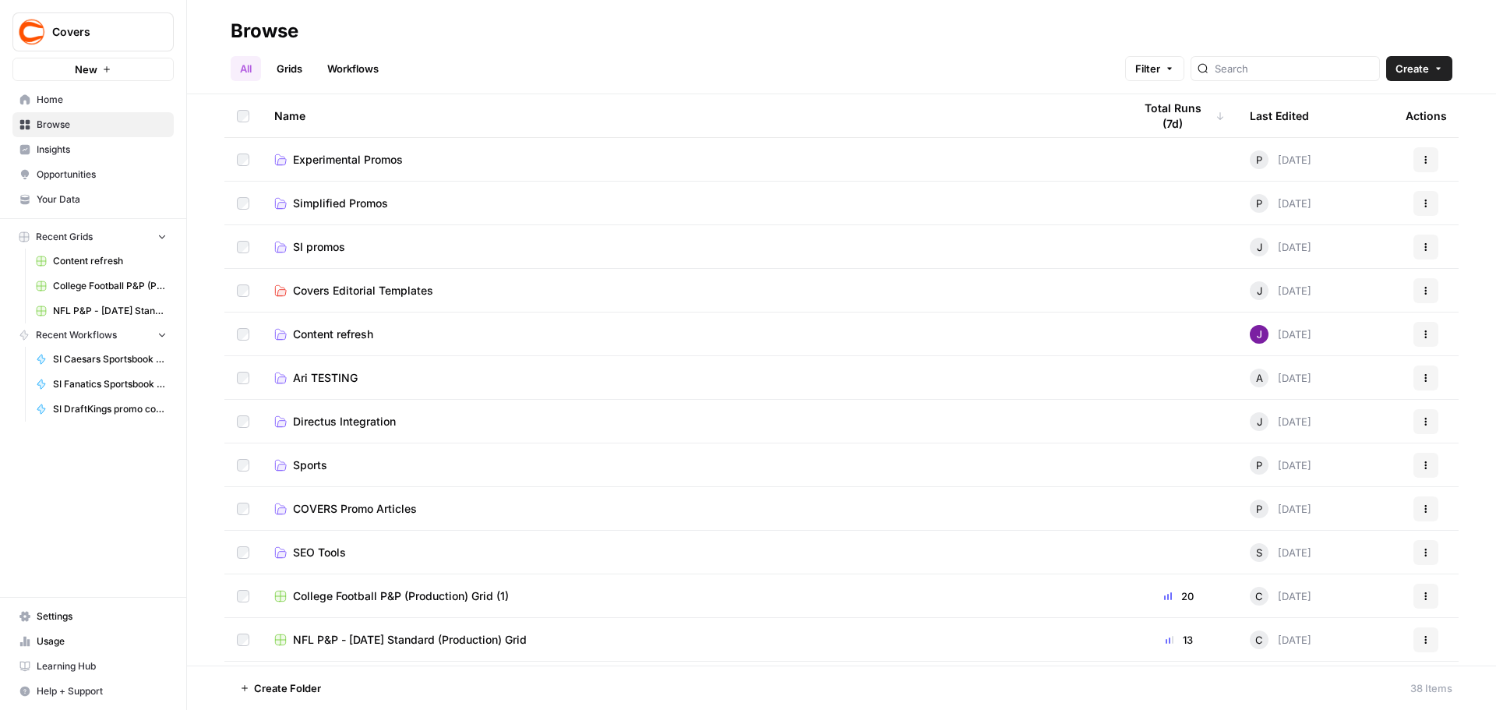
click at [343, 258] on td "SI promos" at bounding box center [691, 246] width 858 height 43
click at [334, 248] on span "SI promos" at bounding box center [319, 247] width 52 height 16
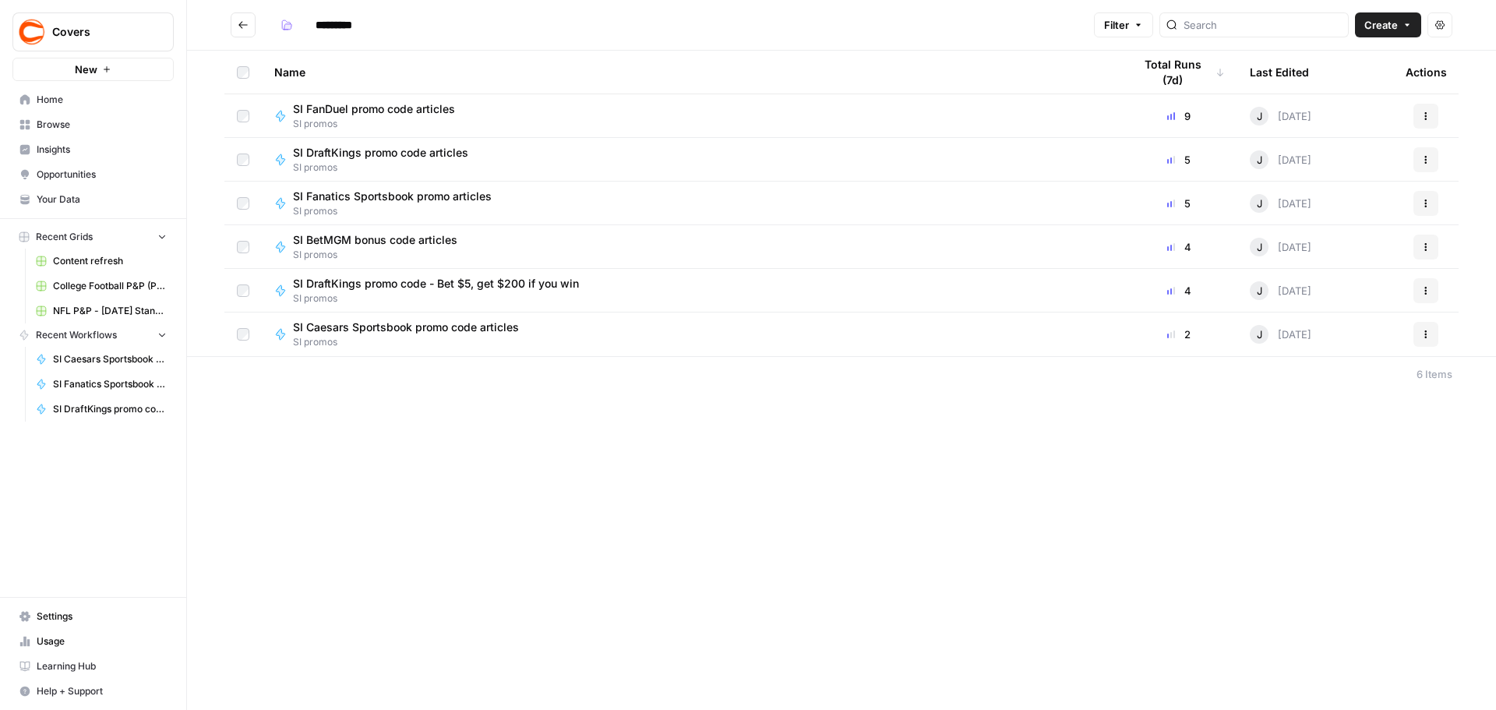
click at [477, 288] on span "SI DraftKings promo code - Bet $5, get $200 if you win" at bounding box center [436, 284] width 286 height 16
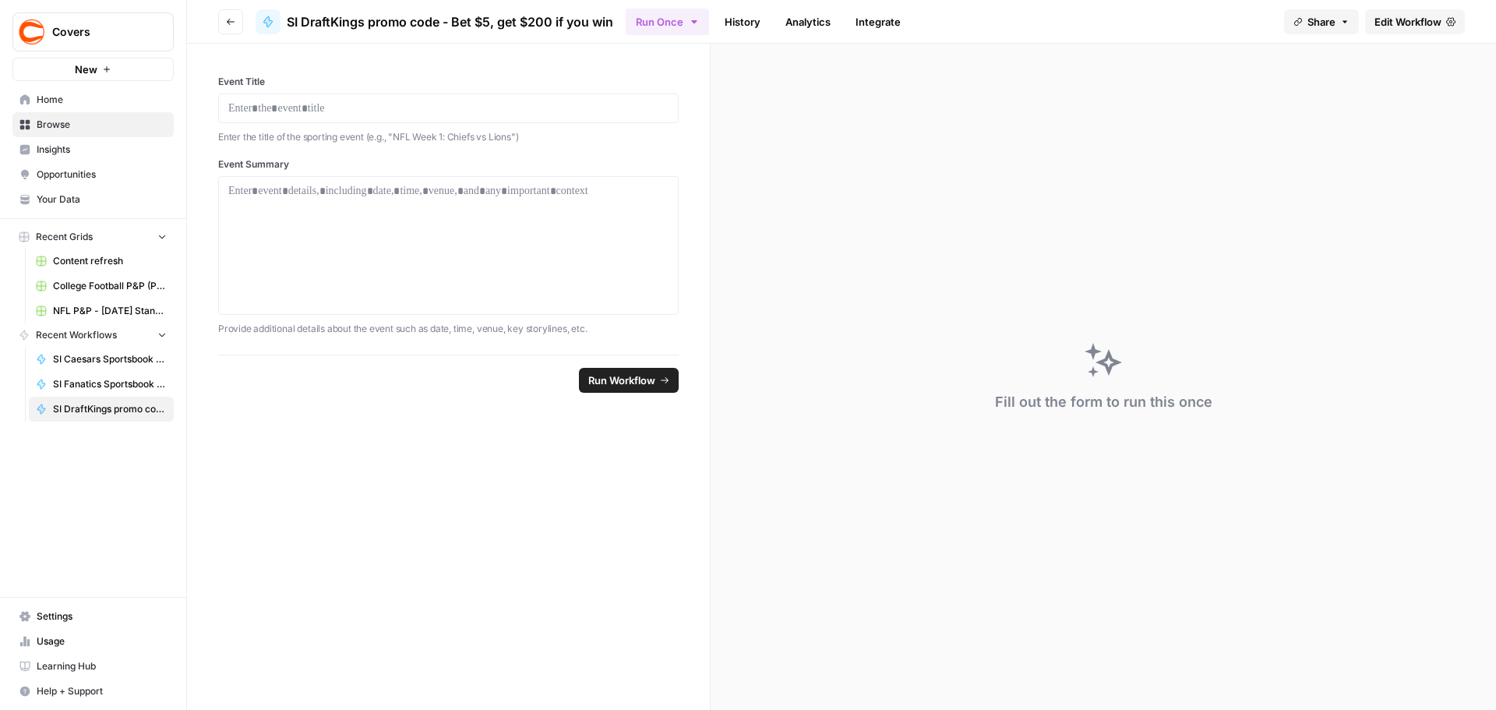
click at [1389, 28] on span "Edit Workflow" at bounding box center [1407, 22] width 67 height 16
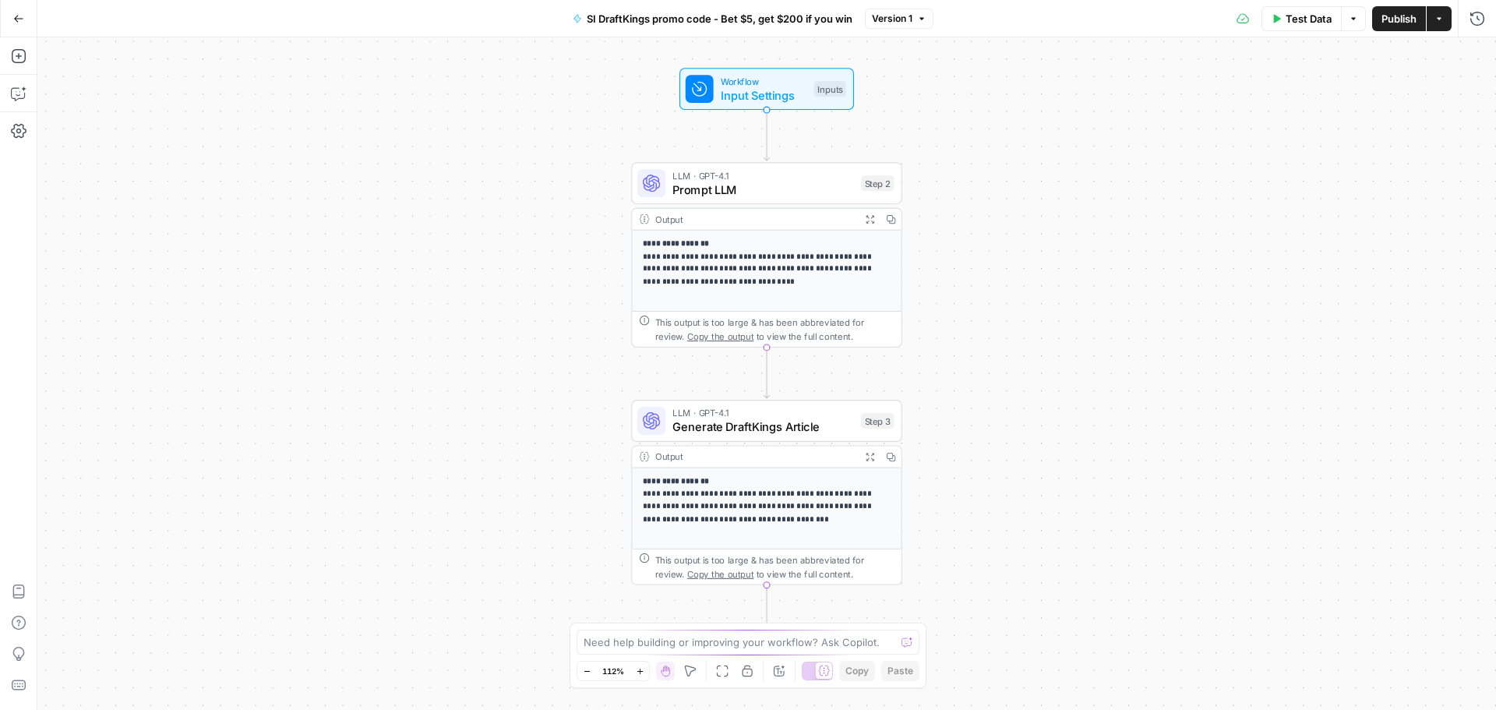
click at [16, 30] on button "Go Back" at bounding box center [19, 19] width 28 height 28
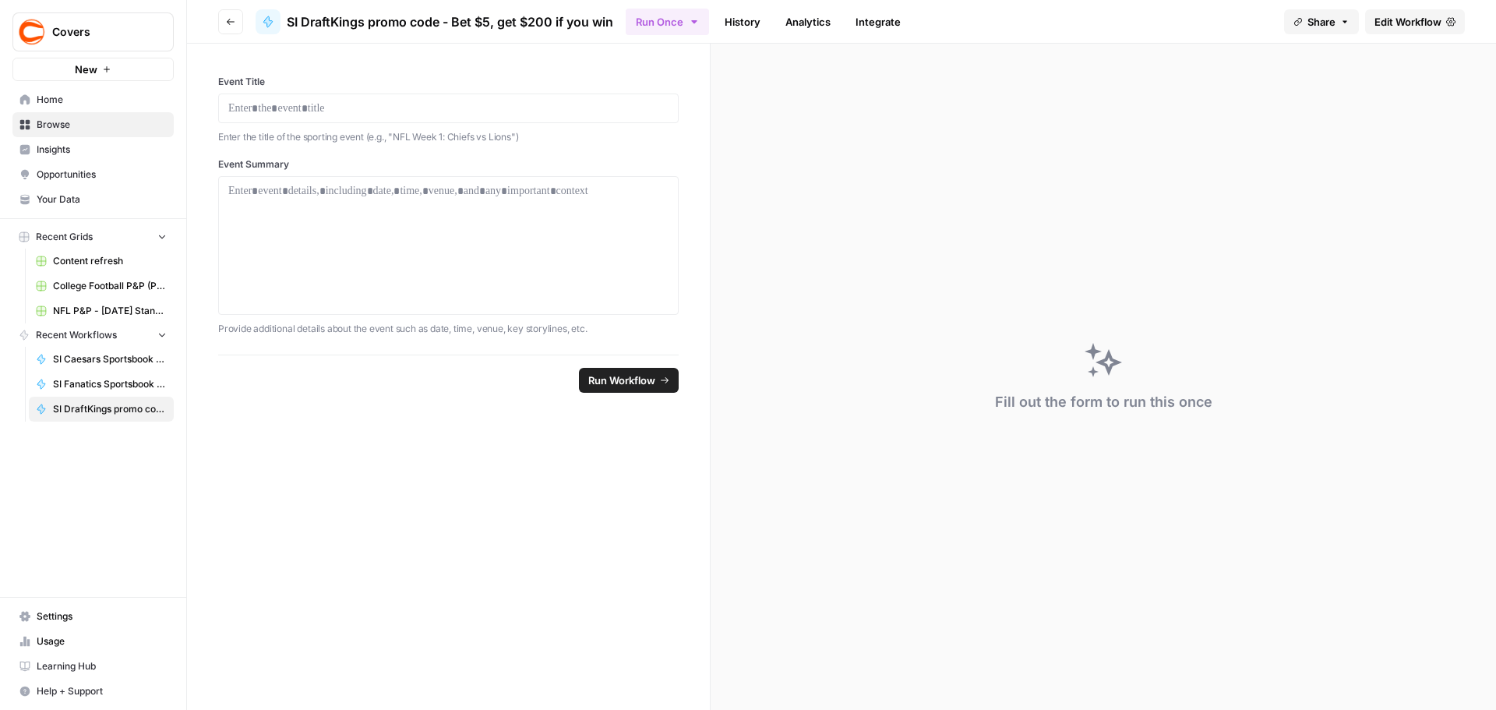
click at [59, 123] on span "Browse" at bounding box center [102, 125] width 130 height 14
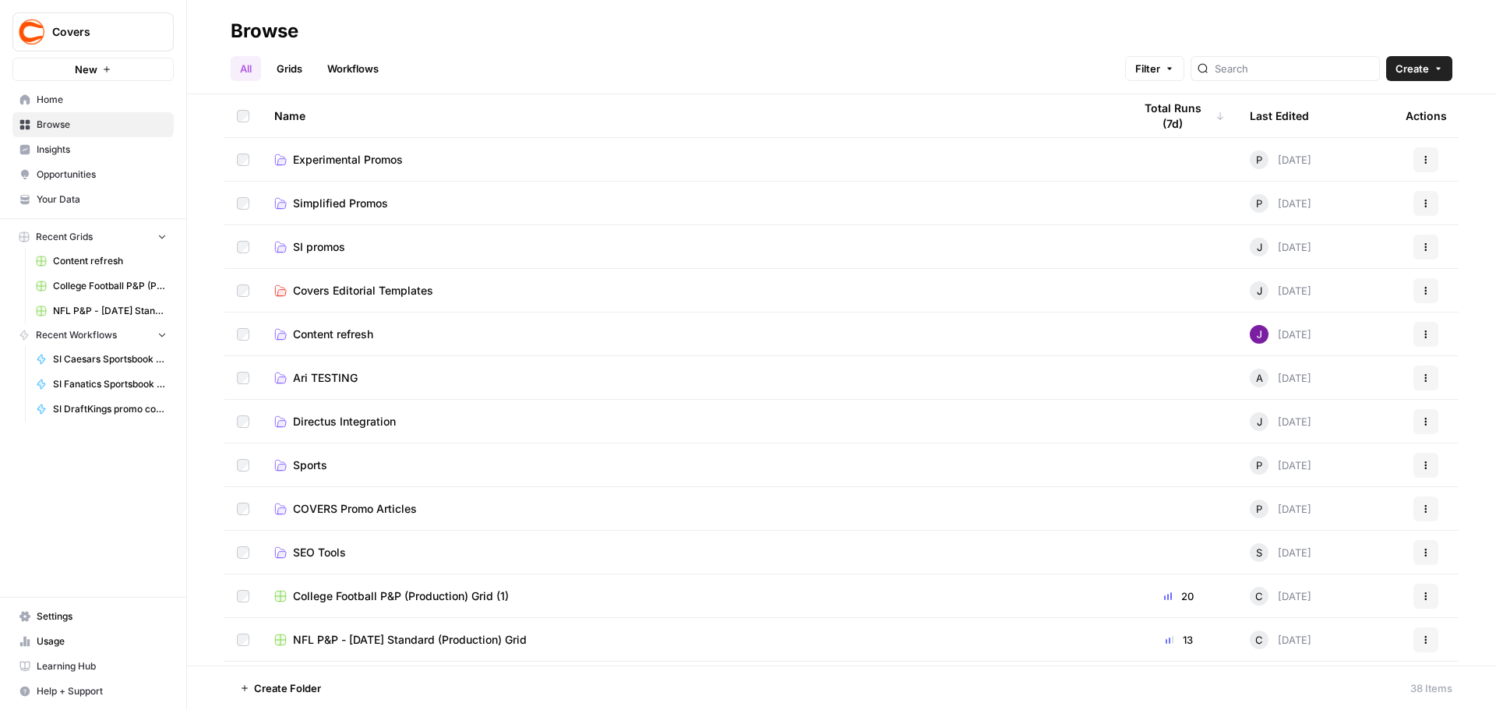
click at [317, 248] on span "SI promos" at bounding box center [319, 247] width 52 height 16
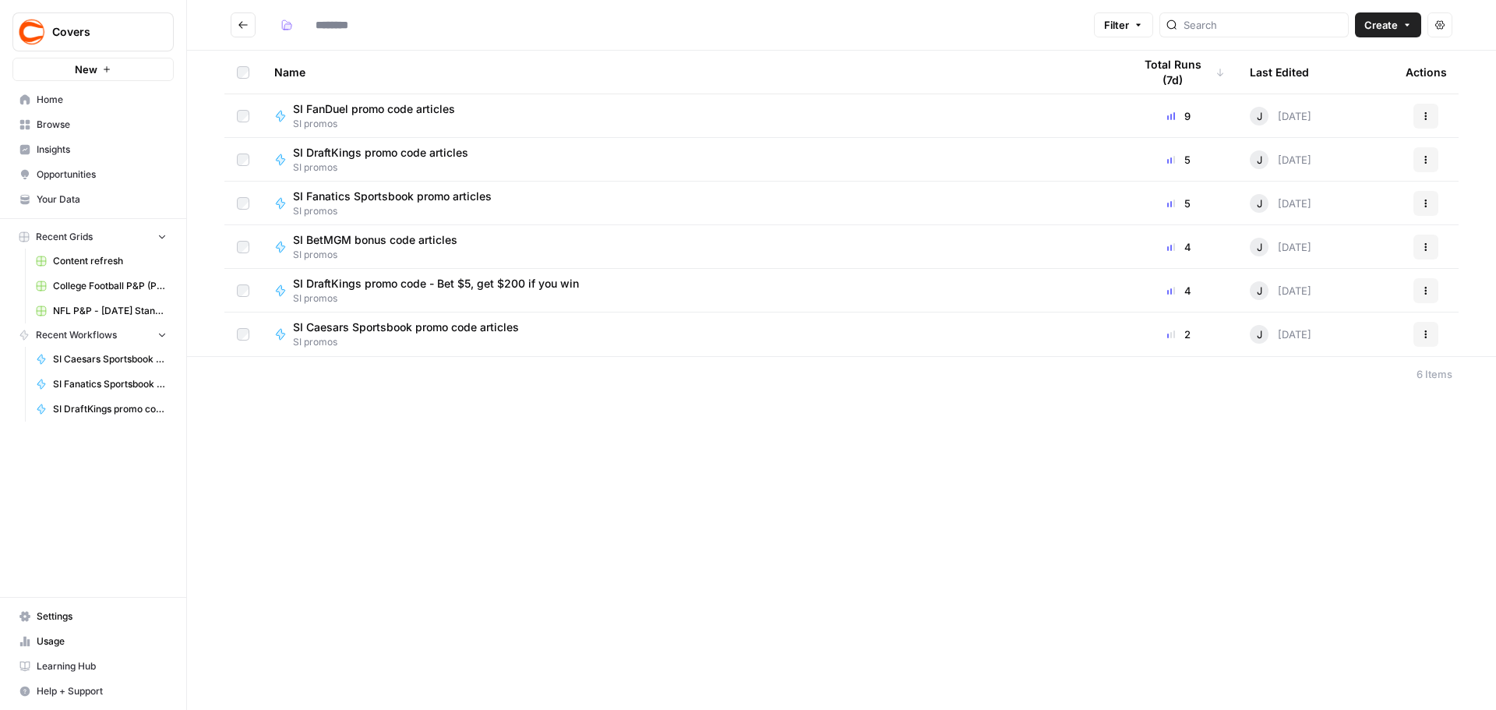
type input "*********"
click at [368, 153] on span "SI DraftKings promo code articles" at bounding box center [380, 153] width 175 height 16
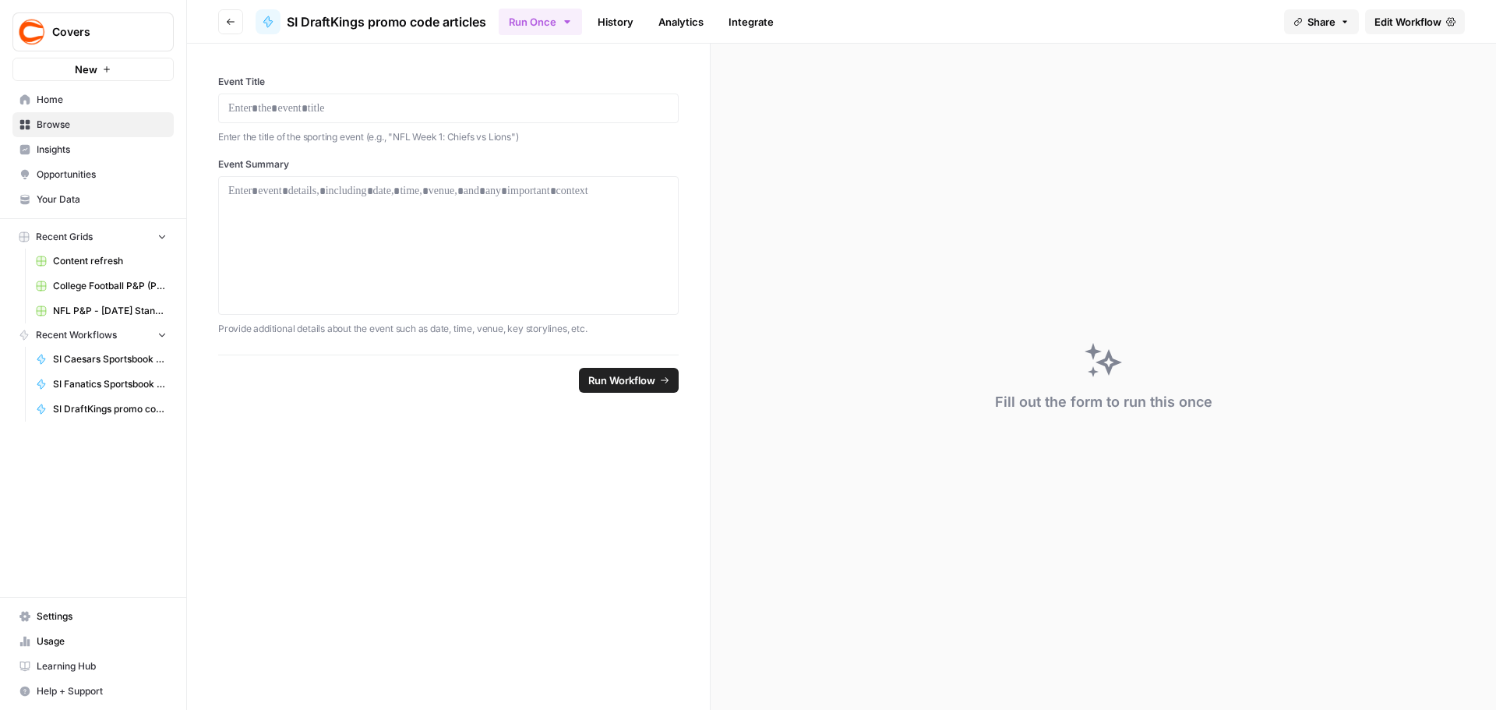
click at [1408, 17] on span "Edit Workflow" at bounding box center [1407, 22] width 67 height 16
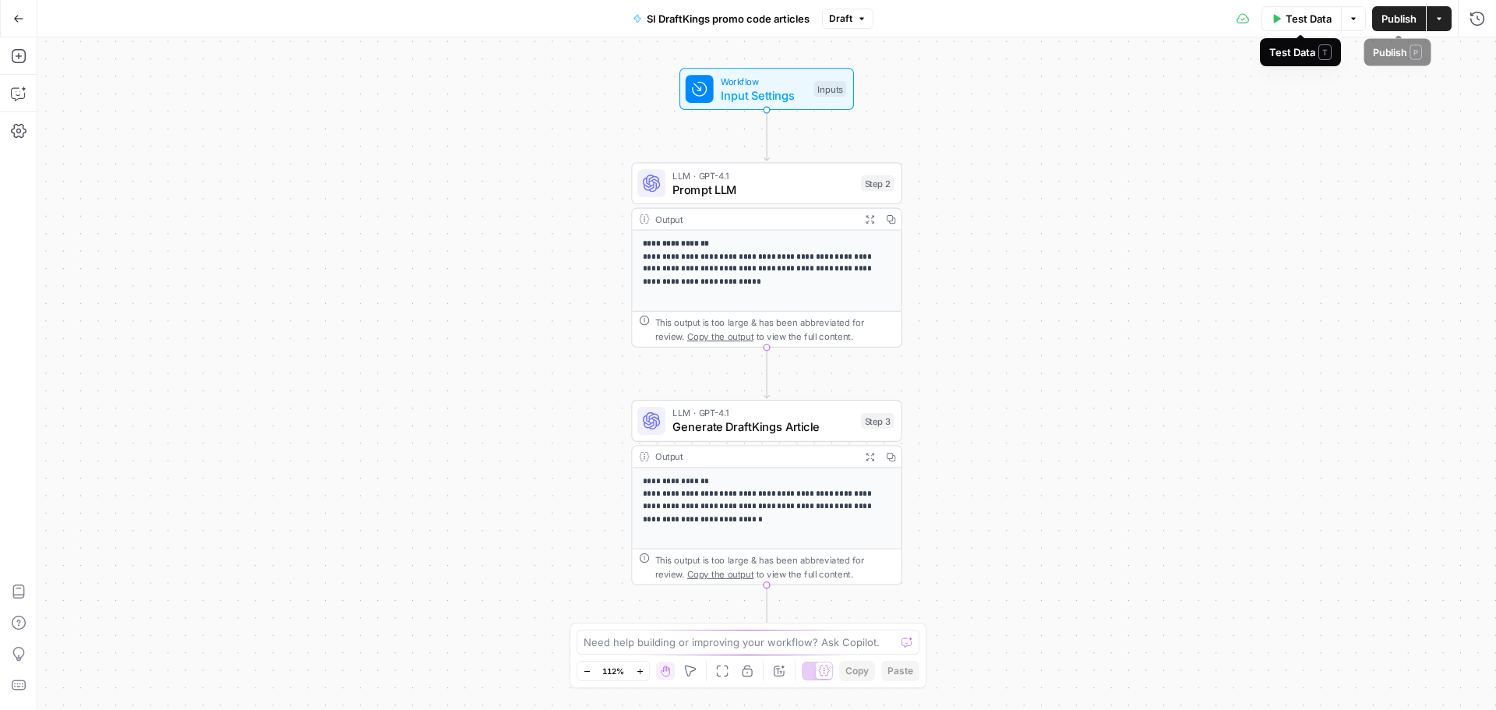
click at [1391, 16] on span "Publish" at bounding box center [1398, 19] width 35 height 16
click at [21, 24] on button "Go Back" at bounding box center [19, 19] width 28 height 28
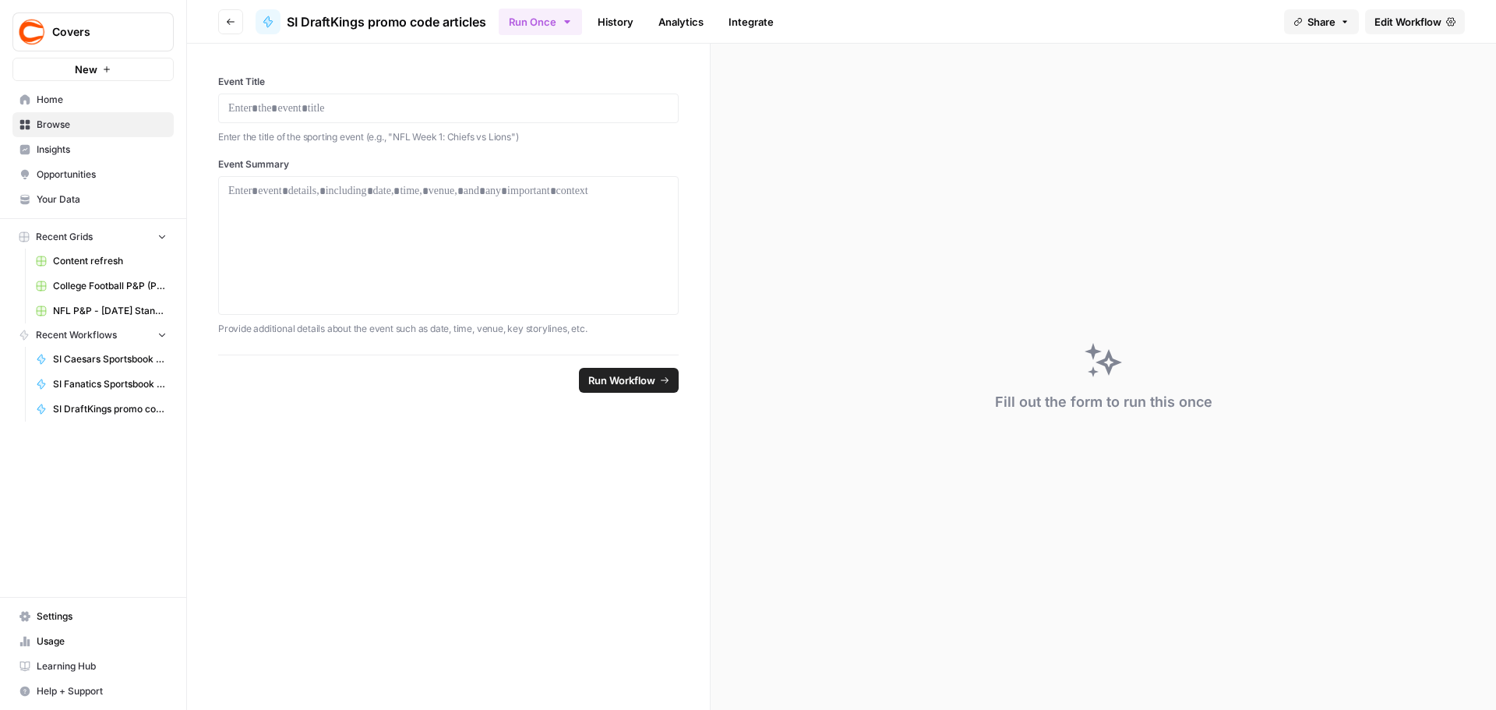
click at [55, 120] on span "Browse" at bounding box center [102, 125] width 130 height 14
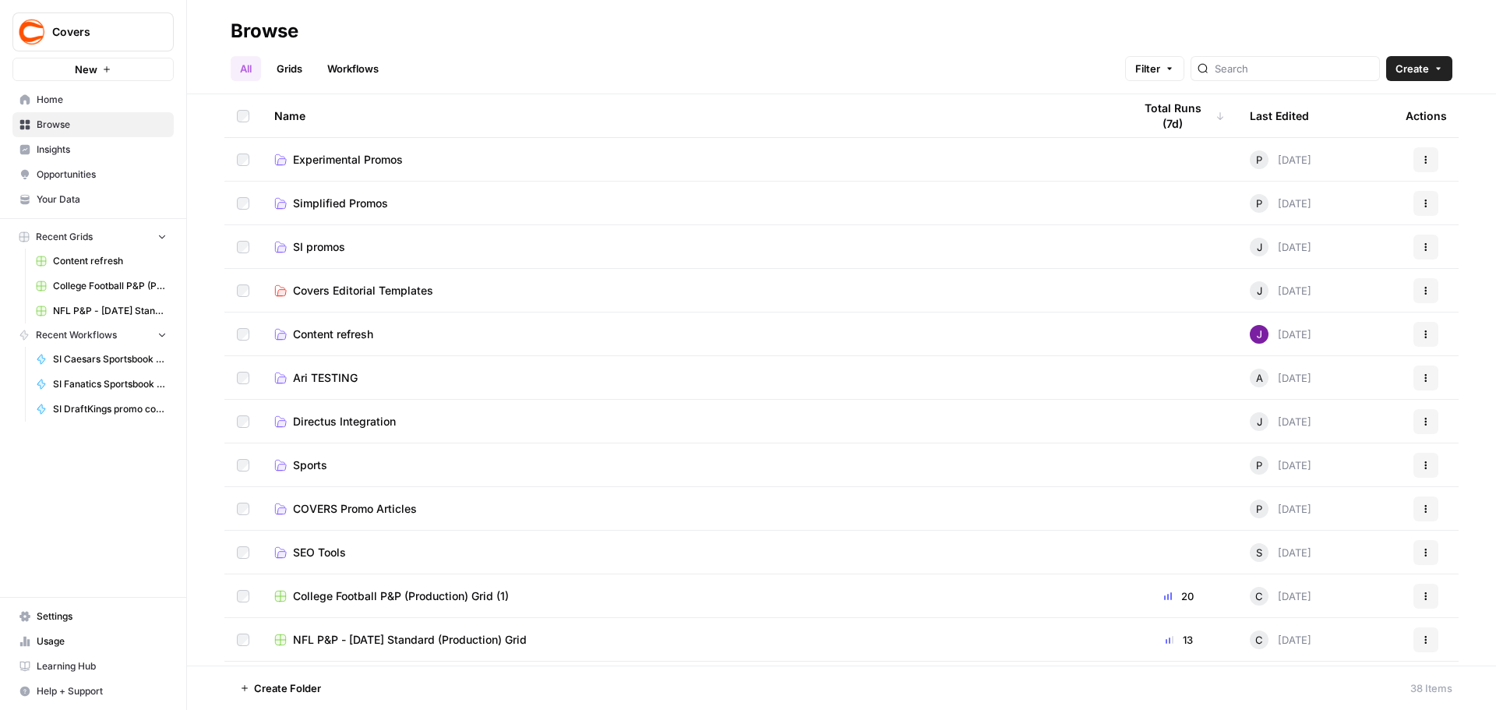
click at [327, 245] on span "SI promos" at bounding box center [319, 247] width 52 height 16
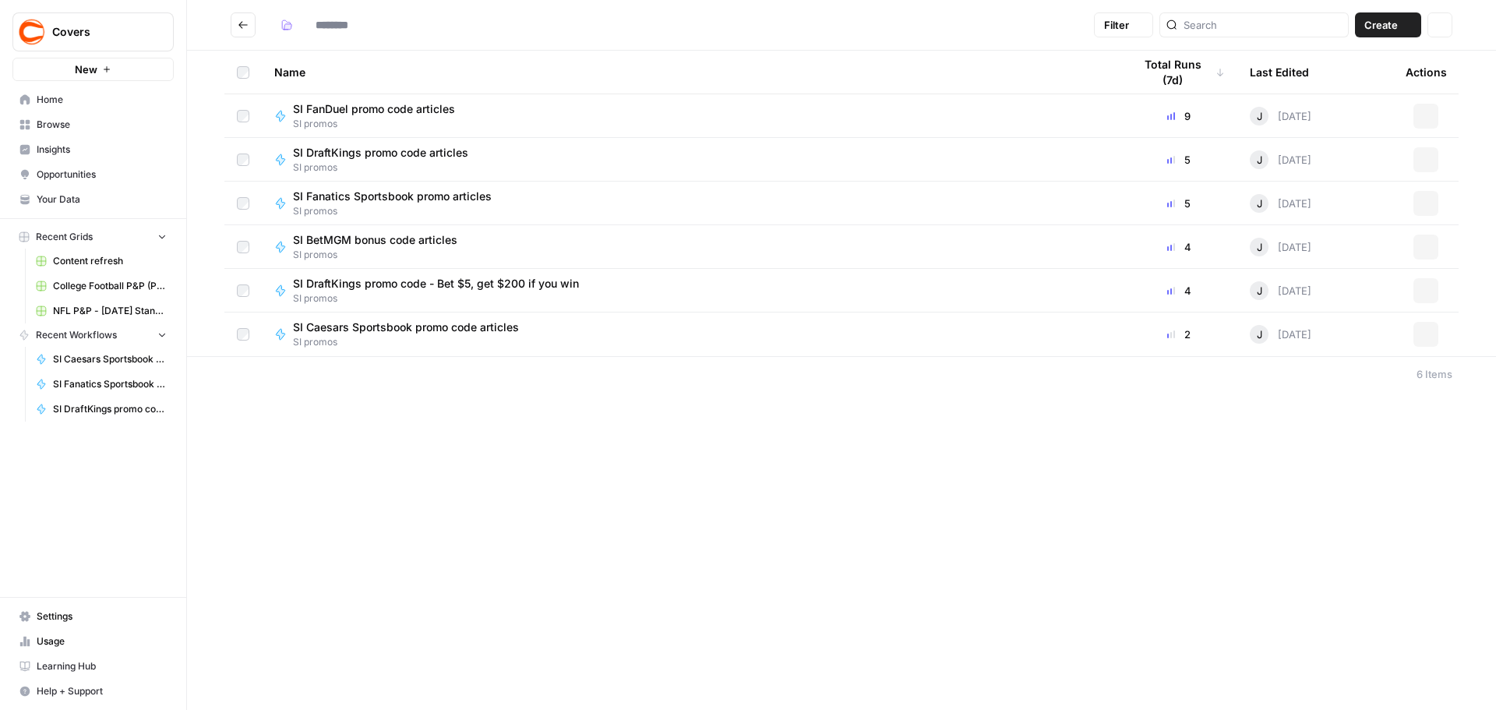
type input "*********"
click at [361, 233] on span "SI BetMGM bonus code articles" at bounding box center [375, 240] width 164 height 16
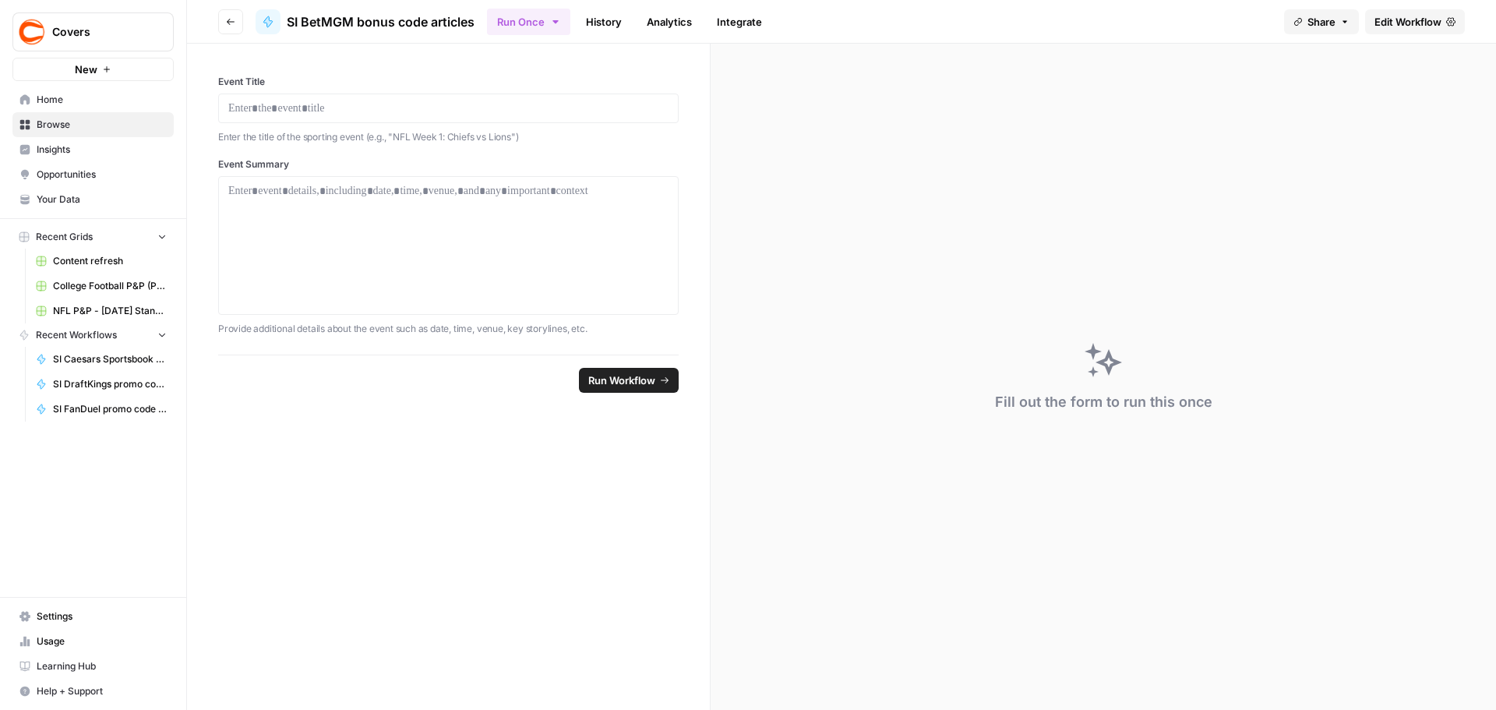
click at [1411, 15] on span "Edit Workflow" at bounding box center [1407, 22] width 67 height 16
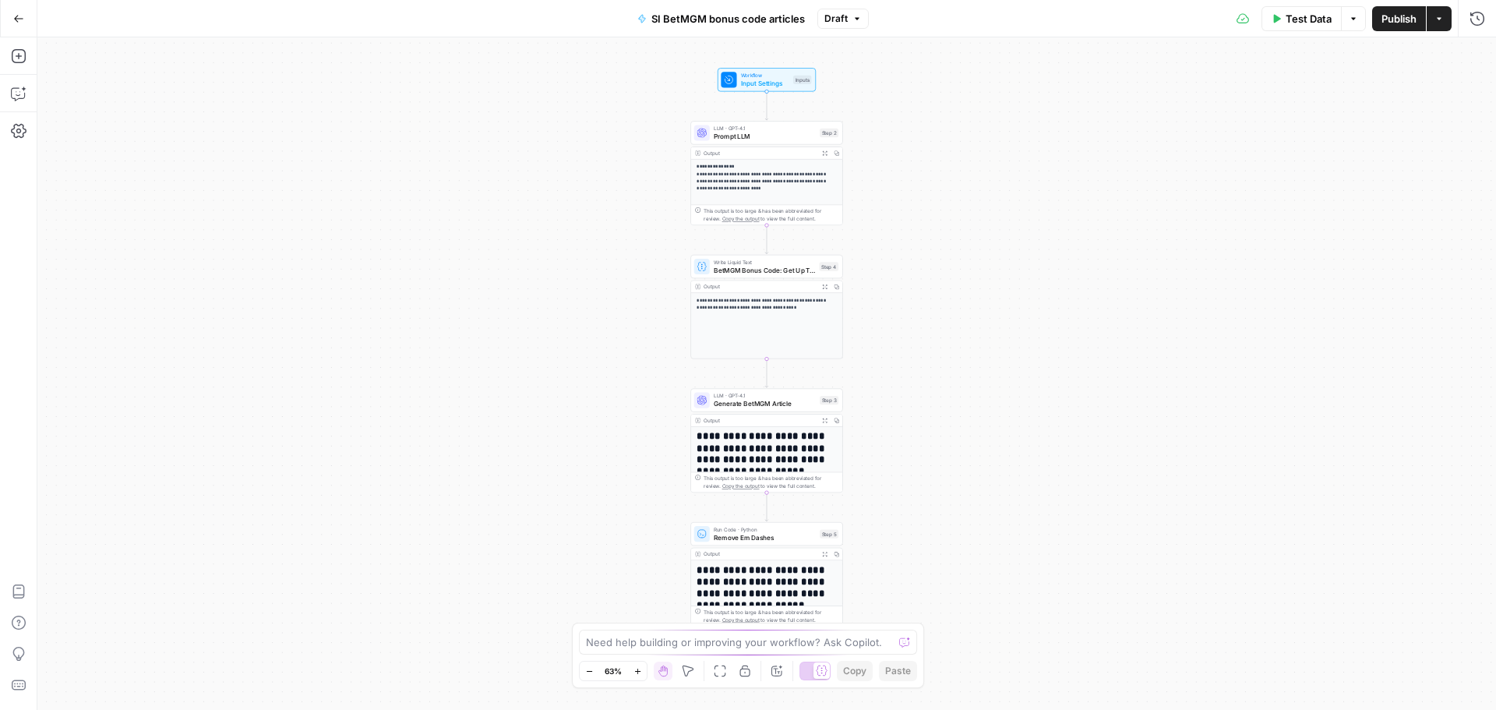
click at [1396, 16] on span "Publish" at bounding box center [1398, 19] width 35 height 16
click at [14, 16] on icon "button" at bounding box center [18, 18] width 11 height 11
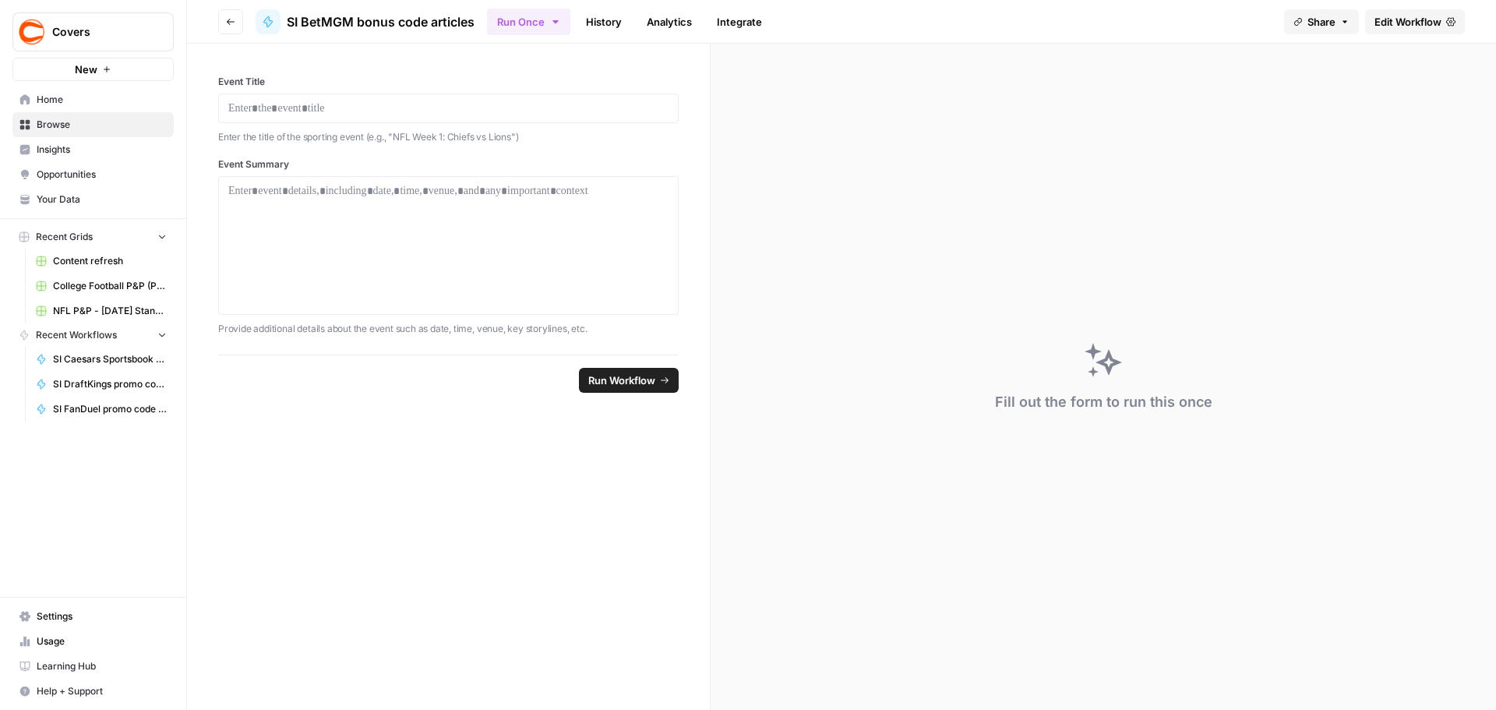
click at [229, 19] on icon "button" at bounding box center [231, 22] width 8 height 6
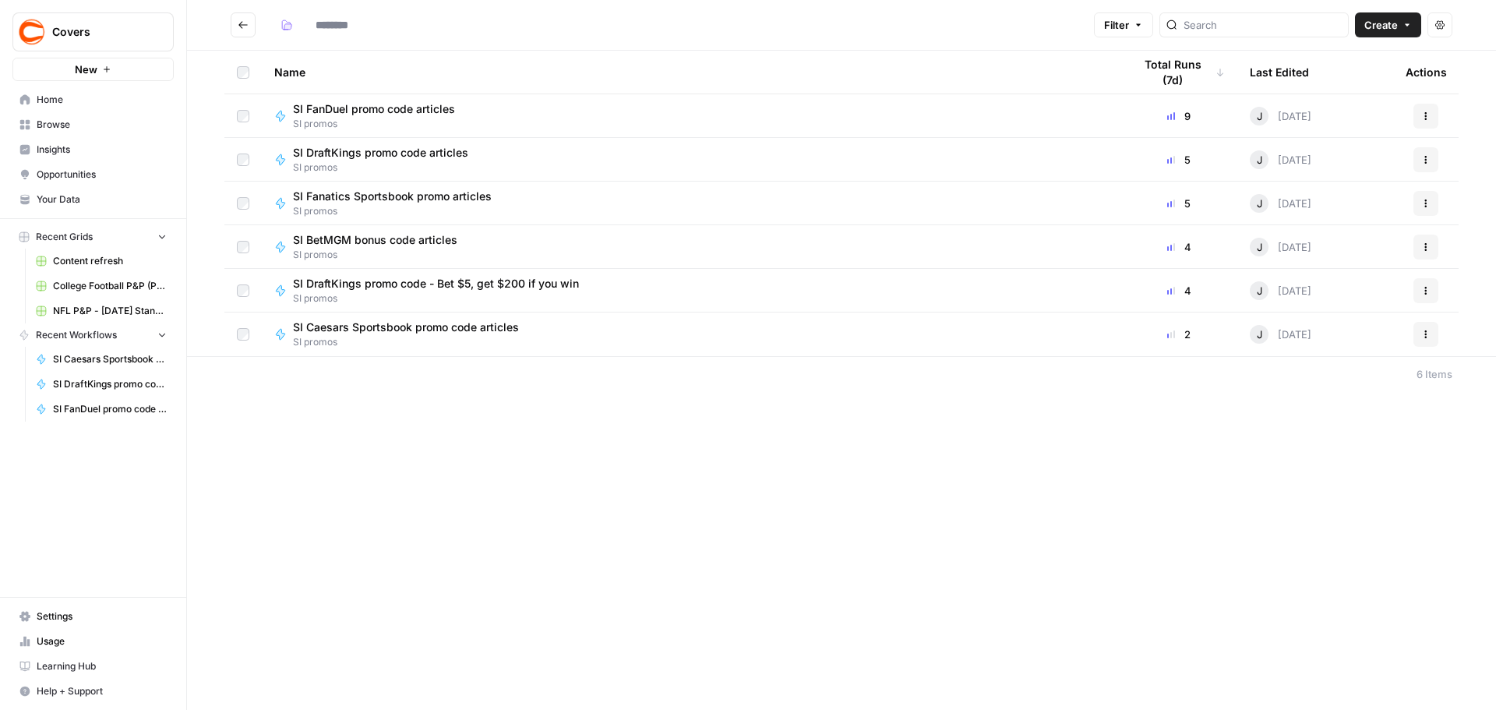
type input "*********"
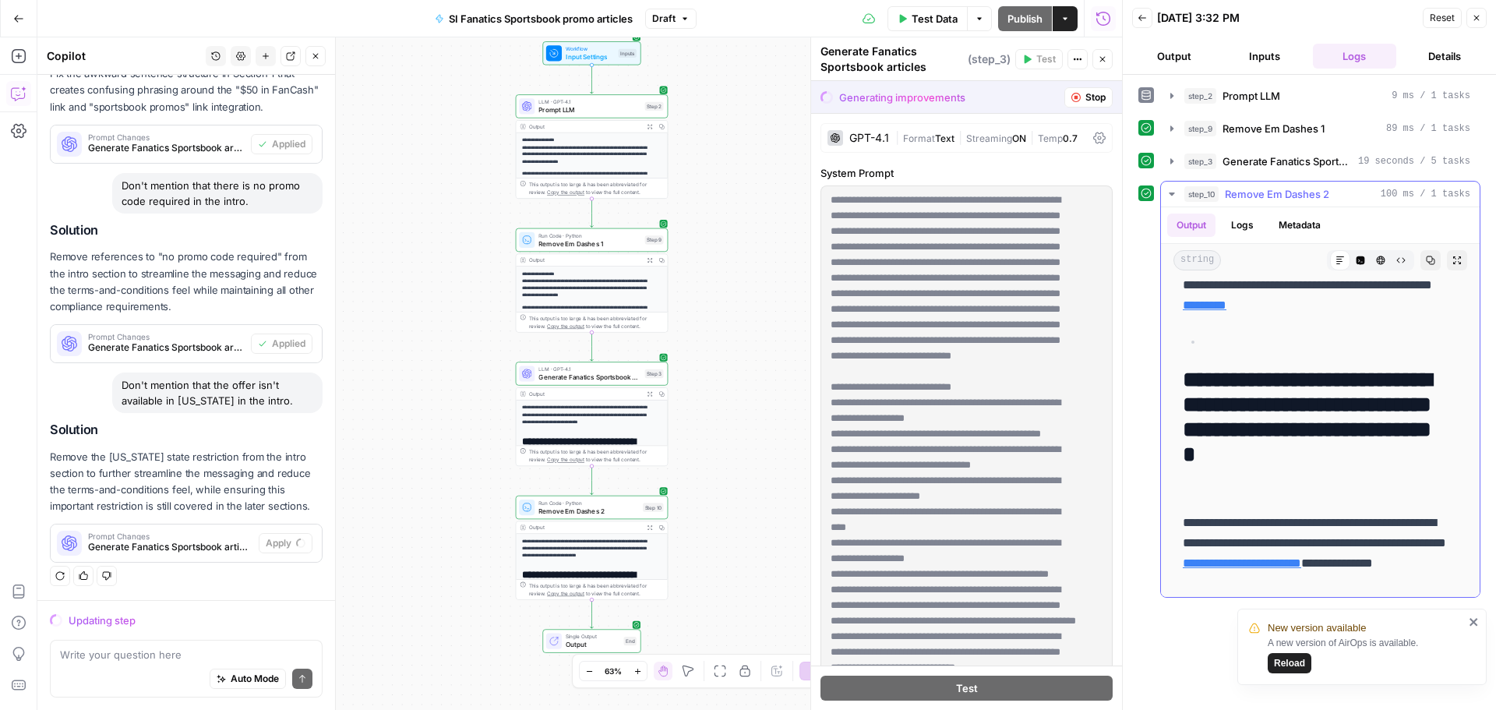
scroll to position [467, 0]
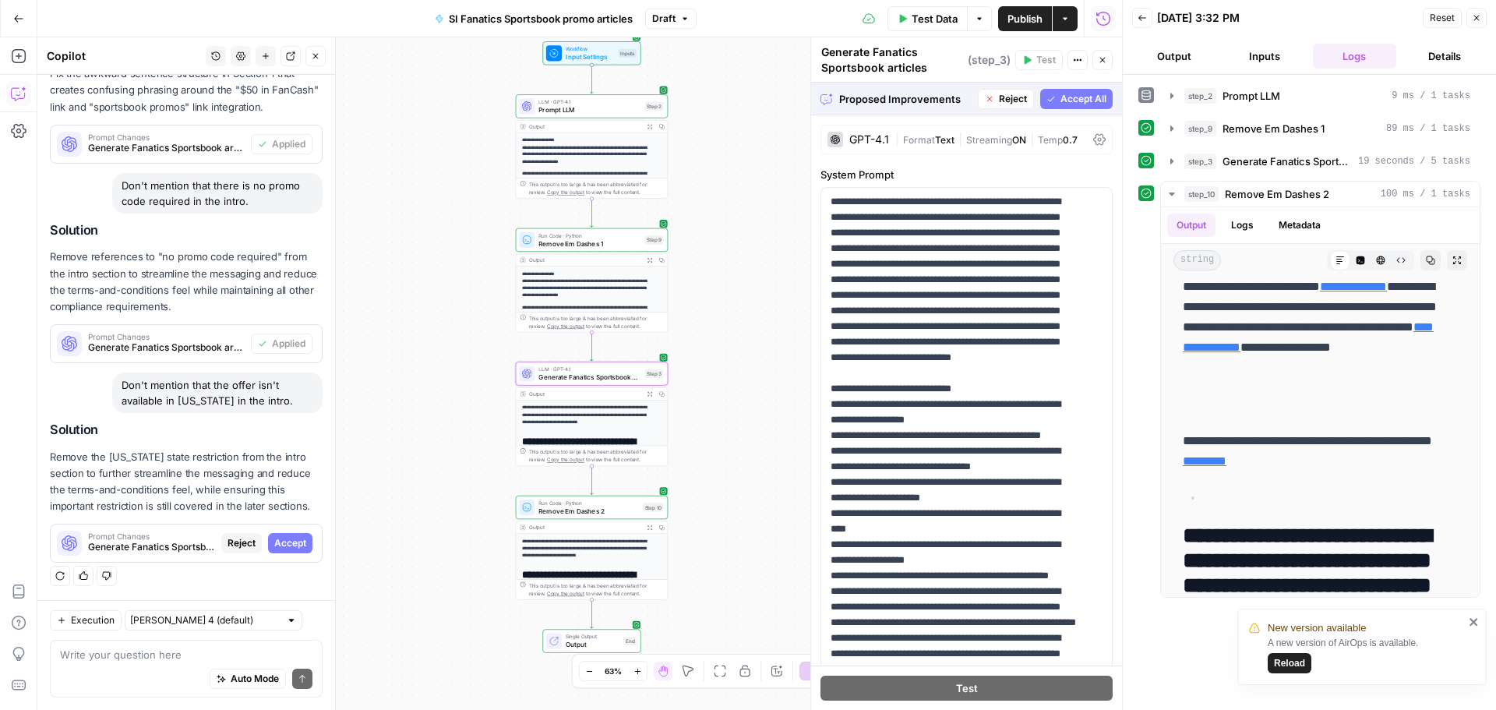
click at [282, 548] on span "Accept" at bounding box center [290, 543] width 32 height 14
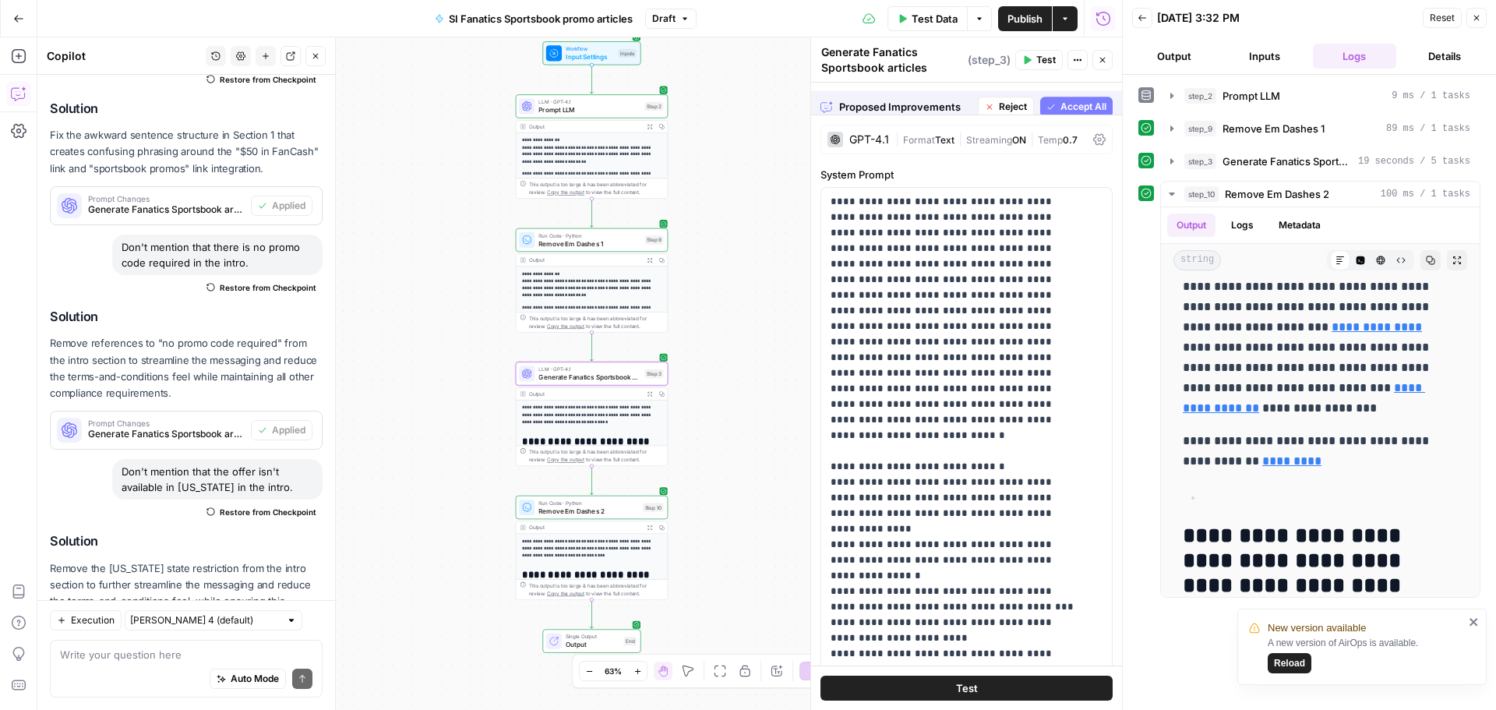
scroll to position [0, 0]
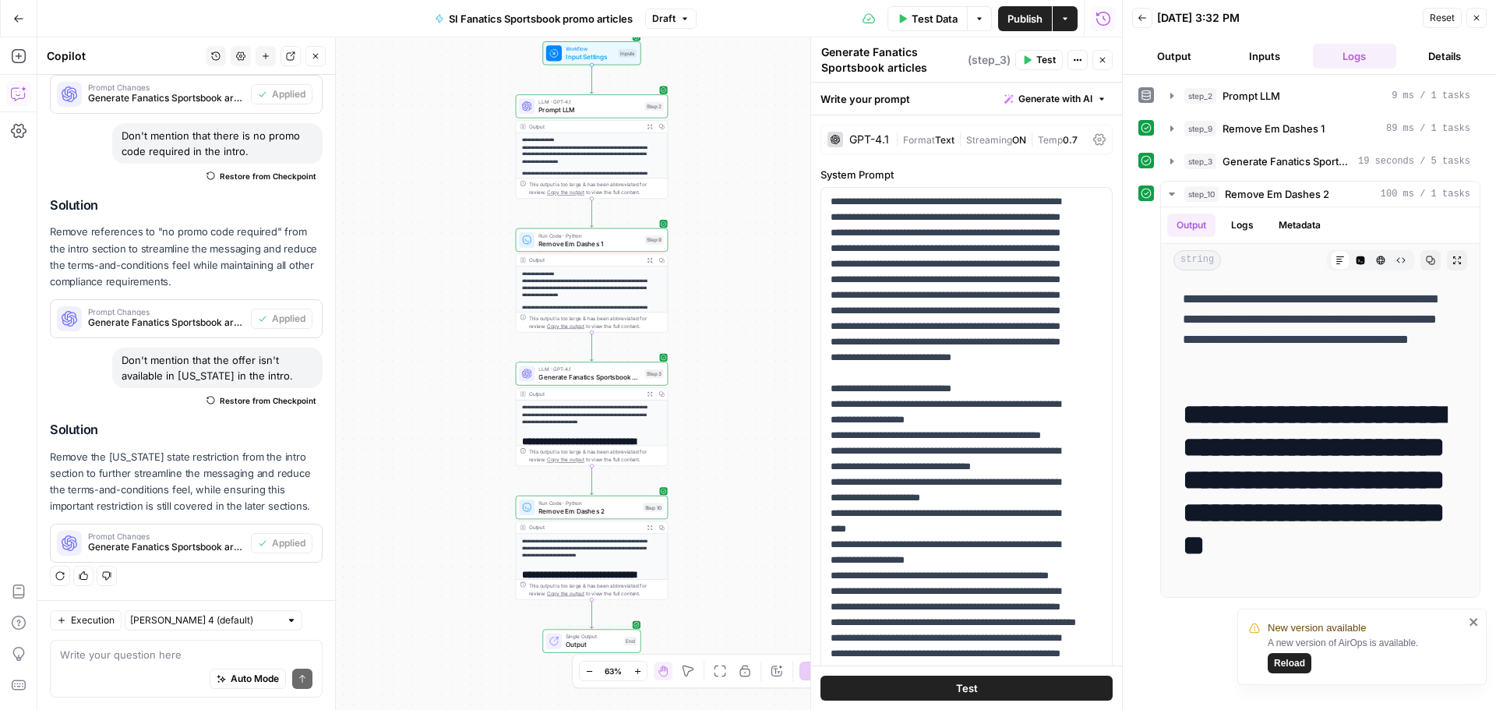
click at [939, 23] on span "Test Data" at bounding box center [934, 19] width 46 height 16
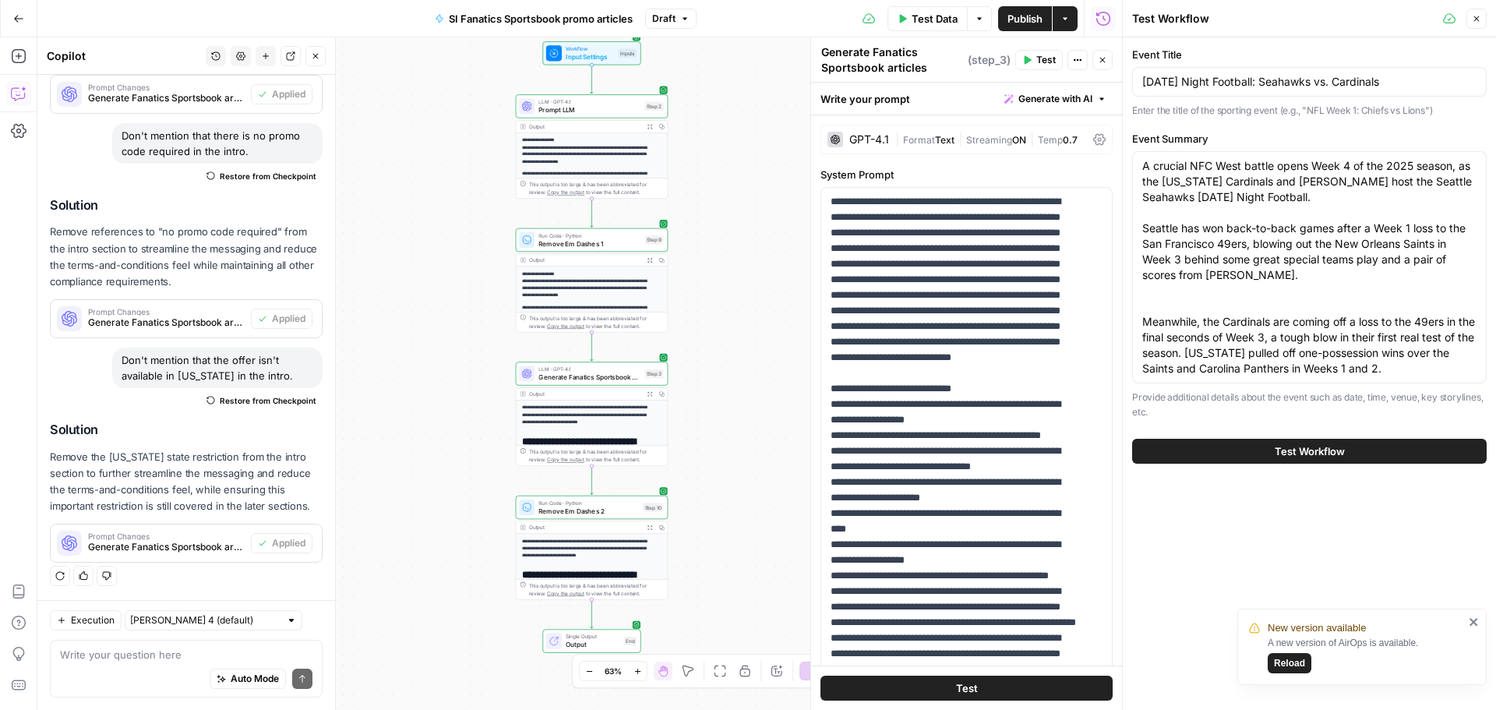
click at [1293, 450] on span "Test Workflow" at bounding box center [1309, 451] width 70 height 16
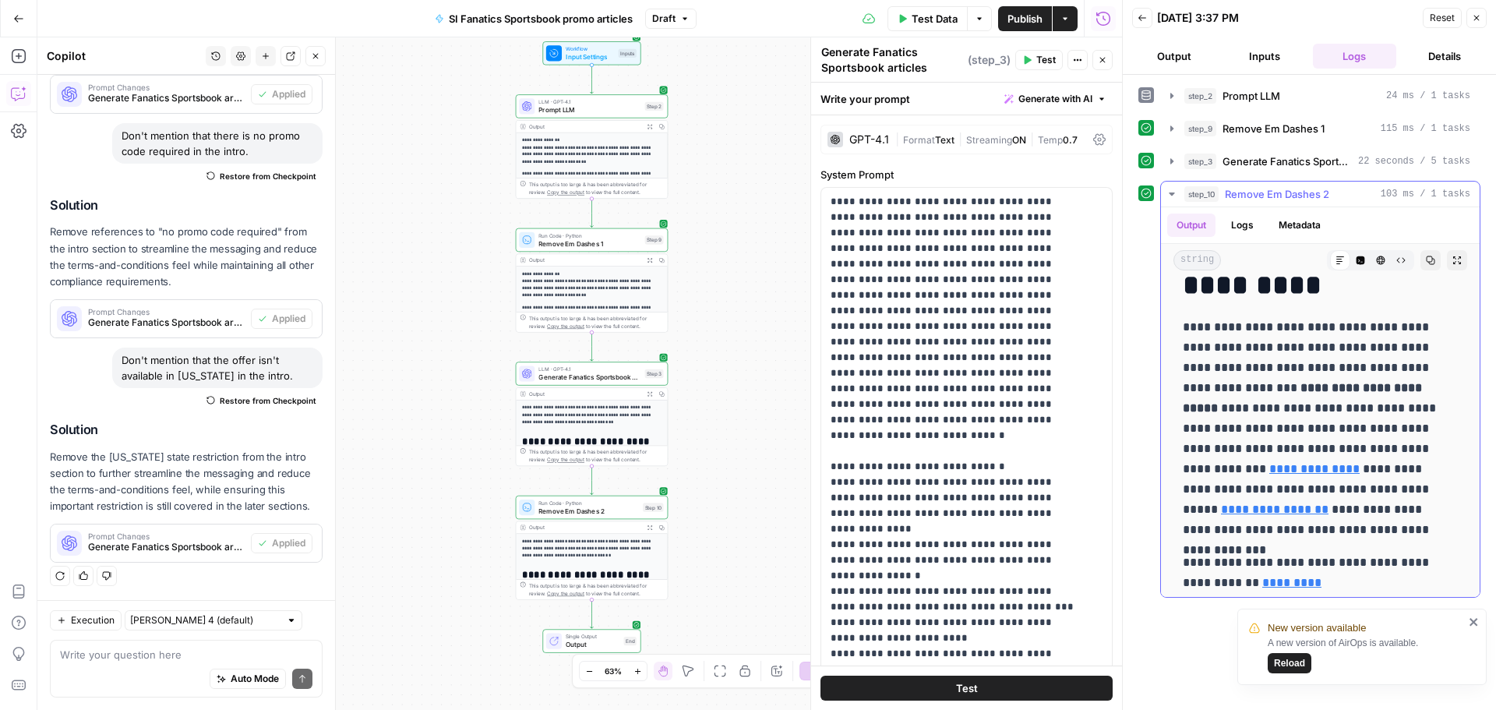
scroll to position [312, 0]
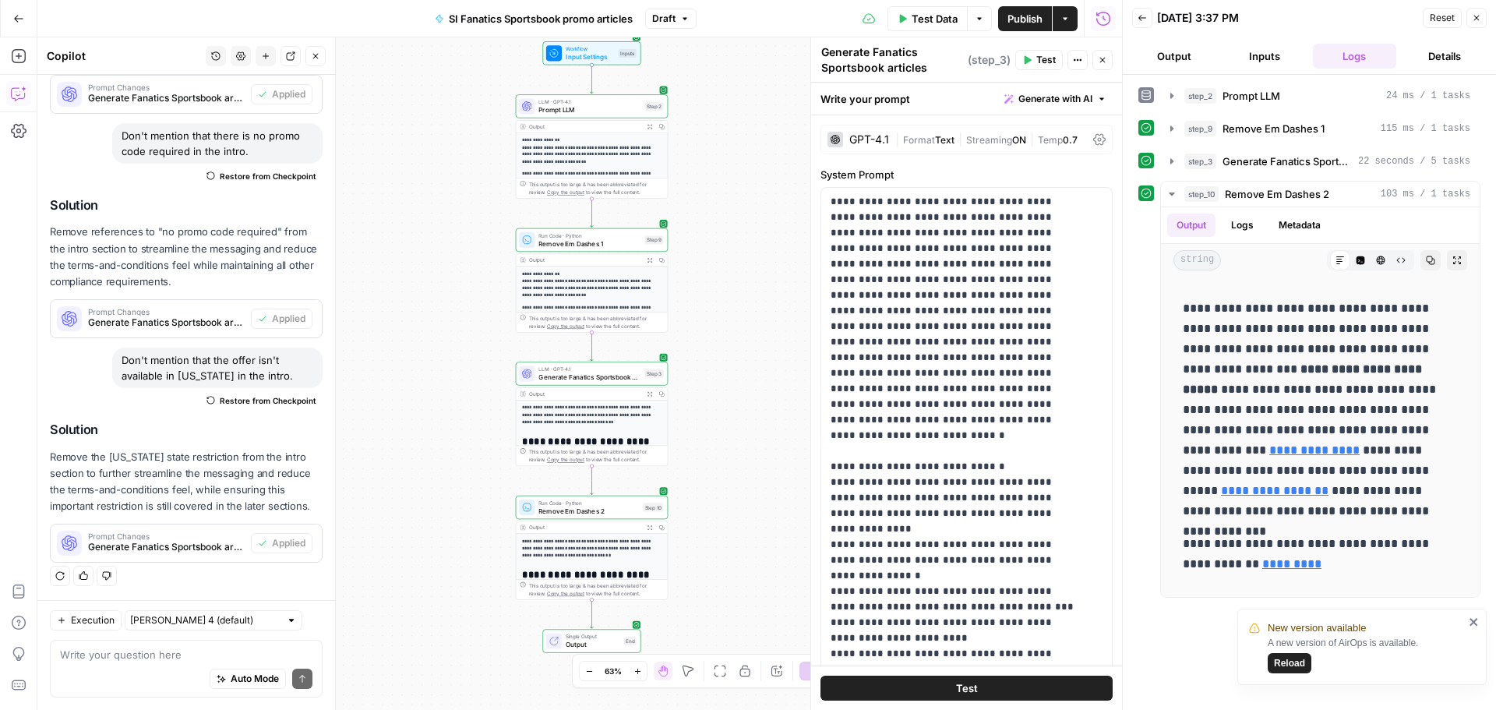
click at [115, 665] on div "Auto Mode Send" at bounding box center [186, 679] width 252 height 34
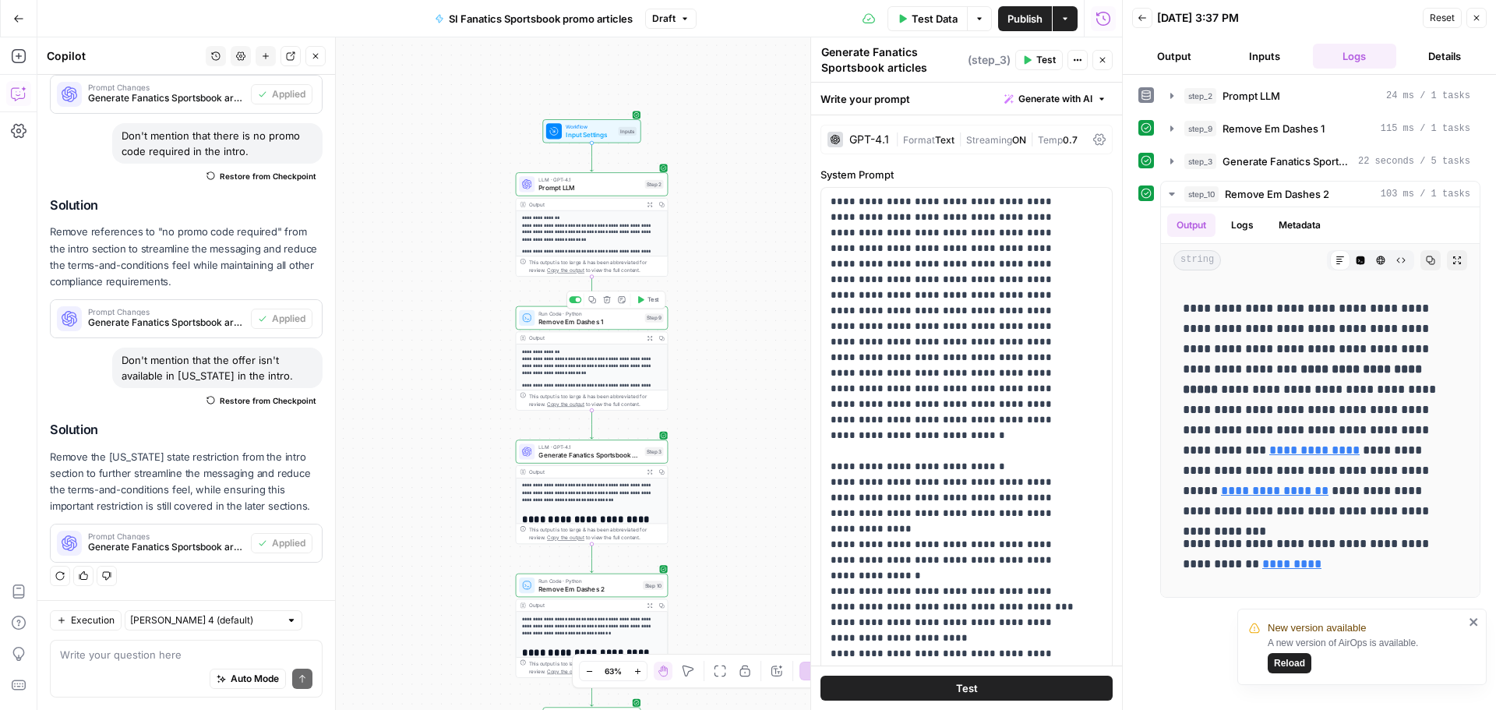
click at [607, 325] on span "Remove Em Dashes 1" at bounding box center [589, 321] width 102 height 10
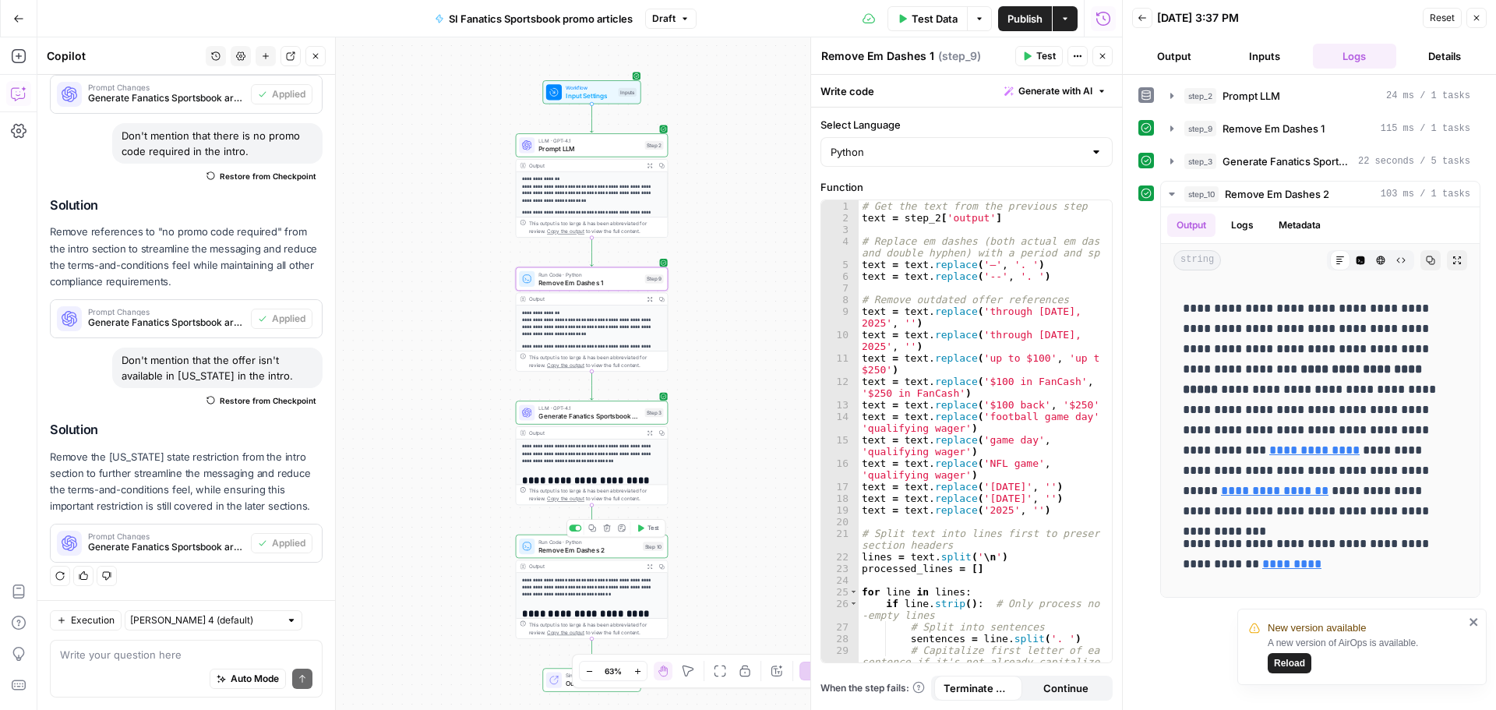
click at [605, 549] on span "Remove Em Dashes 2" at bounding box center [588, 549] width 100 height 10
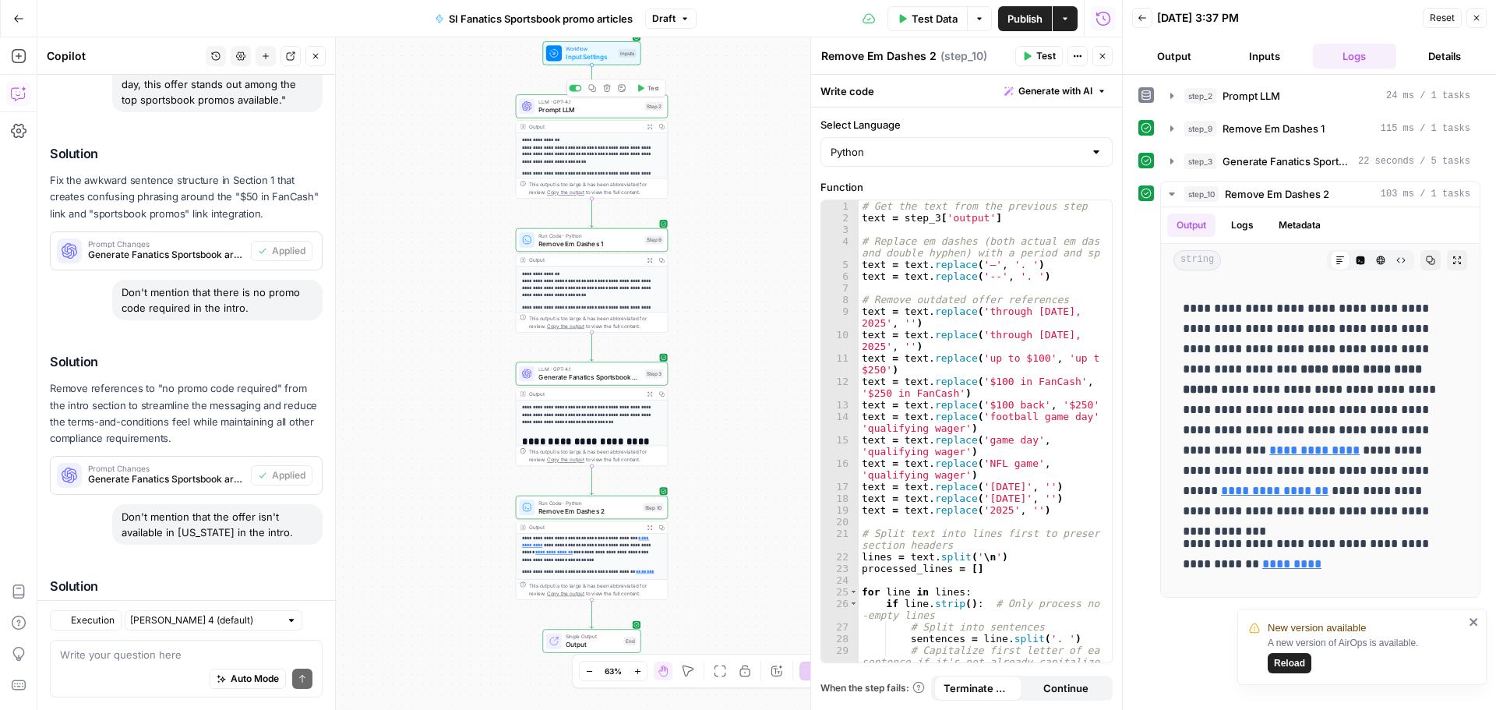
scroll to position [1556, 0]
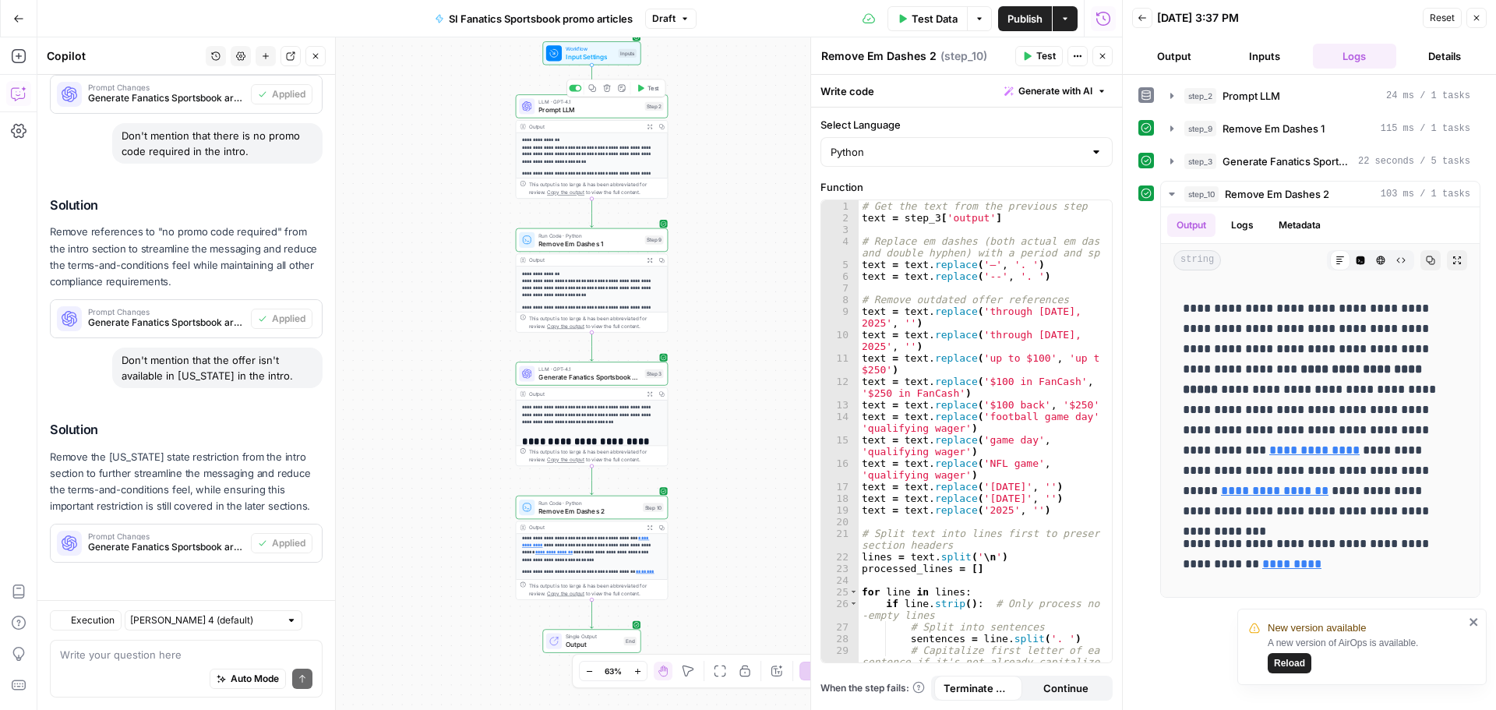
click at [579, 118] on div "LLM · GPT-4.1 Prompt LLM Step 2 Copy step Delete step Add Note Test" at bounding box center [592, 105] width 153 height 23
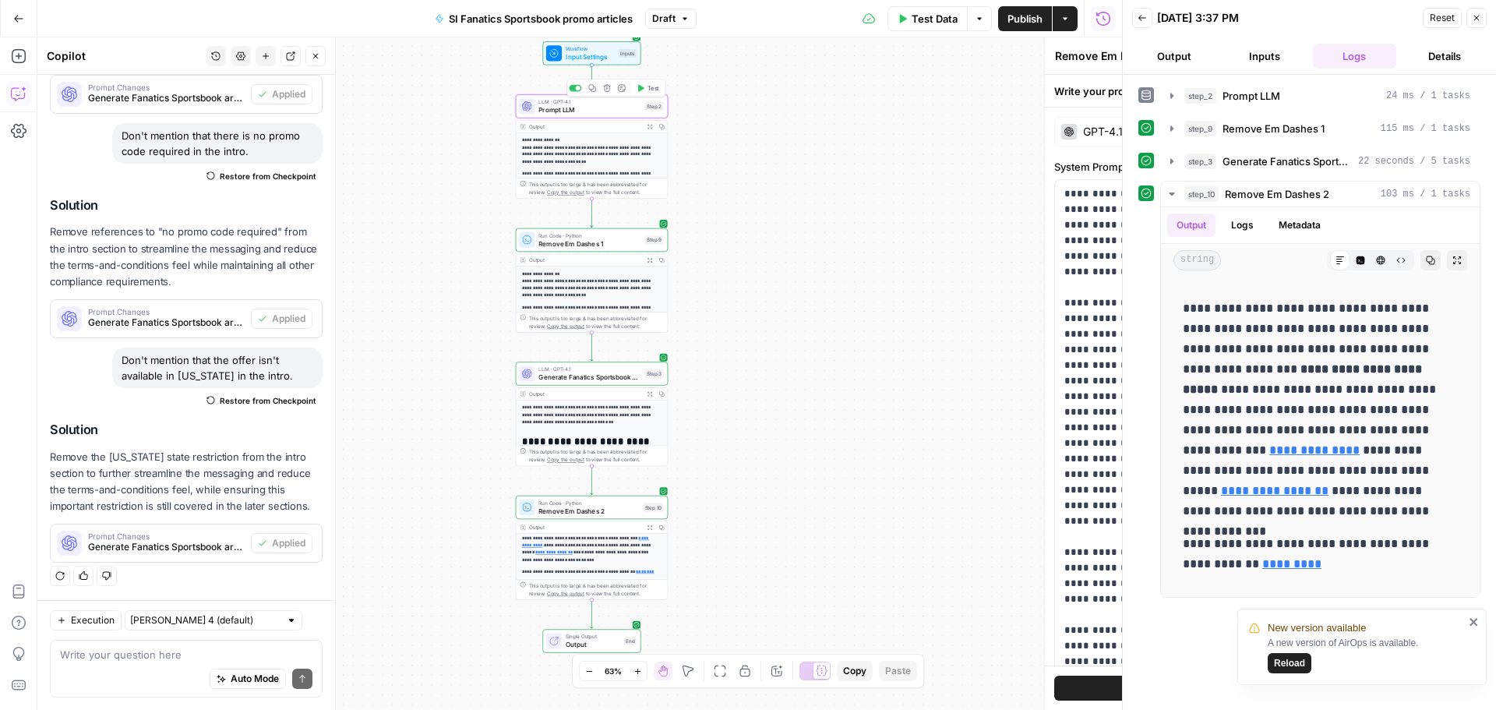
type textarea "Prompt LLM"
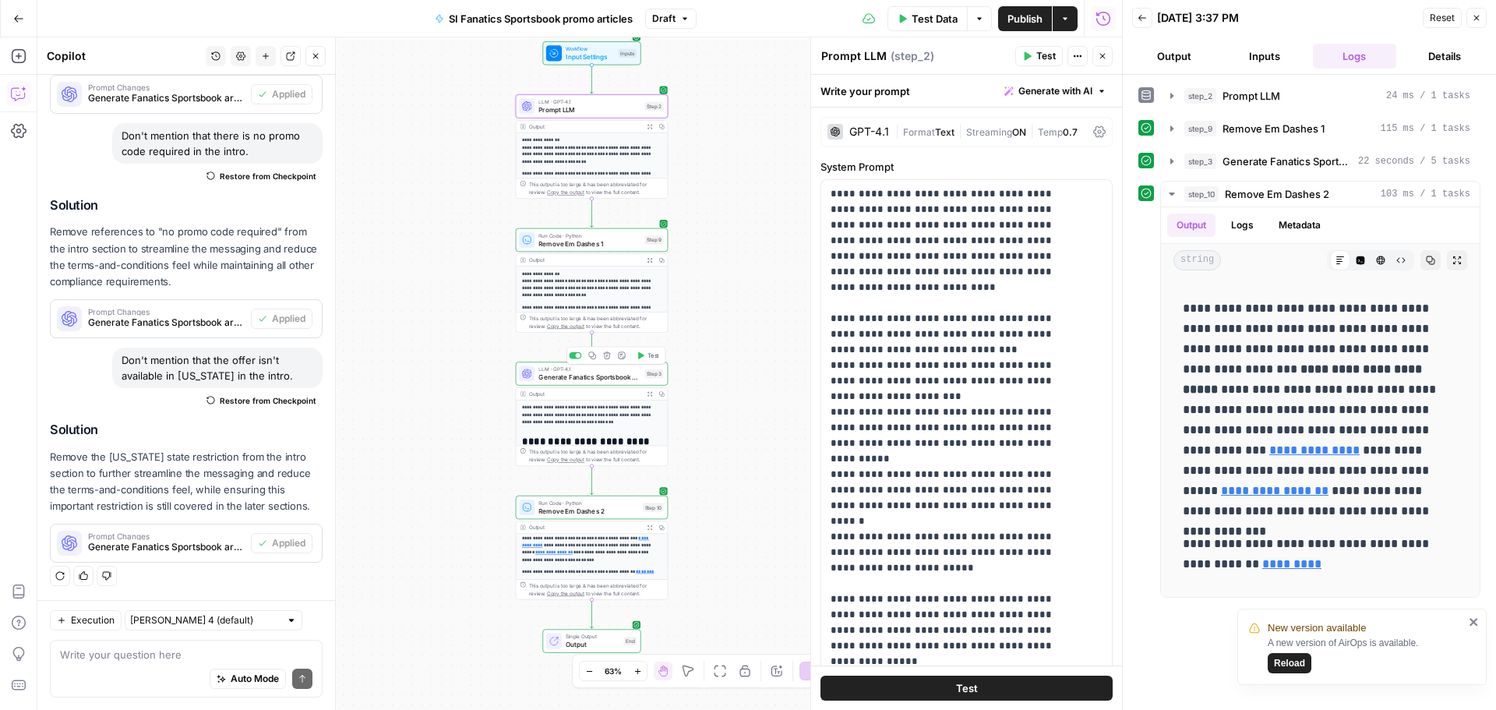
click at [562, 379] on span "Generate Fanatics Sportsbook articles" at bounding box center [589, 377] width 102 height 10
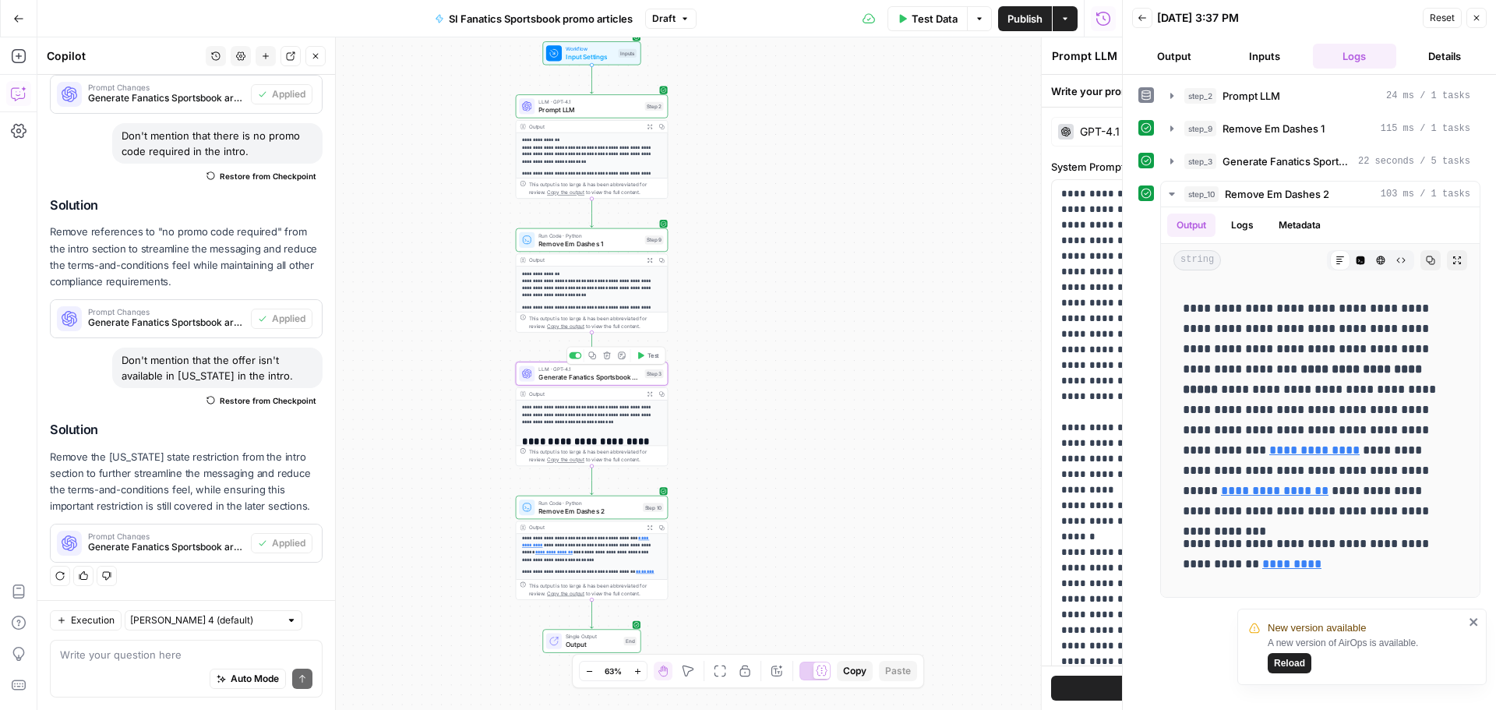
type textarea "Generate Fanatics Sportsbook articles"
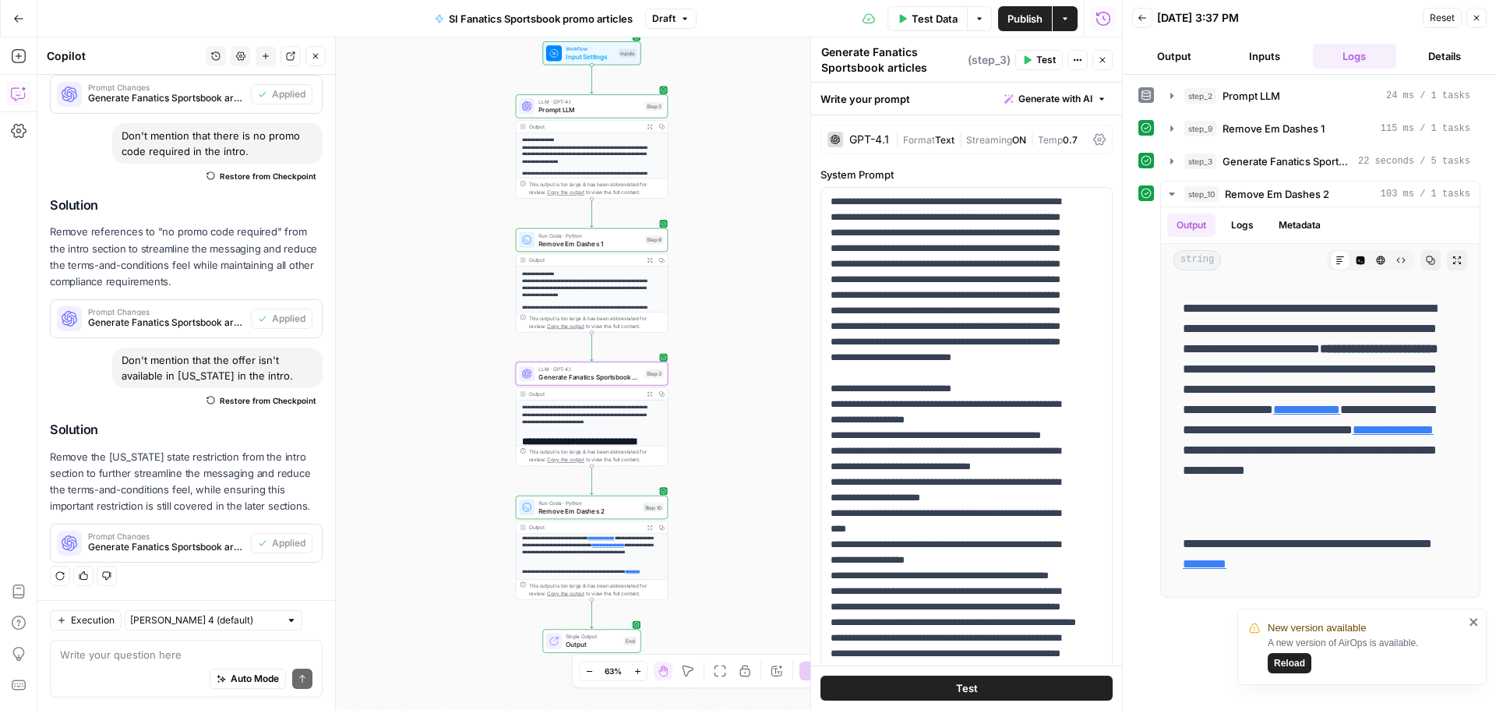
click at [605, 117] on div "LLM · GPT-4.1 Prompt LLM Step 2 Copy step Delete step Add Note Test" at bounding box center [592, 105] width 153 height 23
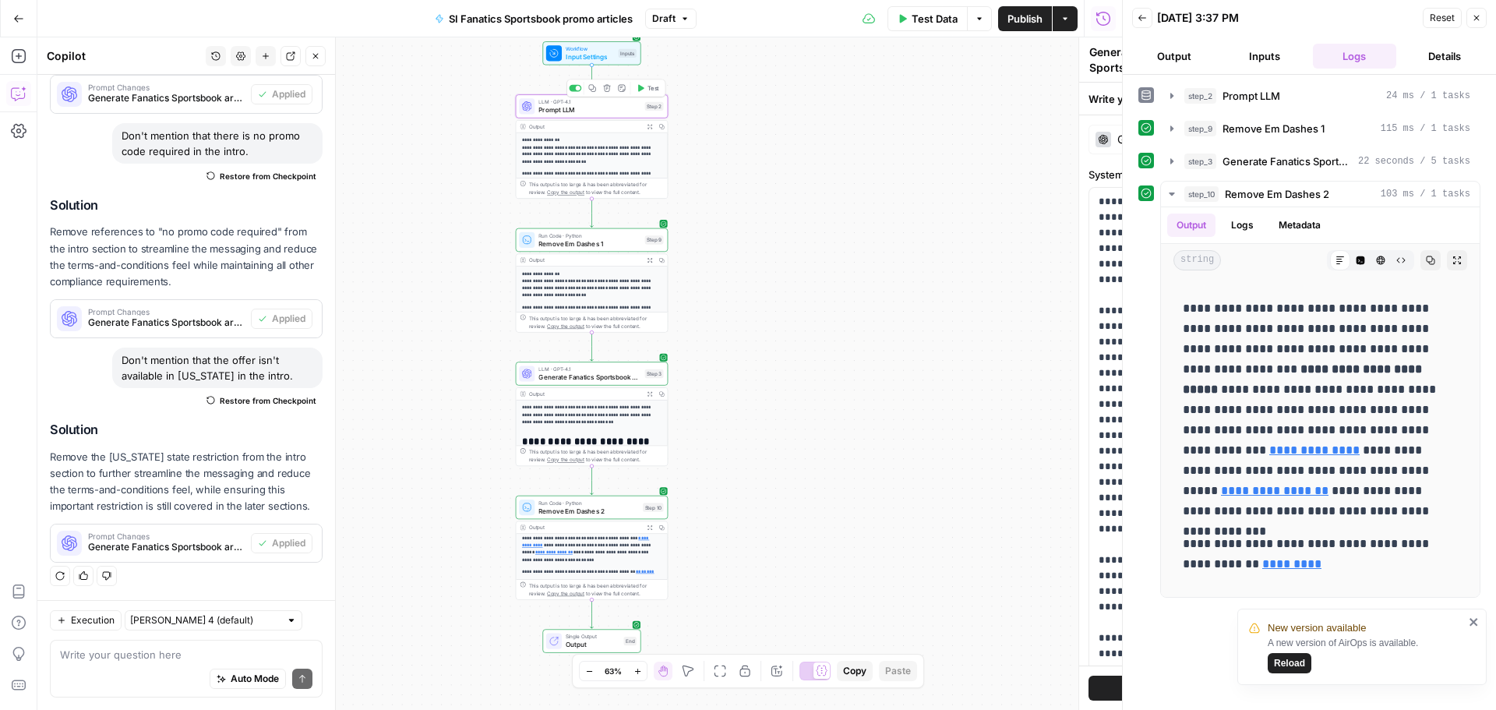
type textarea "Prompt LLM"
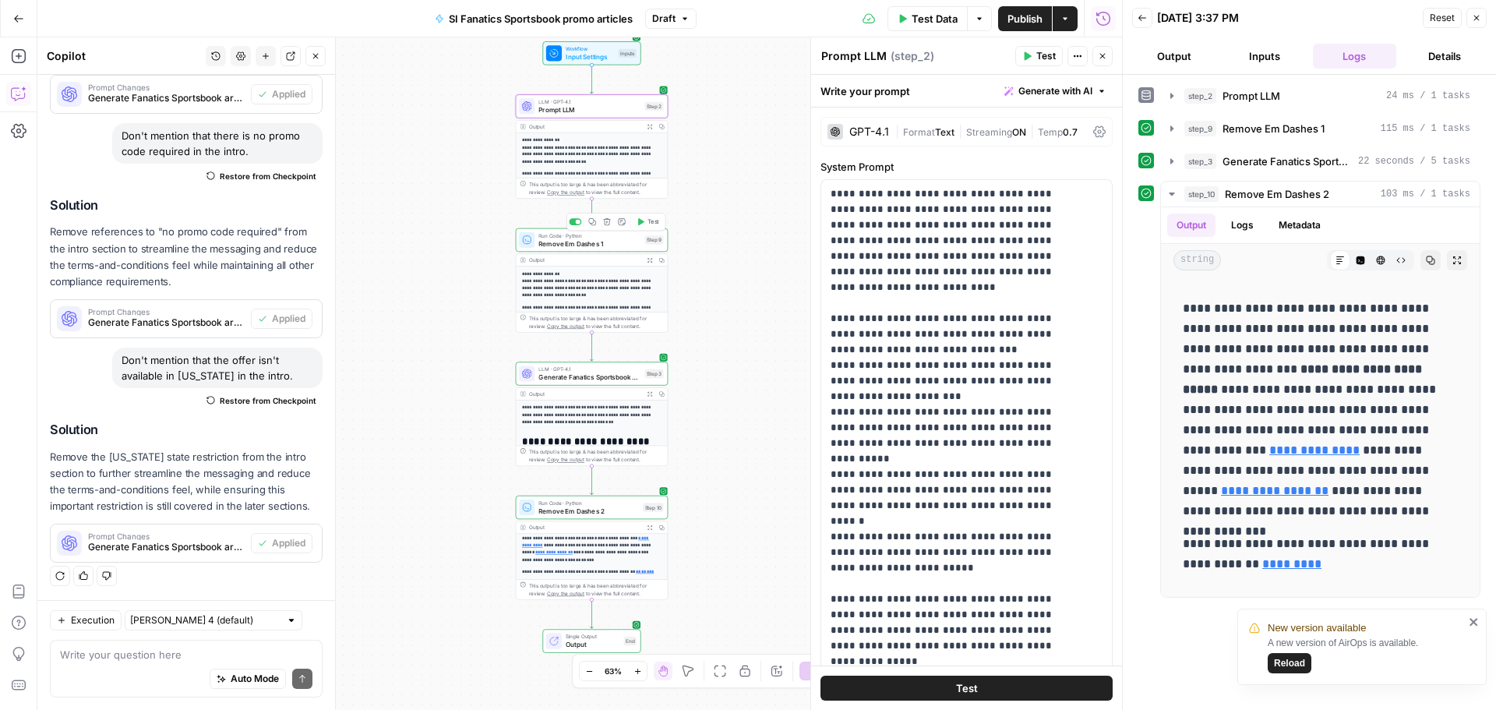
click at [611, 247] on span "Remove Em Dashes 1" at bounding box center [589, 243] width 102 height 10
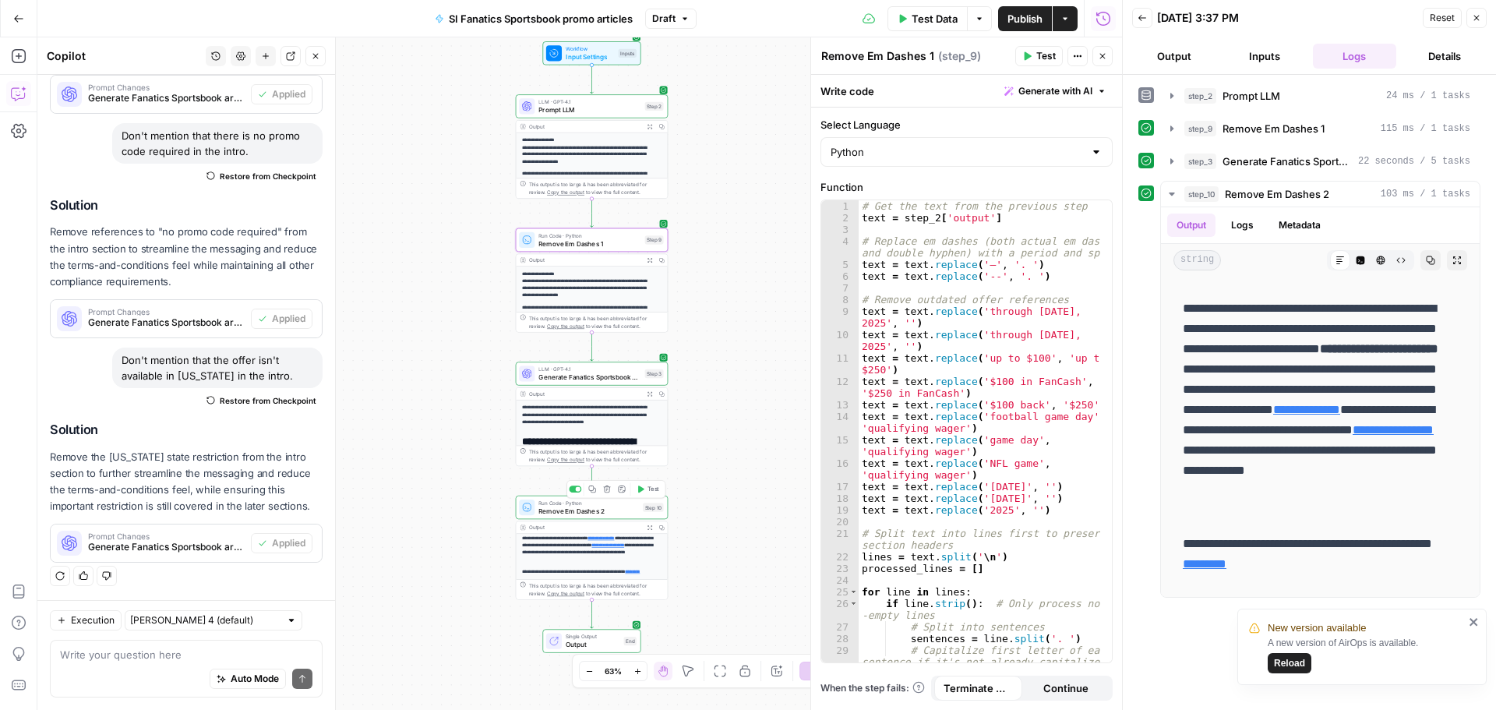
click at [605, 509] on span "Remove Em Dashes 2" at bounding box center [588, 511] width 100 height 10
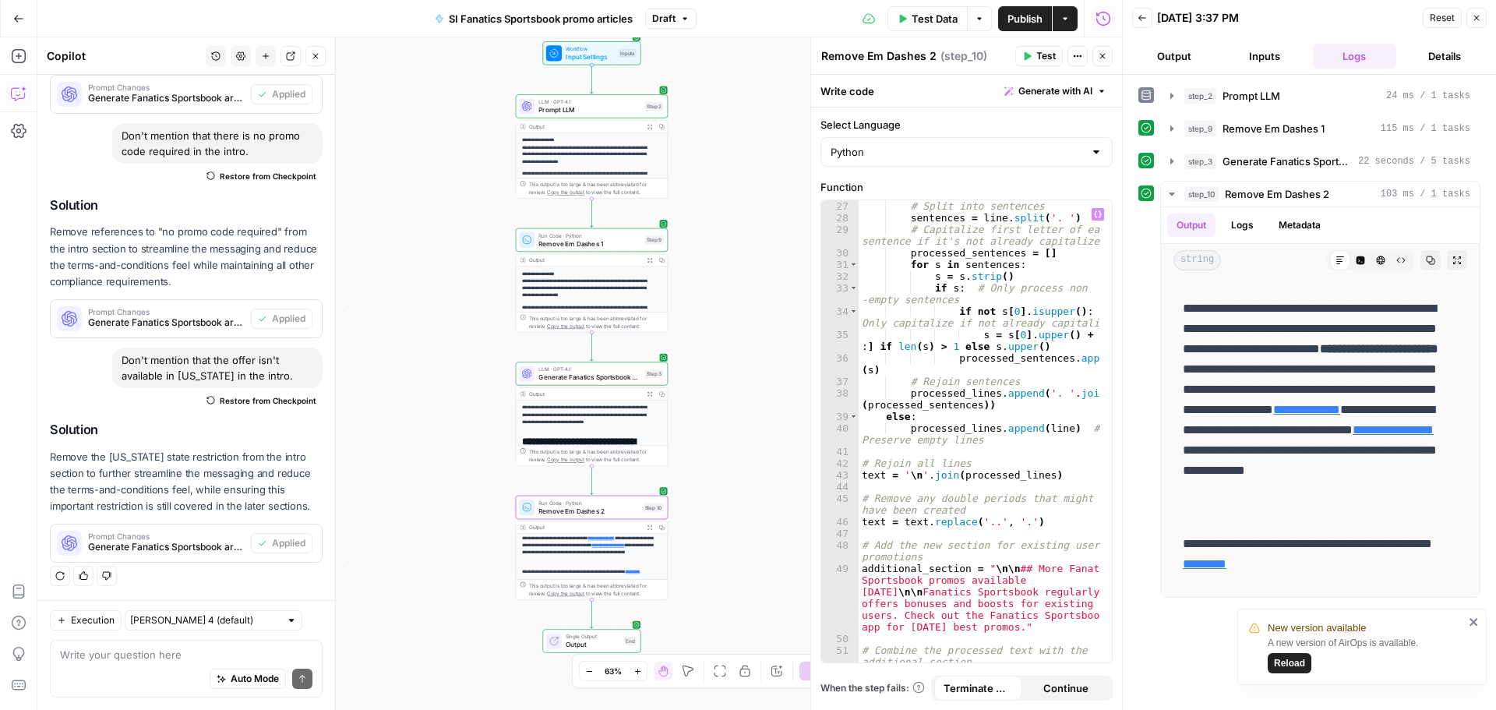
scroll to position [461, 0]
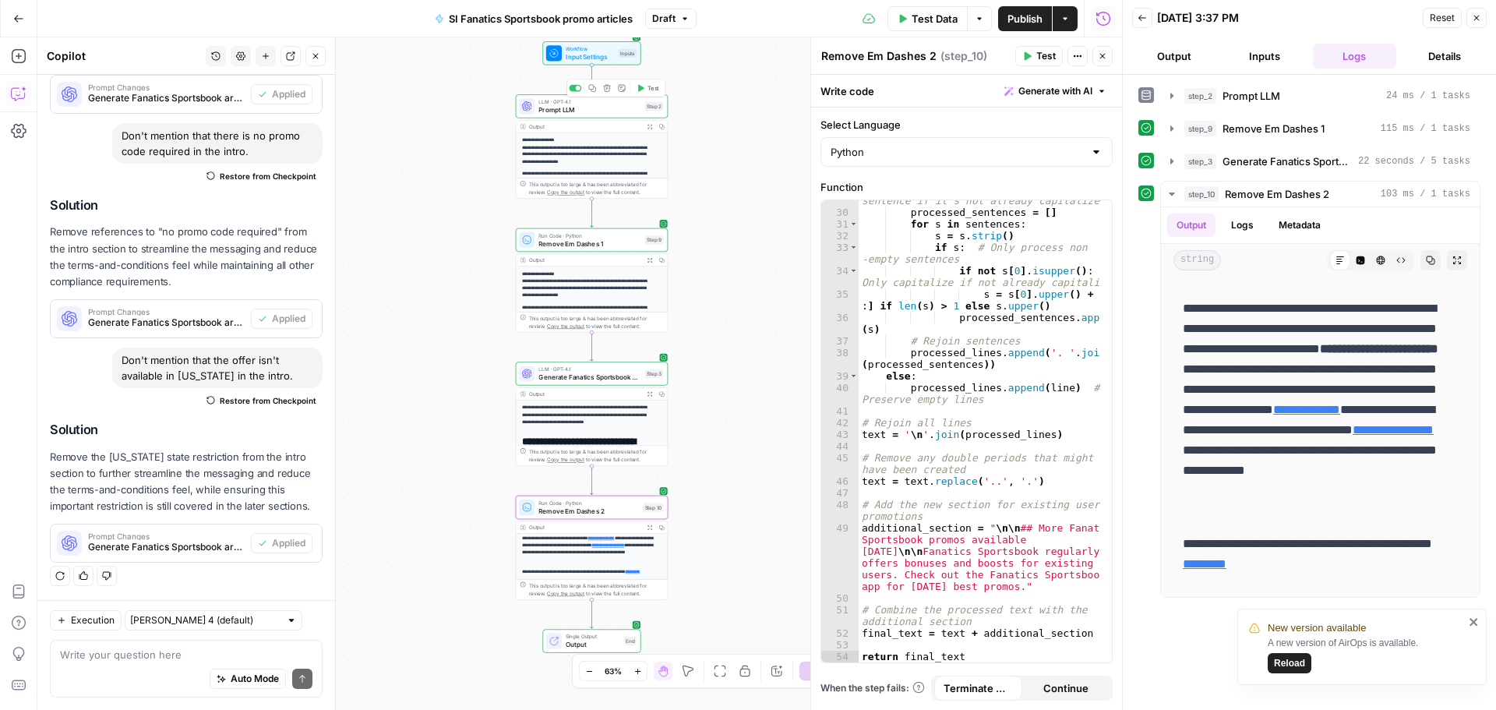
click at [599, 113] on span "Prompt LLM" at bounding box center [589, 110] width 102 height 10
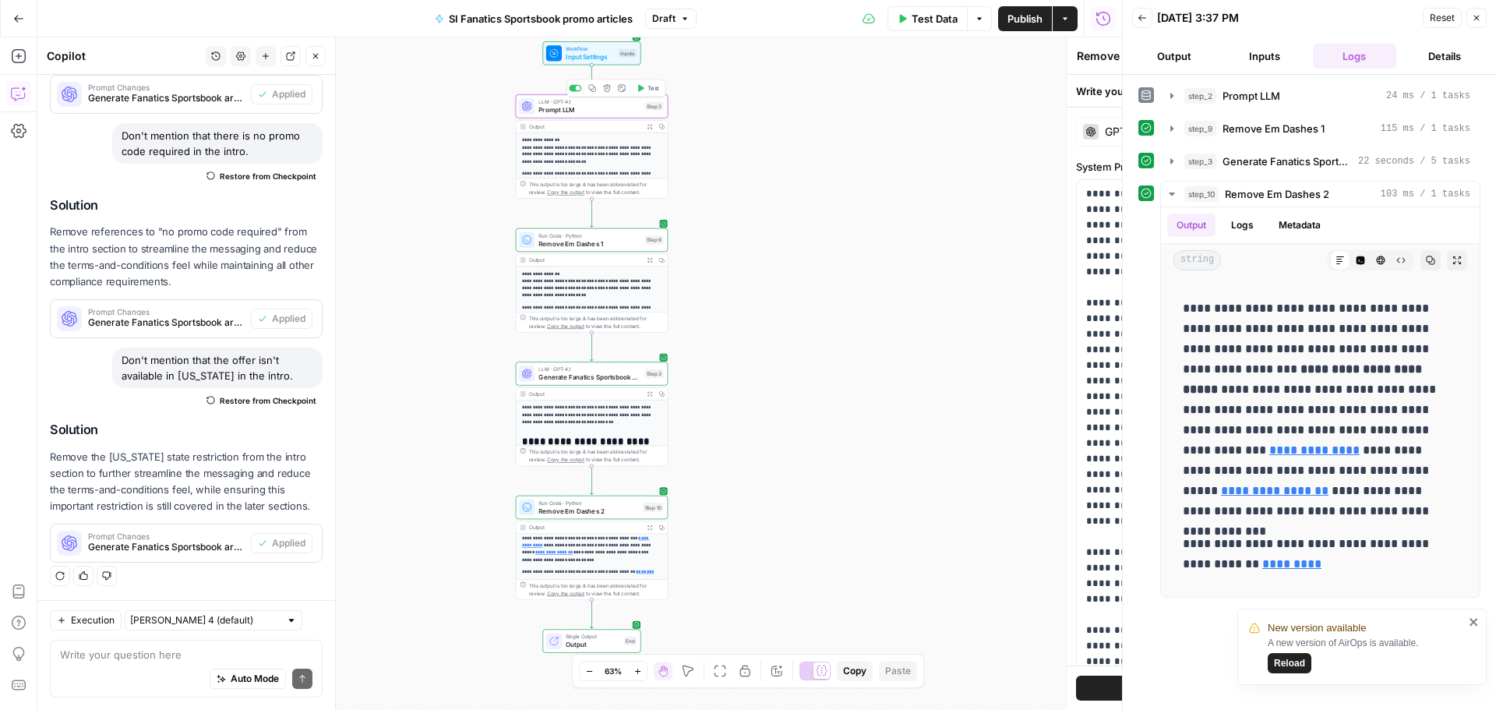
type textarea "Prompt LLM"
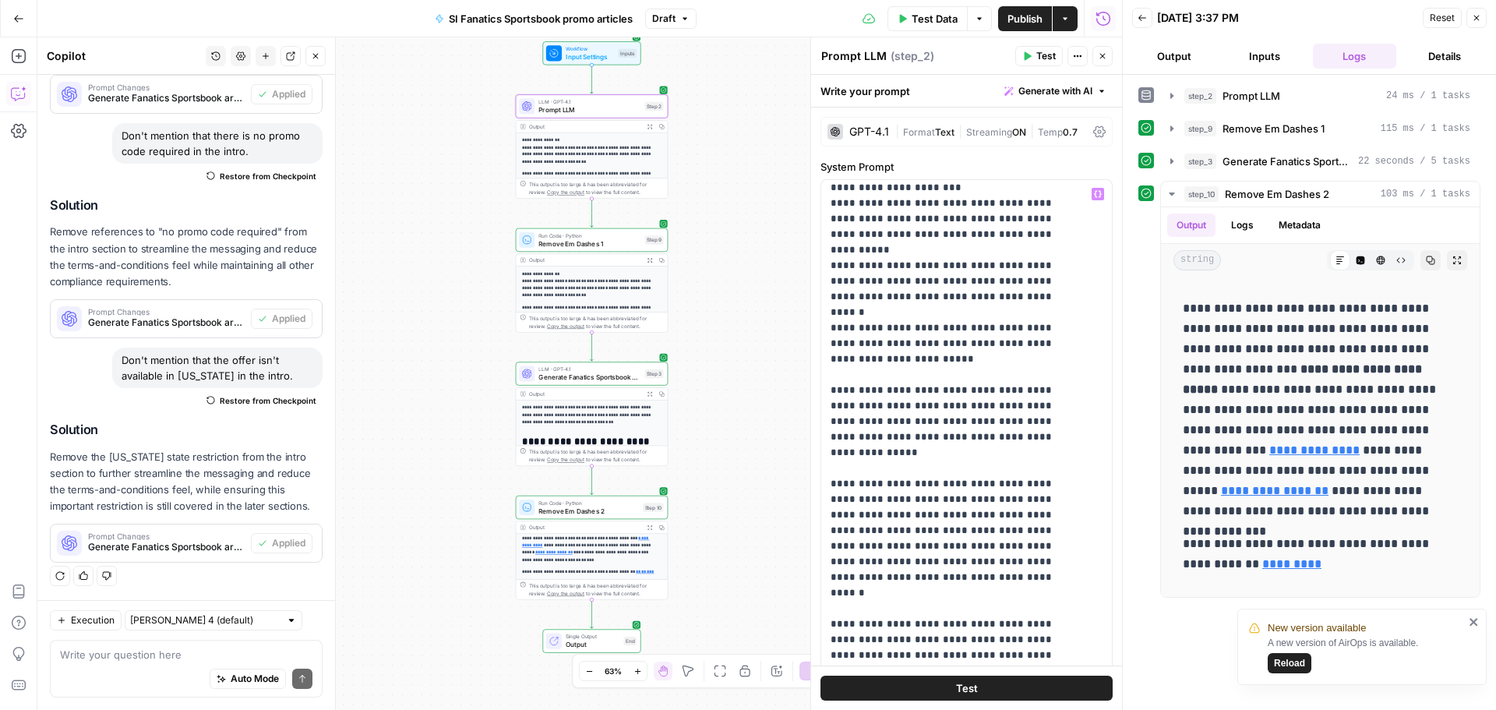
scroll to position [234, 0]
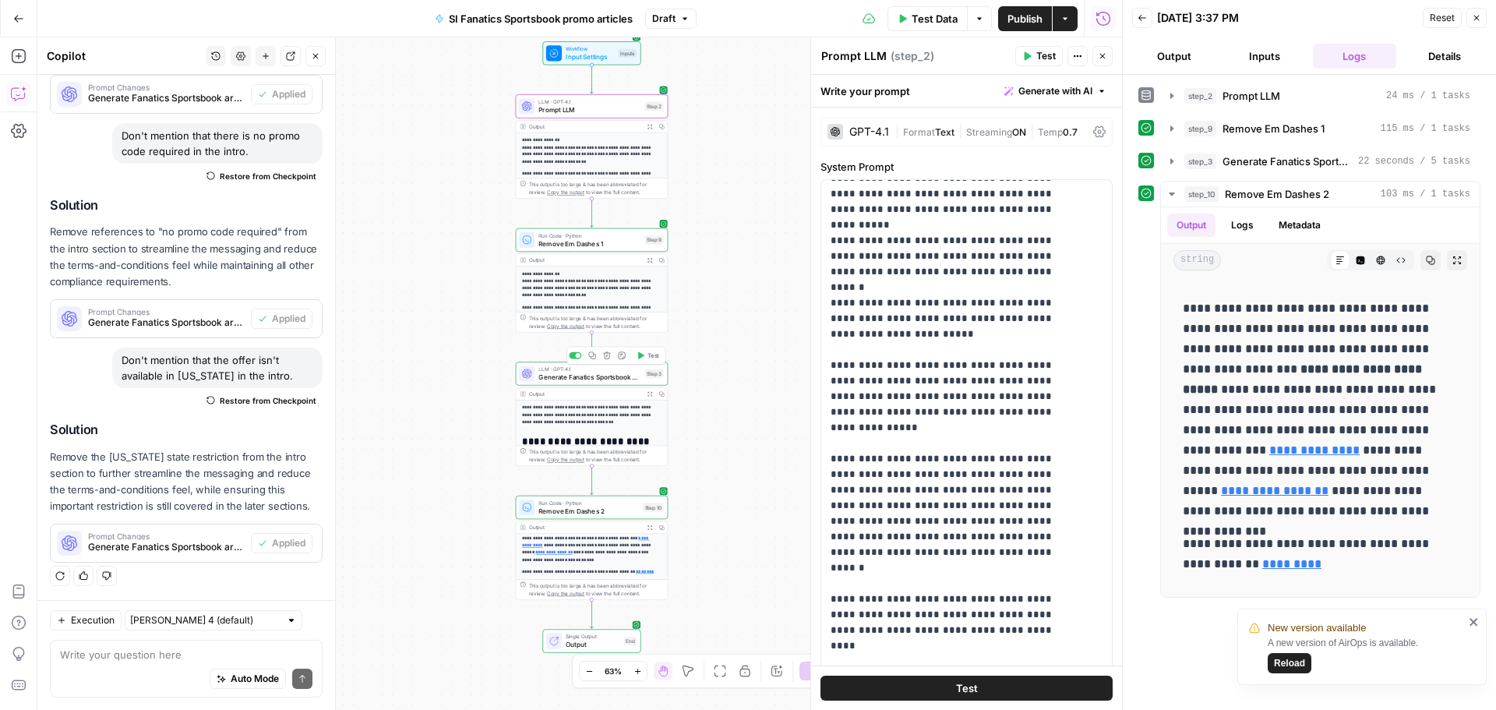
click at [616, 377] on span "Generate Fanatics Sportsbook articles" at bounding box center [589, 377] width 102 height 10
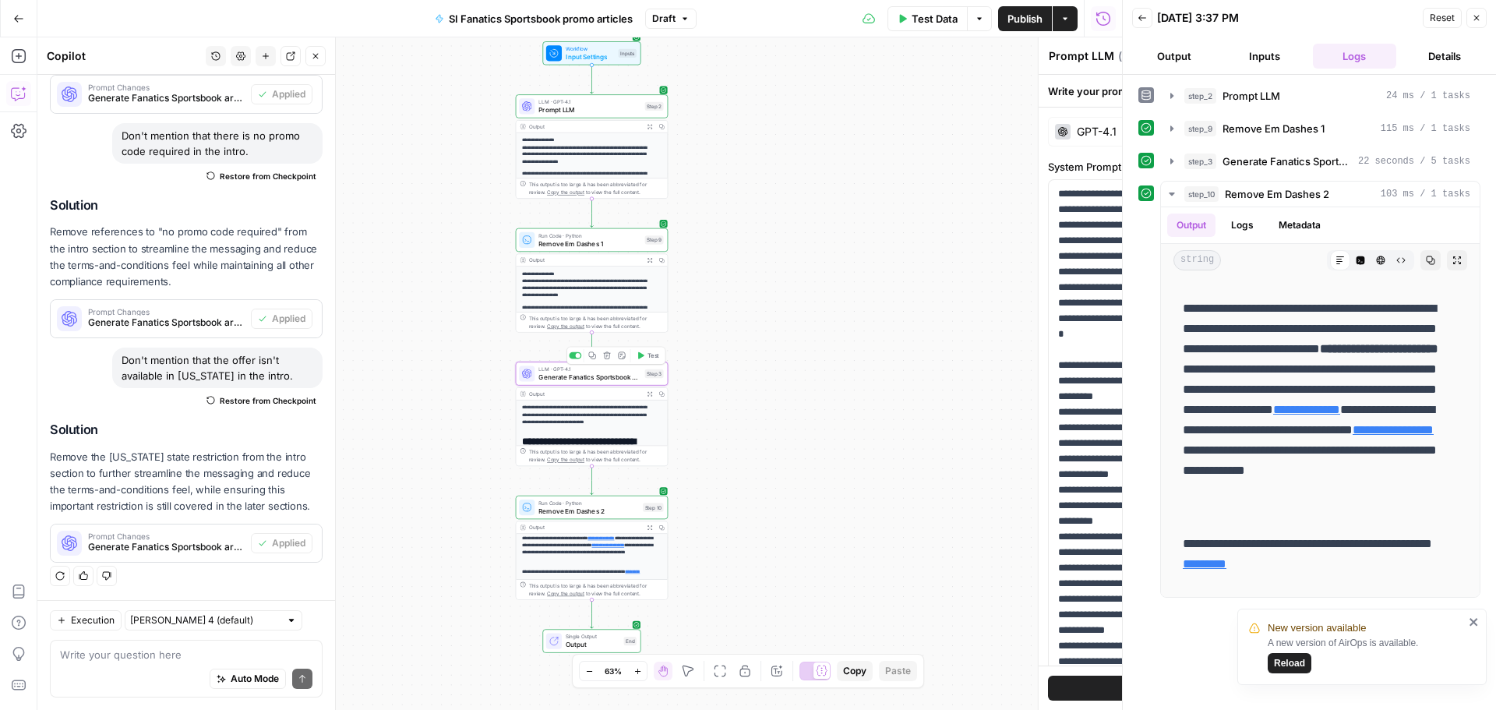
type textarea "Generate Fanatics Sportsbook articles"
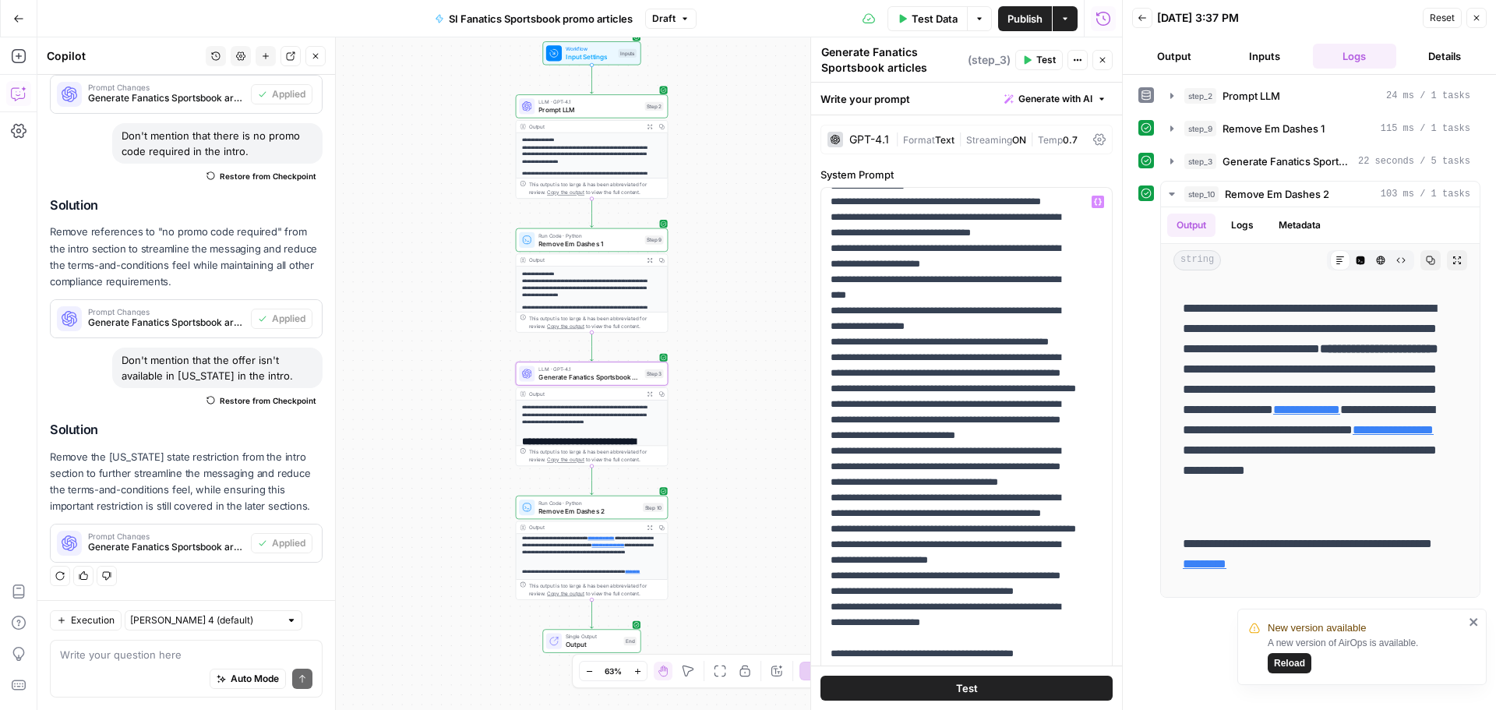
scroll to position [312, 0]
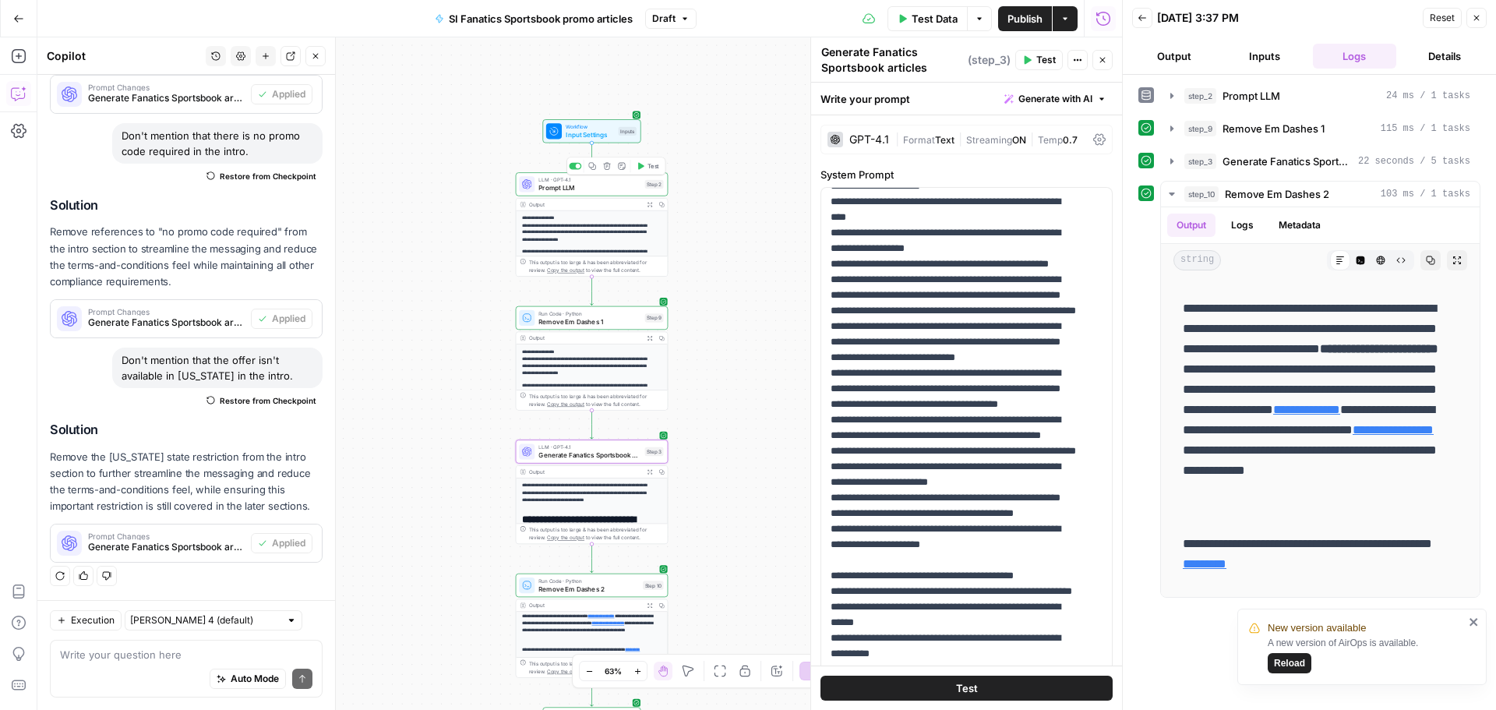
click at [597, 188] on span "Prompt LLM" at bounding box center [589, 188] width 102 height 10
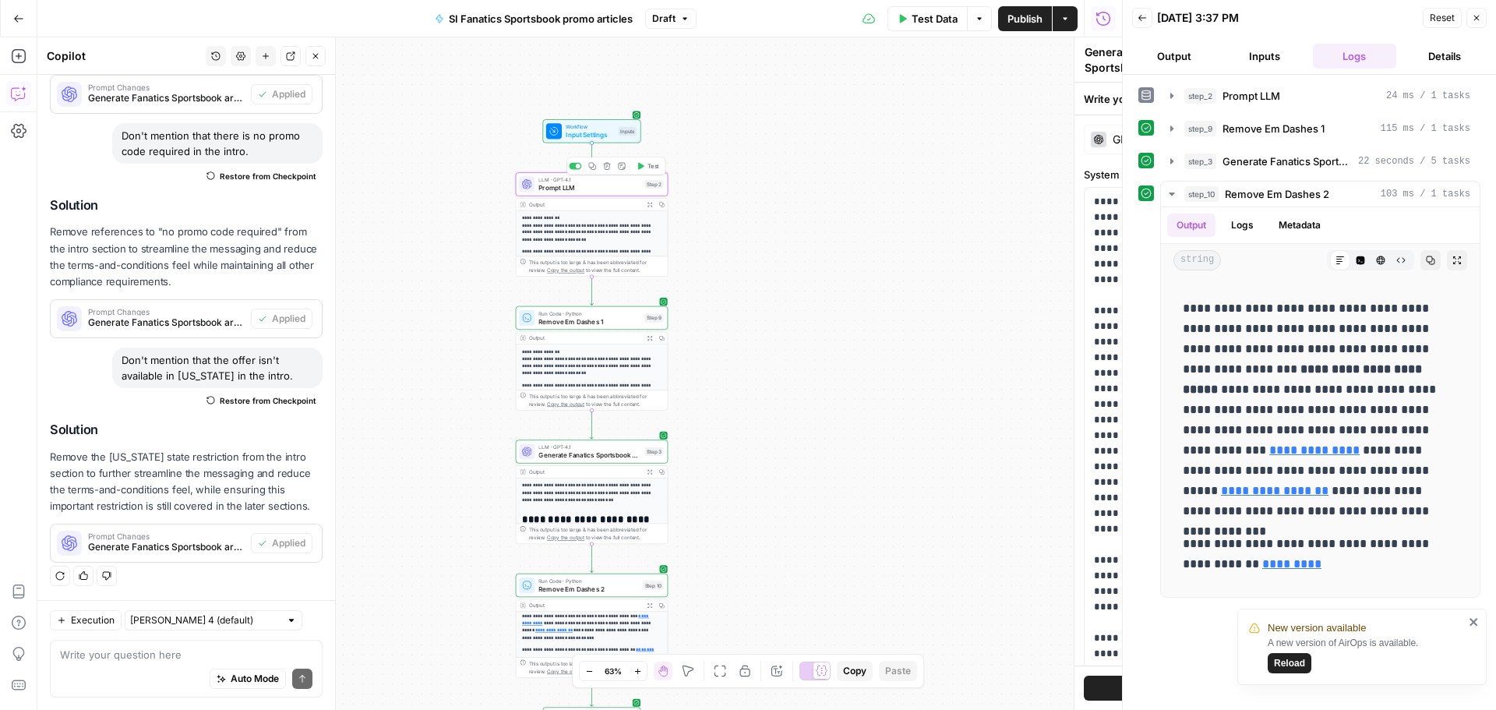
type textarea "Prompt LLM"
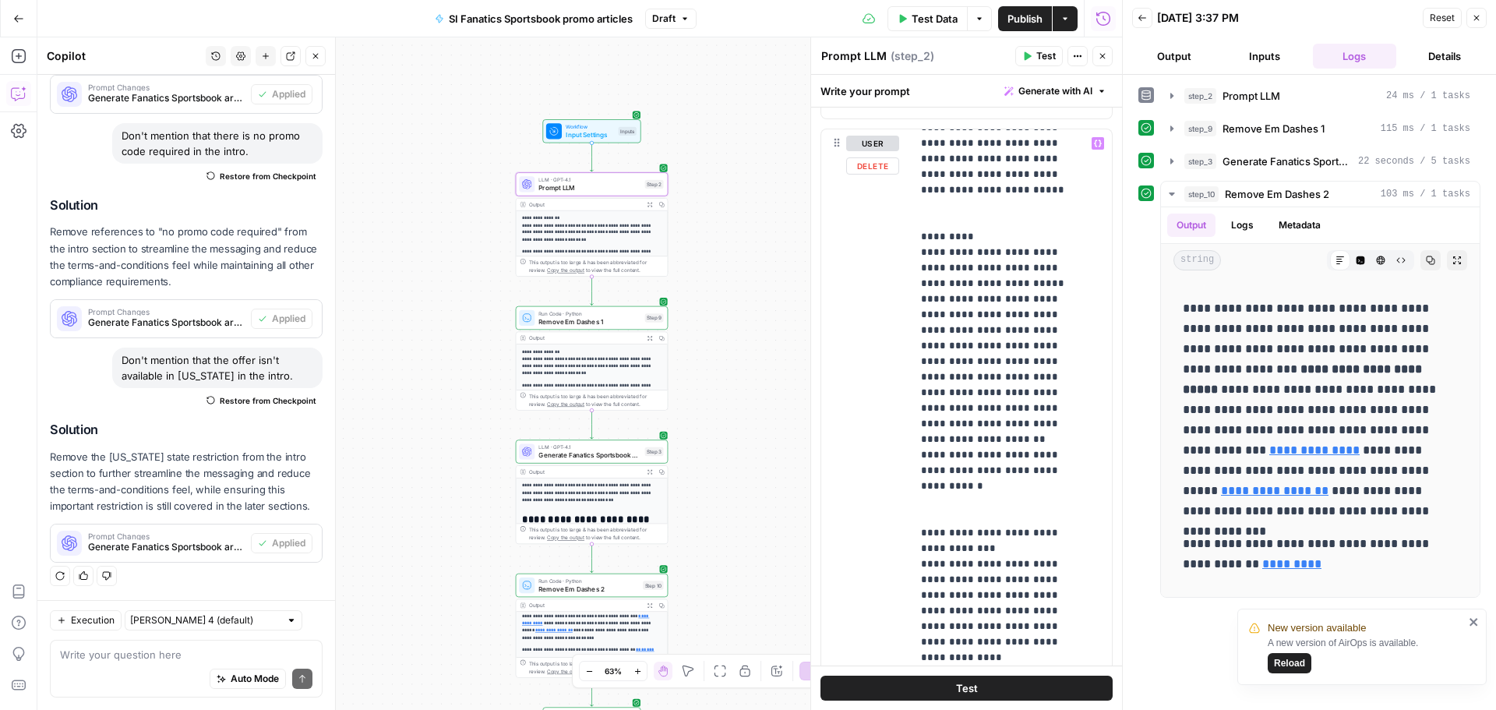
scroll to position [1559, 0]
click at [587, 463] on div "**********" at bounding box center [592, 491] width 153 height 104
click at [595, 461] on div "LLM · GPT-4.1 Generate Fanatics Sportsbook articles Step 3 Copy step Delete ste…" at bounding box center [592, 450] width 153 height 23
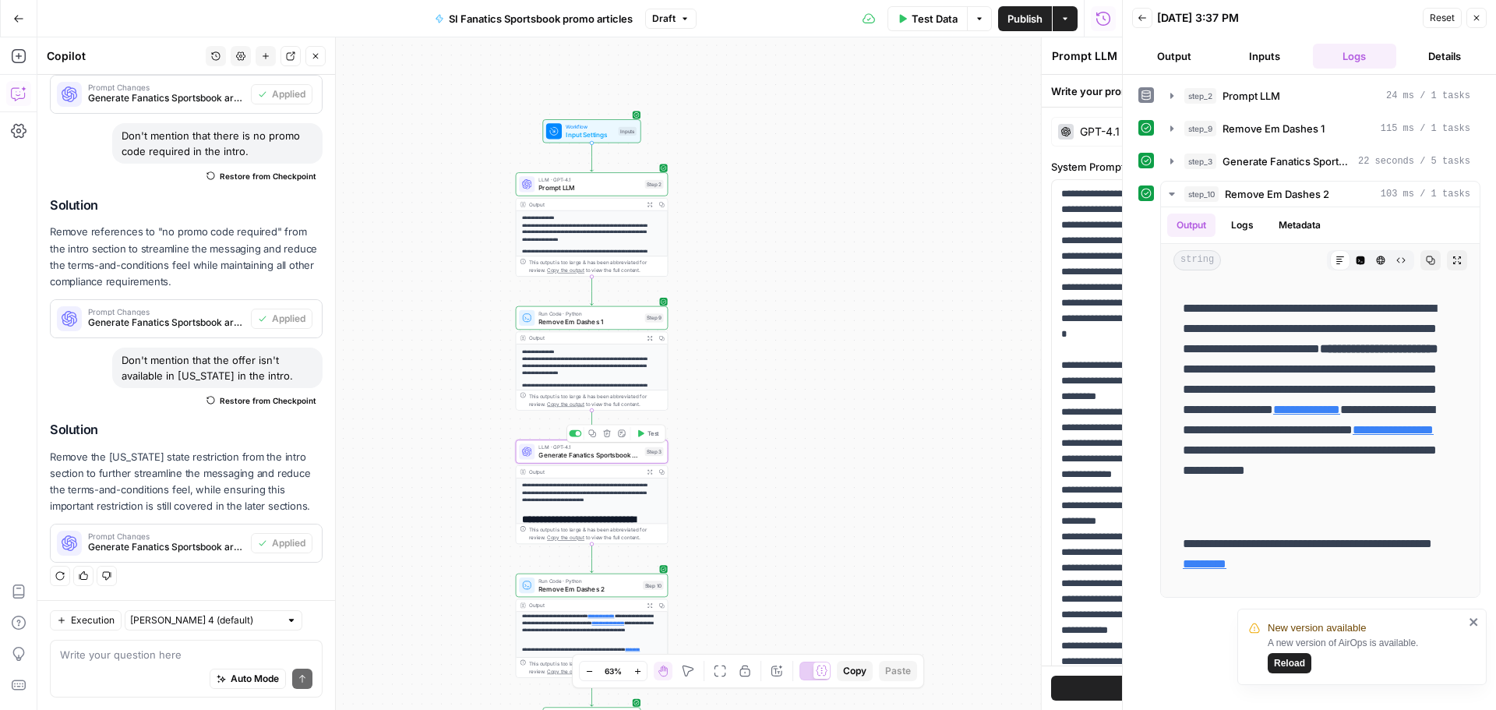
type textarea "Generate Fanatics Sportsbook articles"
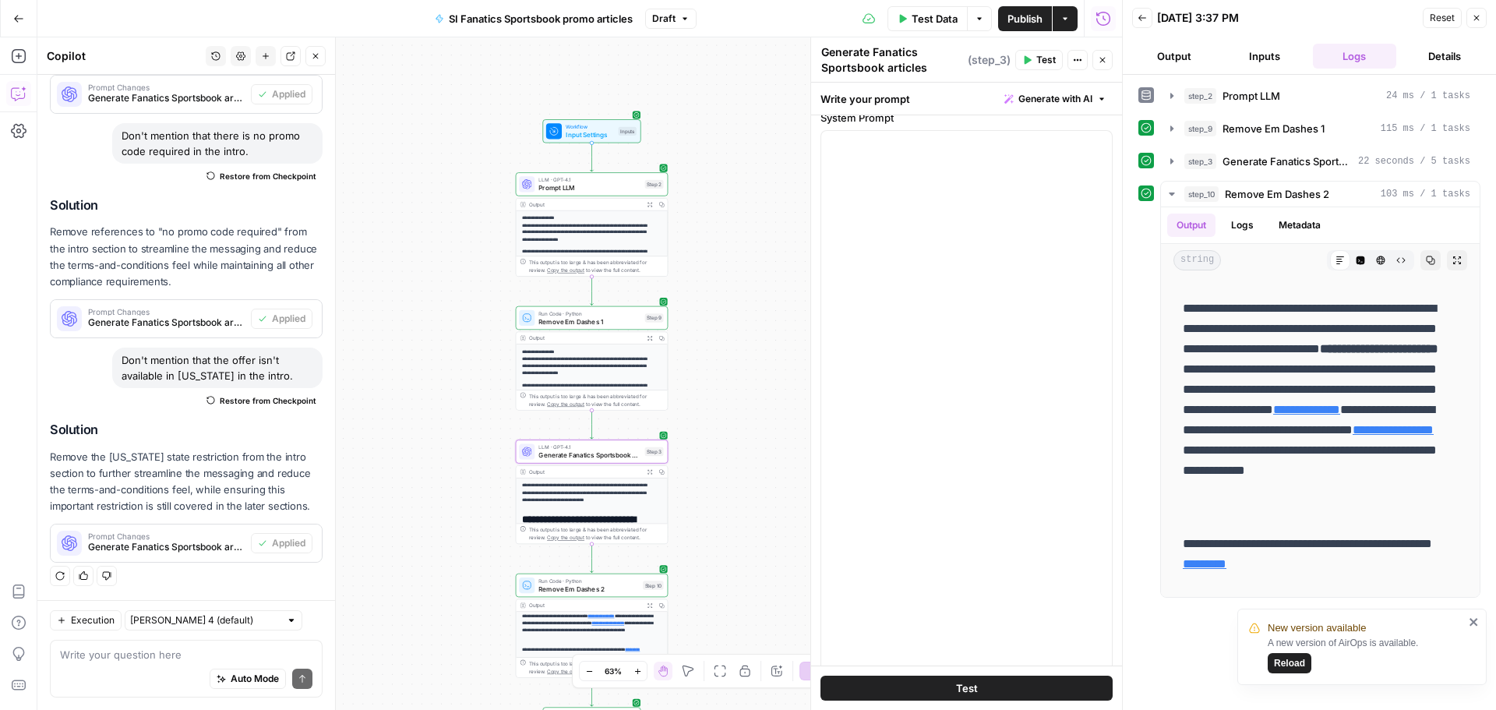
scroll to position [53, 0]
click at [583, 192] on span "Prompt LLM" at bounding box center [589, 188] width 102 height 10
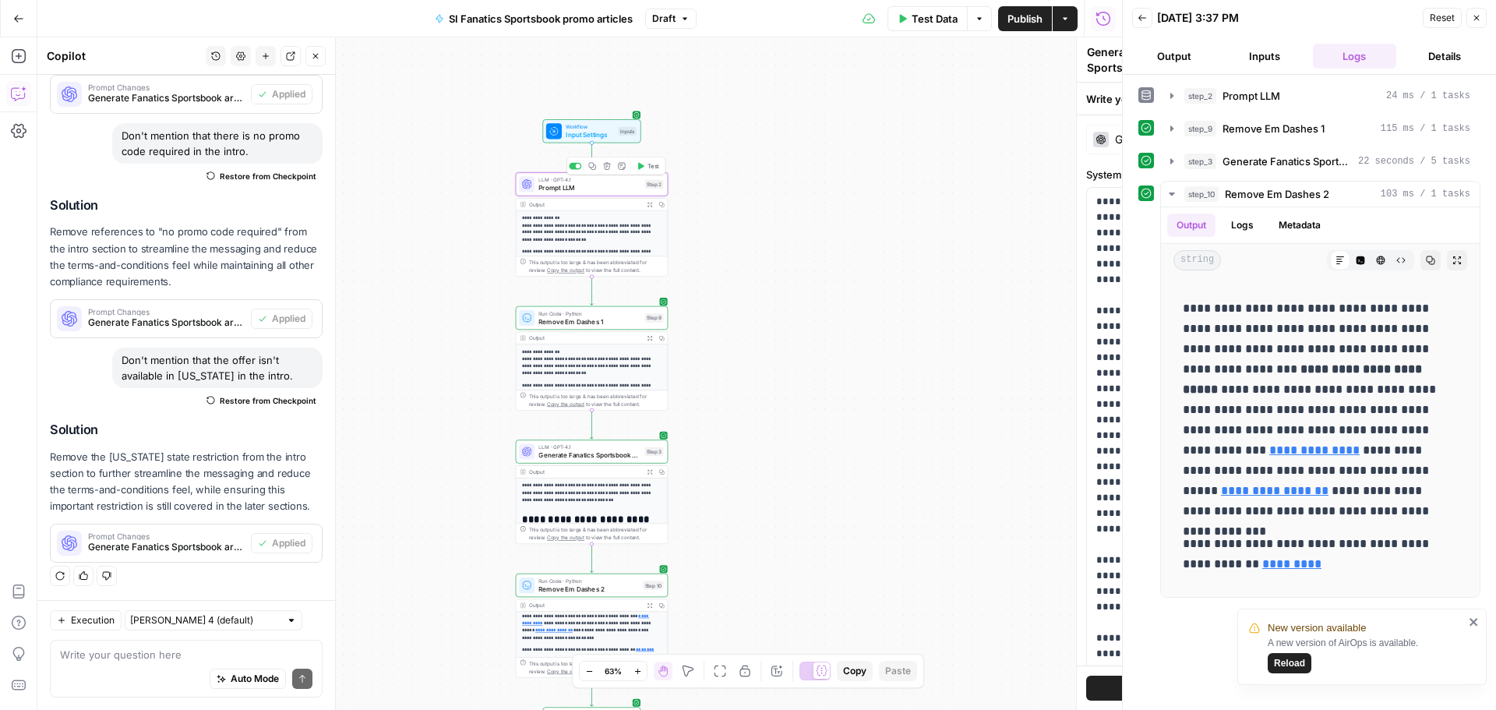
type textarea "Prompt LLM"
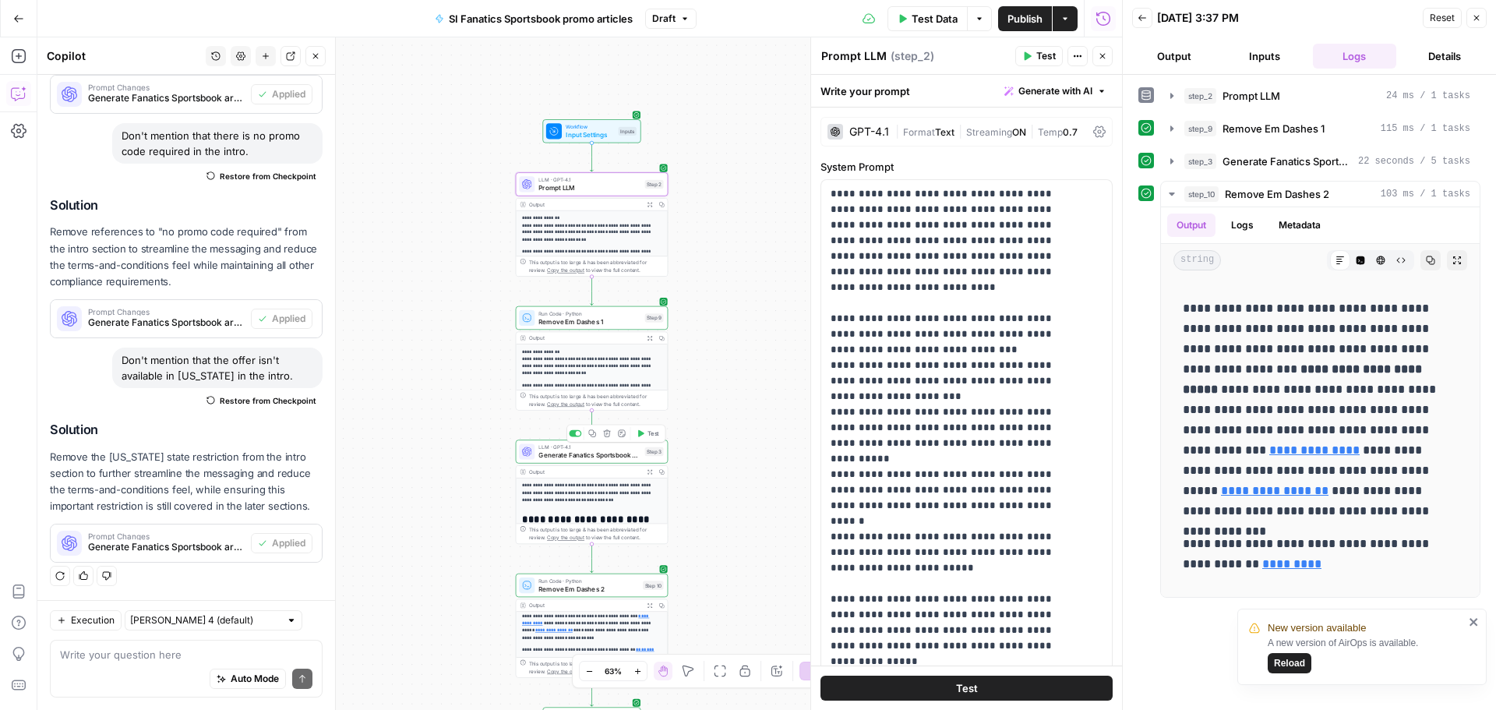
click at [611, 460] on div "LLM · GPT-4.1 Generate Fanatics Sportsbook articles Step 3 Copy step Delete ste…" at bounding box center [592, 450] width 153 height 23
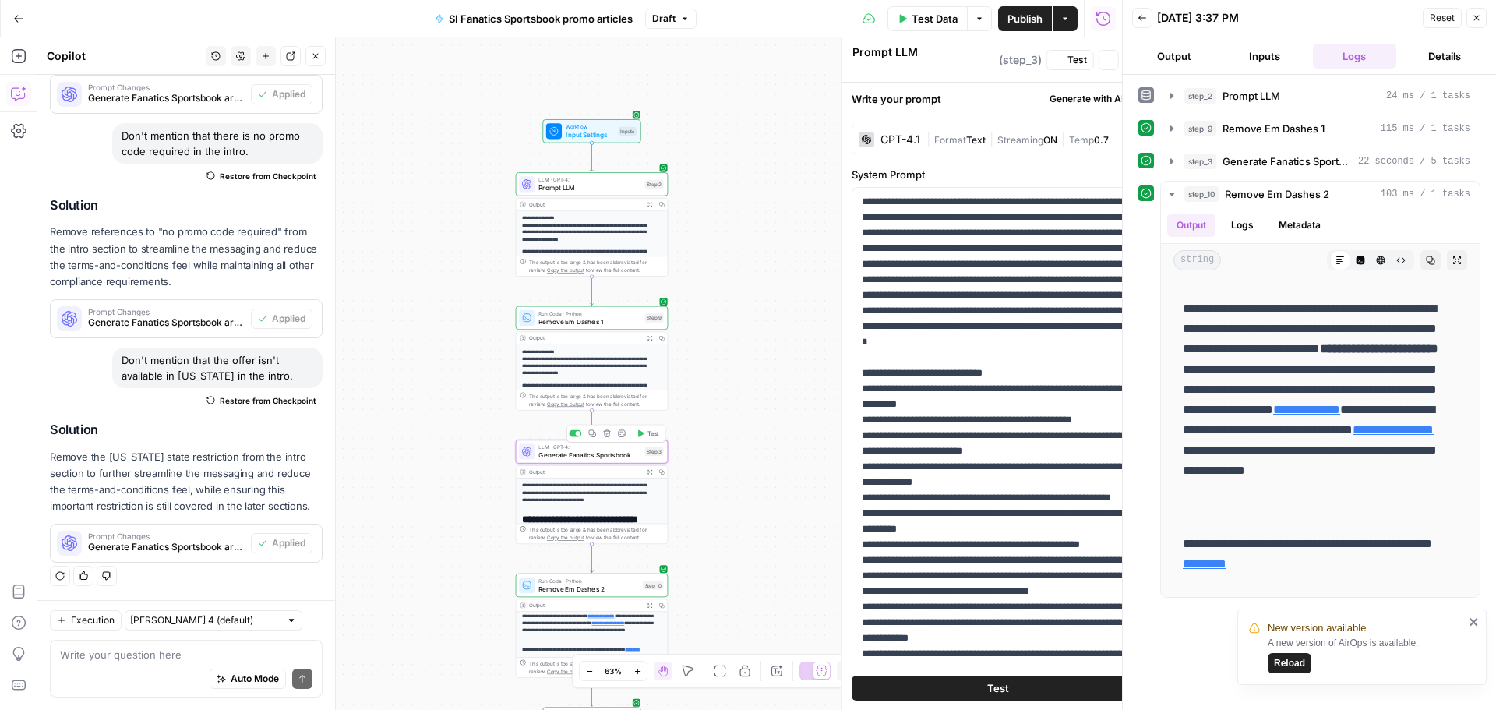
type textarea "Generate Fanatics Sportsbook articles"
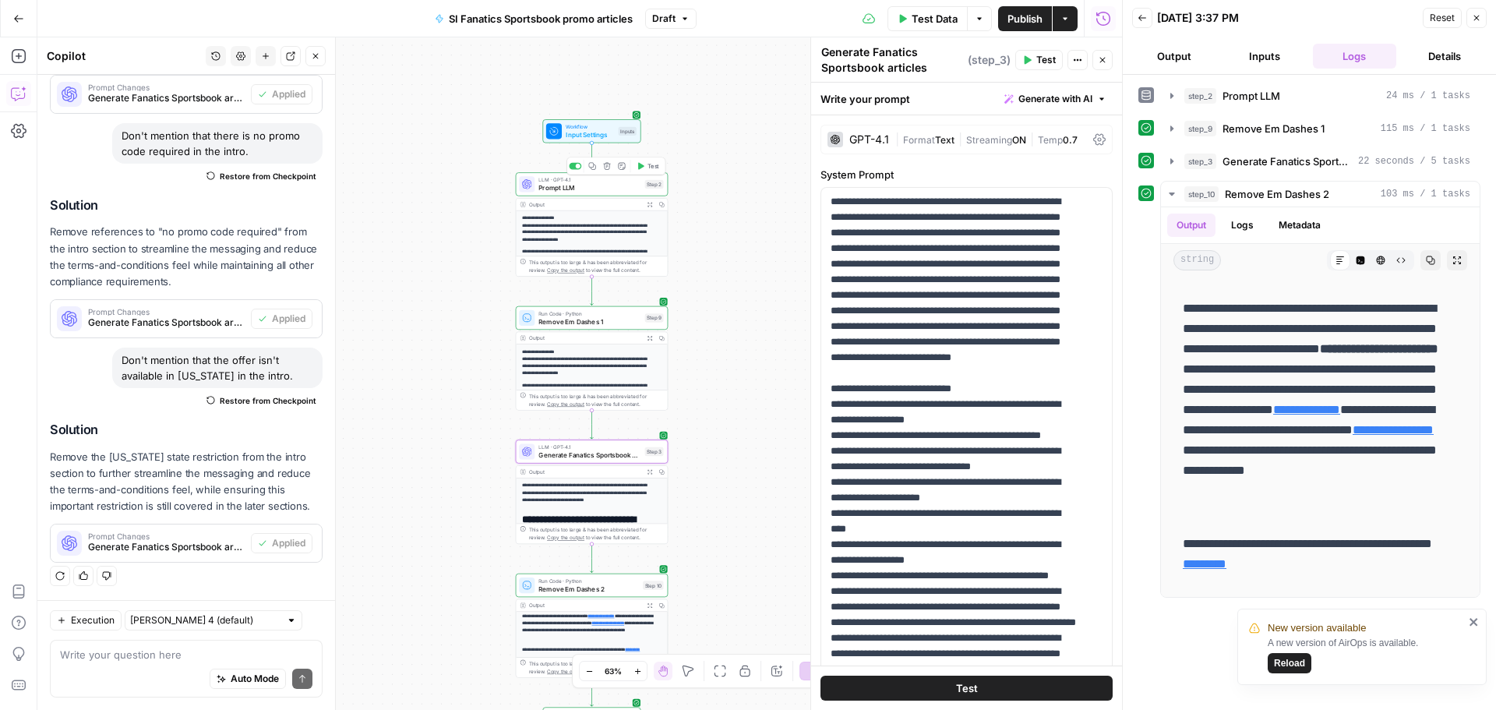
click at [602, 187] on span "Prompt LLM" at bounding box center [589, 188] width 102 height 10
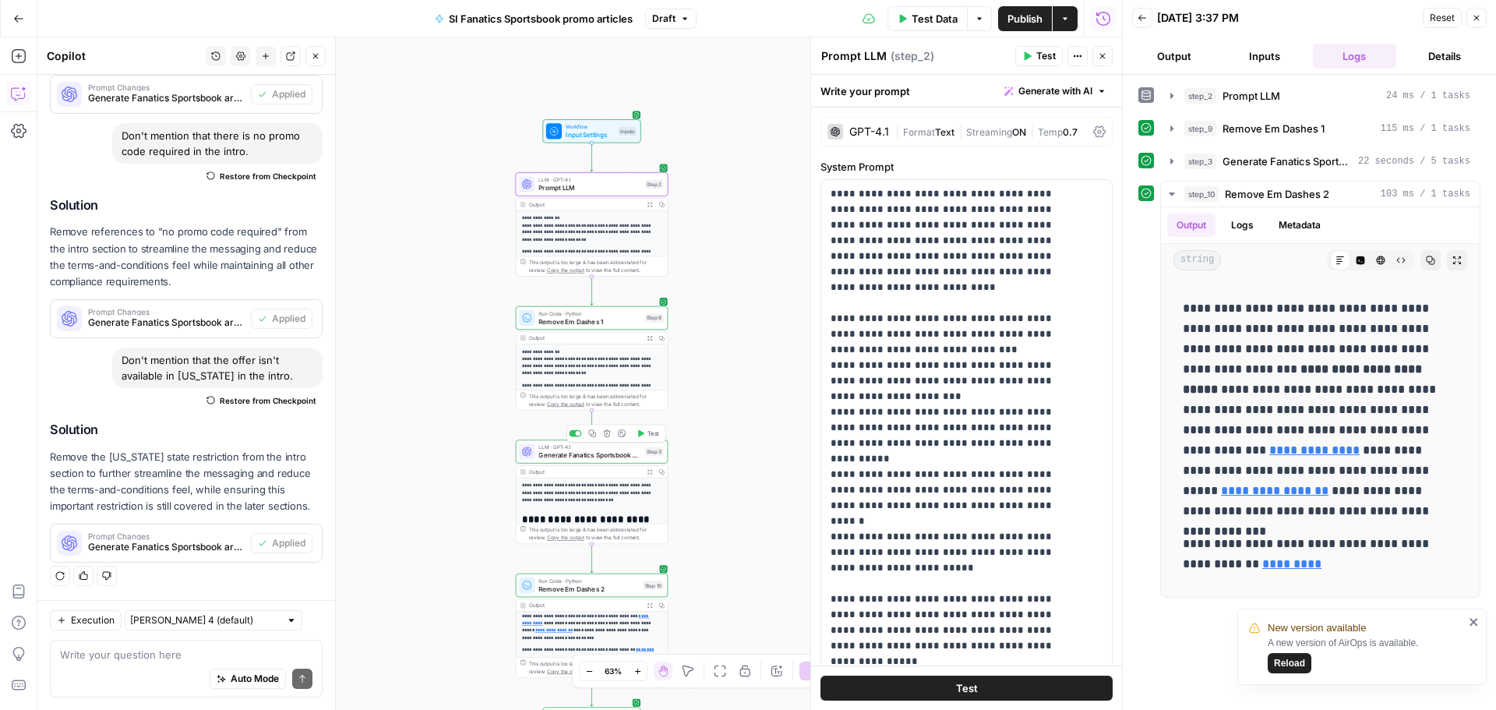
click at [594, 463] on div "**********" at bounding box center [592, 491] width 153 height 104
click at [593, 456] on span "Generate Fanatics Sportsbook articles" at bounding box center [589, 455] width 102 height 10
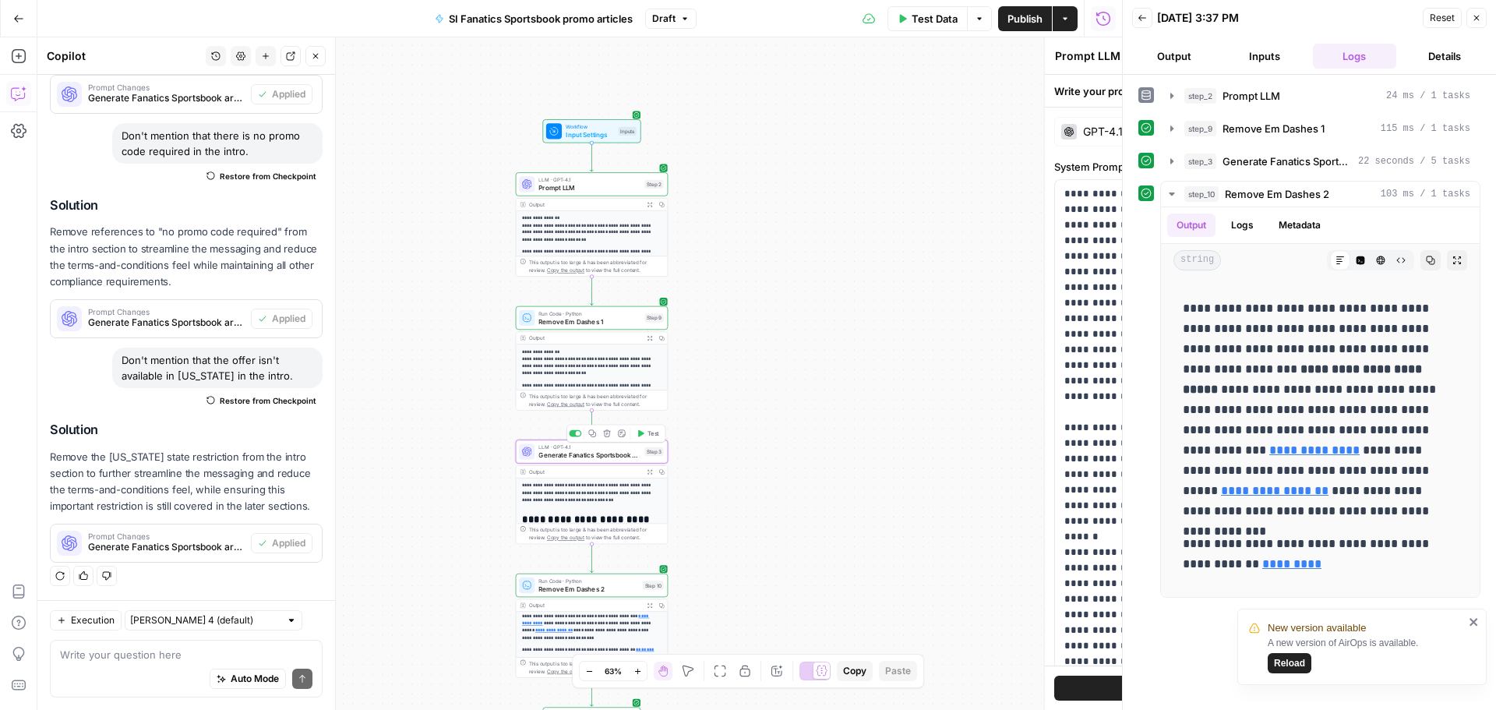
type textarea "Generate Fanatics Sportsbook articles"
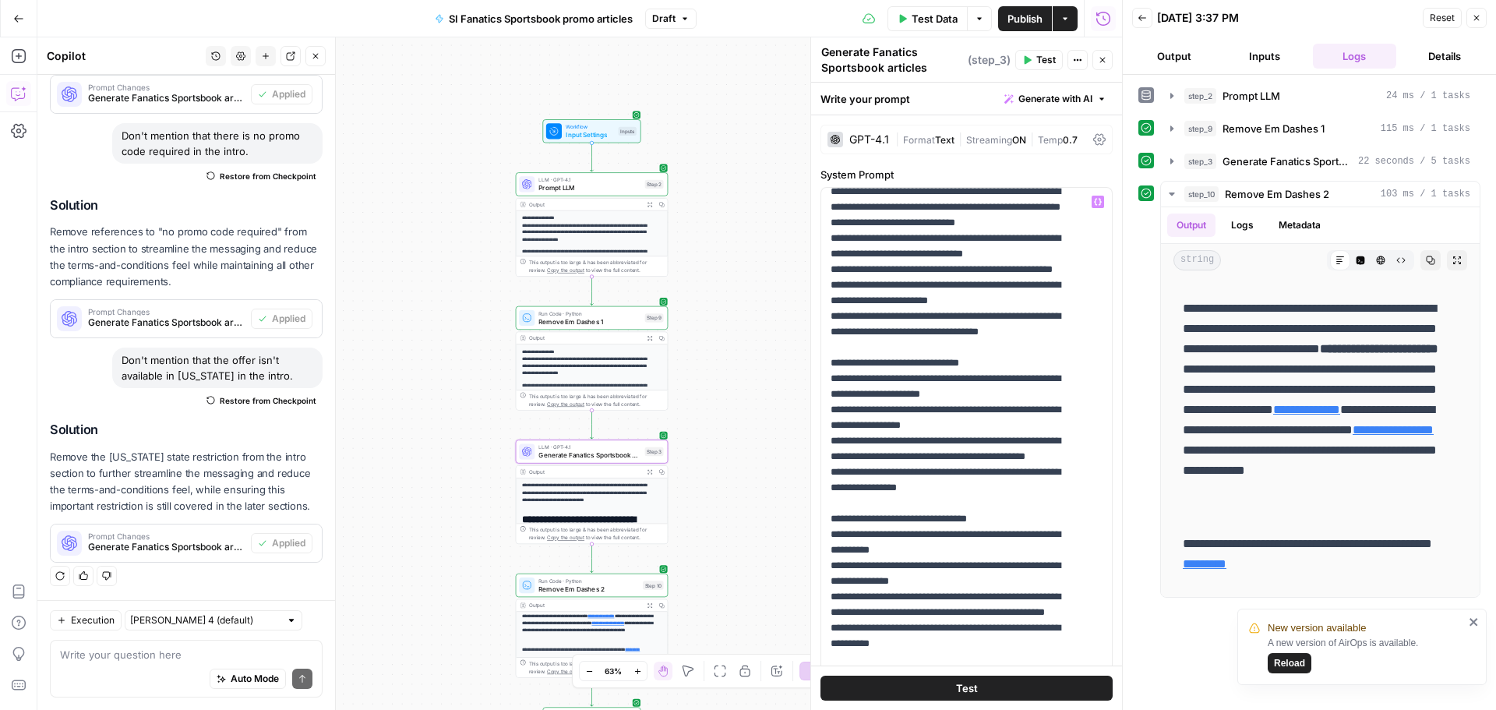
scroll to position [935, 0]
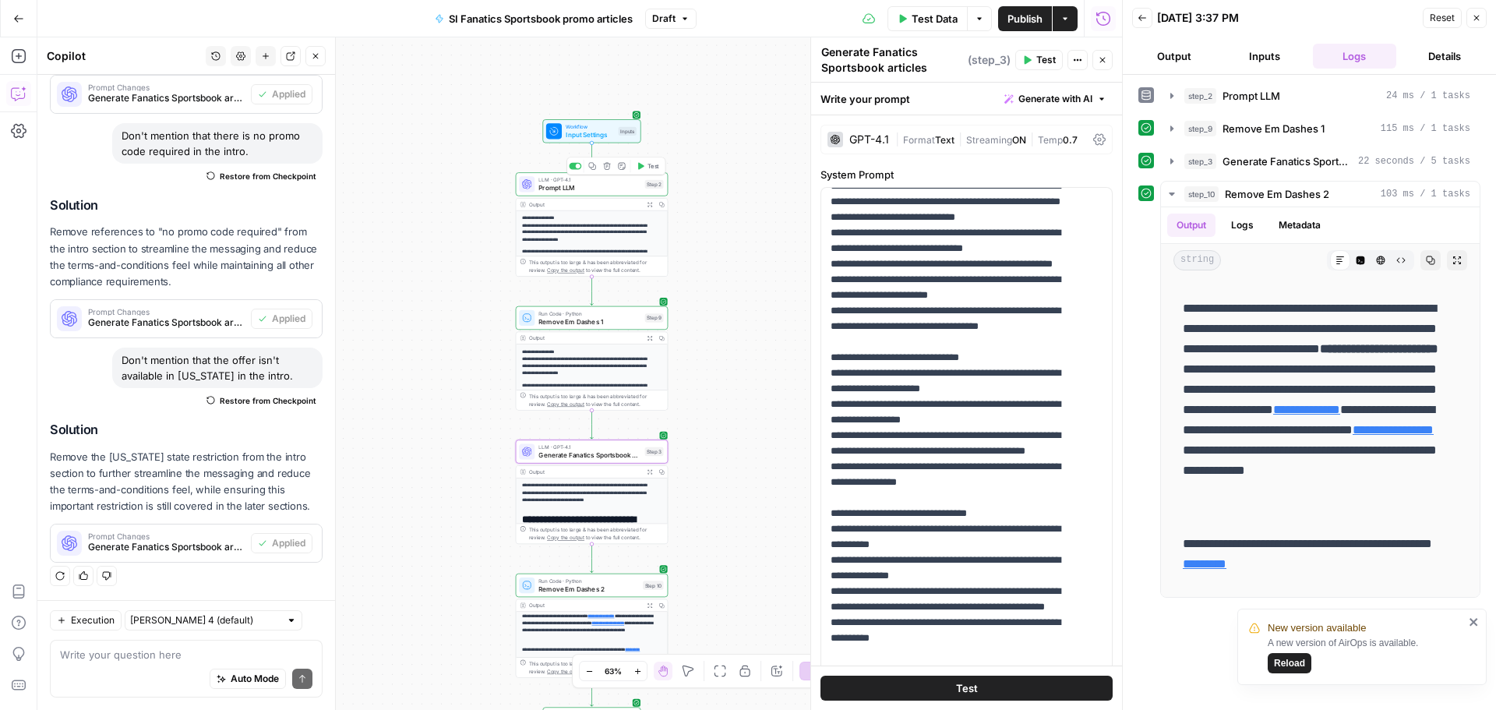
click at [591, 188] on span "Prompt LLM" at bounding box center [589, 188] width 102 height 10
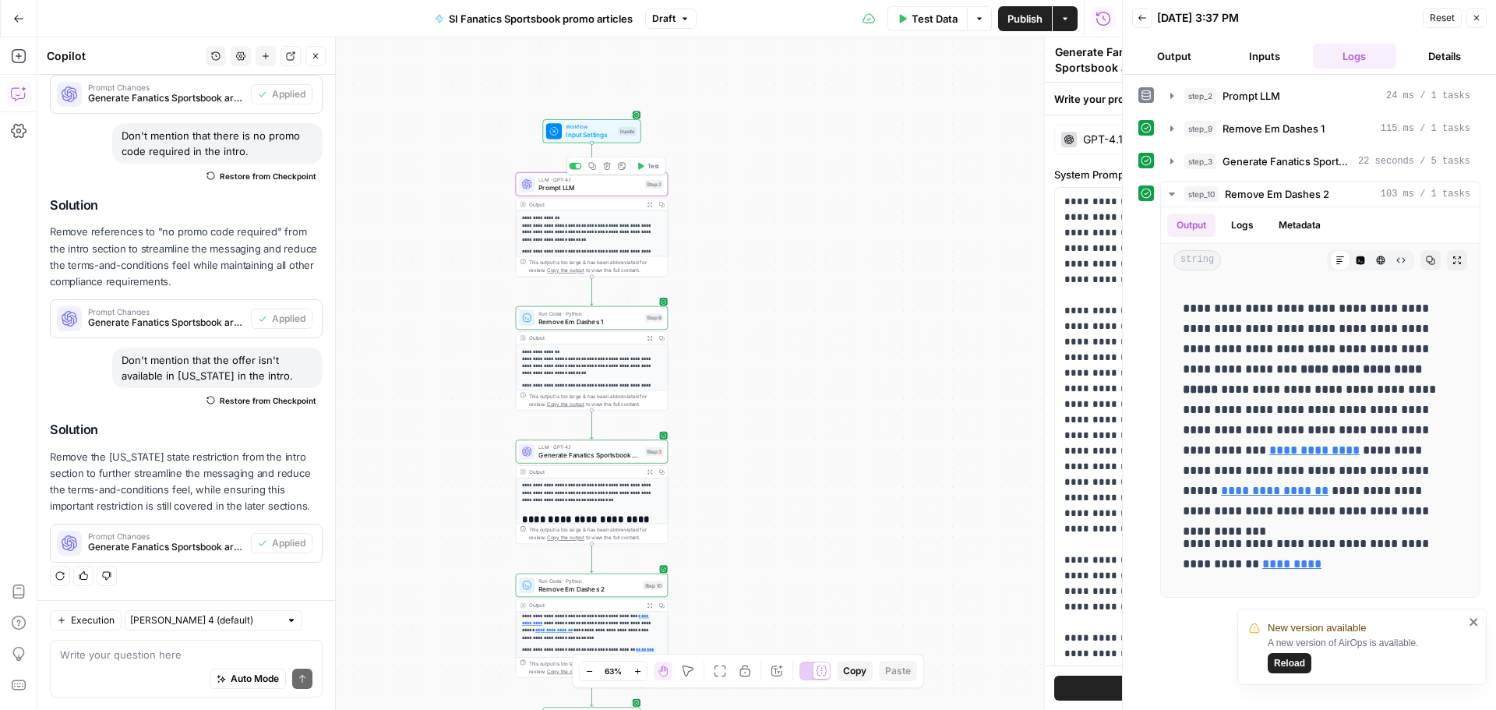
type textarea "Prompt LLM"
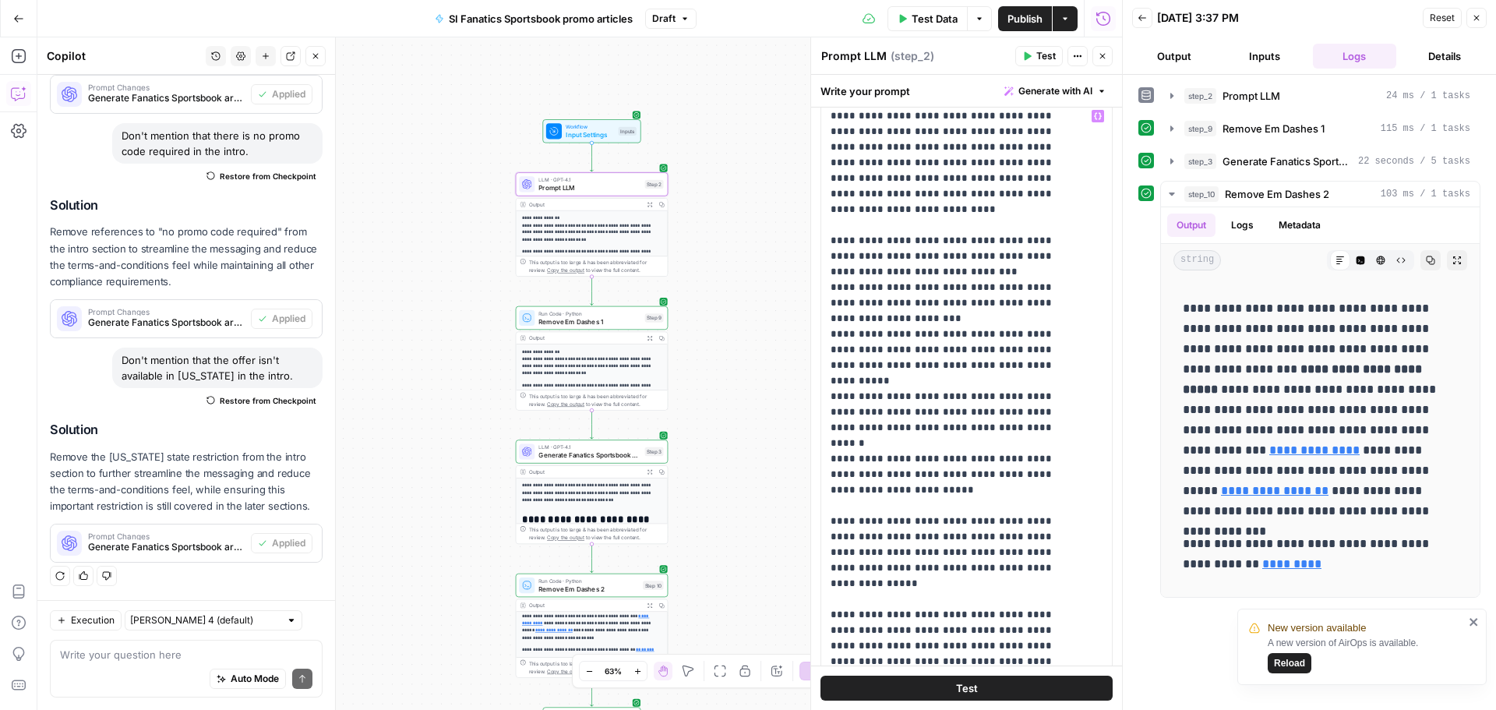
scroll to position [0, 0]
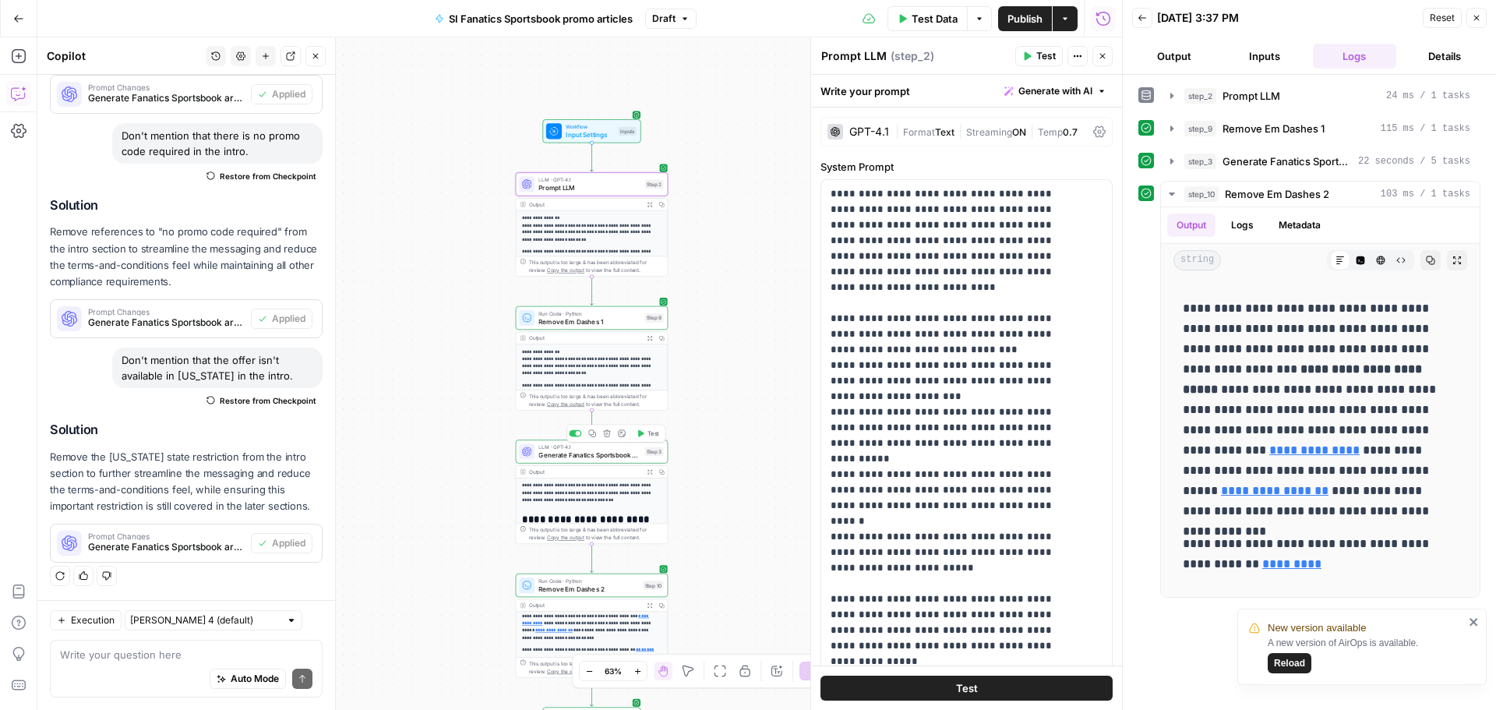
click at [583, 459] on span "Generate Fanatics Sportsbook articles" at bounding box center [589, 455] width 102 height 10
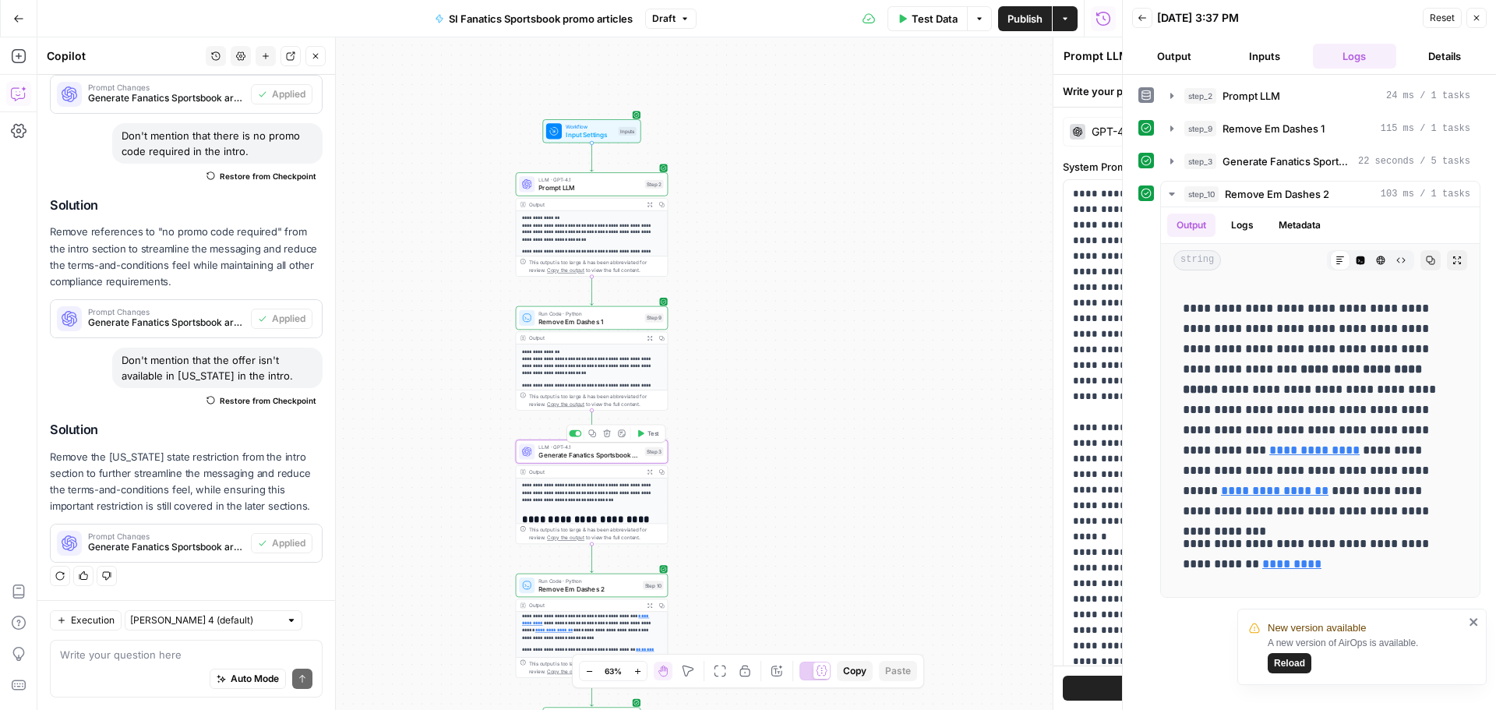
type textarea "Generate Fanatics Sportsbook articles"
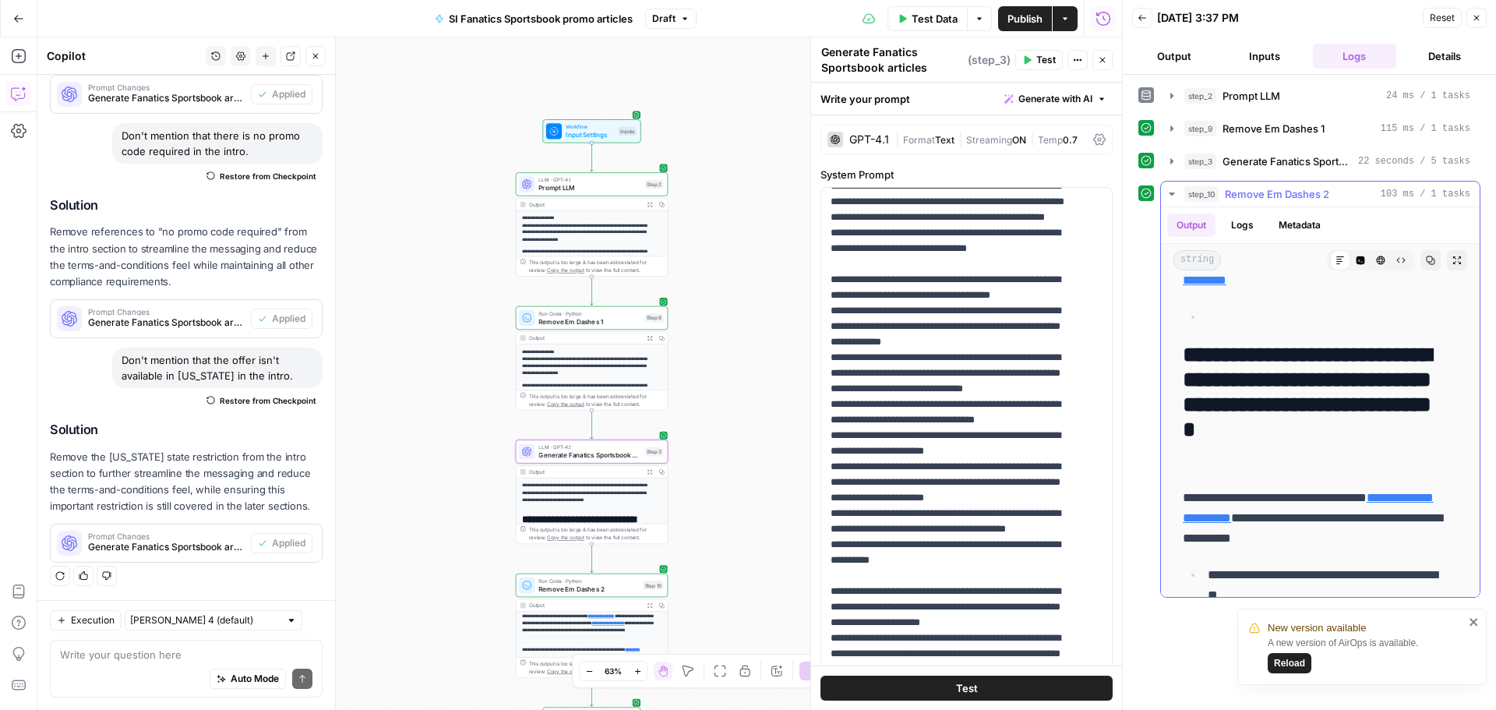
scroll to position [779, 0]
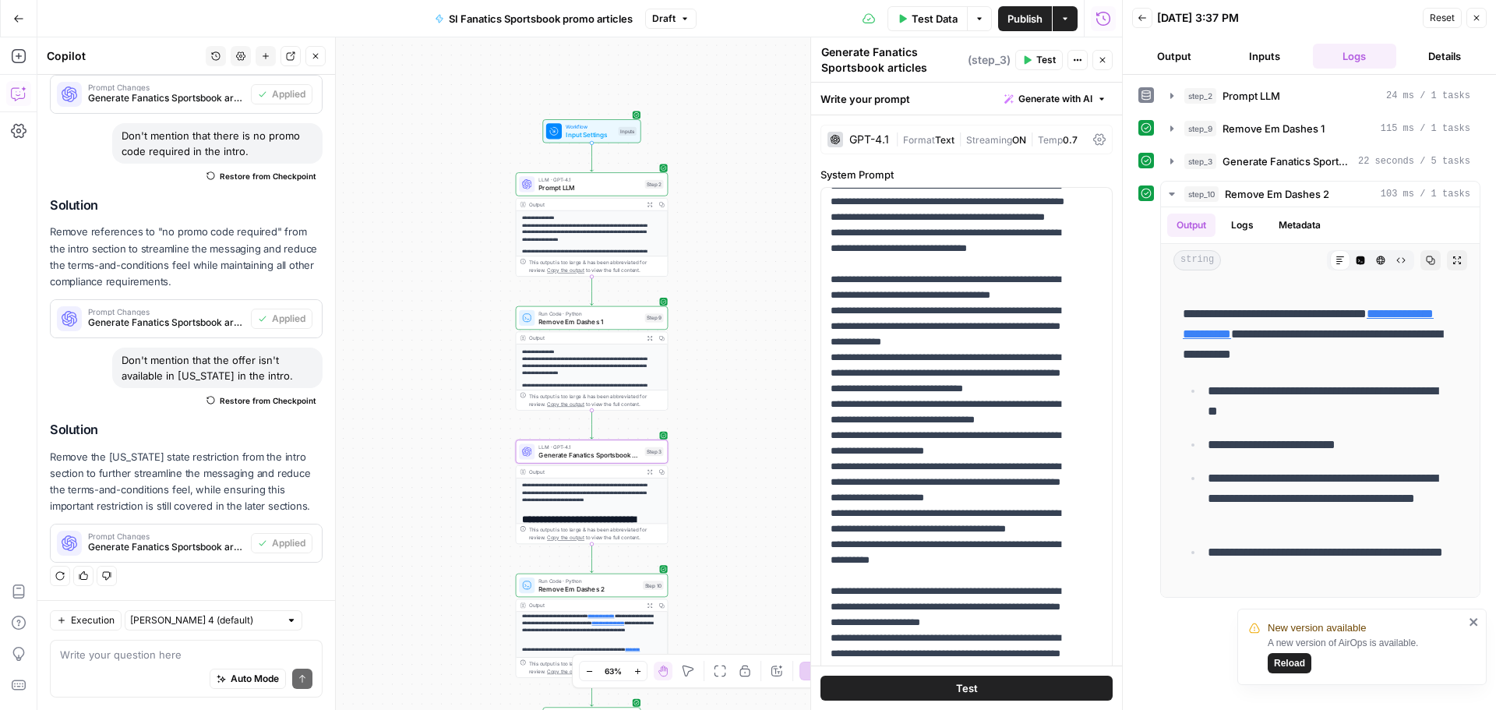
click at [1024, 15] on span "Publish" at bounding box center [1024, 19] width 35 height 16
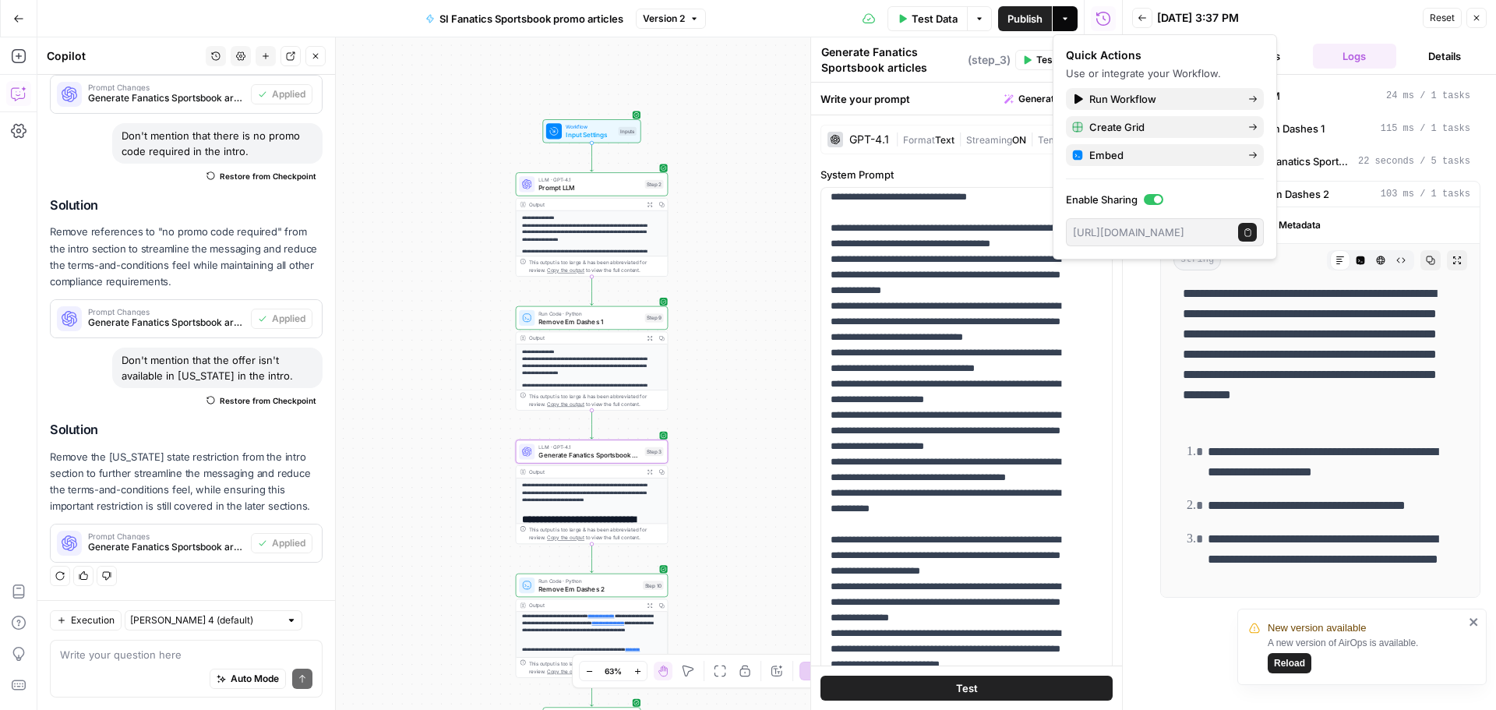
scroll to position [1636, 0]
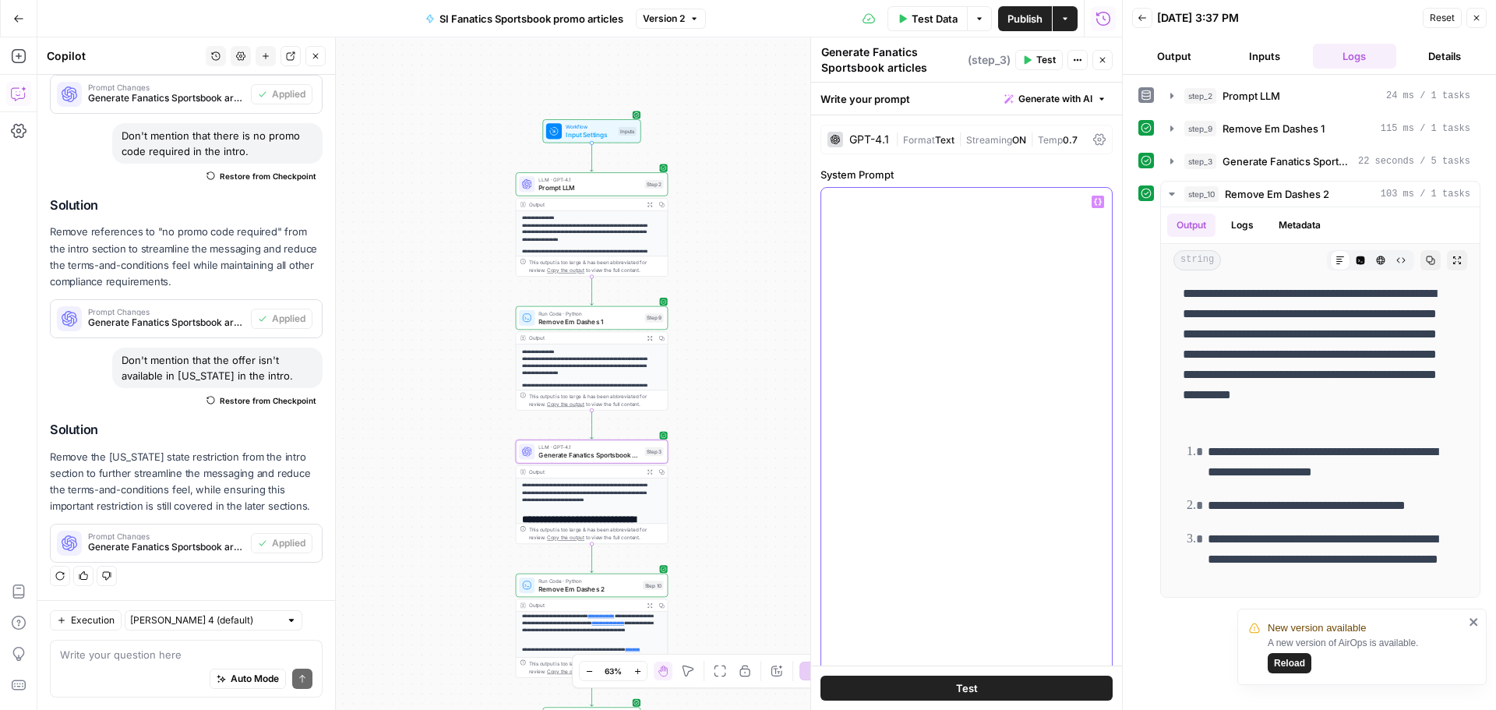
scroll to position [5764, 0]
